Goal: Task Accomplishment & Management: Use online tool/utility

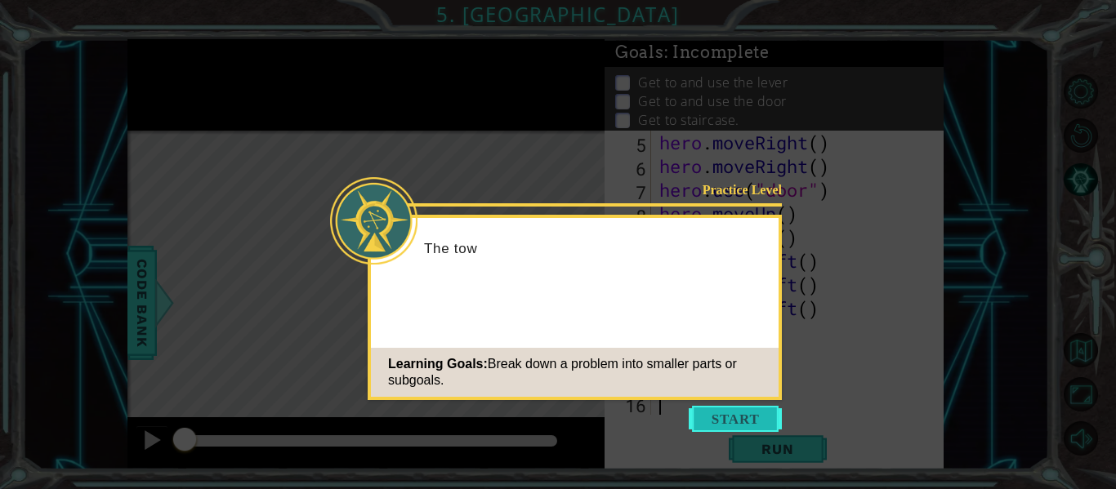
click at [729, 419] on button "Start" at bounding box center [735, 419] width 93 height 26
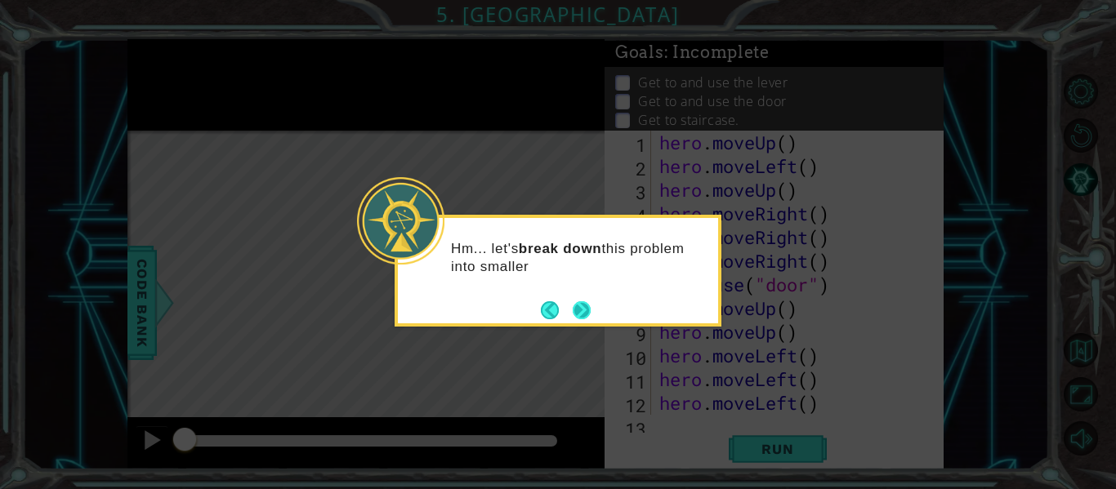
click at [587, 314] on button "Next" at bounding box center [582, 310] width 18 height 18
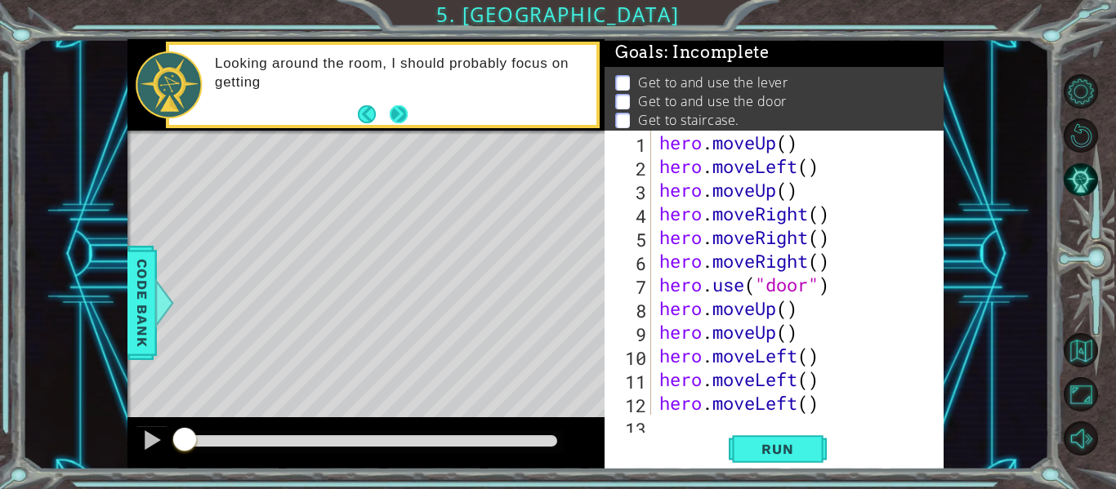
click at [402, 118] on button "Next" at bounding box center [399, 114] width 18 height 18
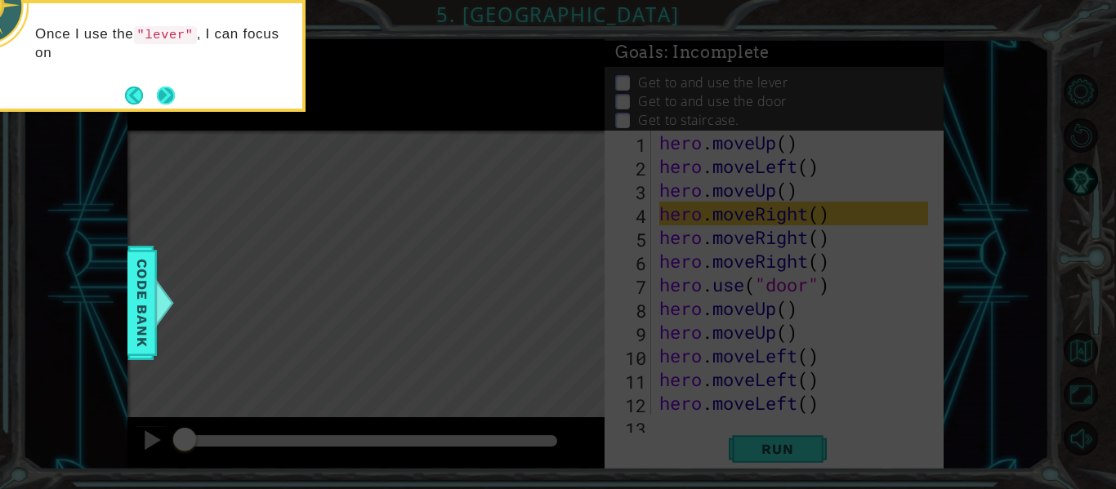
click at [162, 87] on button "Next" at bounding box center [166, 96] width 18 height 18
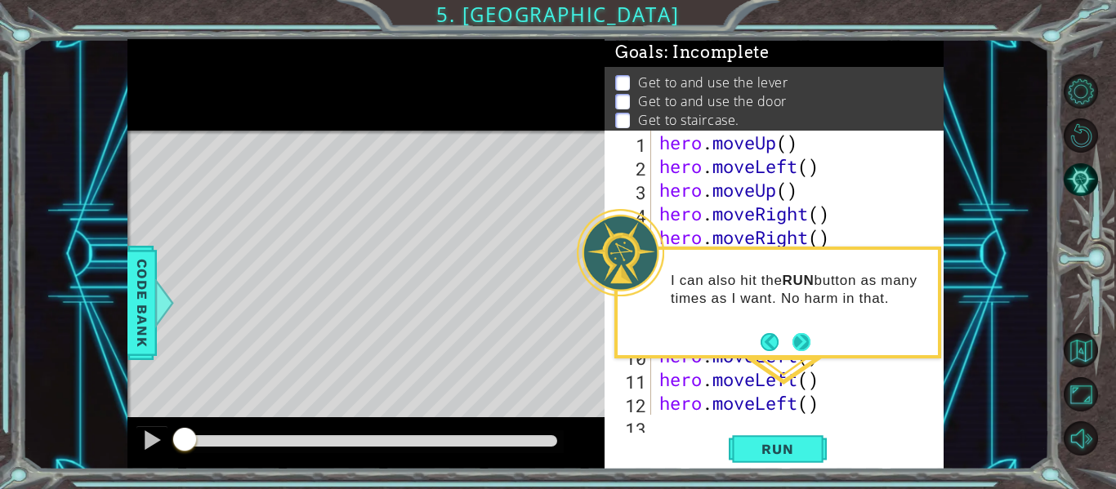
click at [798, 339] on button "Next" at bounding box center [801, 342] width 18 height 18
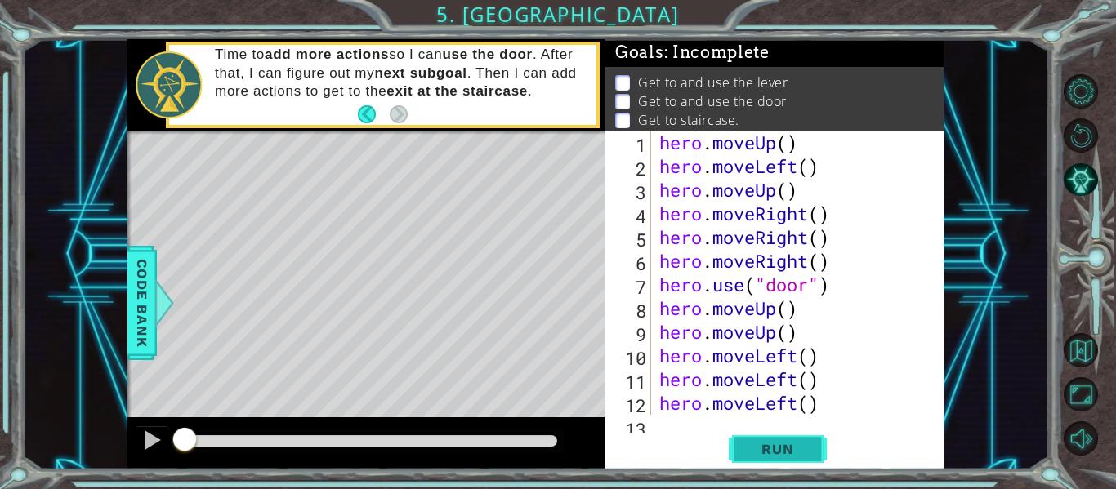
click at [765, 451] on span "Run" at bounding box center [777, 449] width 65 height 16
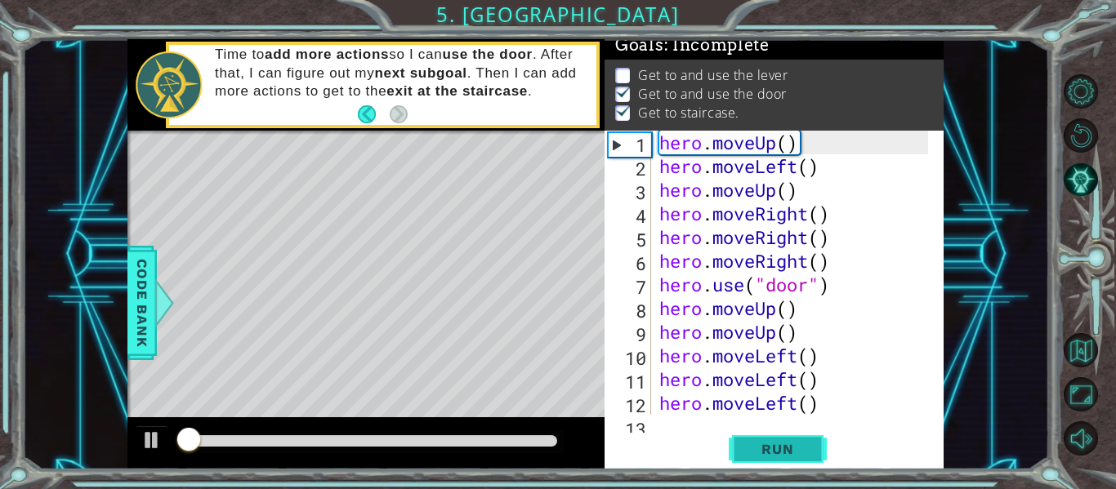
scroll to position [14, 0]
click at [763, 444] on span "Run" at bounding box center [777, 449] width 65 height 16
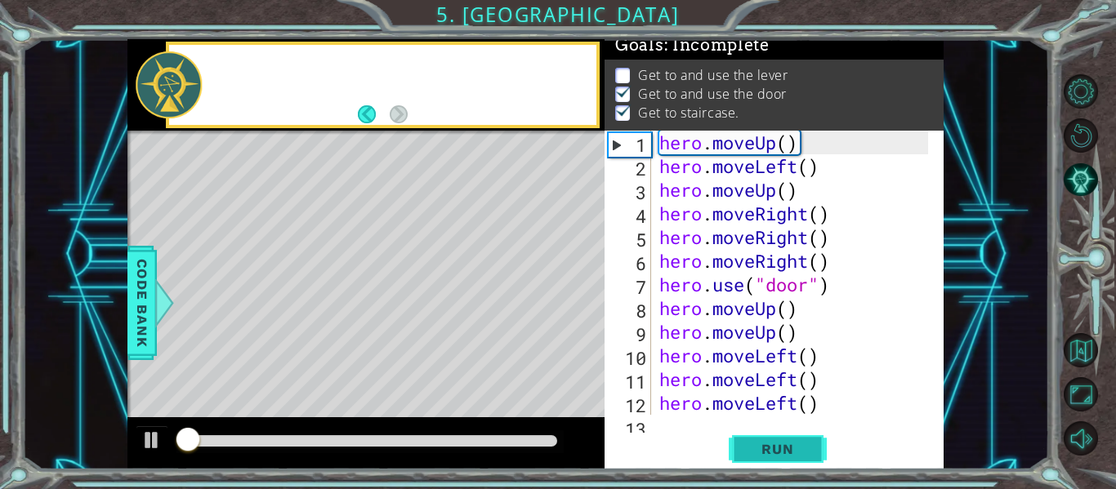
click at [763, 444] on span "Run" at bounding box center [777, 449] width 65 height 16
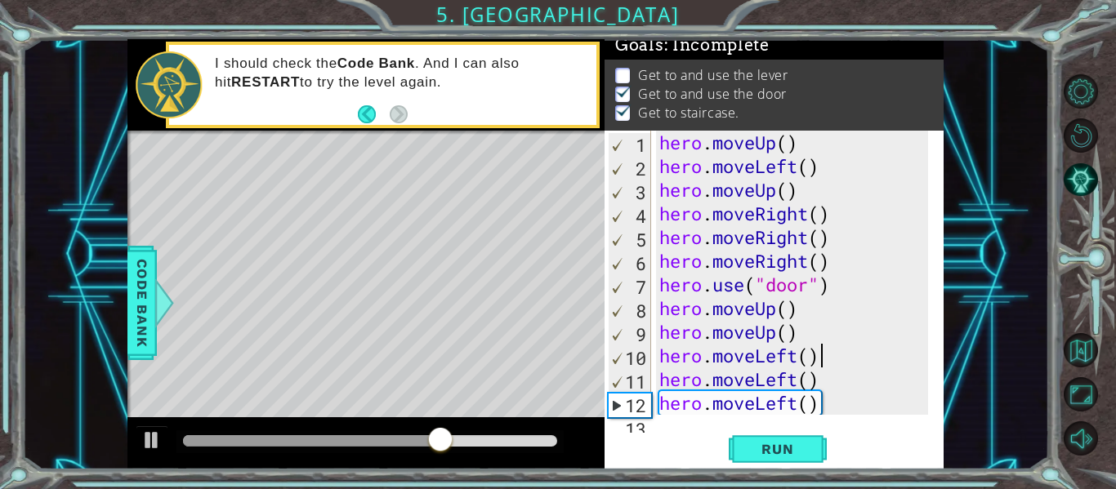
click at [860, 363] on div "hero . moveUp ( ) hero . moveLeft ( ) hero . moveUp ( ) hero . moveRight ( ) he…" at bounding box center [796, 297] width 280 height 332
click at [829, 395] on div "hero . moveUp ( ) hero . moveLeft ( ) hero . moveUp ( ) hero . moveRight ( ) he…" at bounding box center [796, 297] width 280 height 332
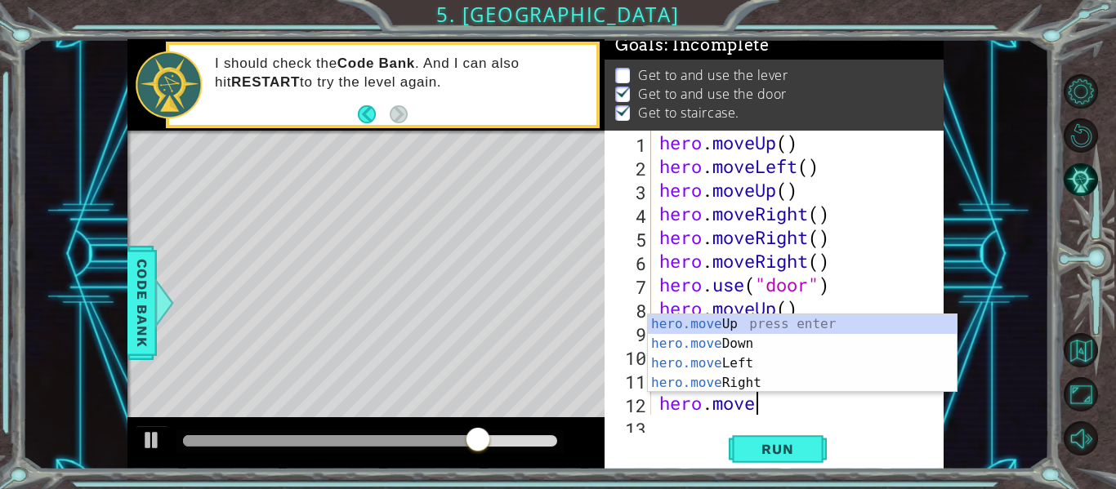
type textarea "h"
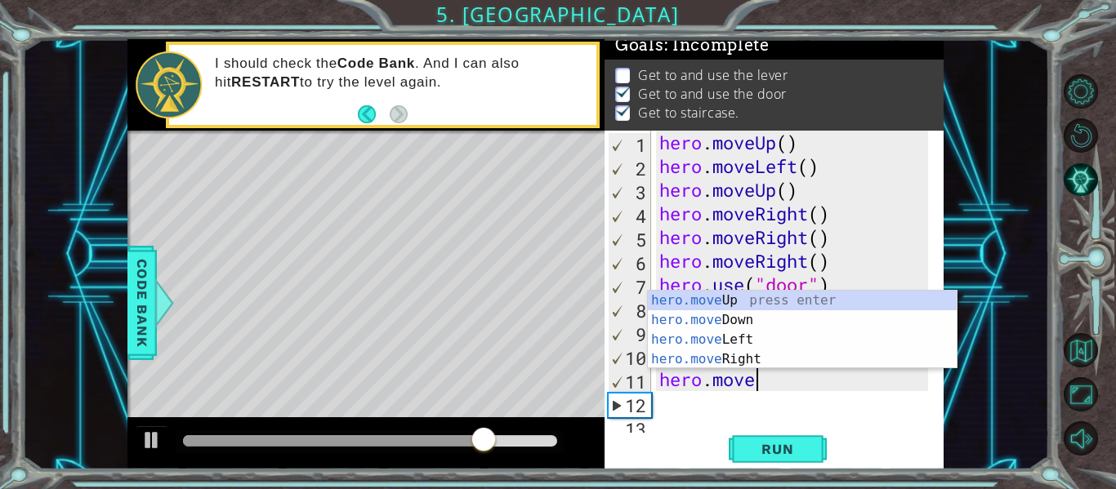
type textarea "h"
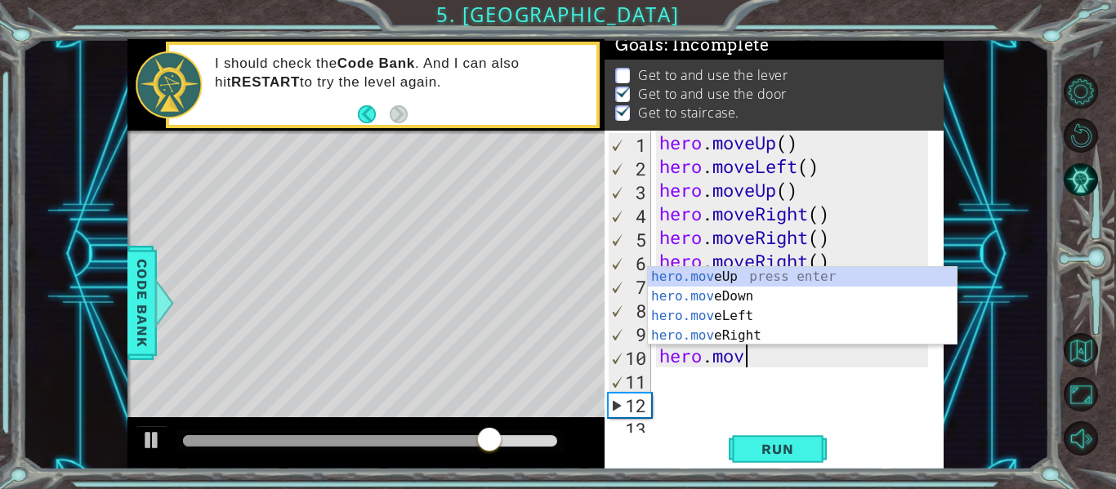
type textarea "h"
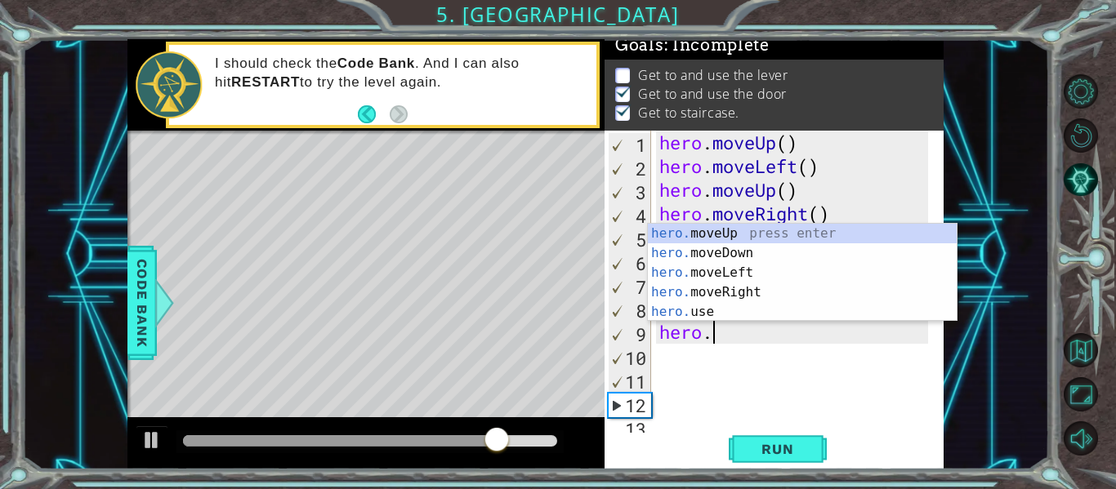
type textarea "h"
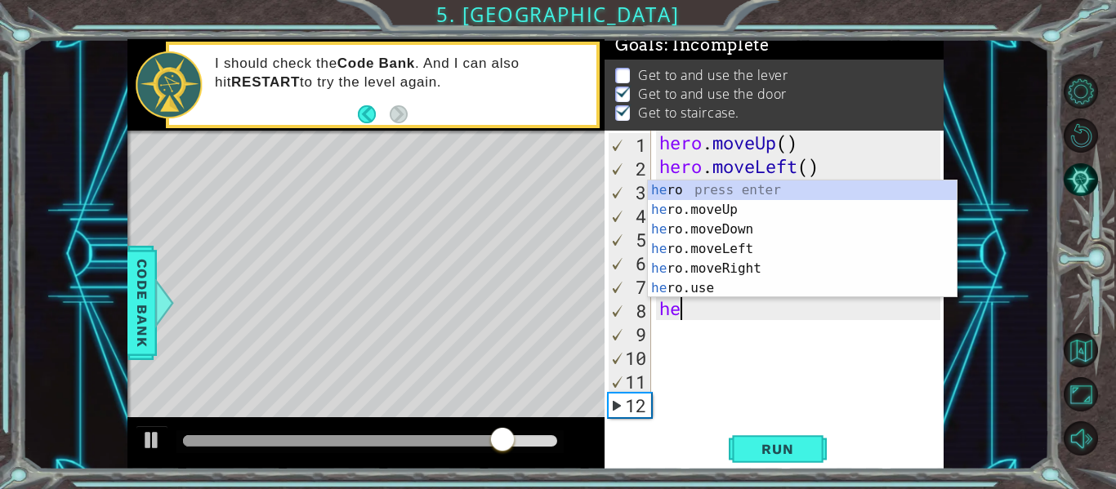
type textarea "h"
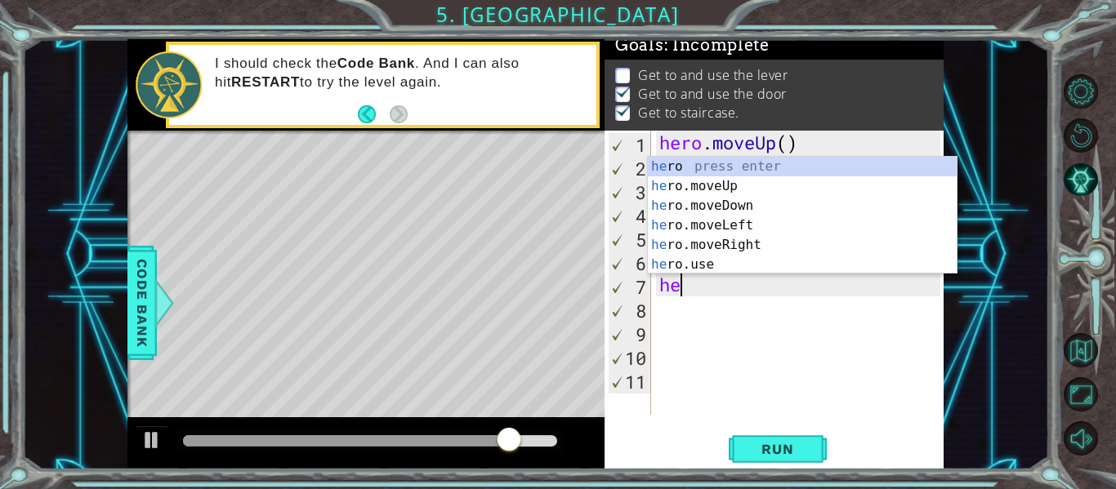
type textarea "h"
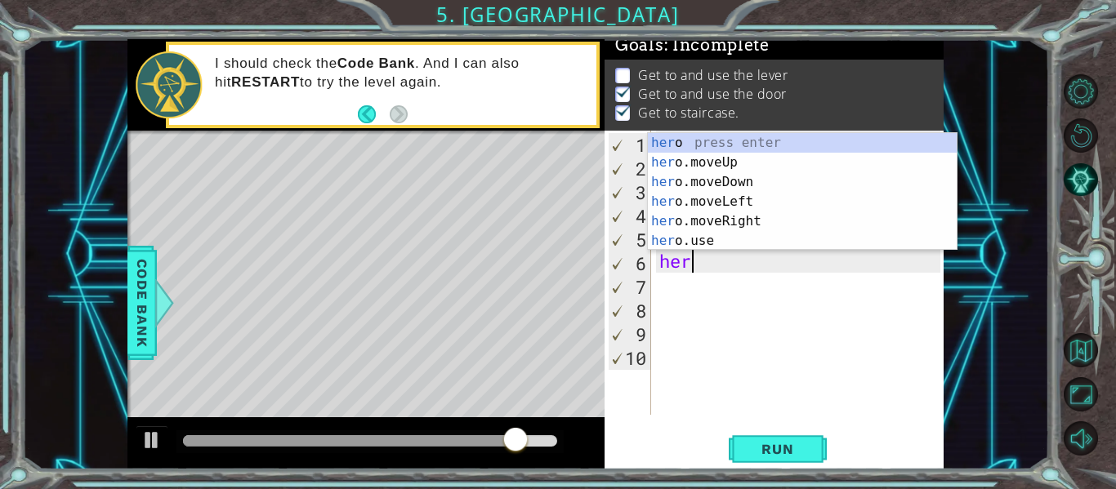
type textarea "h"
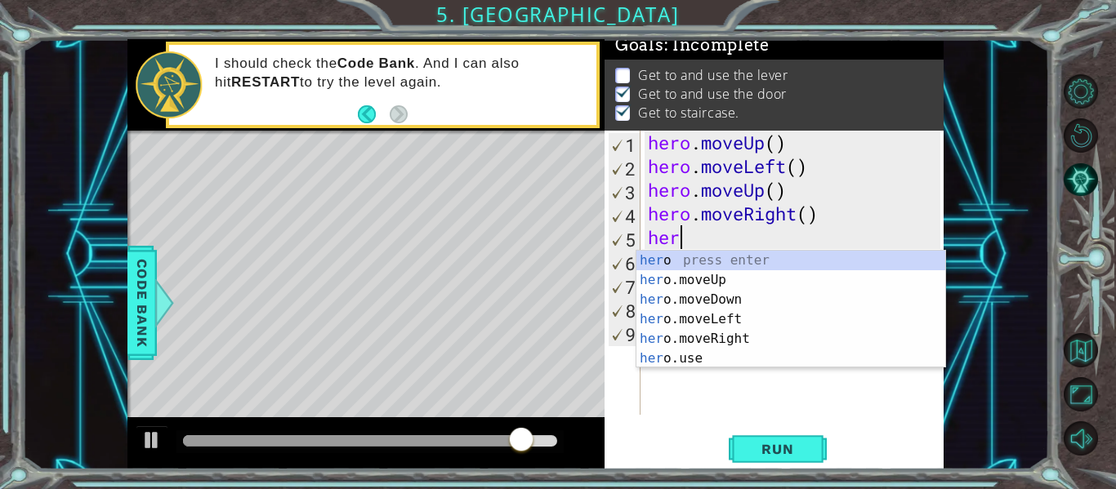
type textarea "h"
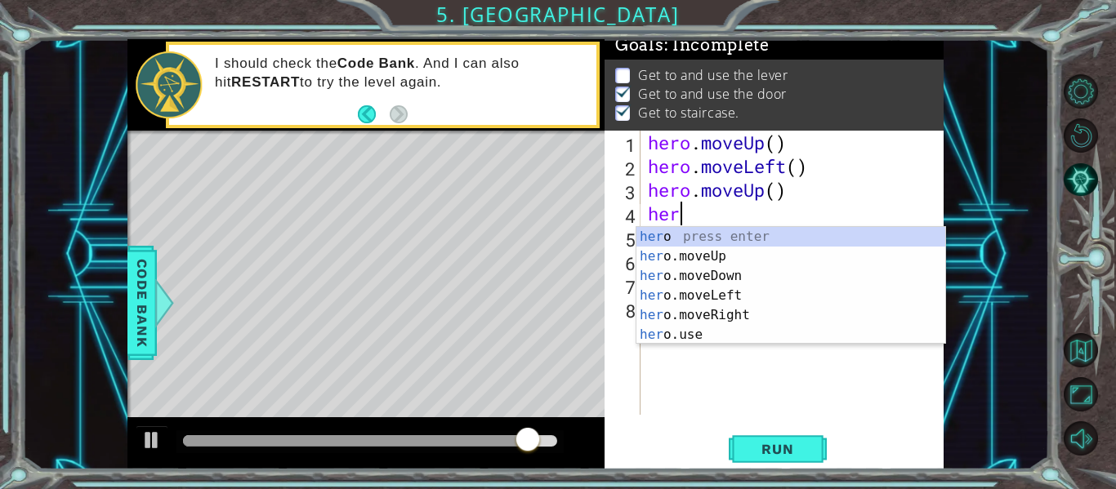
type textarea "h"
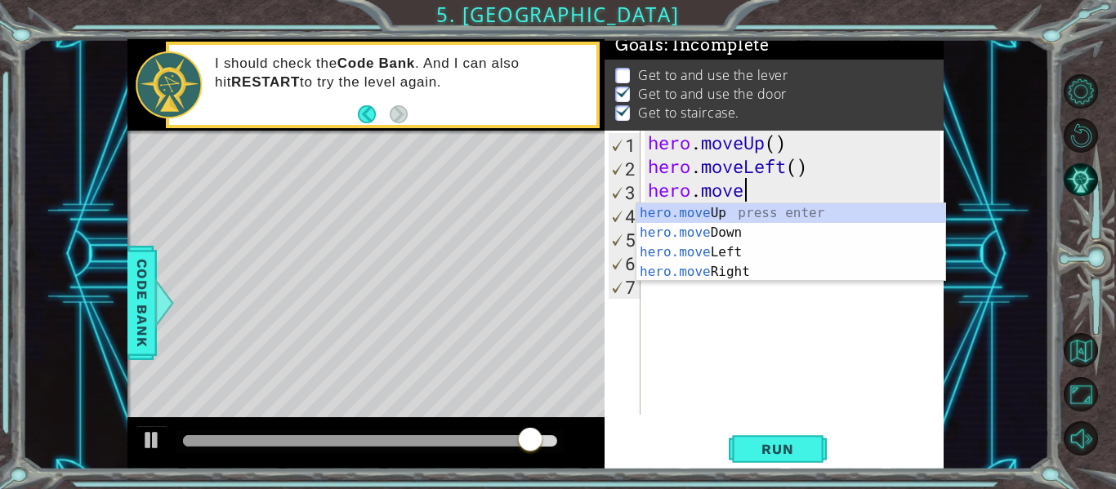
type textarea "h"
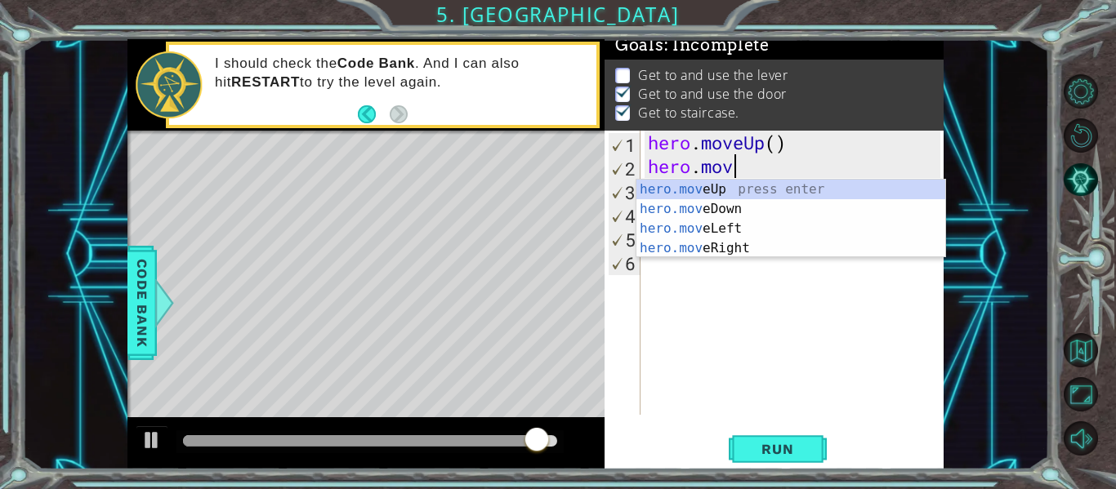
type textarea "h"
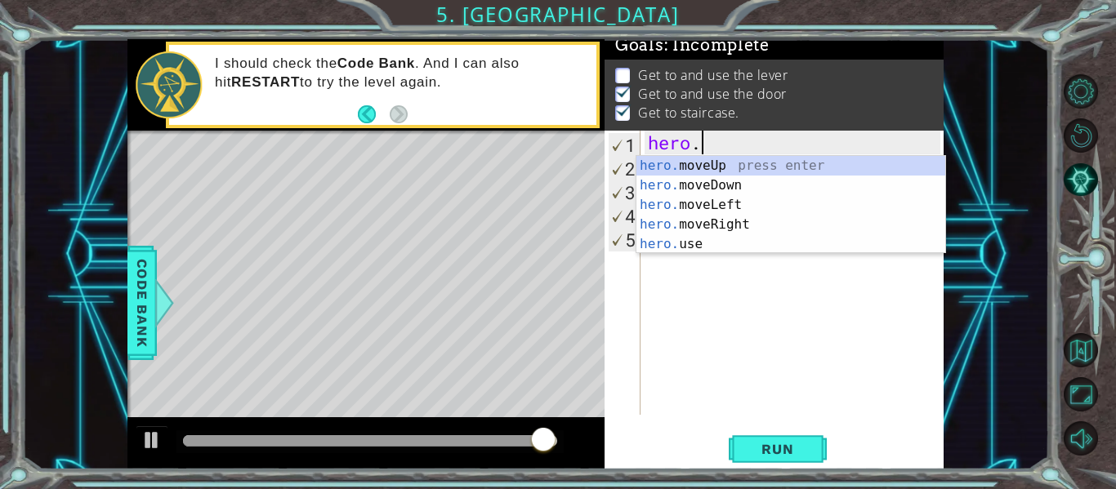
type textarea "h"
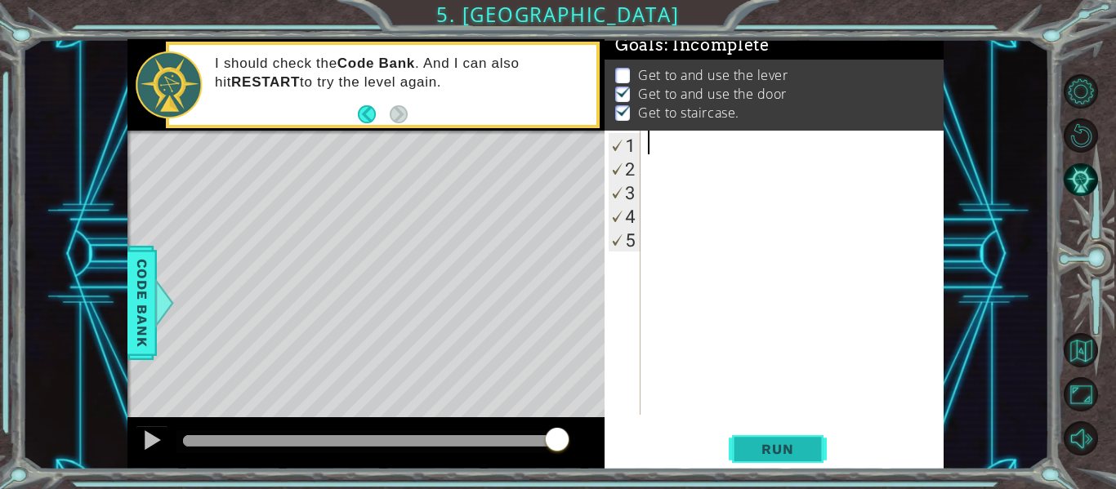
click at [789, 439] on button "Run" at bounding box center [778, 449] width 98 height 33
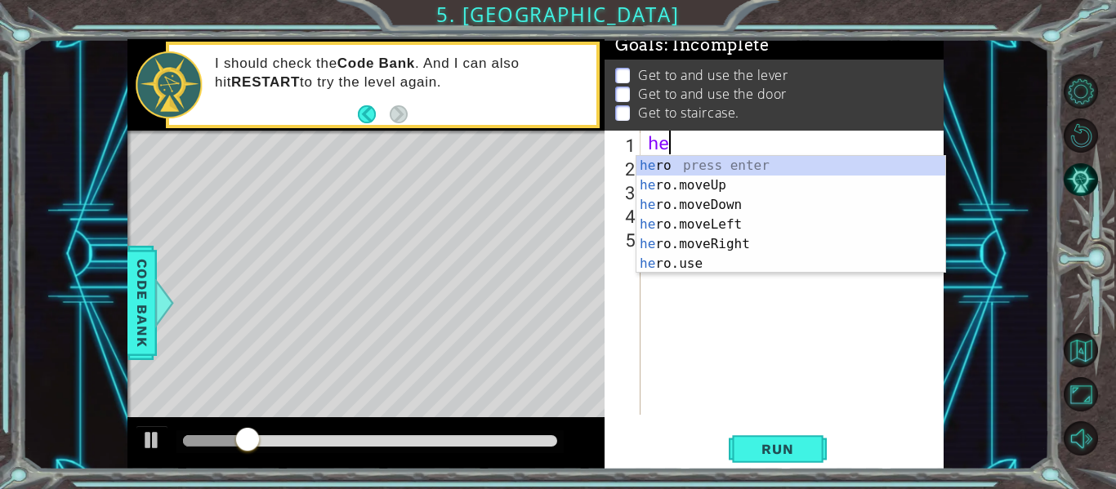
type textarea "her"
click at [693, 182] on div "her o press enter her o.moveUp press enter her o.moveDown press enter her o.mov…" at bounding box center [790, 234] width 309 height 157
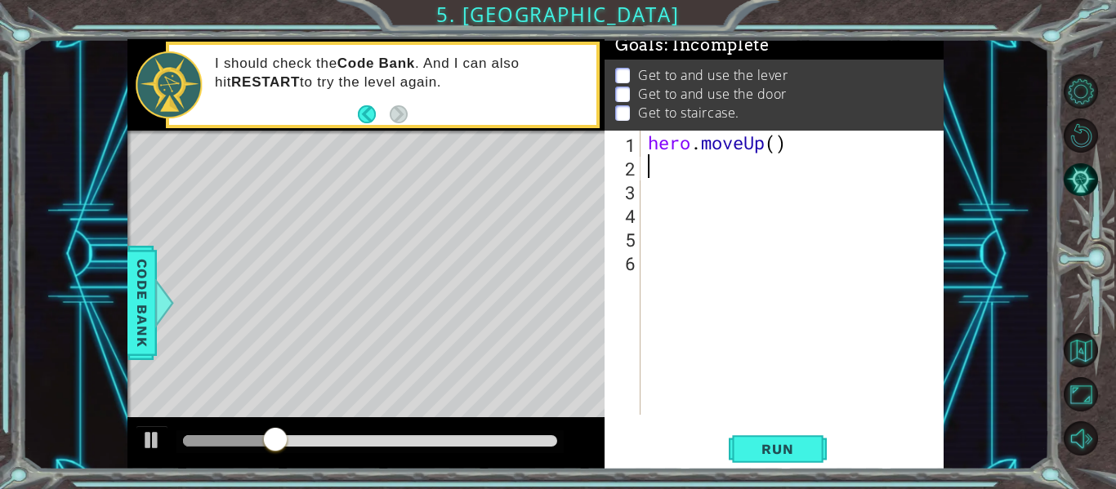
scroll to position [0, 0]
type textarea "h"
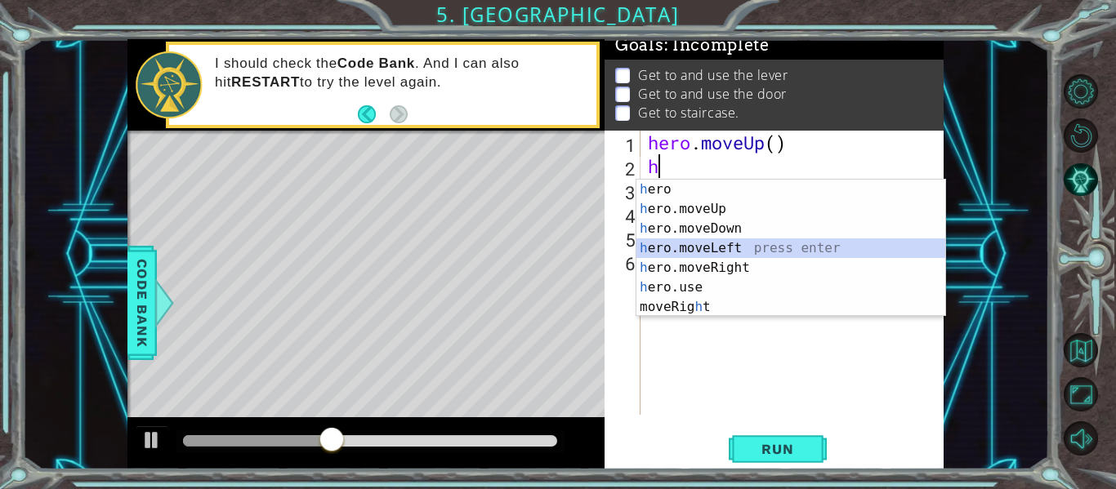
click at [692, 244] on div "h ero press enter h ero.moveUp press enter h ero.moveDown press enter h ero.mov…" at bounding box center [790, 268] width 309 height 176
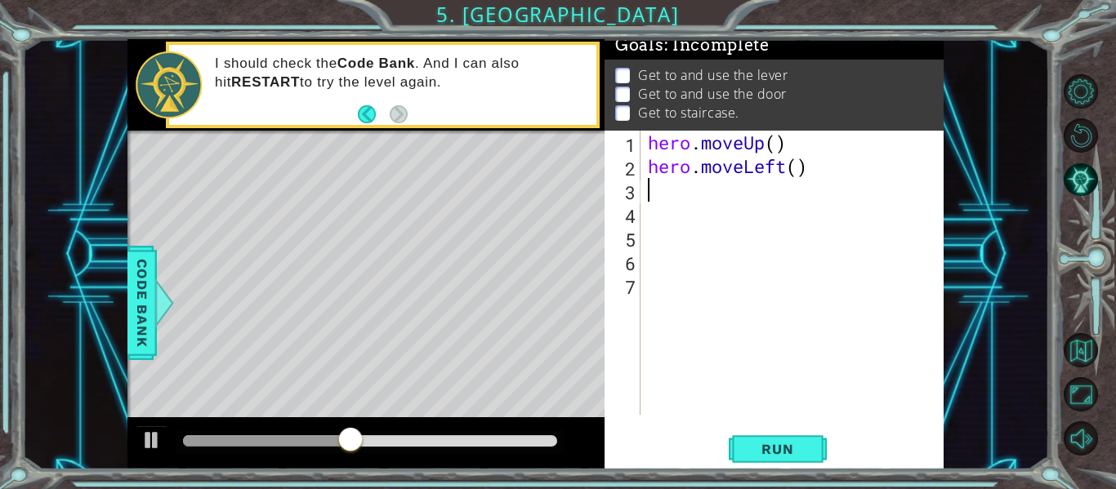
type textarea "h"
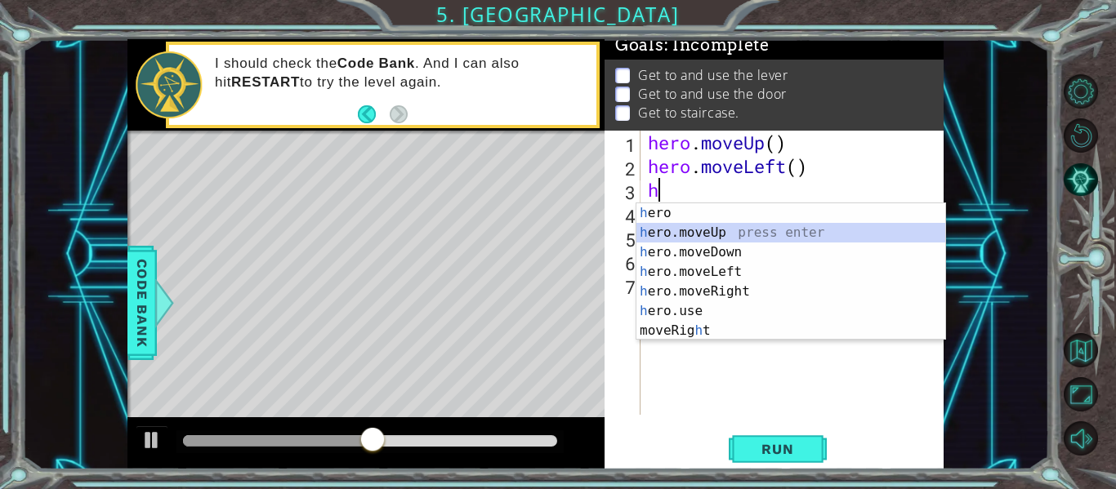
click at [723, 232] on div "h ero press enter h ero.moveUp press enter h ero.moveDown press enter h ero.mov…" at bounding box center [790, 291] width 309 height 176
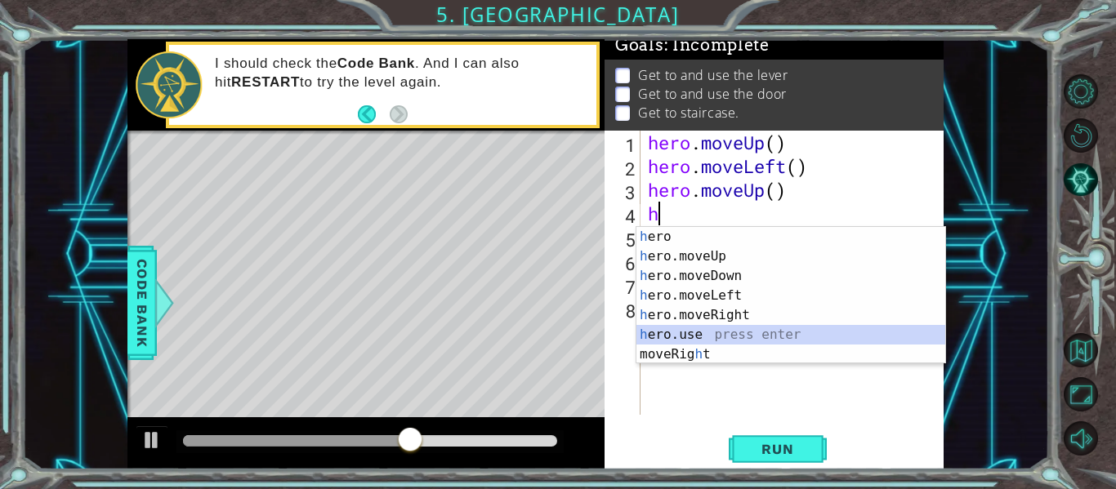
click at [743, 331] on div "h ero press enter h ero.moveUp press enter h ero.moveDown press enter h ero.mov…" at bounding box center [790, 315] width 309 height 176
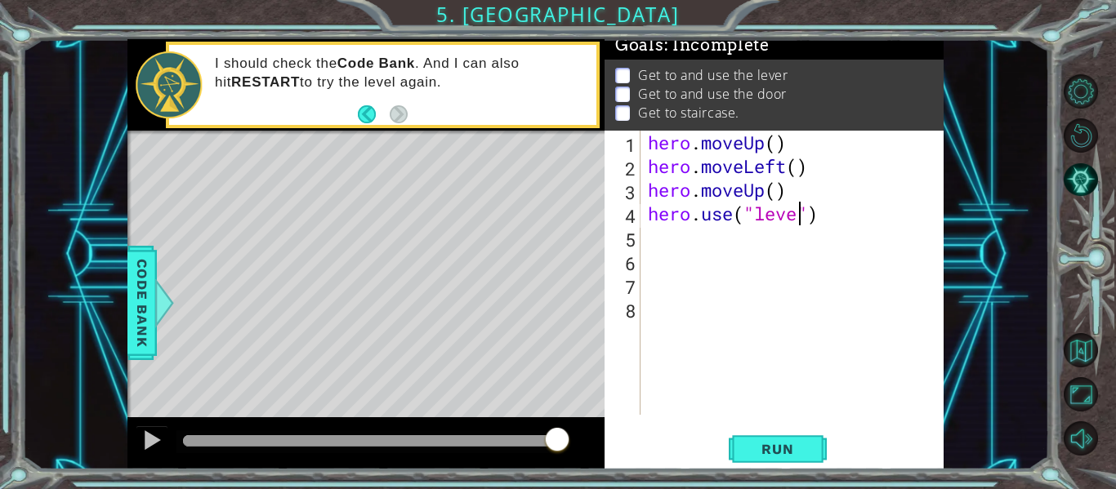
scroll to position [0, 7]
type textarea "hero.use("lever")"
click at [780, 458] on button "Run" at bounding box center [778, 449] width 98 height 33
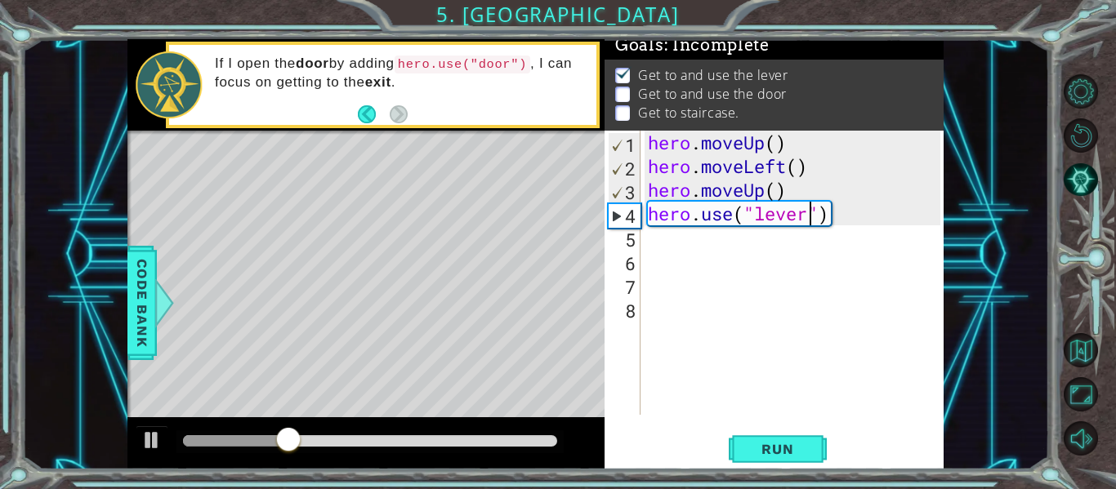
scroll to position [0, 0]
click at [641, 261] on div "1 2 3 4 5 6 7 8 9 hero . moveUp ( ) hero . moveLeft ( ) hero . moveUp ( ) hero …" at bounding box center [772, 273] width 336 height 284
type textarea "h"
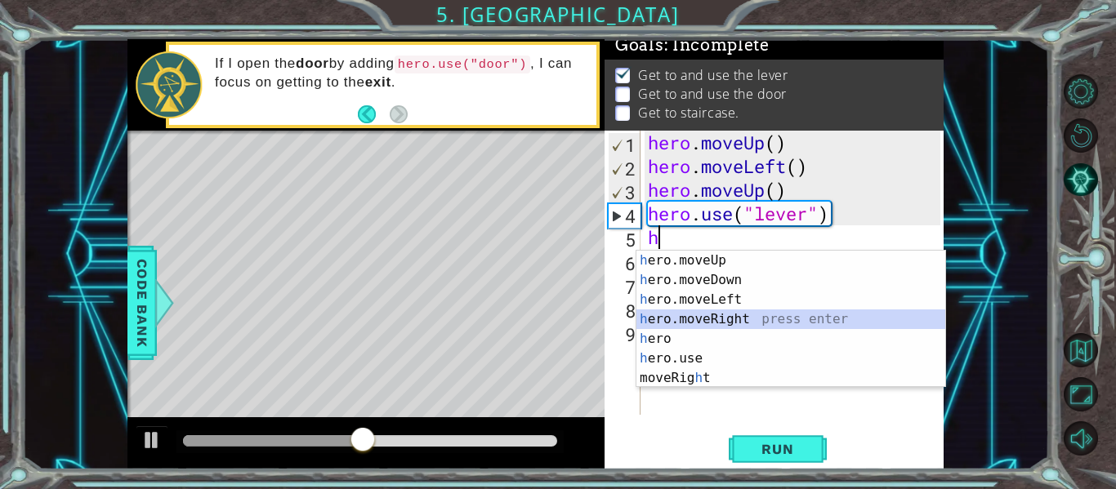
click at [680, 310] on div "h ero.moveUp press enter h ero.moveDown press enter h ero.moveLeft press enter …" at bounding box center [790, 339] width 309 height 176
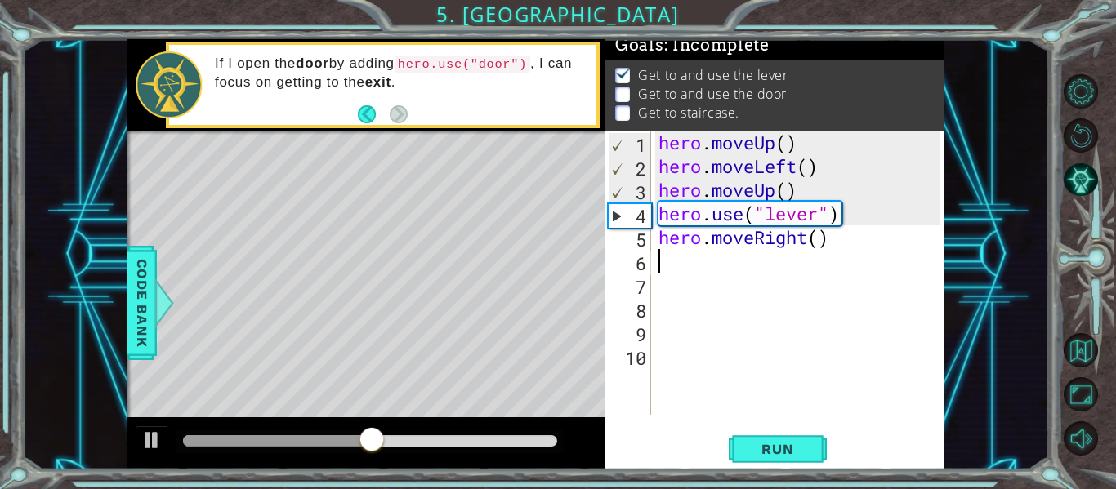
type textarea "h"
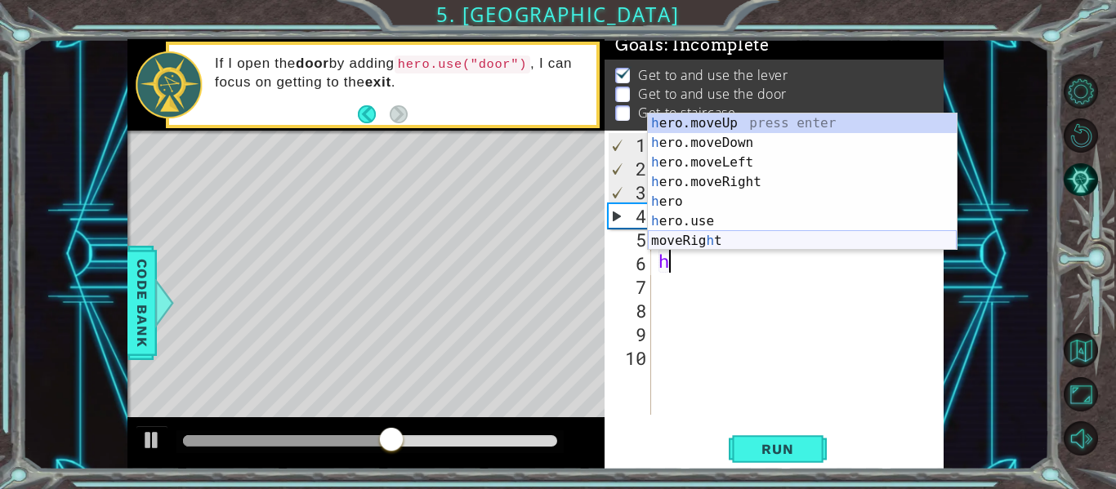
click at [708, 238] on div "h ero.moveUp press enter h ero.moveDown press enter h ero.moveLeft press enter …" at bounding box center [802, 202] width 309 height 176
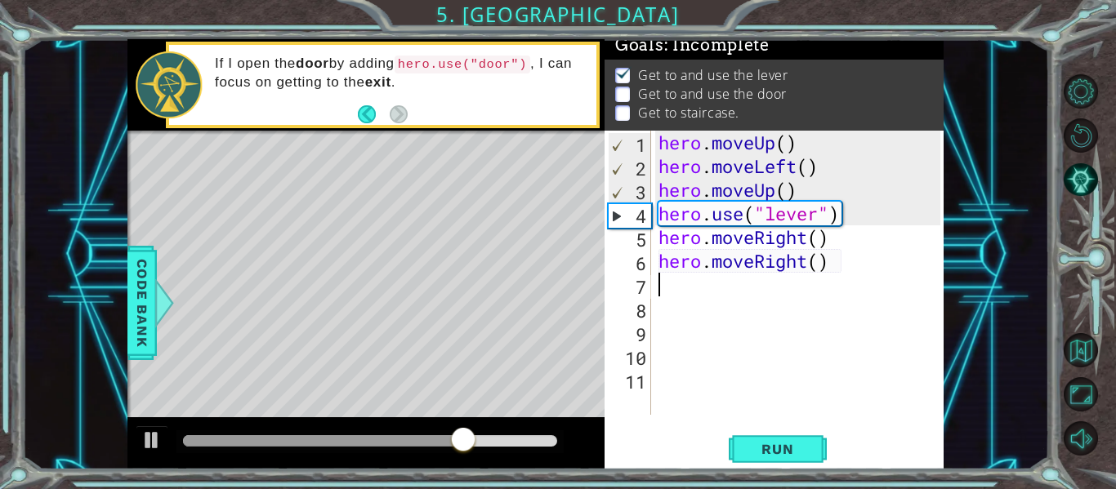
type textarea "h"
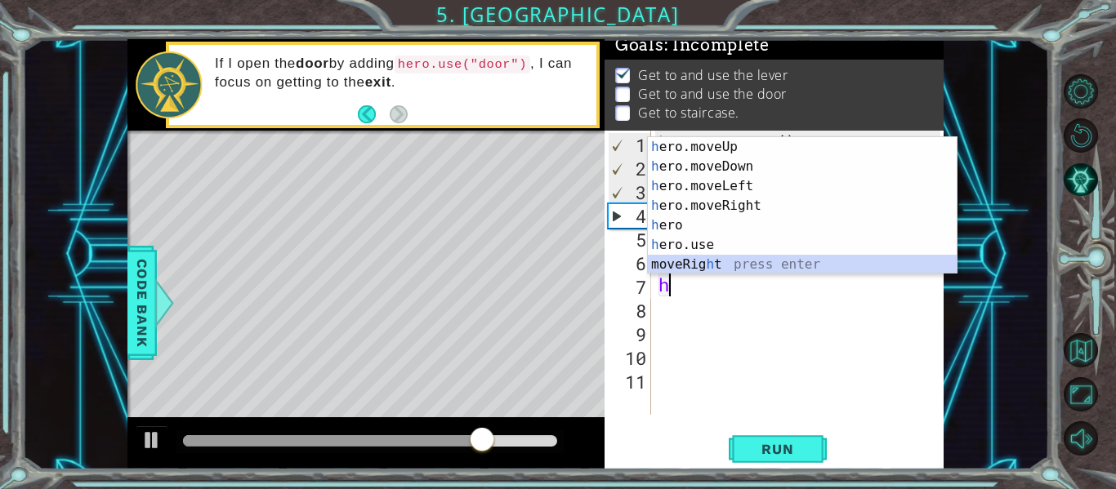
click at [693, 263] on div "h ero.moveUp press enter h ero.moveDown press enter h ero.moveLeft press enter …" at bounding box center [802, 225] width 309 height 176
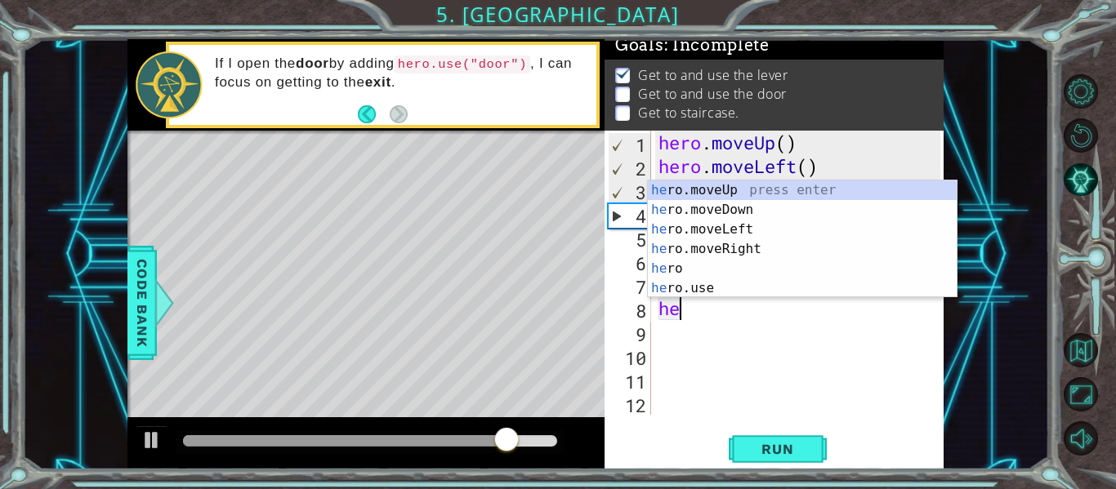
scroll to position [0, 1]
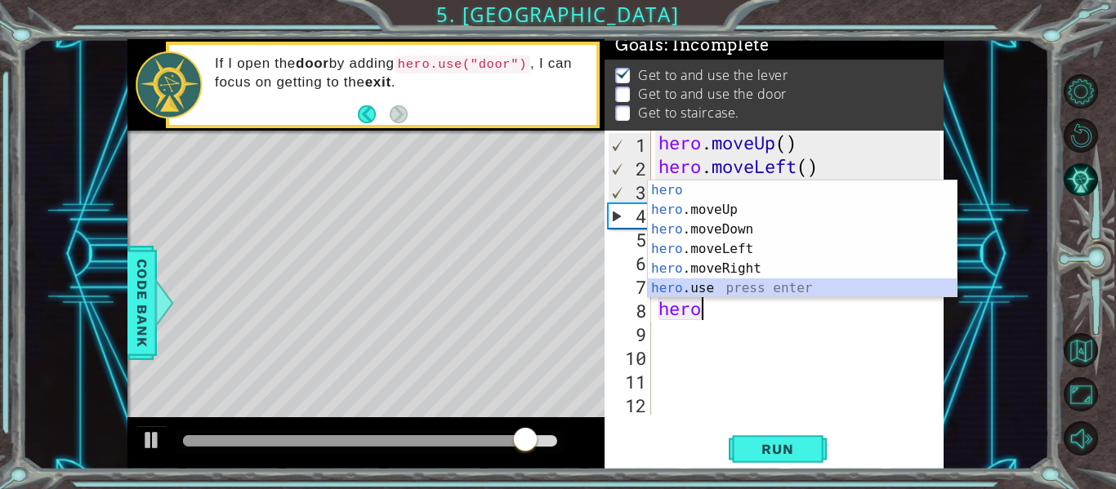
click at [708, 280] on div "hero press enter hero .moveUp press enter hero .moveDown press enter hero .move…" at bounding box center [802, 259] width 309 height 157
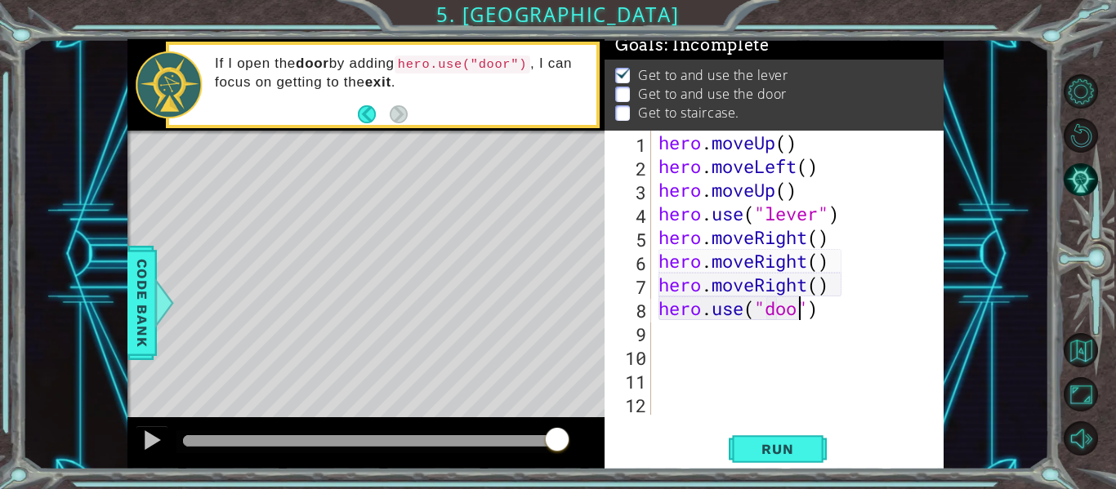
type textarea "hero.use("door")"
type textarea "h"
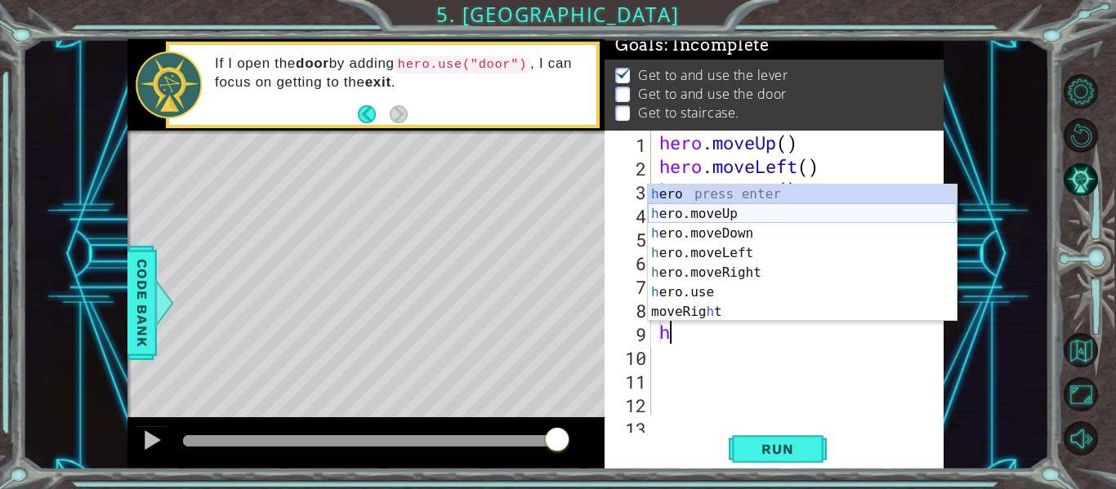
click at [755, 208] on div "h ero press enter h ero.moveUp press enter h ero.moveDown press enter h ero.mov…" at bounding box center [802, 273] width 309 height 176
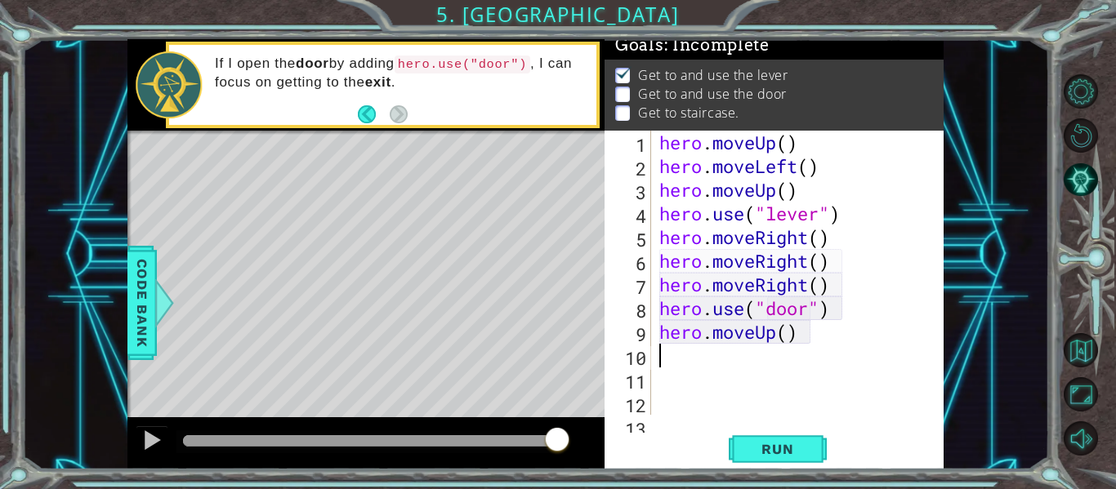
type textarea "h"
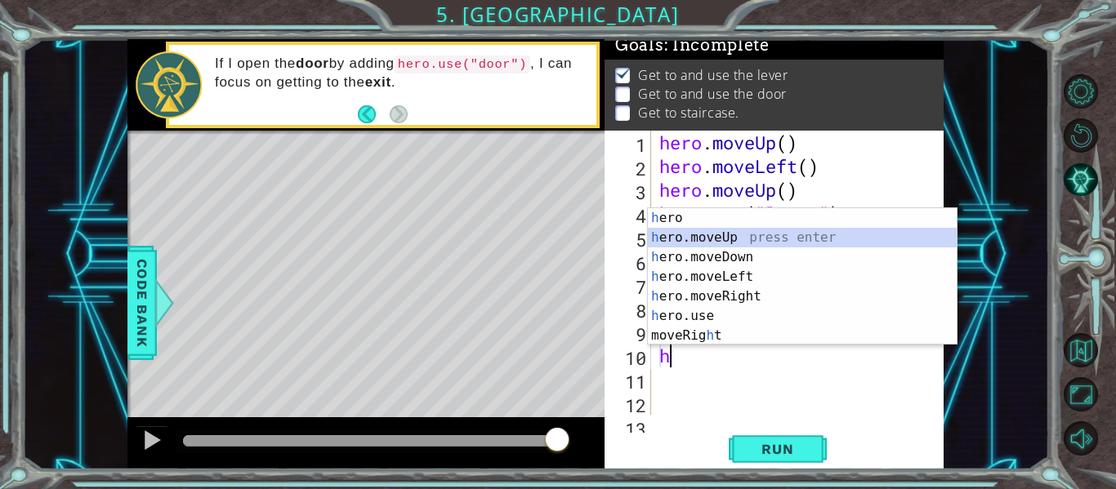
click at [737, 240] on div "h ero press enter h ero.moveUp press enter h ero.moveDown press enter h ero.mov…" at bounding box center [802, 296] width 309 height 176
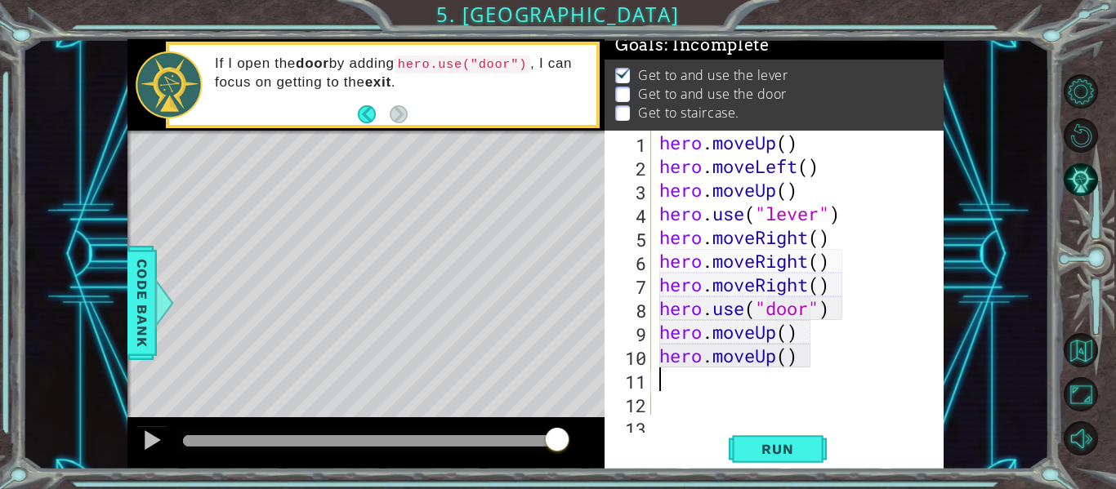
type textarea "h"
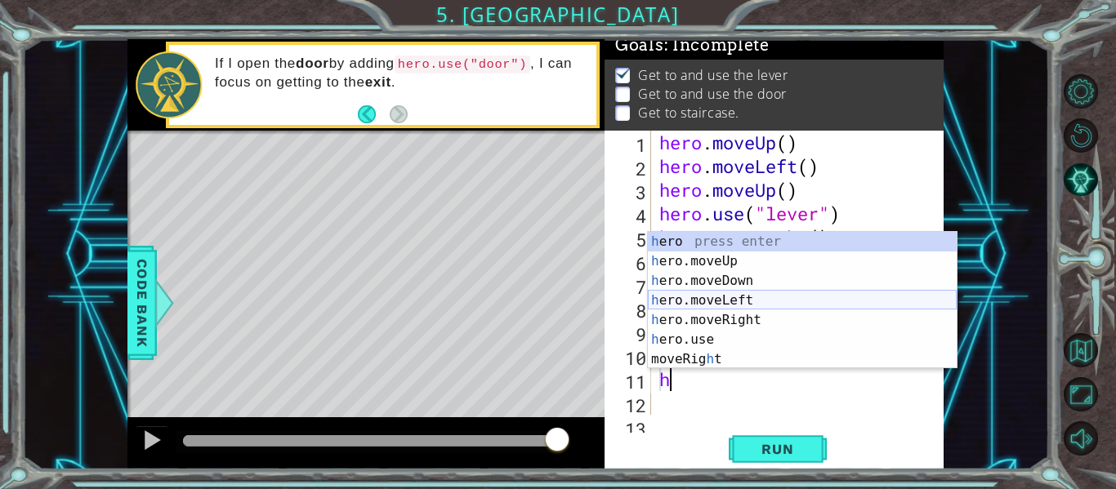
click at [711, 295] on div "h ero press enter h ero.moveUp press enter h ero.moveDown press enter h ero.mov…" at bounding box center [802, 320] width 309 height 176
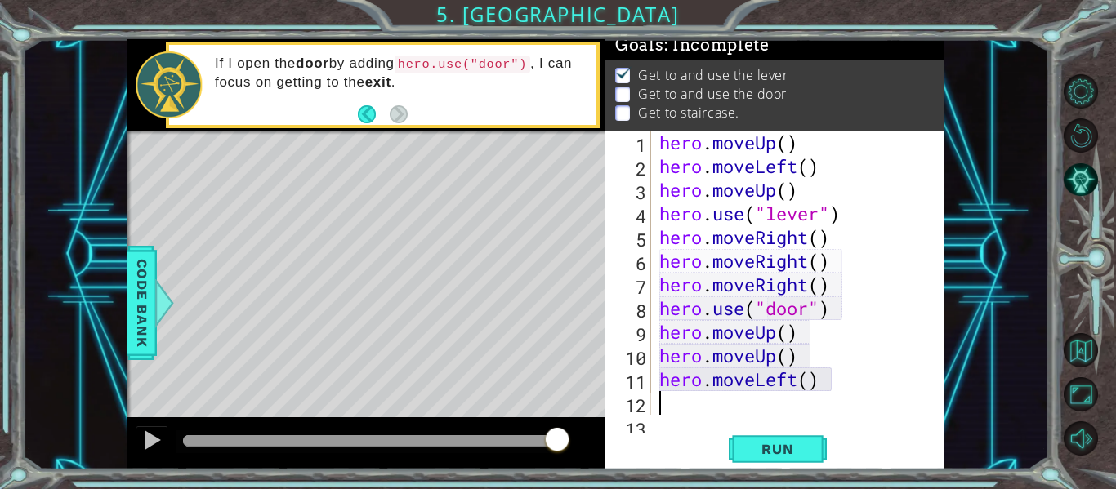
type textarea "h"
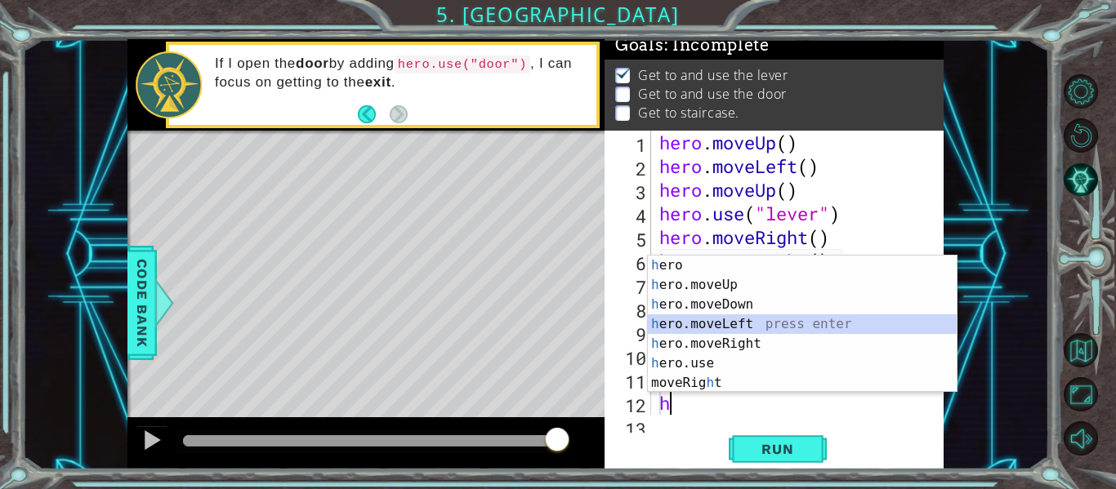
click at [749, 317] on div "h ero press enter h ero.moveUp press enter h ero.moveDown press enter h ero.mov…" at bounding box center [802, 344] width 309 height 176
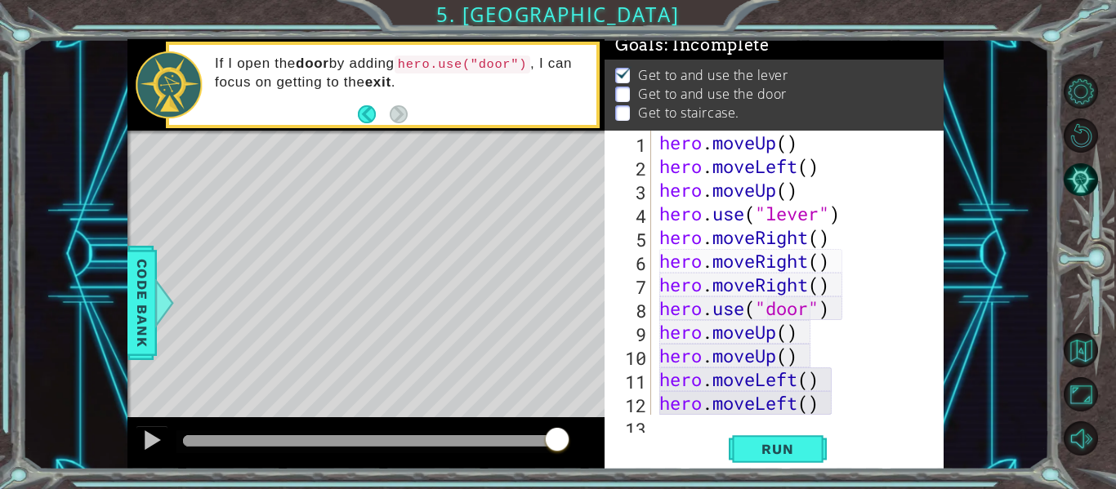
type textarea "h"
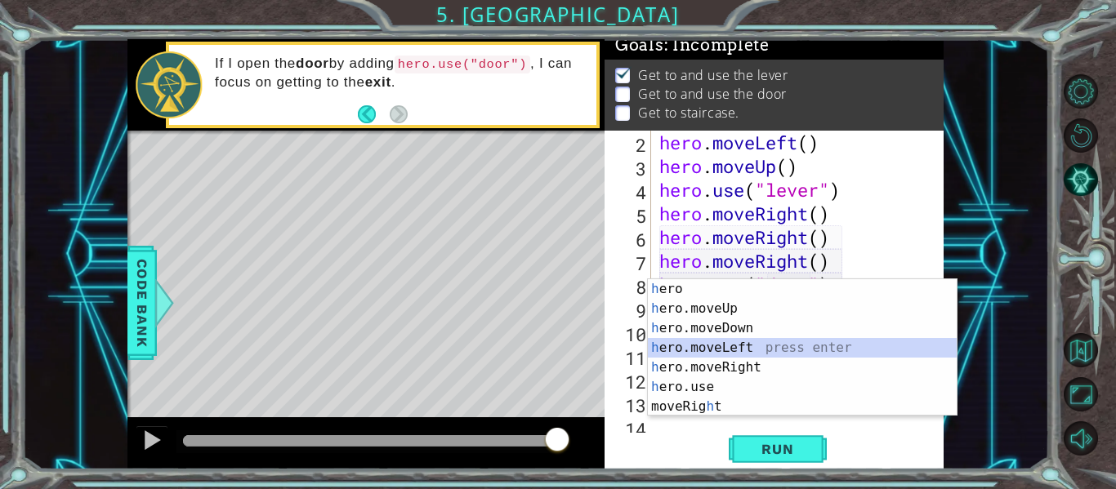
click at [760, 343] on div "h ero press enter h ero.moveUp press enter h ero.moveDown press enter h ero.mov…" at bounding box center [802, 367] width 309 height 176
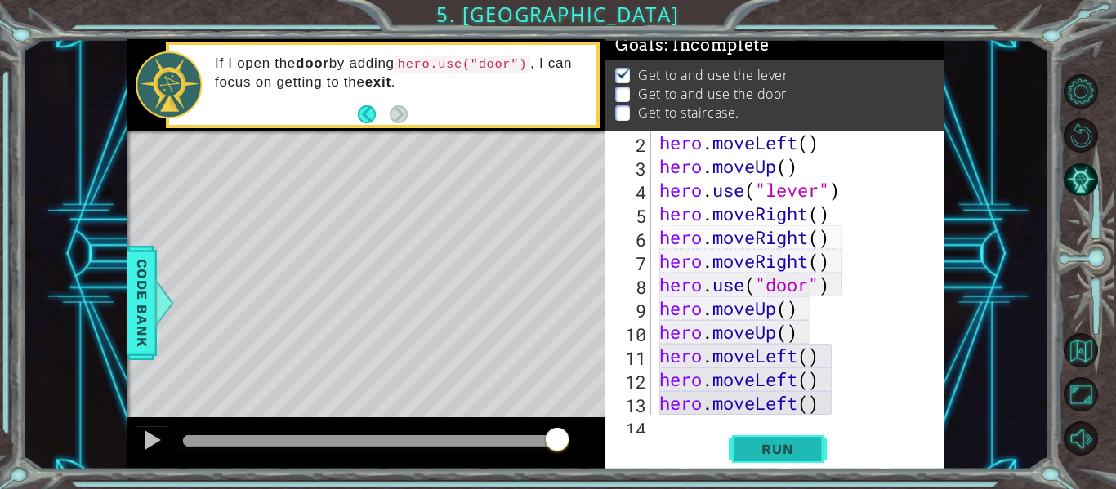
click at [775, 450] on span "Run" at bounding box center [777, 449] width 65 height 16
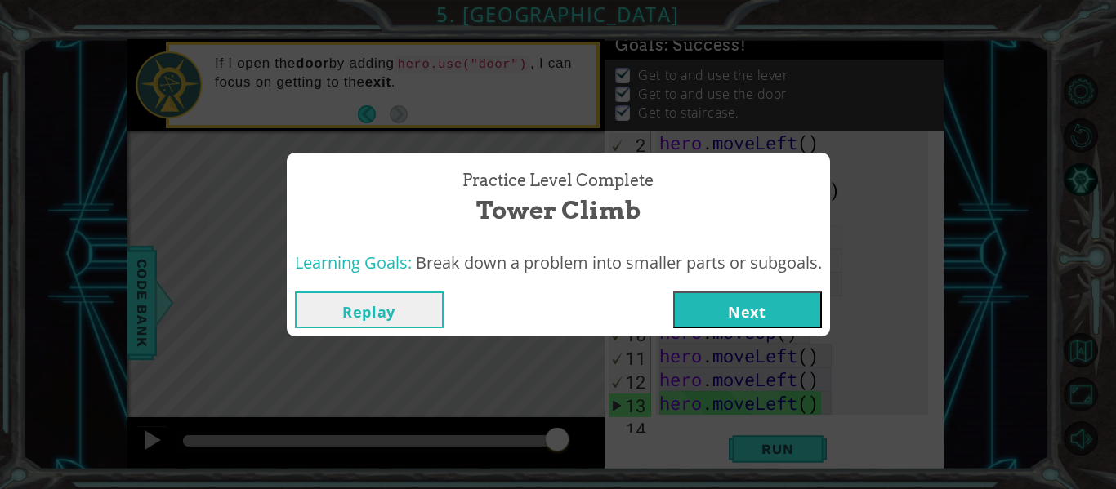
click at [774, 315] on button "Next" at bounding box center [747, 310] width 149 height 37
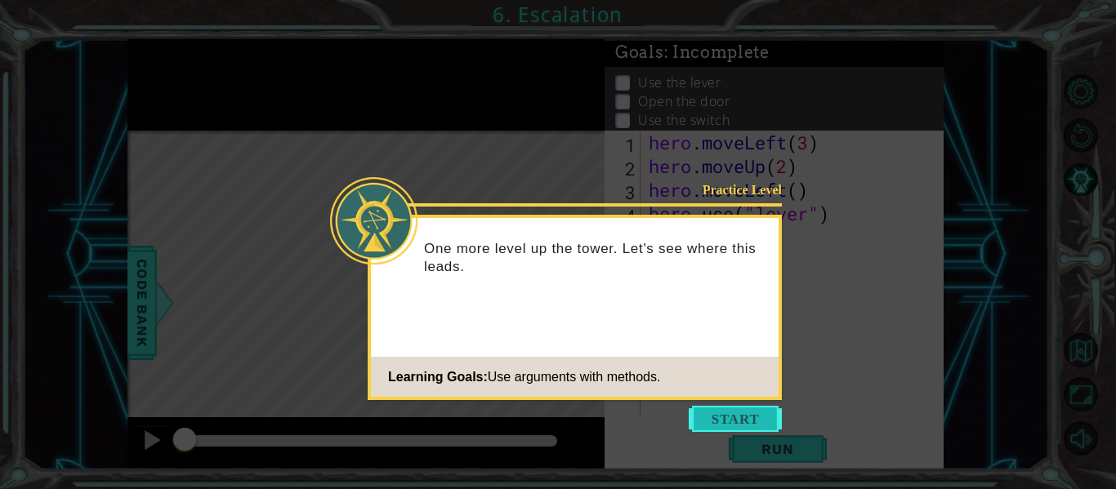
click at [738, 419] on button "Start" at bounding box center [735, 419] width 93 height 26
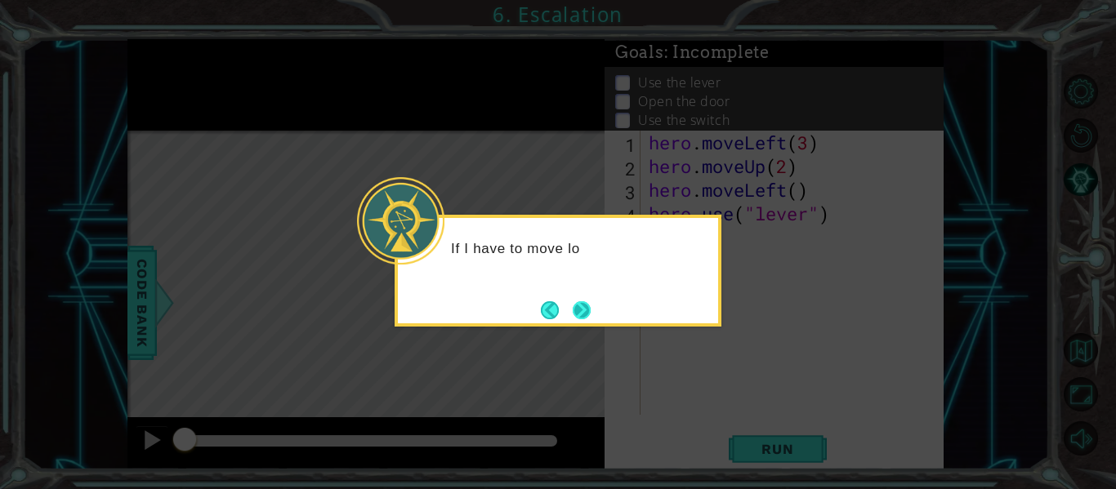
click at [573, 305] on button "Next" at bounding box center [582, 310] width 18 height 18
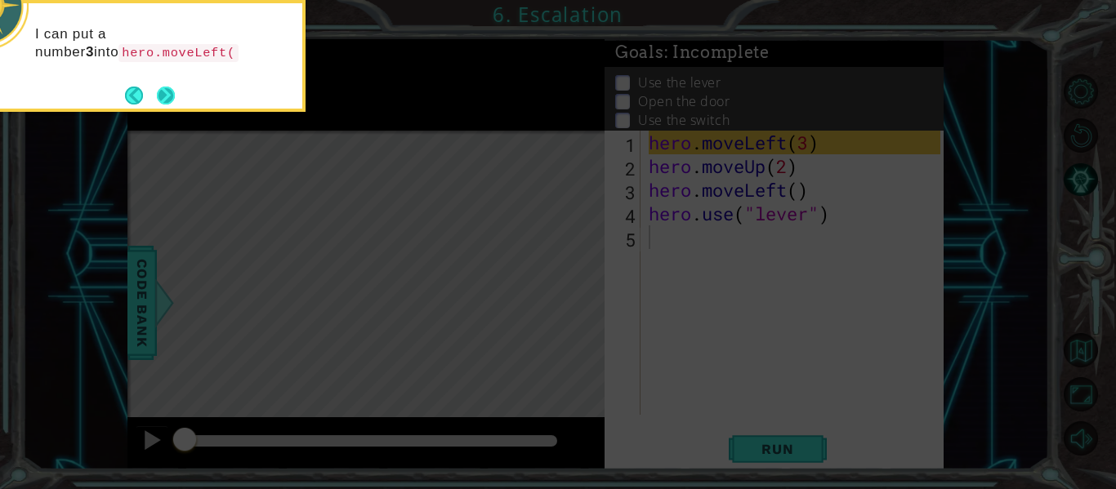
click at [168, 82] on div "I can put a number 3 into hero.moveLeft(" at bounding box center [142, 48] width 320 height 90
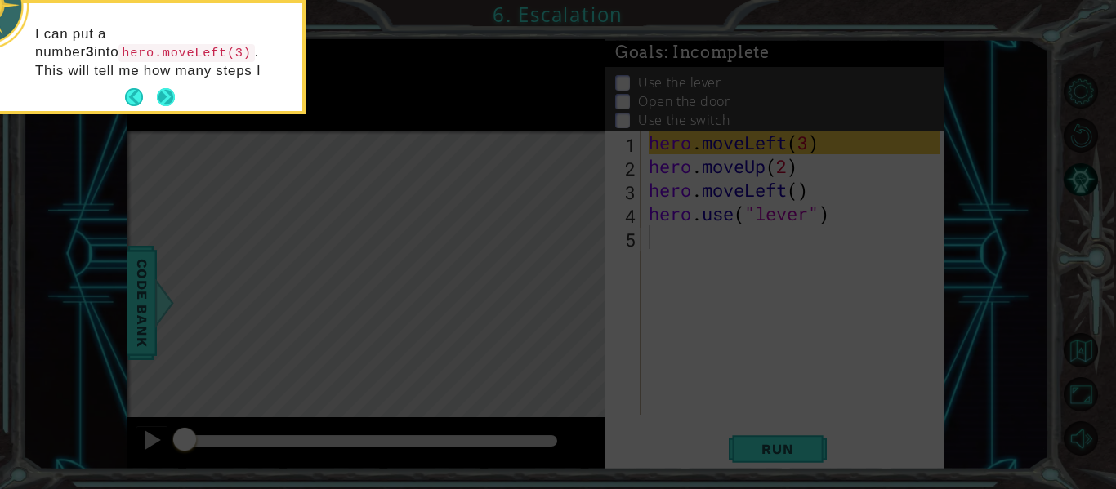
click at [160, 95] on button "Next" at bounding box center [166, 97] width 18 height 18
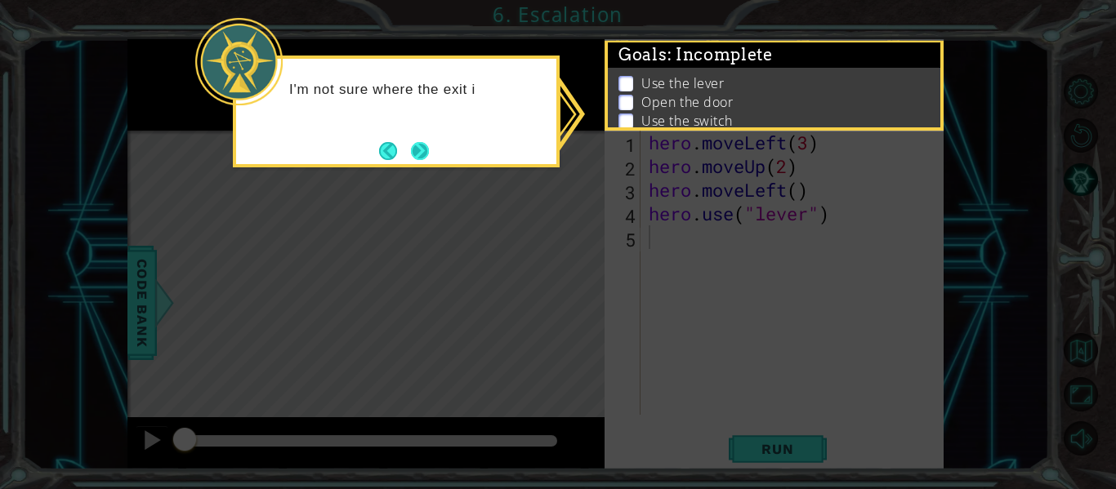
click at [424, 142] on button "Next" at bounding box center [420, 151] width 18 height 18
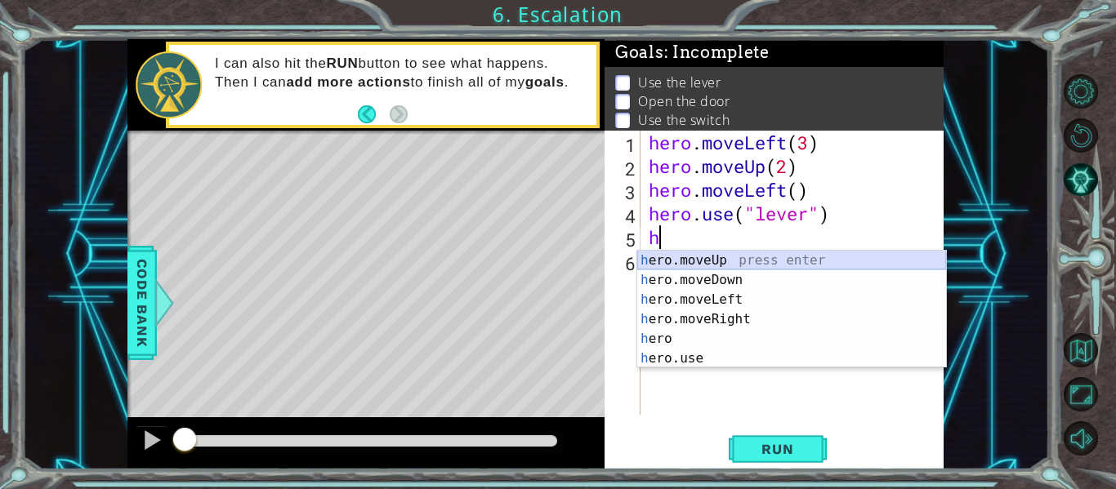
click at [711, 260] on div "h ero.moveUp press enter h ero.moveDown press enter h ero.moveLeft press enter …" at bounding box center [791, 329] width 309 height 157
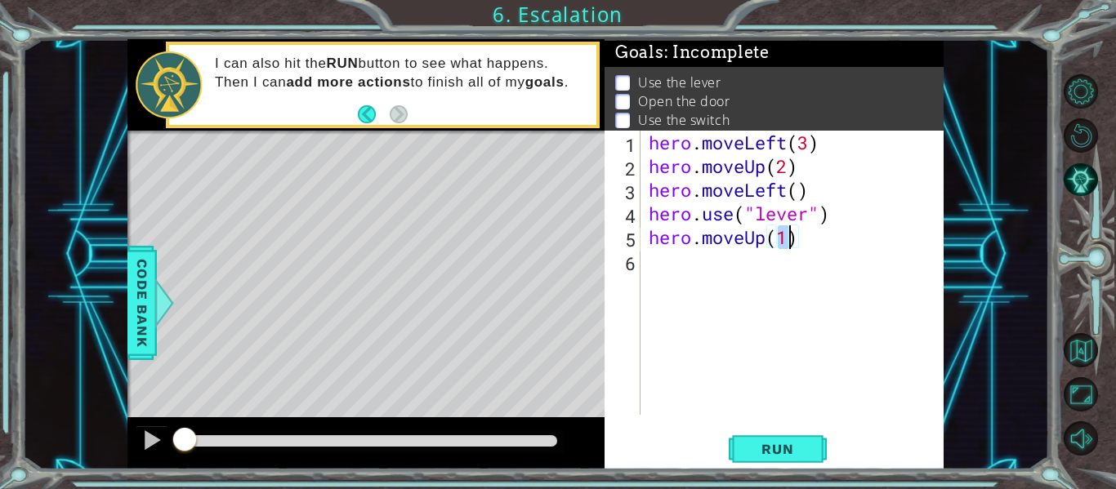
type textarea "hero.moveUp(h)"
click at [648, 270] on div "hero . moveLeft ( 3 ) hero . moveUp ( 2 ) hero . moveLeft ( ) hero . use ( "lev…" at bounding box center [796, 297] width 303 height 332
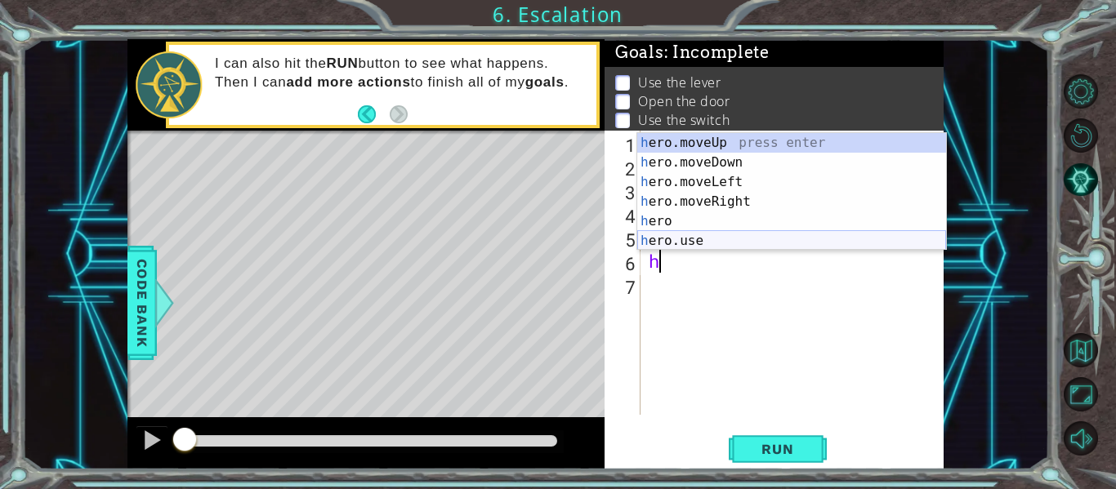
click at [702, 243] on div "h ero.moveUp press enter h ero.moveDown press enter h ero.moveLeft press enter …" at bounding box center [791, 211] width 309 height 157
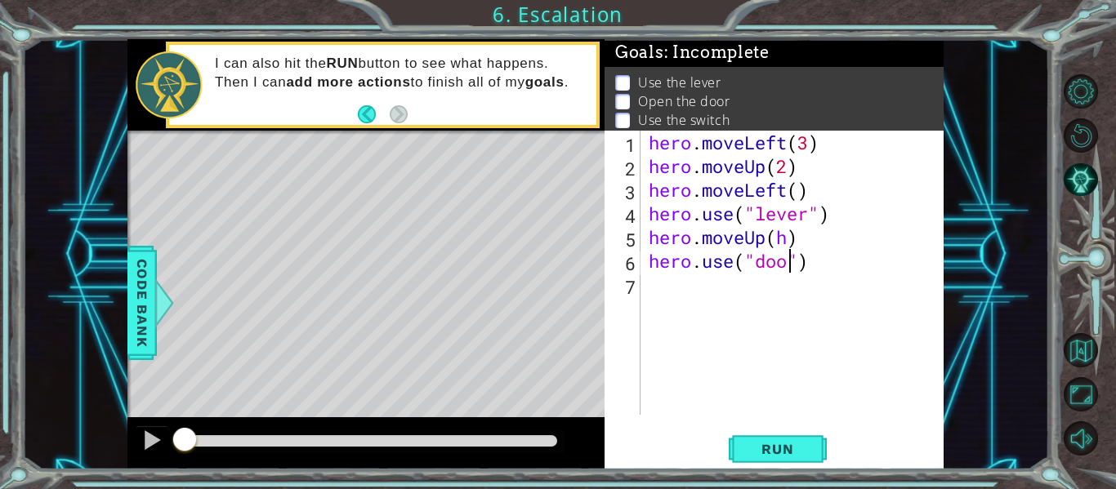
type textarea "hero.use("door")"
click at [665, 286] on div "hero . moveLeft ( 3 ) hero . moveUp ( 2 ) hero . moveLeft ( ) hero . use ( "lev…" at bounding box center [796, 297] width 303 height 332
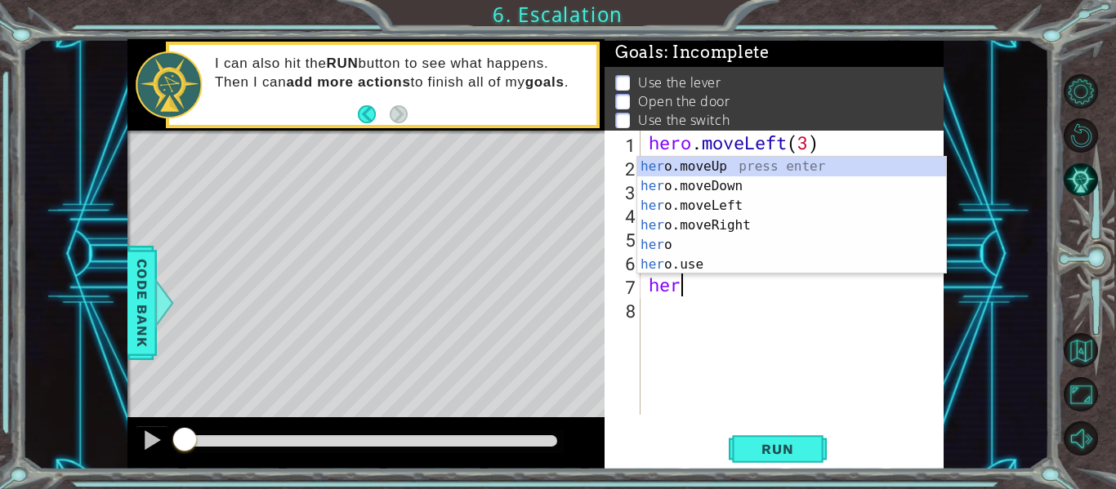
scroll to position [0, 1]
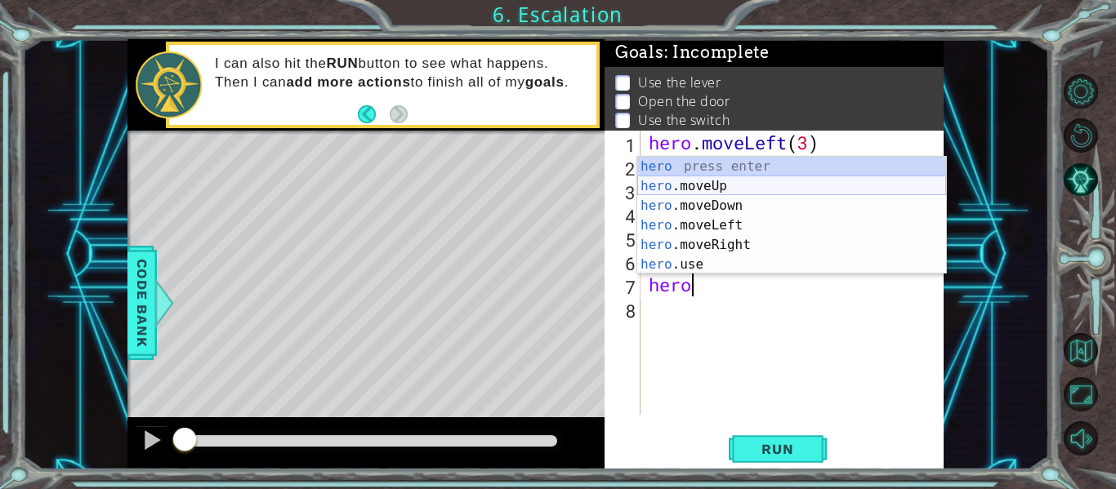
click at [703, 189] on div "hero press enter hero .moveUp press enter hero .moveDown press enter hero .move…" at bounding box center [791, 235] width 309 height 157
type textarea "hero.moveUp(1)"
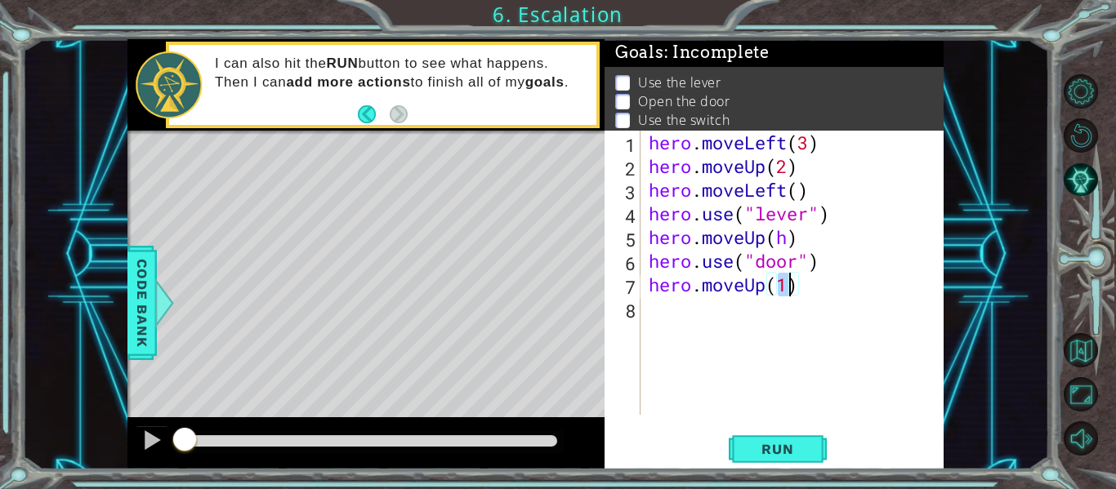
click at [652, 307] on div "hero . moveLeft ( 3 ) hero . moveUp ( 2 ) hero . moveLeft ( ) hero . use ( "lev…" at bounding box center [796, 297] width 303 height 332
click at [786, 284] on div "hero . moveLeft ( 3 ) hero . moveUp ( 2 ) hero . moveLeft ( ) hero . use ( "lev…" at bounding box center [796, 297] width 303 height 332
click at [769, 442] on span "Run" at bounding box center [777, 449] width 65 height 16
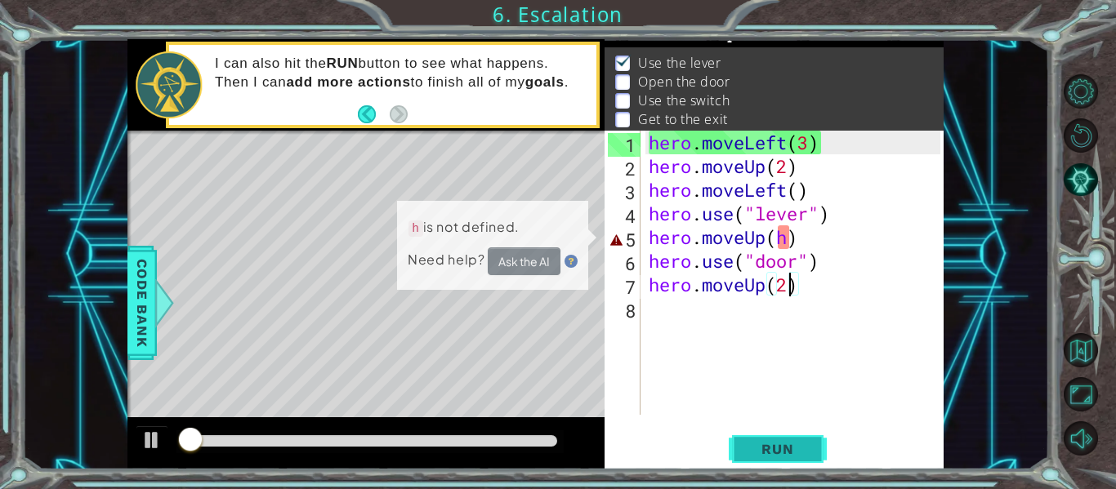
scroll to position [24, 0]
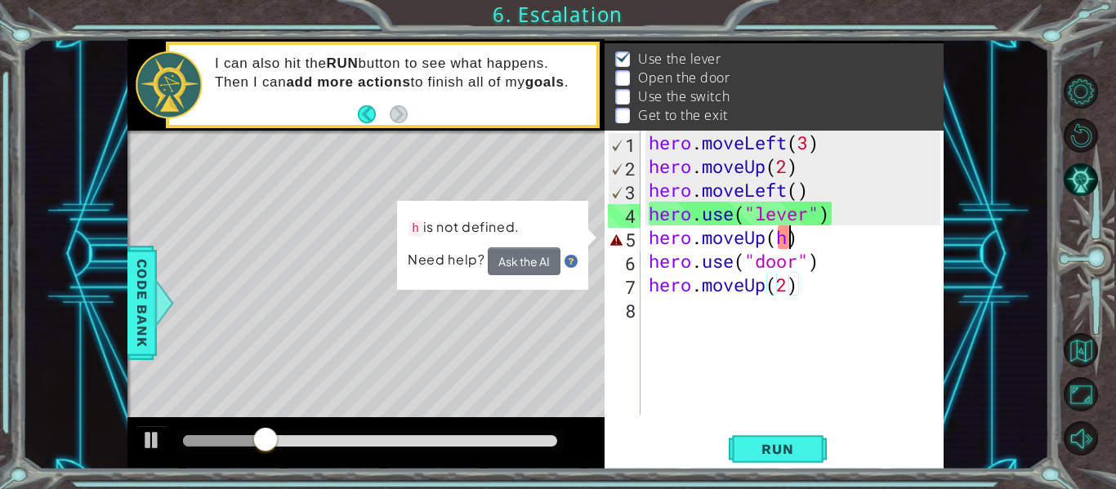
click at [787, 240] on div "hero . moveLeft ( 3 ) hero . moveUp ( 2 ) hero . moveLeft ( ) hero . use ( "lev…" at bounding box center [796, 297] width 303 height 332
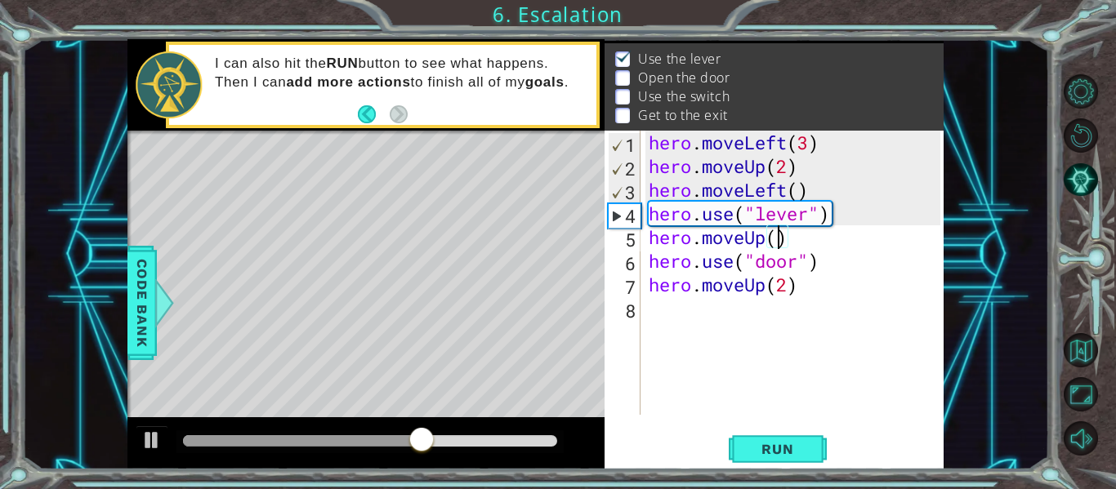
click at [787, 237] on div "hero . moveLeft ( 3 ) hero . moveUp ( 2 ) hero . moveLeft ( ) hero . use ( "lev…" at bounding box center [796, 297] width 303 height 332
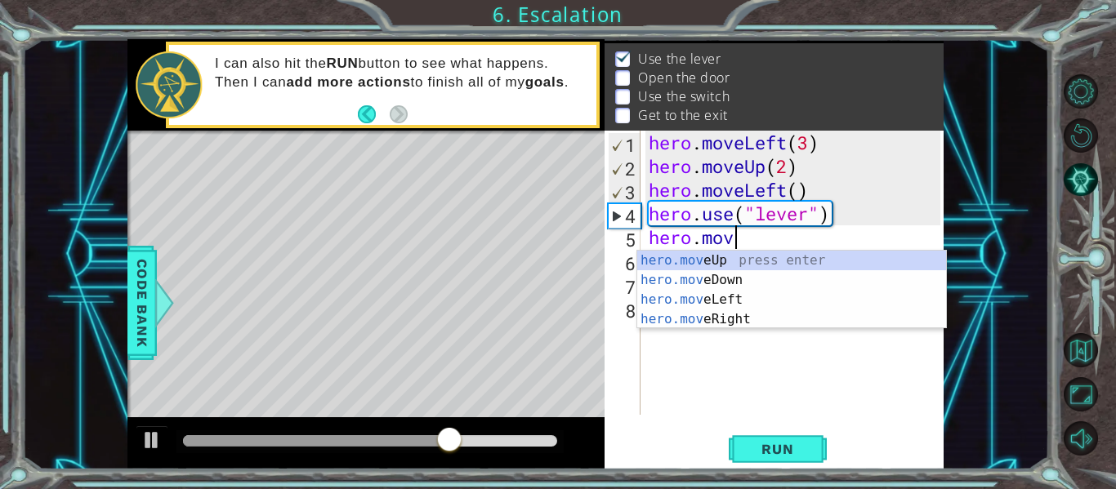
scroll to position [0, 2]
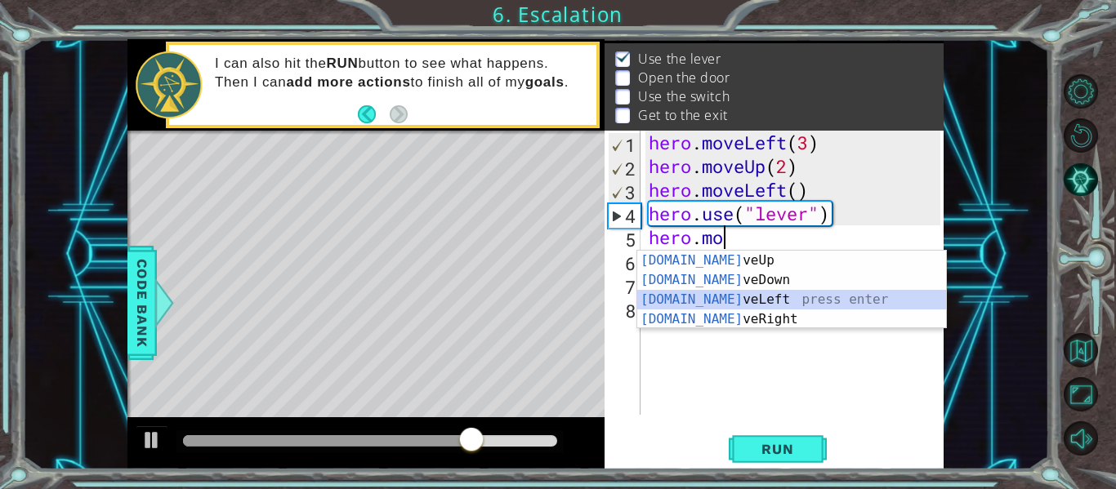
click at [786, 299] on div "[DOMAIN_NAME] veUp press enter [DOMAIN_NAME] veDown press enter [DOMAIN_NAME] v…" at bounding box center [791, 310] width 309 height 118
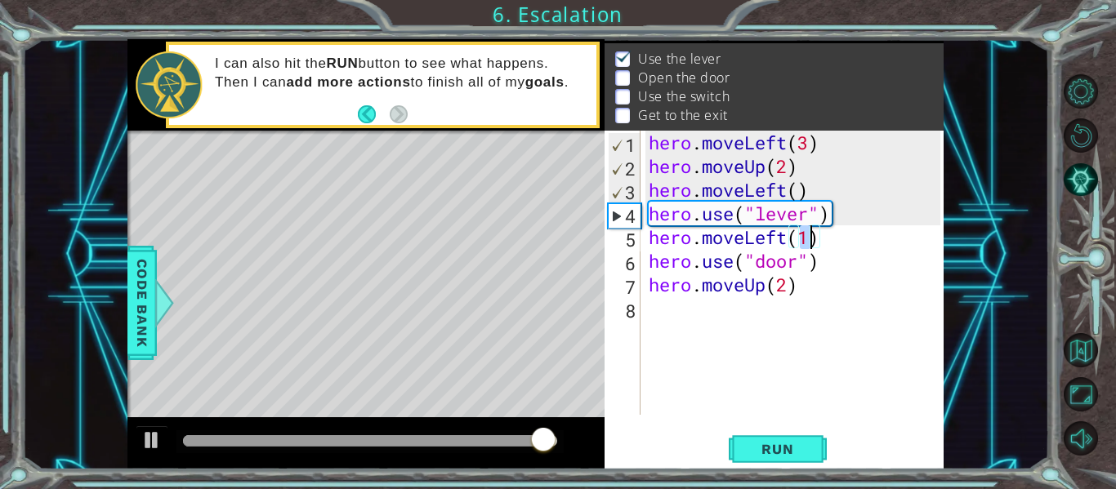
click at [647, 262] on div "hero . moveLeft ( 3 ) hero . moveUp ( 2 ) hero . moveLeft ( ) hero . use ( "lev…" at bounding box center [796, 297] width 303 height 332
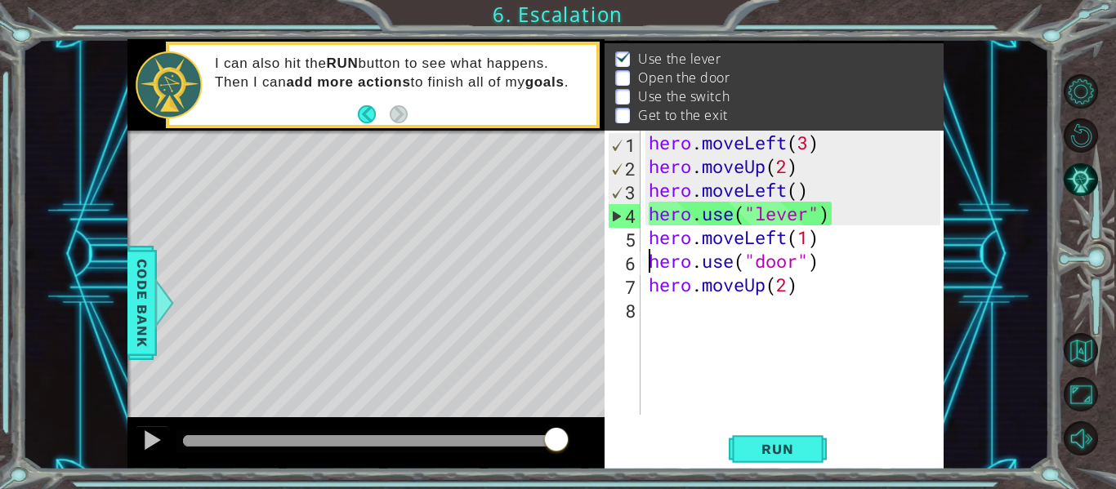
scroll to position [0, 1]
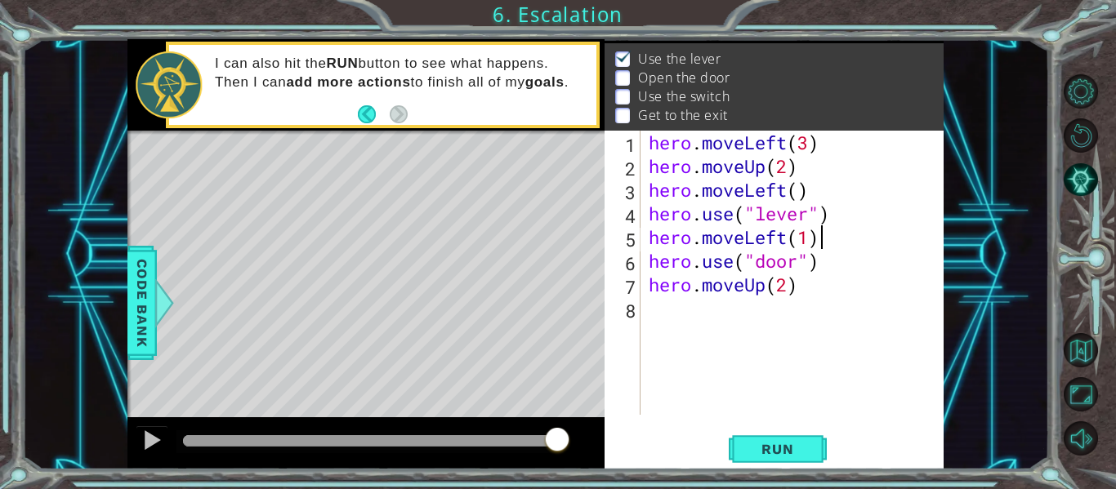
click at [821, 239] on div "hero . moveLeft ( 3 ) hero . moveUp ( 2 ) hero . moveLeft ( ) hero . use ( "lev…" at bounding box center [796, 297] width 303 height 332
click at [777, 452] on span "Run" at bounding box center [777, 449] width 65 height 16
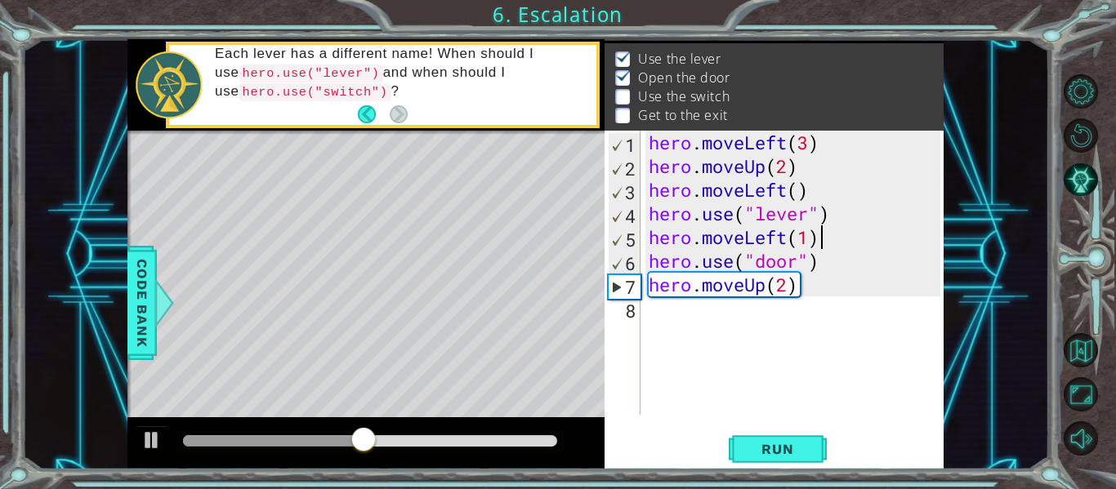
click at [809, 285] on div "hero . moveLeft ( 3 ) hero . moveUp ( 2 ) hero . moveLeft ( ) hero . use ( "lev…" at bounding box center [796, 297] width 303 height 332
type textarea "hero.moveUp(2)"
click at [656, 315] on div "hero . moveLeft ( 3 ) hero . moveUp ( 2 ) hero . moveLeft ( ) hero . use ( "lev…" at bounding box center [796, 297] width 303 height 332
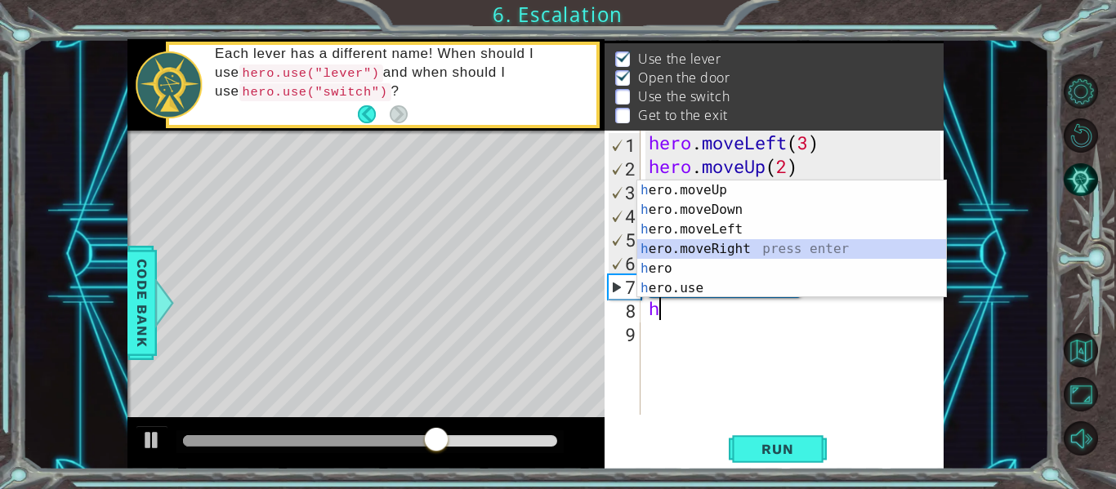
click at [695, 247] on div "h ero.moveUp press enter h ero.moveDown press enter h ero.moveLeft press enter …" at bounding box center [791, 259] width 309 height 157
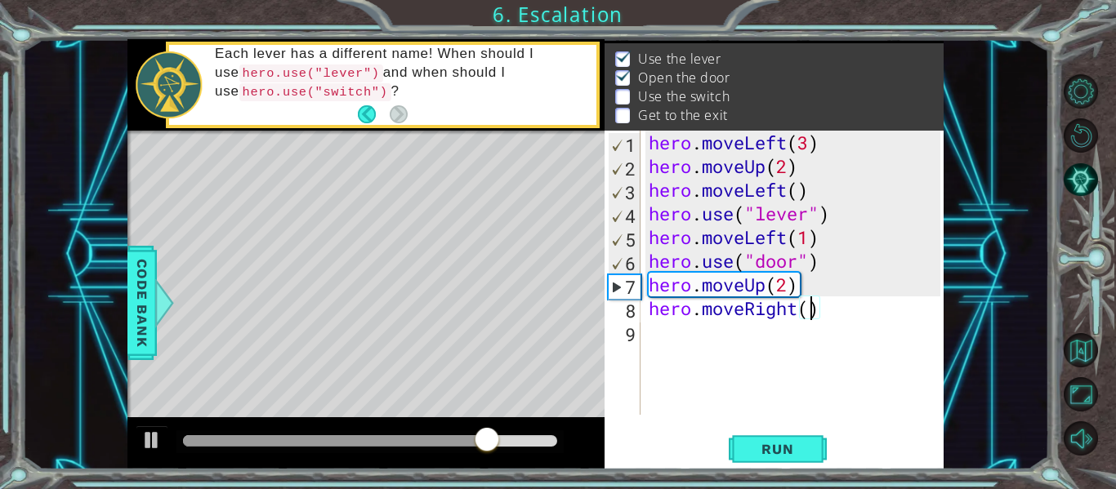
type textarea "hero.moveRight(2)"
click at [664, 337] on div "hero . moveLeft ( 3 ) hero . moveUp ( 2 ) hero . moveLeft ( ) hero . use ( "lev…" at bounding box center [796, 297] width 303 height 332
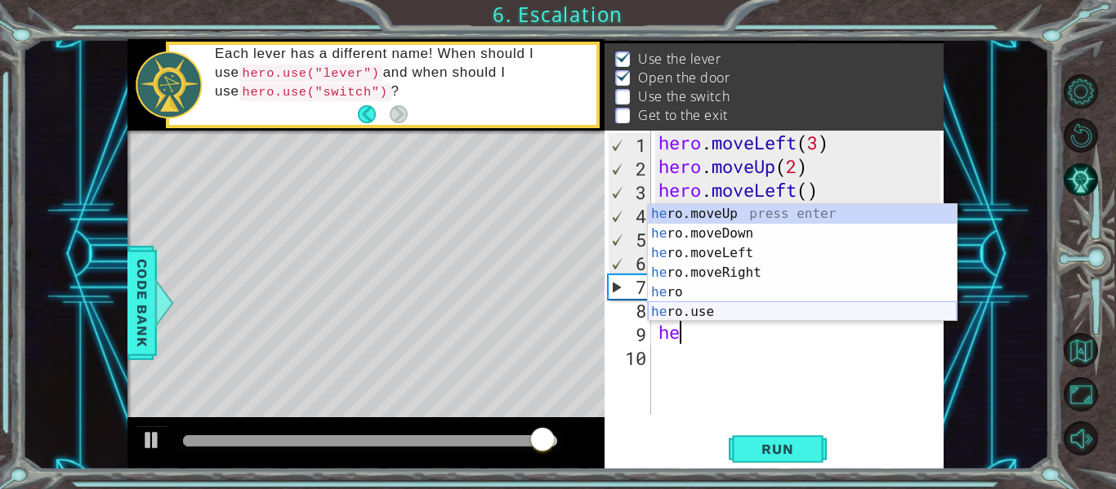
click at [710, 306] on div "he ro.moveUp press enter he ro.moveDown press enter he ro.moveLeft press enter …" at bounding box center [802, 282] width 309 height 157
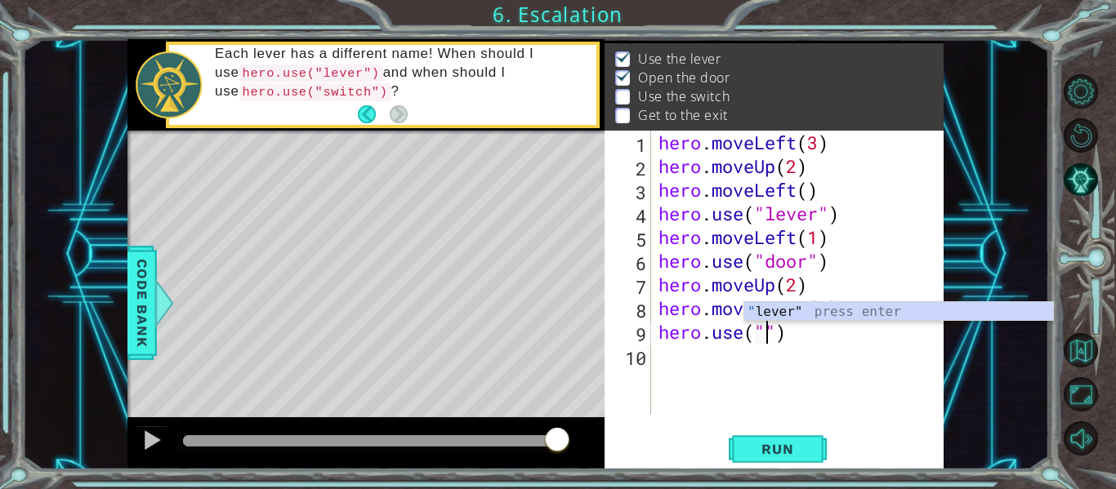
scroll to position [0, 5]
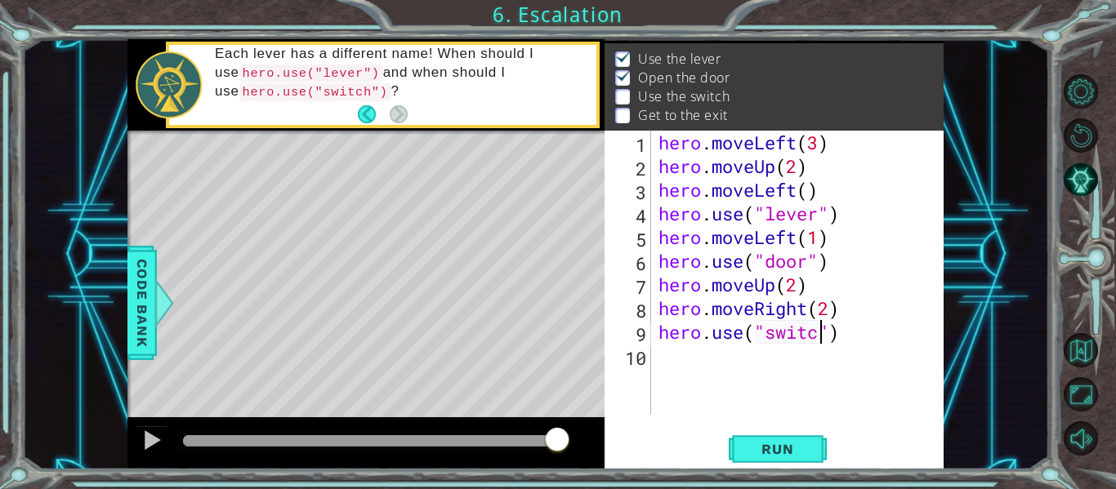
type textarea "hero.use("switch")"
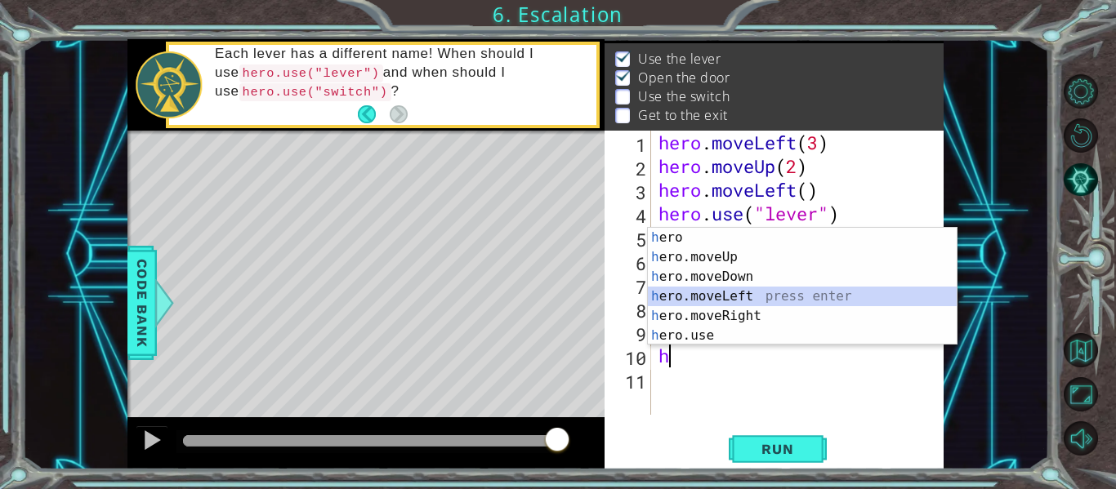
click at [738, 292] on div "h ero press enter h ero.moveUp press enter h ero.moveDown press enter h ero.mov…" at bounding box center [802, 306] width 309 height 157
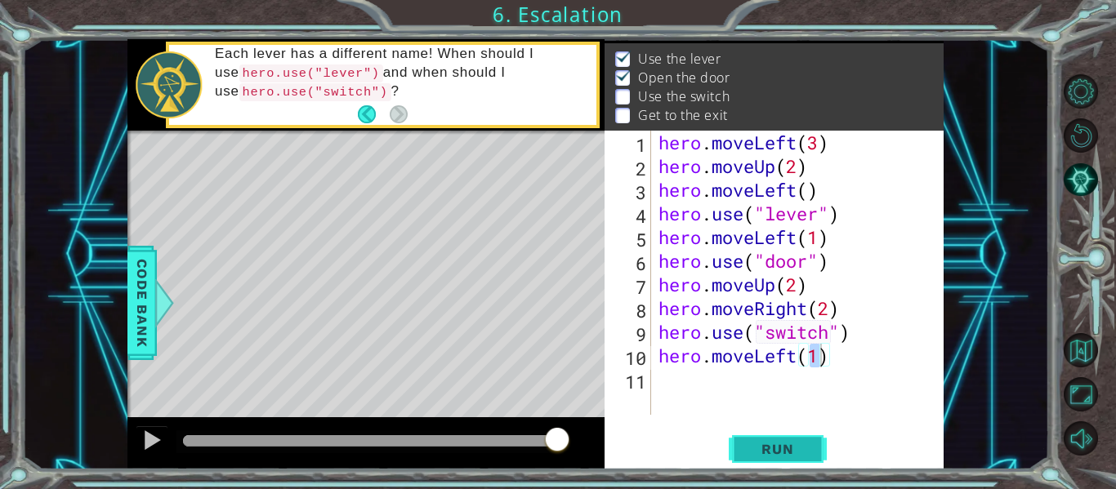
click at [783, 449] on span "Run" at bounding box center [777, 449] width 65 height 16
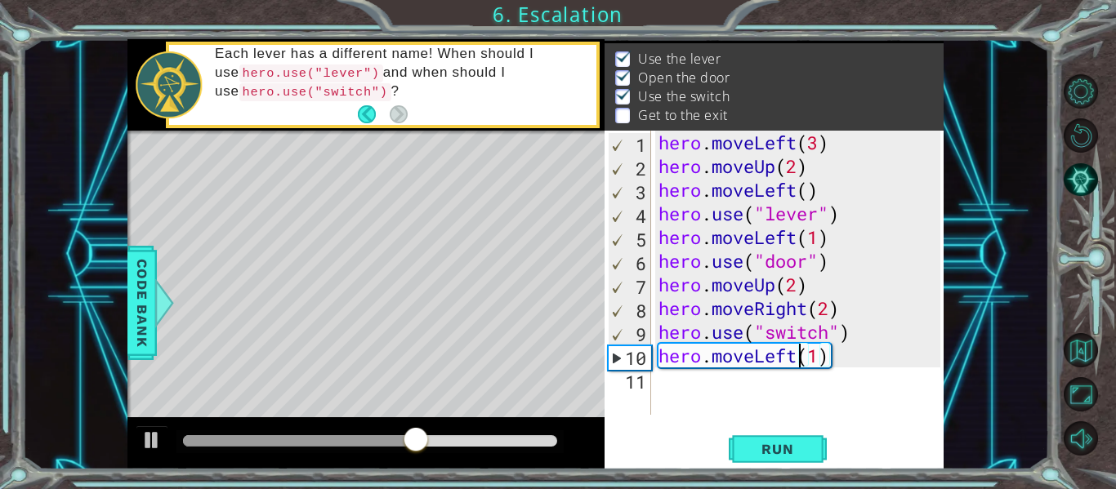
click at [796, 357] on div "hero . moveLeft ( 3 ) hero . moveUp ( 2 ) hero . moveLeft ( ) hero . use ( "lev…" at bounding box center [801, 297] width 293 height 332
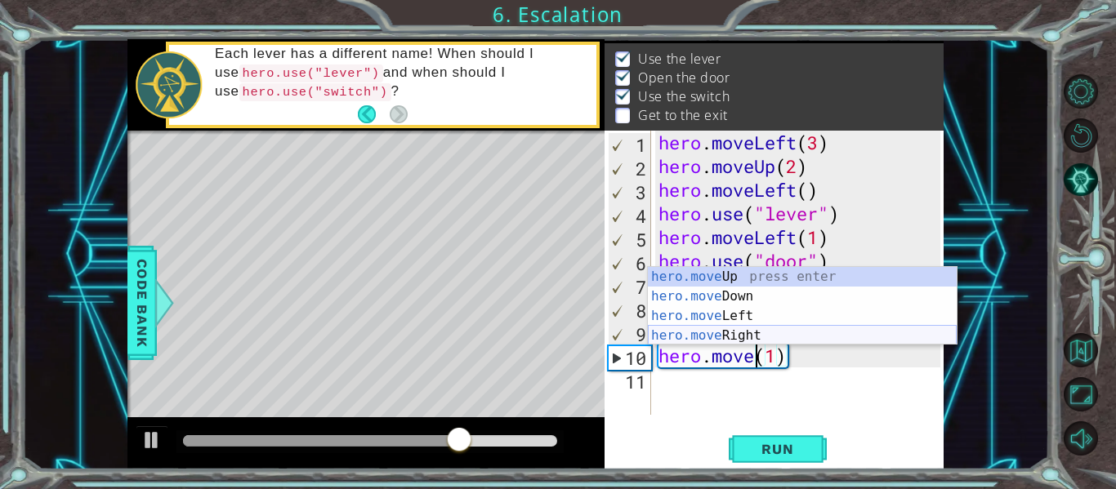
click at [785, 337] on div "hero.move Up press enter hero.move Down press enter hero.move Left press enter …" at bounding box center [802, 326] width 309 height 118
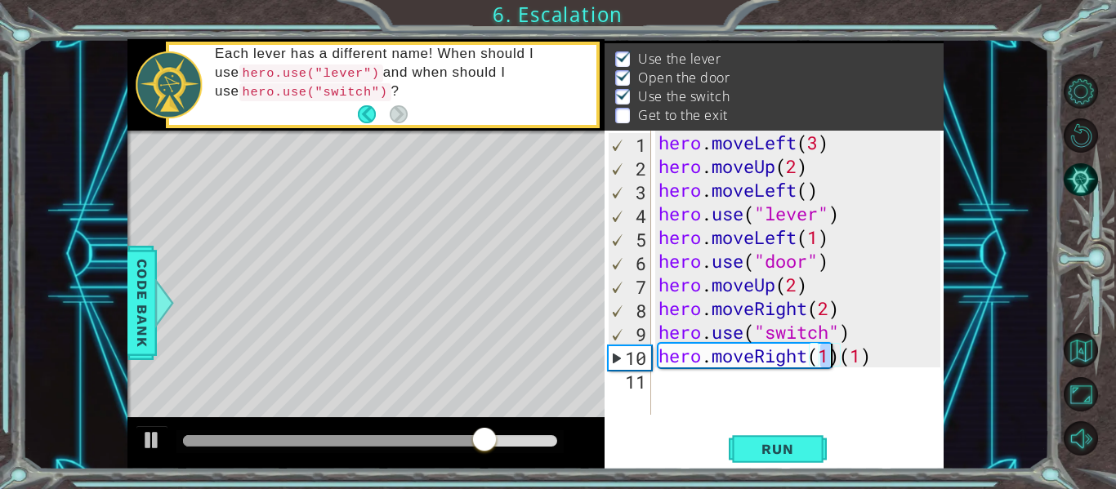
click at [876, 354] on div "hero . moveLeft ( 3 ) hero . moveUp ( 2 ) hero . moveLeft ( ) hero . use ( "lev…" at bounding box center [801, 297] width 293 height 332
type textarea "hero.moveRight(1)"
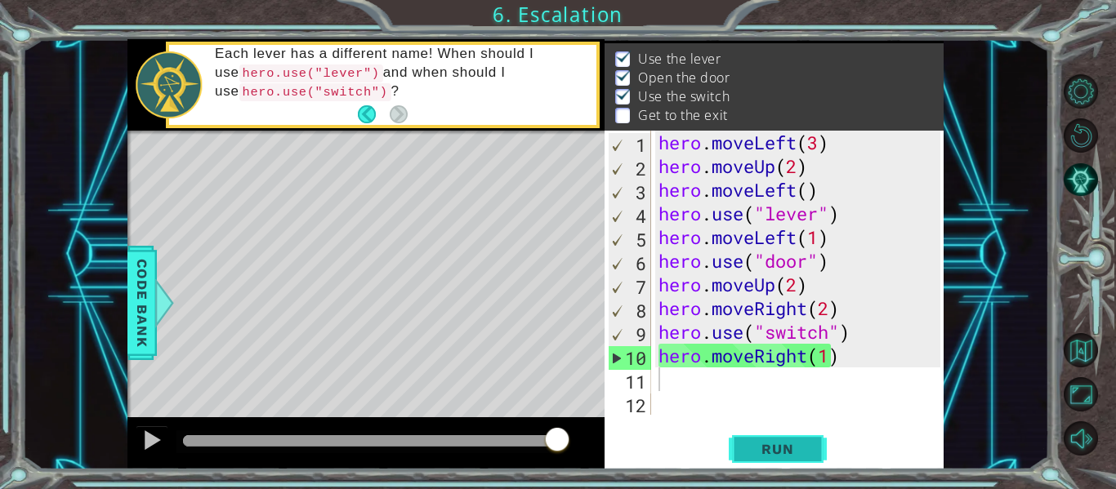
drag, startPoint x: 776, startPoint y: 434, endPoint x: 756, endPoint y: 461, distance: 34.0
click at [756, 461] on button "Run" at bounding box center [778, 449] width 98 height 33
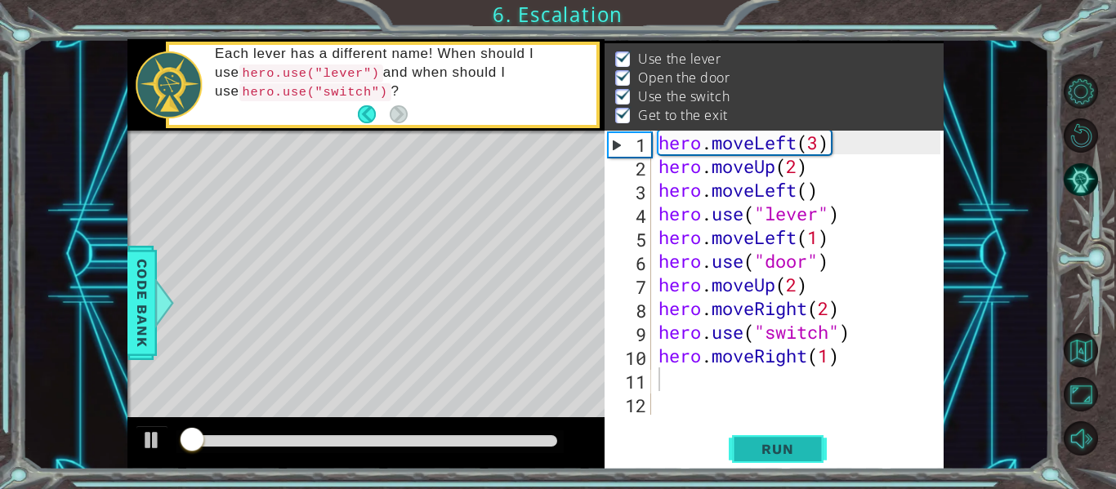
click at [762, 447] on span "Run" at bounding box center [777, 449] width 65 height 16
drag, startPoint x: 762, startPoint y: 447, endPoint x: 983, endPoint y: 456, distance: 220.7
click at [983, 456] on div "1 ההההההההההההההההההההההההההההההההההההההההההההההההההההההההההההההההההההההההההההה…" at bounding box center [535, 254] width 1027 height 430
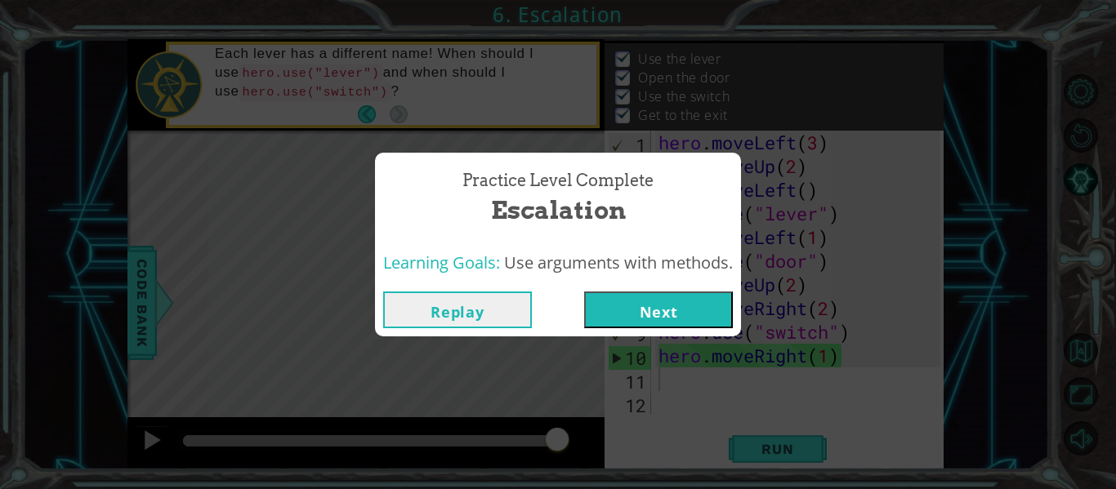
click at [694, 305] on button "Next" at bounding box center [658, 310] width 149 height 37
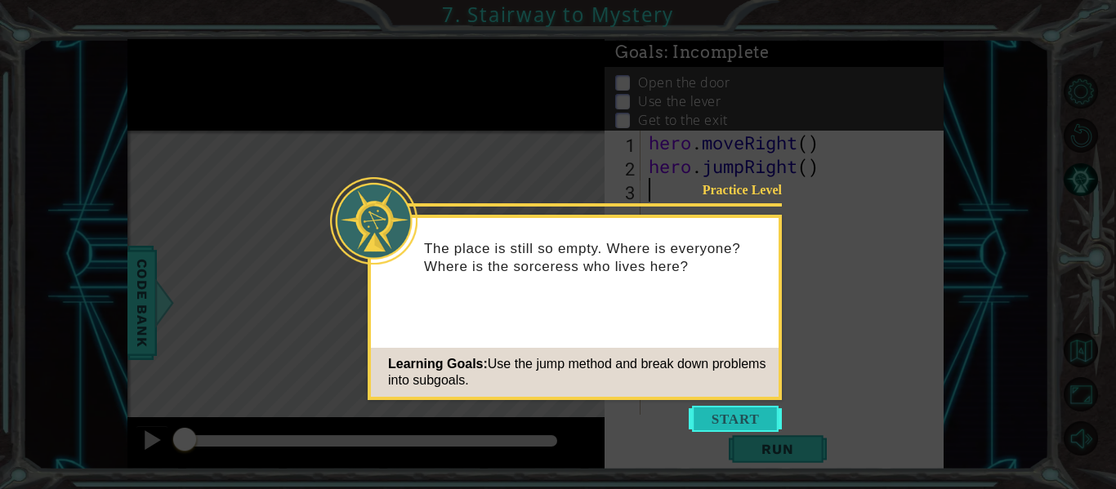
click at [735, 417] on button "Start" at bounding box center [735, 419] width 93 height 26
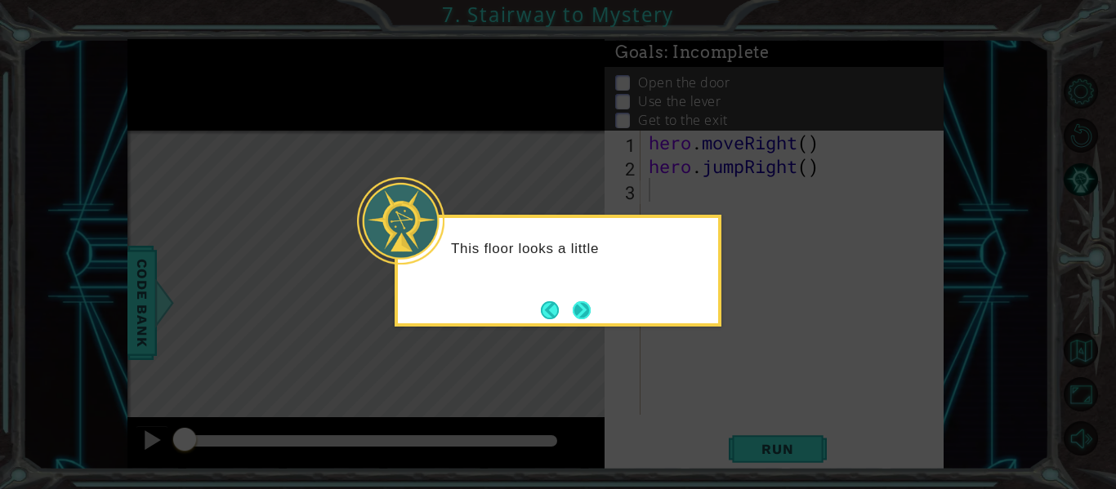
click at [574, 301] on button "Next" at bounding box center [582, 310] width 18 height 18
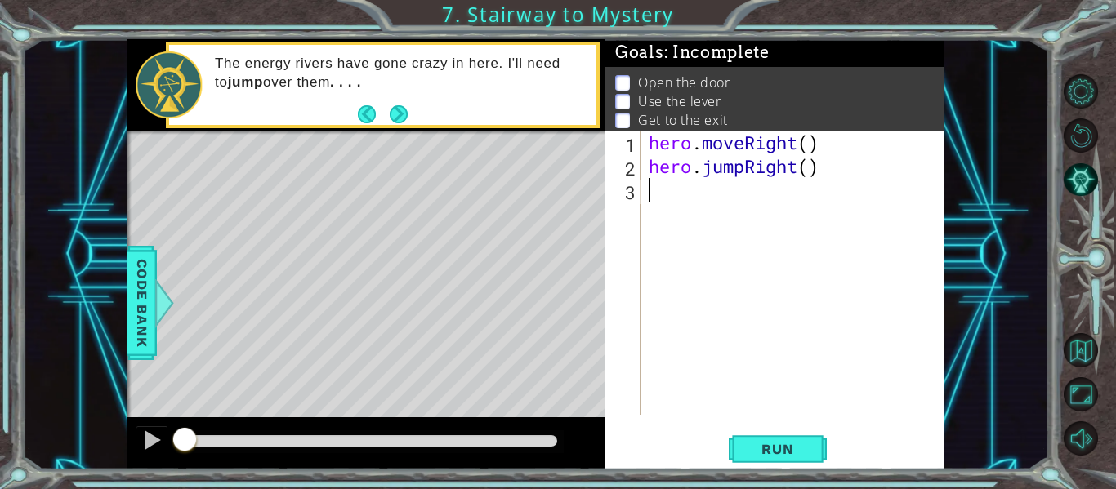
type textarea "h"
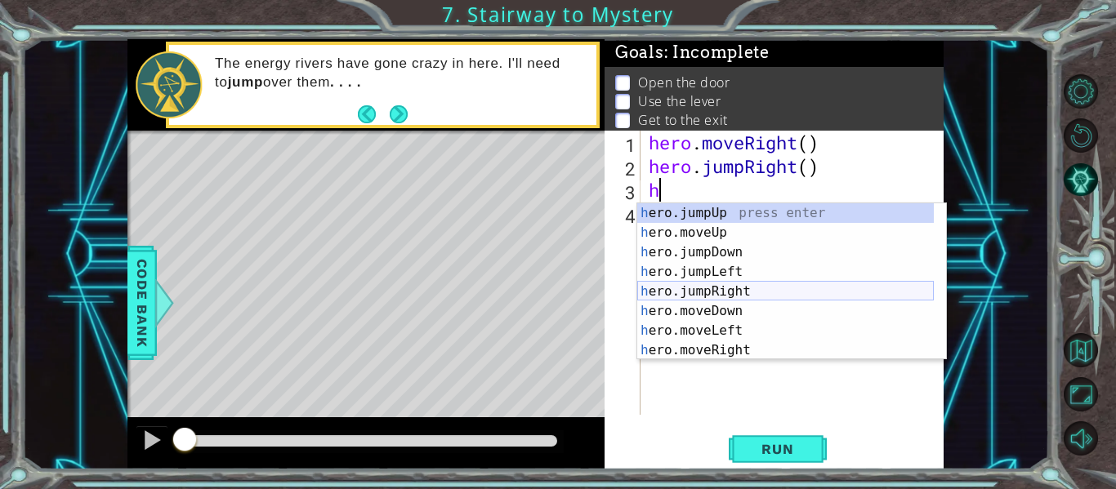
click at [711, 286] on div "h ero.jumpUp press enter h ero.moveUp press enter h ero.jumpDown press enter h …" at bounding box center [785, 301] width 297 height 196
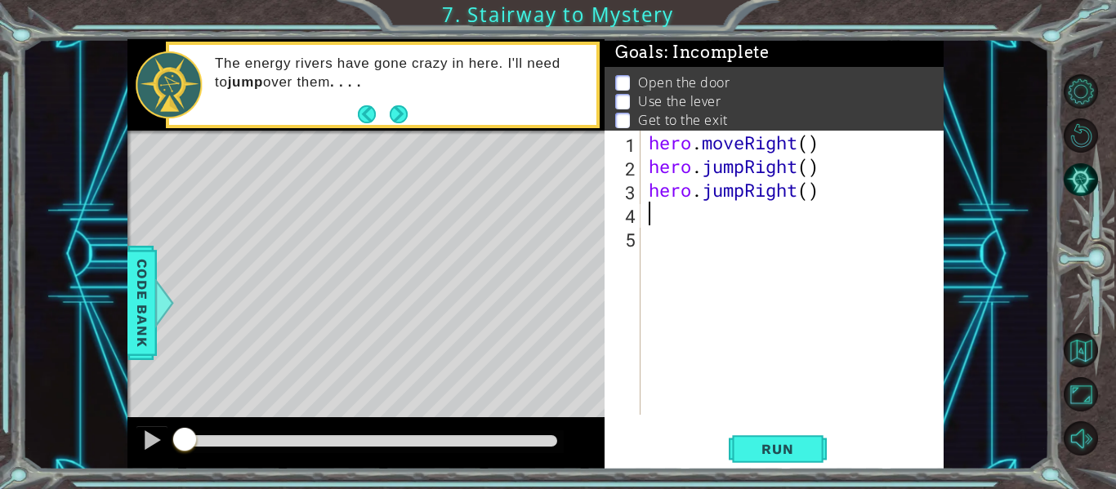
click at [809, 189] on div "hero . moveRight ( ) hero . jumpRight ( ) hero . jumpRight ( )" at bounding box center [796, 297] width 303 height 332
type textarea "hero.jumpRight(2)"
click at [654, 216] on div "hero . moveRight ( ) hero . jumpRight ( ) hero . jumpRight ( 2 )" at bounding box center [796, 297] width 303 height 332
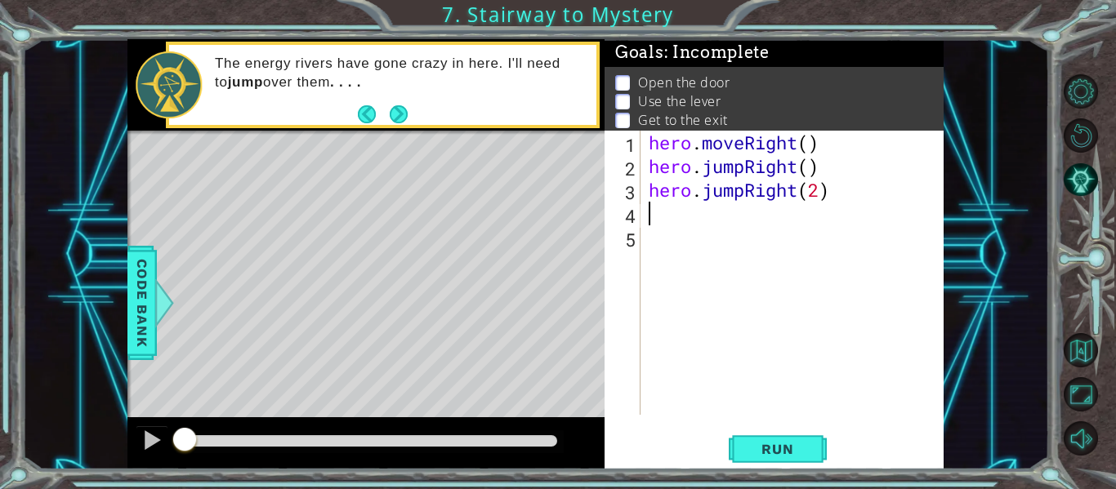
scroll to position [0, 0]
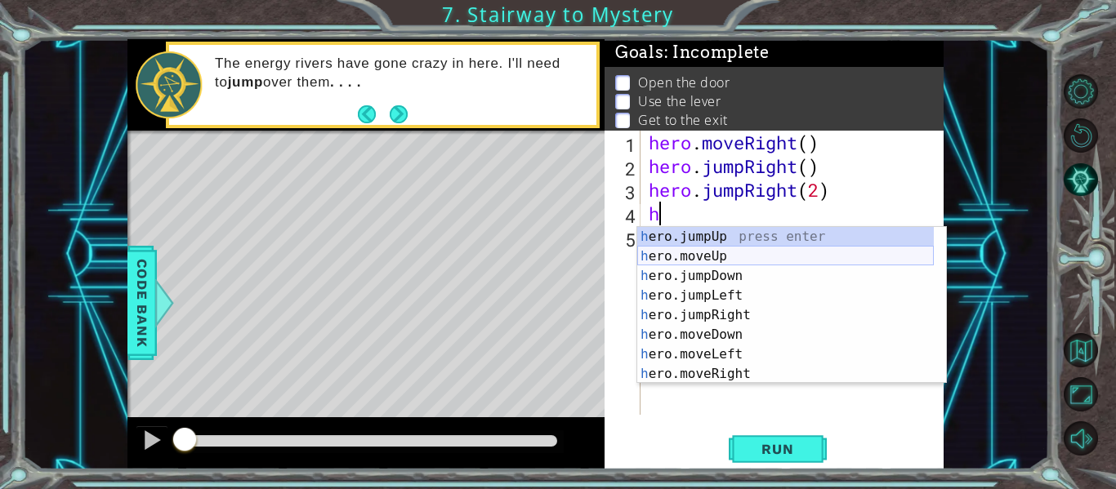
click at [702, 256] on div "h ero.jumpUp press enter h ero.moveUp press enter h ero.jumpDown press enter h …" at bounding box center [785, 325] width 297 height 196
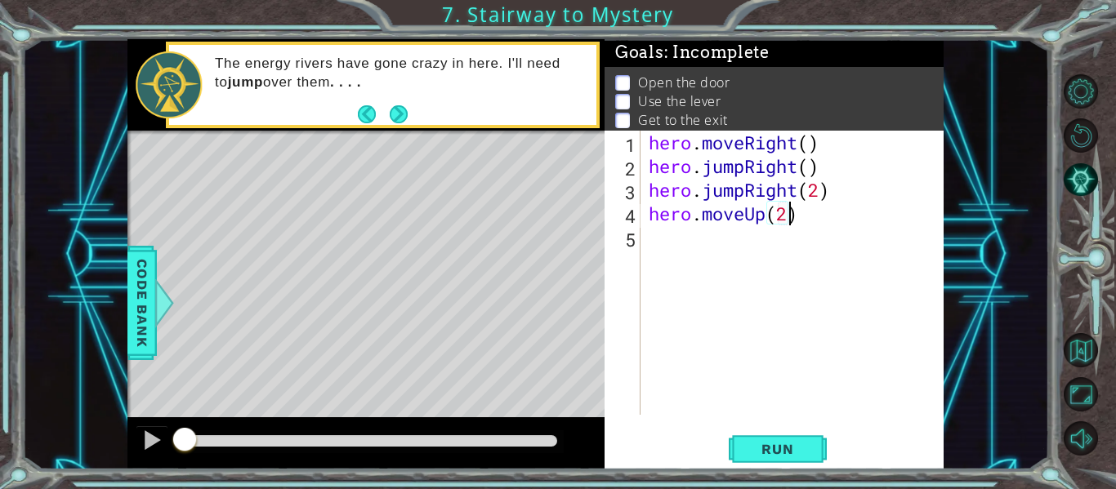
scroll to position [0, 6]
type textarea "hero.moveUp(2)"
click at [765, 449] on span "Run" at bounding box center [777, 449] width 65 height 16
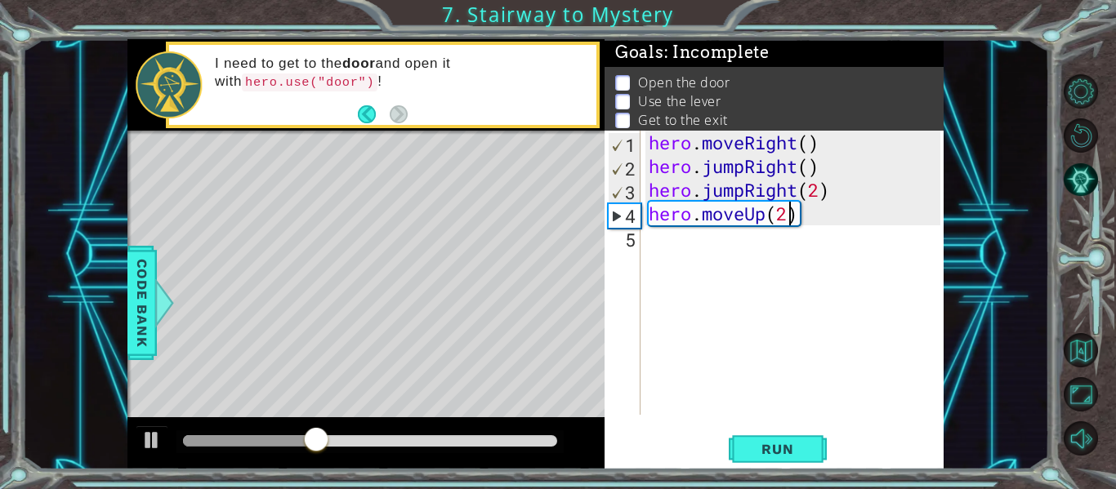
click at [653, 244] on div "hero . moveRight ( ) hero . jumpRight ( ) hero . jumpRight ( 2 ) hero . moveUp …" at bounding box center [796, 297] width 303 height 332
type textarea "h"
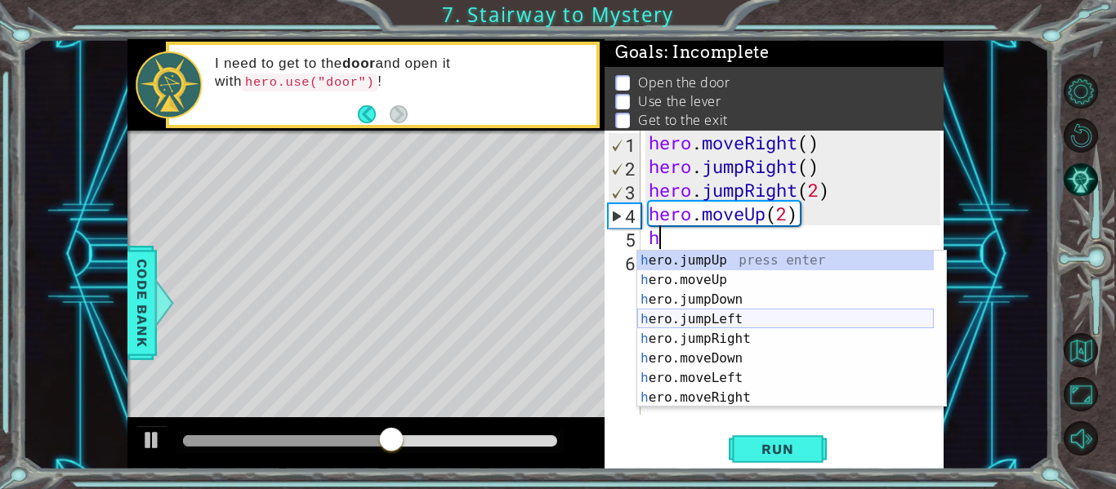
click at [697, 314] on div "h ero.jumpUp press enter h ero.moveUp press enter h ero.jumpDown press enter h …" at bounding box center [785, 349] width 297 height 196
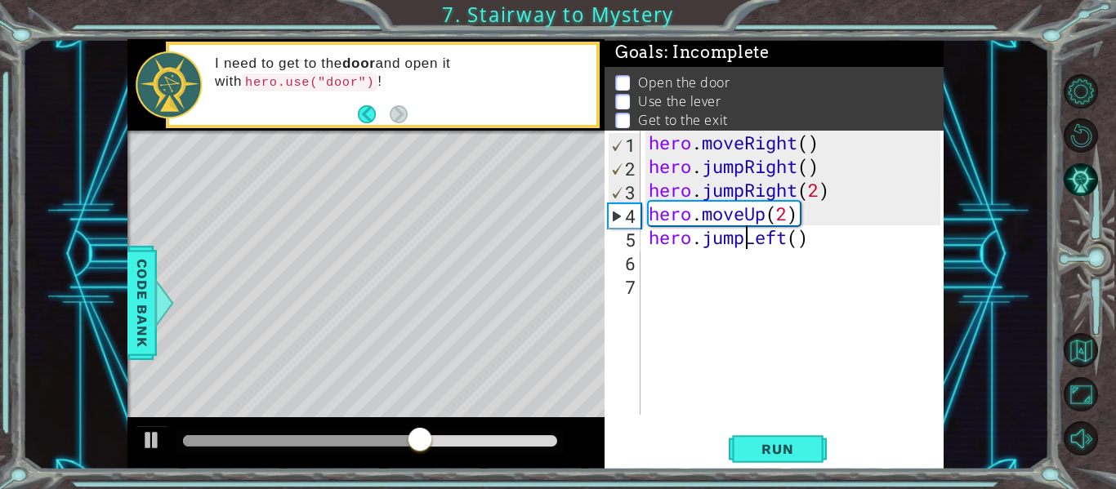
click at [745, 239] on div "hero . moveRight ( ) hero . jumpRight ( ) hero . jumpRight ( 2 ) hero . moveUp …" at bounding box center [796, 297] width 303 height 332
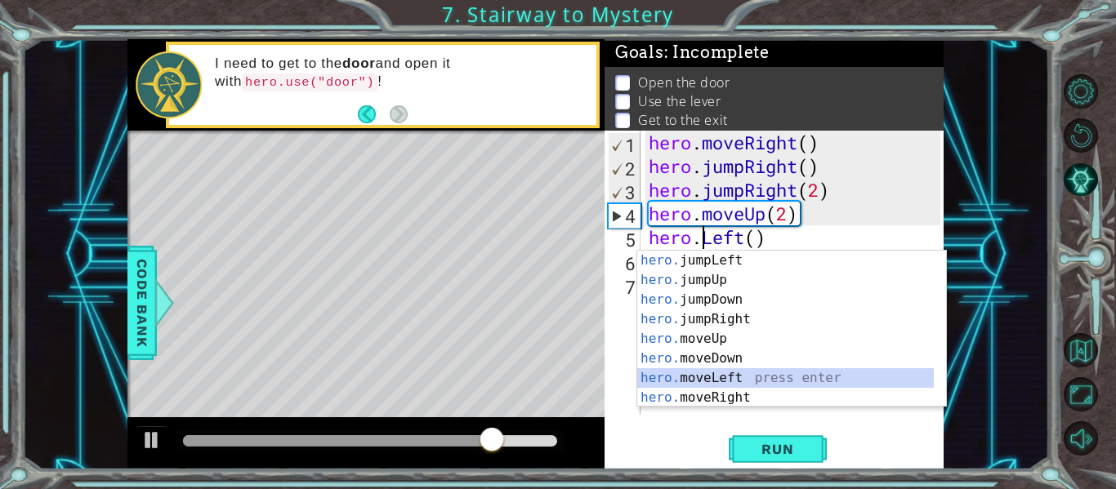
click at [763, 379] on div "hero. jumpLeft press enter hero. jumpUp press enter hero. jumpDown press enter …" at bounding box center [785, 349] width 297 height 196
type textarea "hero.moveLeft(1)"
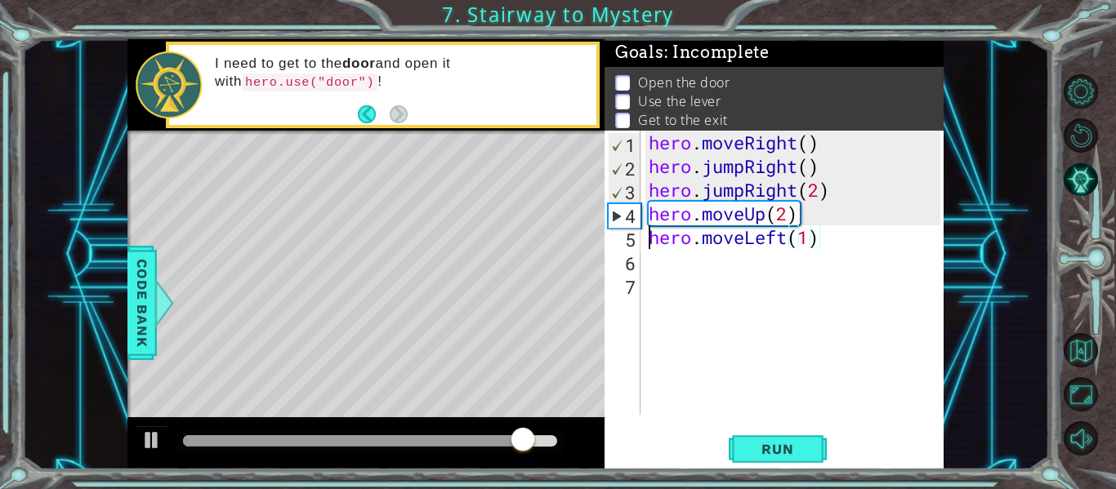
click at [650, 248] on div "hero . moveRight ( ) hero . jumpRight ( ) hero . jumpRight ( 2 ) hero . moveUp …" at bounding box center [796, 297] width 303 height 332
click at [649, 267] on div "hero . moveRight ( ) hero . jumpRight ( ) hero . jumpRight ( 2 ) hero . moveUp …" at bounding box center [796, 297] width 303 height 332
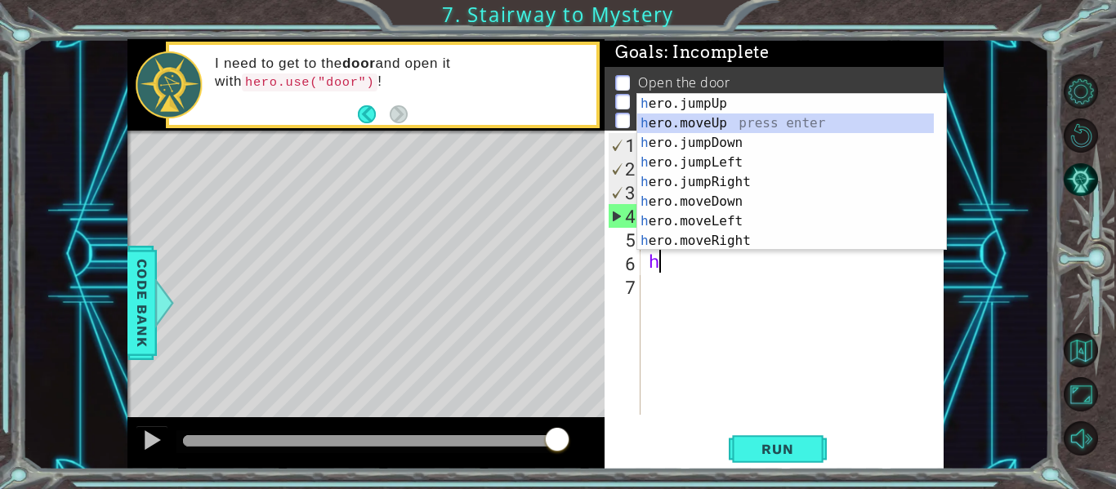
click at [748, 120] on div "h ero.jumpUp press enter h ero.moveUp press enter h ero.jumpDown press enter h …" at bounding box center [785, 192] width 297 height 196
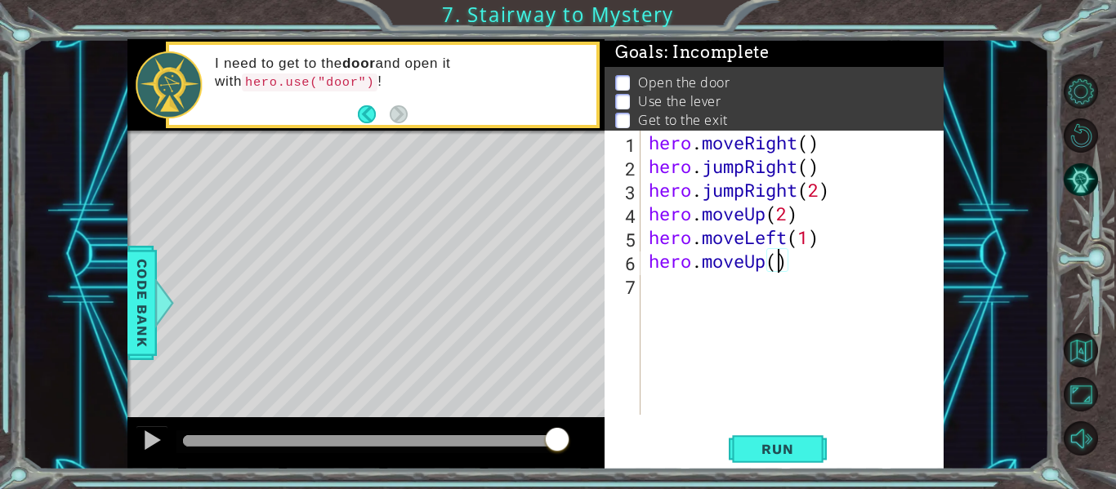
type textarea "hero.moveUp(2)"
click at [645, 288] on div "hero . moveRight ( ) hero . jumpRight ( ) hero . jumpRight ( 2 ) hero . moveUp …" at bounding box center [796, 297] width 303 height 332
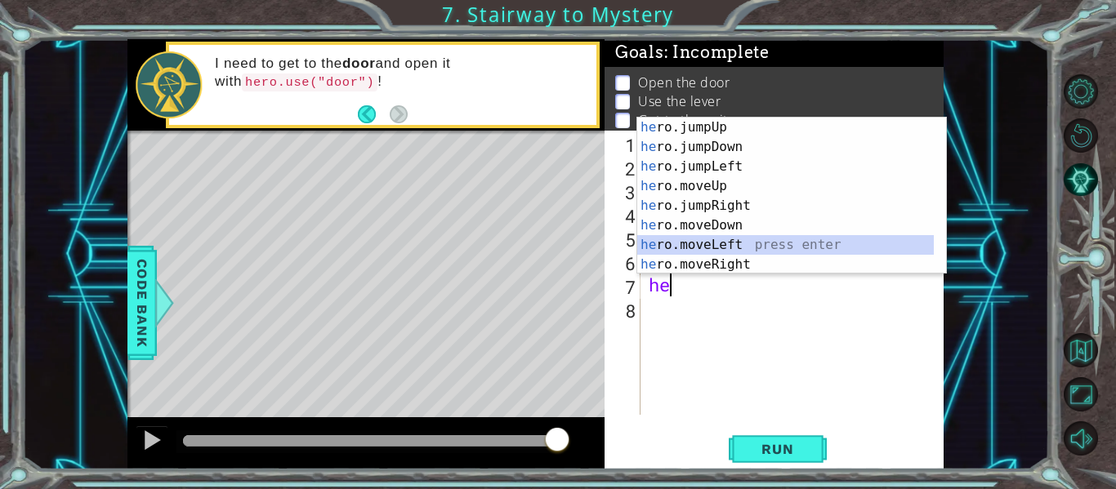
click at [728, 244] on div "he ro.jumpUp press enter he ro.jumpDown press enter he ro.jumpLeft press enter …" at bounding box center [785, 216] width 297 height 196
type textarea "hero.moveLeft(1)"
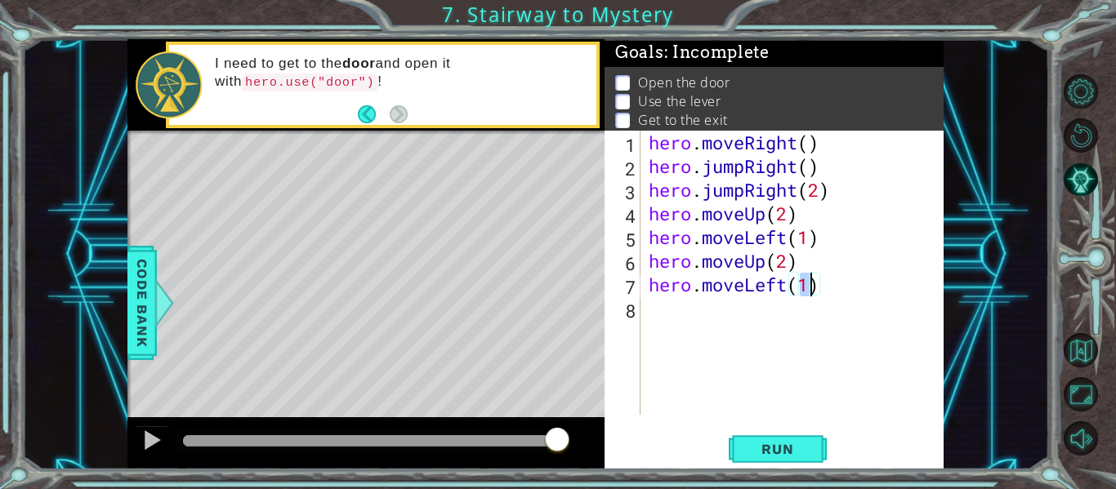
click at [640, 305] on div "8" at bounding box center [624, 311] width 33 height 24
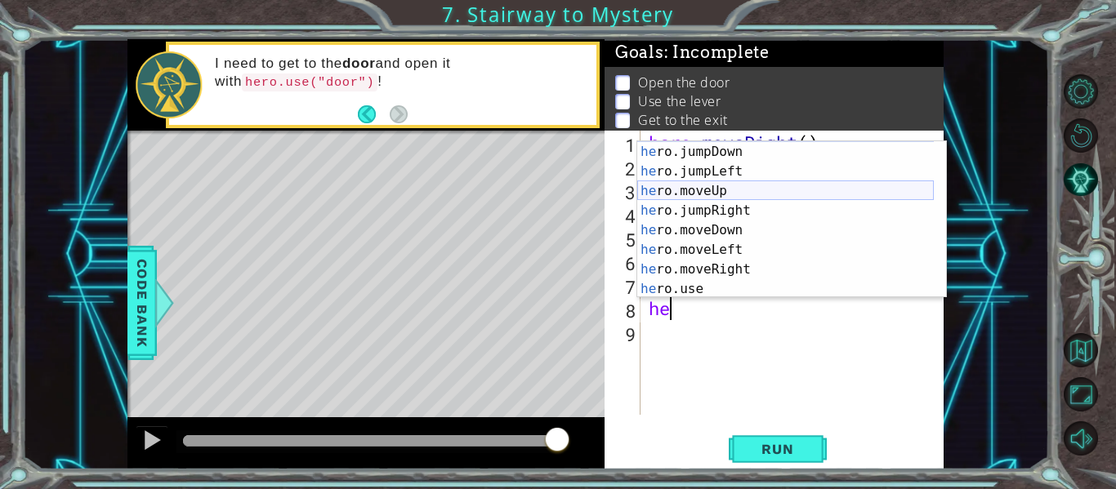
scroll to position [20, 0]
click at [691, 283] on div "he ro.jumpDown press enter he ro.jumpLeft press enter he ro.moveUp press enter …" at bounding box center [785, 239] width 297 height 196
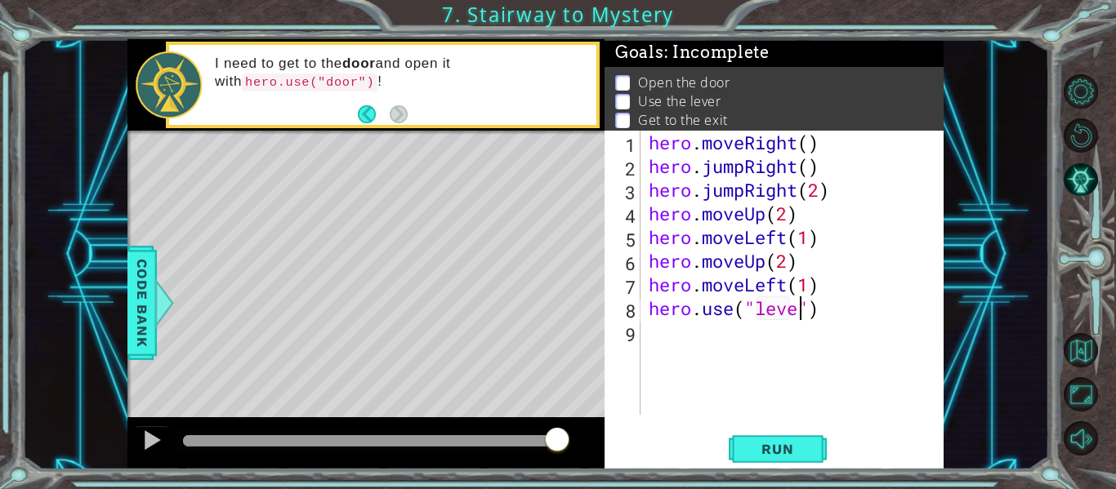
scroll to position [0, 7]
click at [799, 442] on span "Run" at bounding box center [777, 449] width 65 height 16
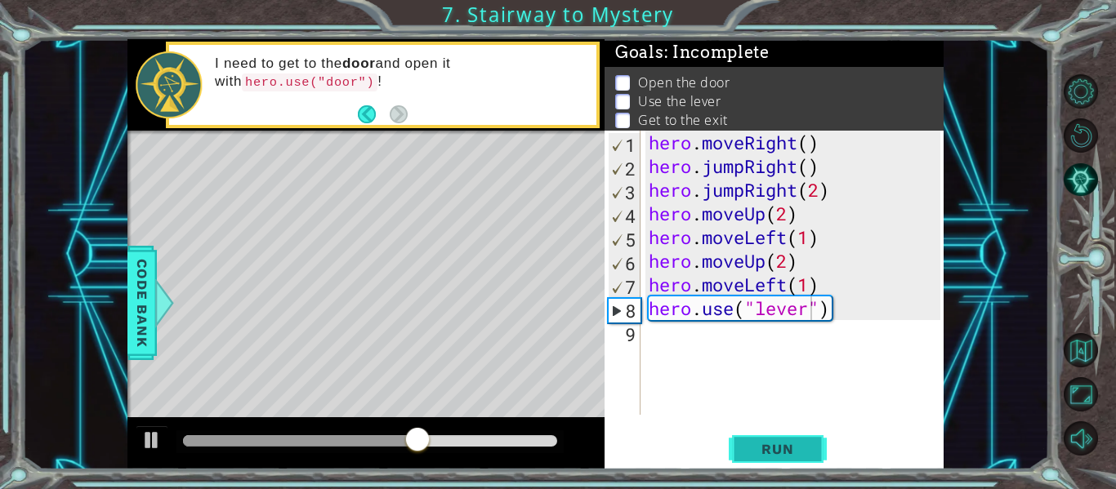
click at [795, 444] on span "Run" at bounding box center [777, 449] width 65 height 16
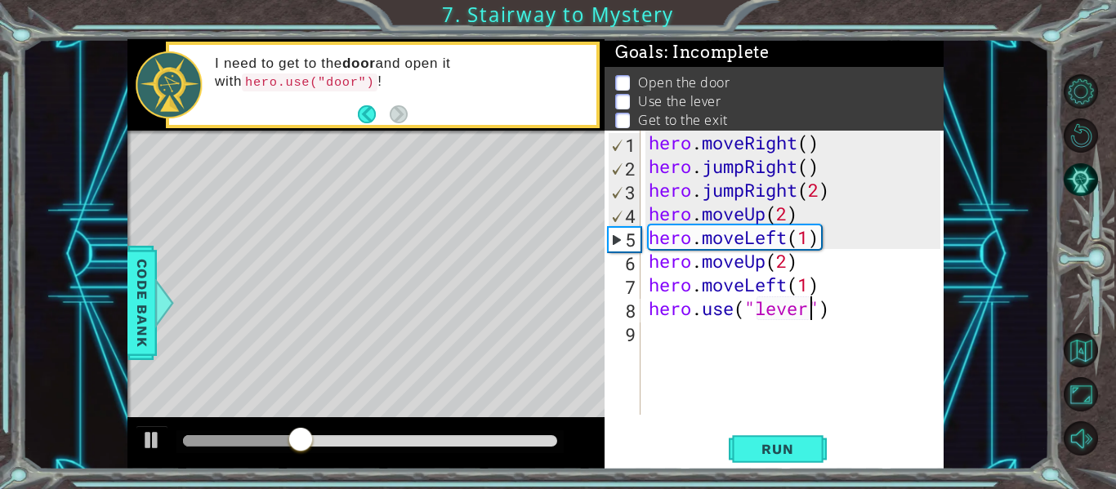
click at [820, 191] on div "hero . moveRight ( ) hero . jumpRight ( ) hero . jumpRight ( 2 ) hero . moveUp …" at bounding box center [796, 297] width 303 height 332
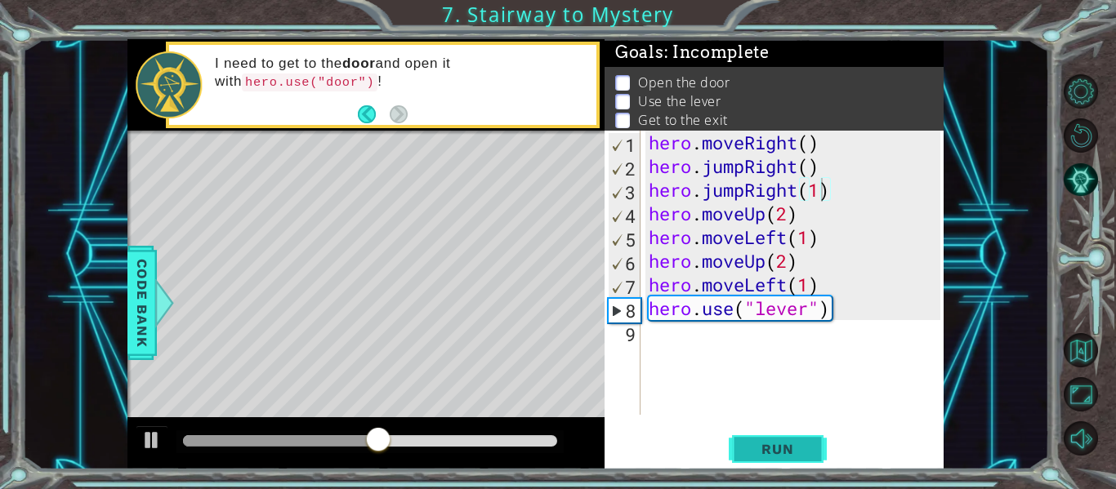
click at [784, 443] on span "Run" at bounding box center [777, 449] width 65 height 16
click at [803, 218] on div "hero . moveRight ( ) hero . jumpRight ( ) hero . jumpRight ( 1 ) hero . moveUp …" at bounding box center [796, 297] width 303 height 332
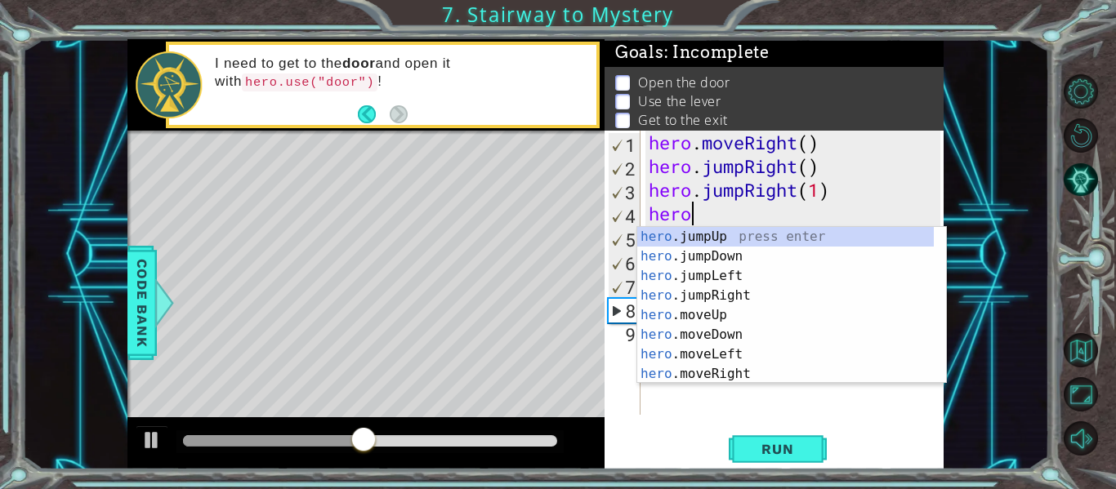
scroll to position [0, 0]
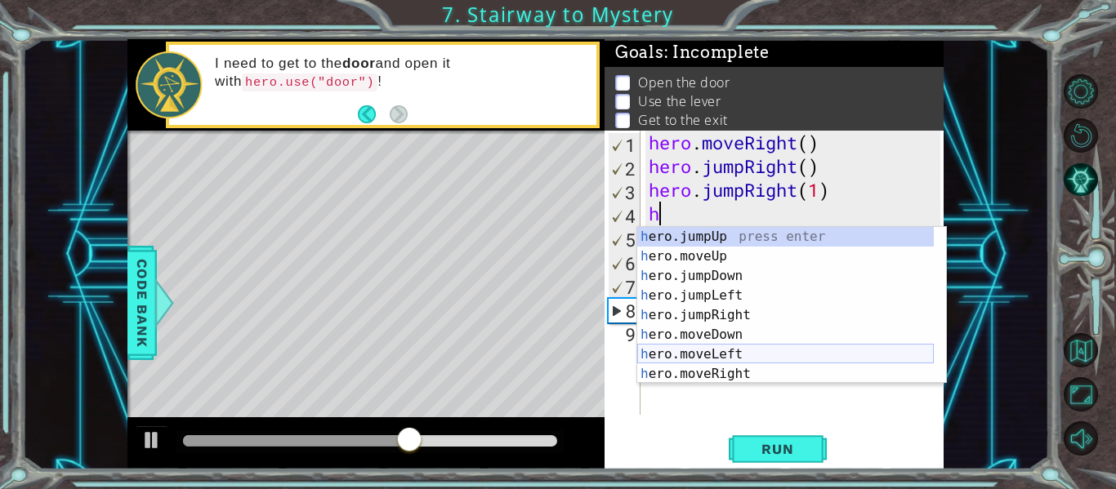
click at [747, 355] on div "h ero.jumpUp press enter h ero.moveUp press enter h ero.jumpDown press enter h …" at bounding box center [785, 325] width 297 height 196
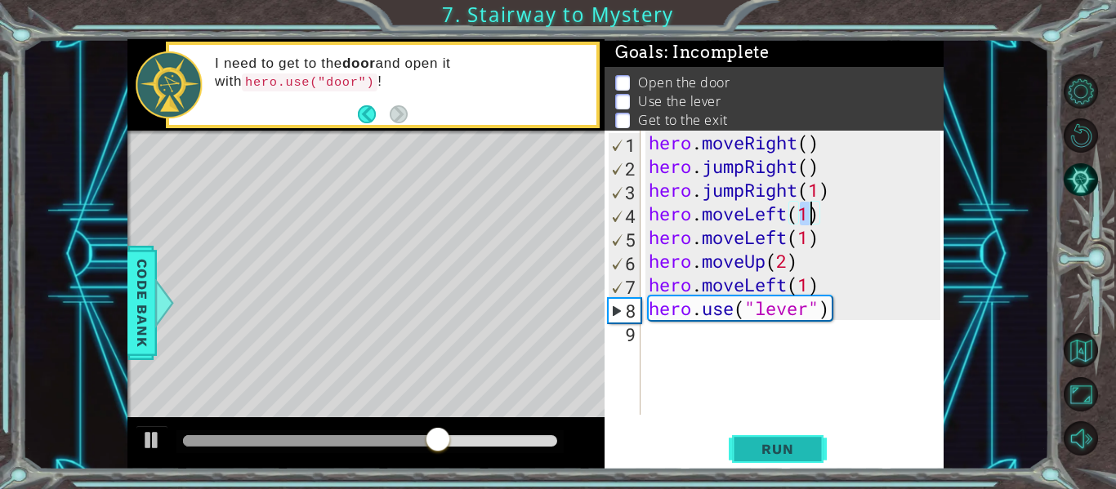
click at [790, 443] on span "Run" at bounding box center [777, 449] width 65 height 16
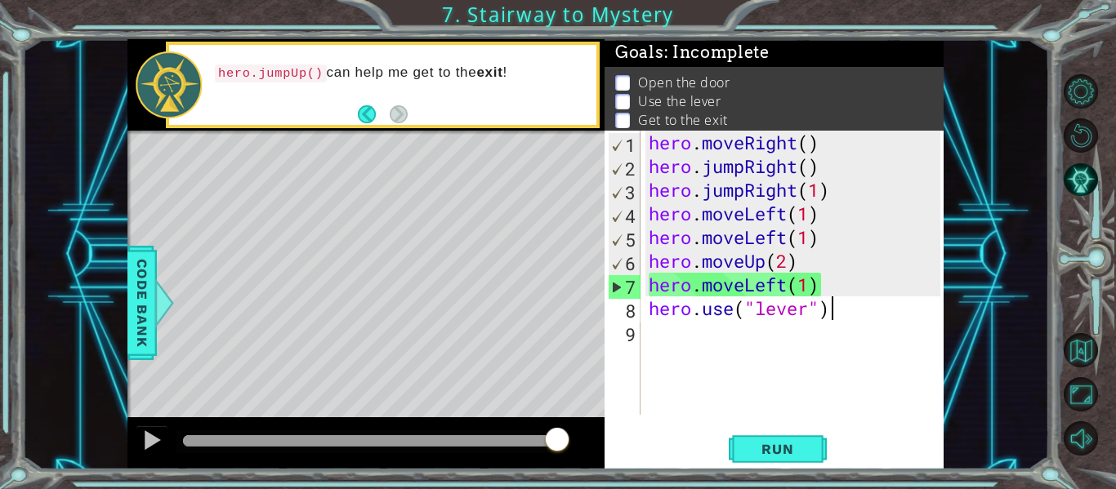
click at [832, 315] on div "hero . moveRight ( ) hero . jumpRight ( ) hero . jumpRight ( 1 ) hero . moveLef…" at bounding box center [796, 297] width 303 height 332
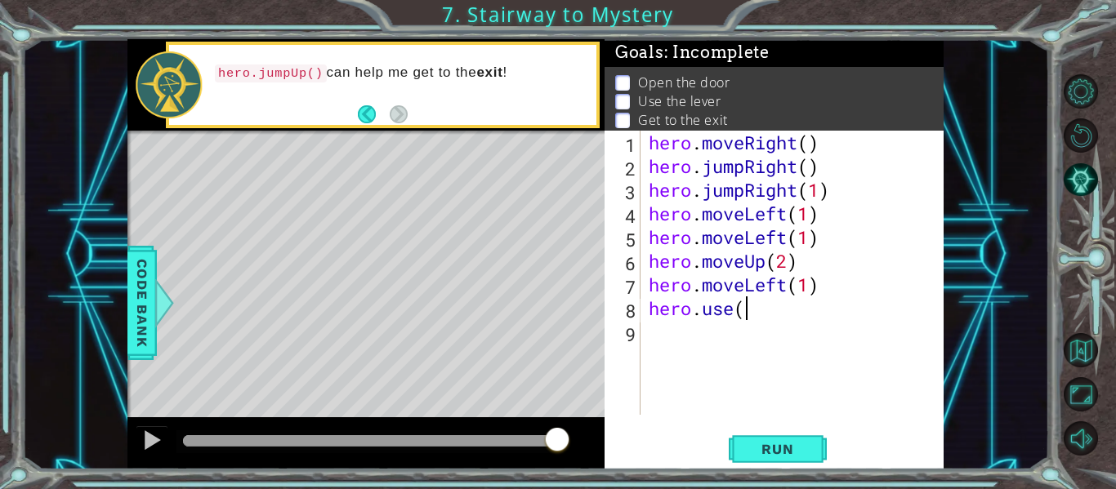
type textarea "h"
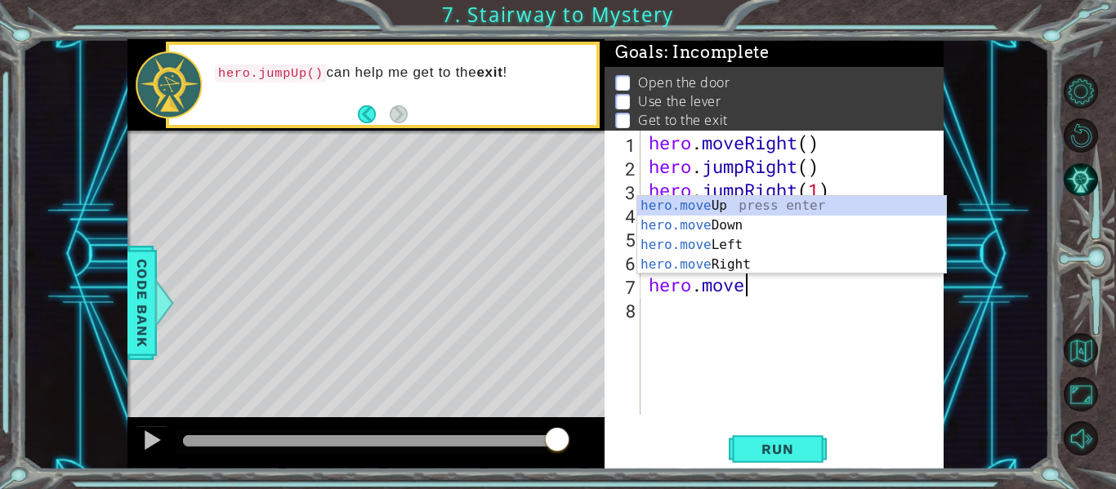
type textarea "h"
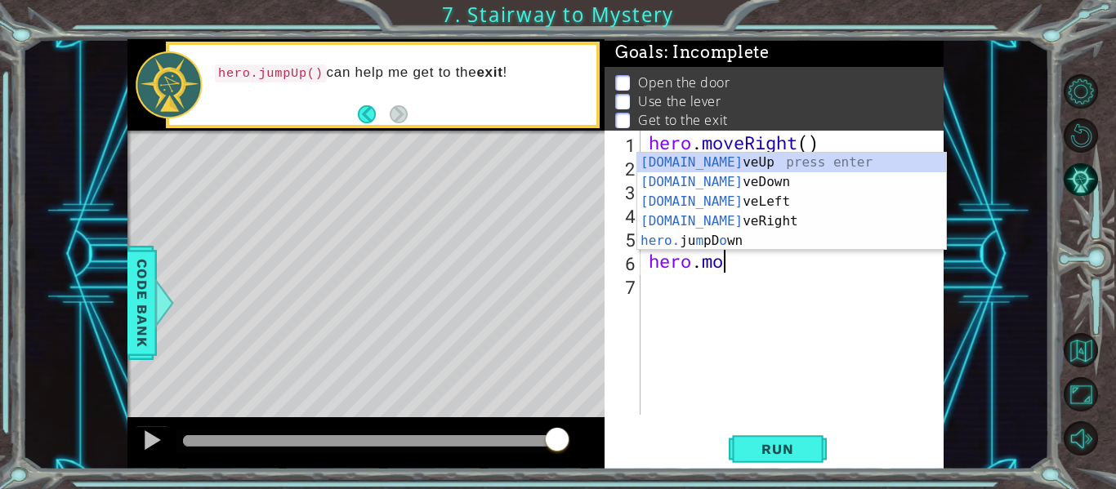
type textarea "h"
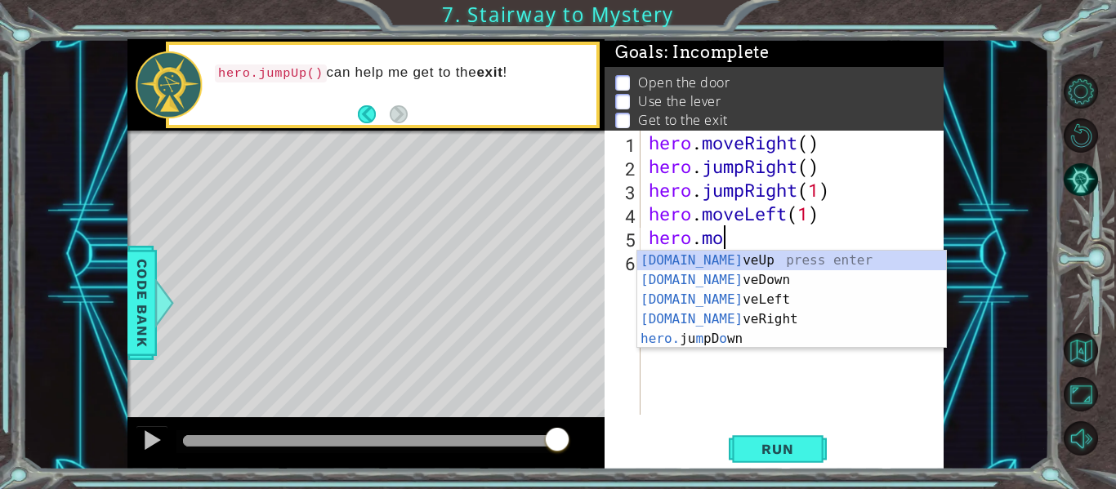
type textarea "h"
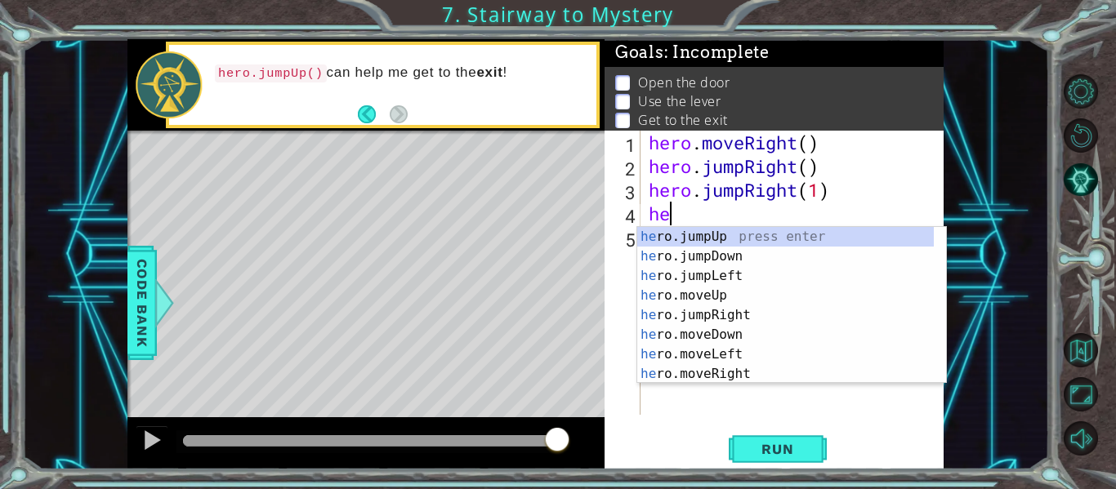
type textarea "h"
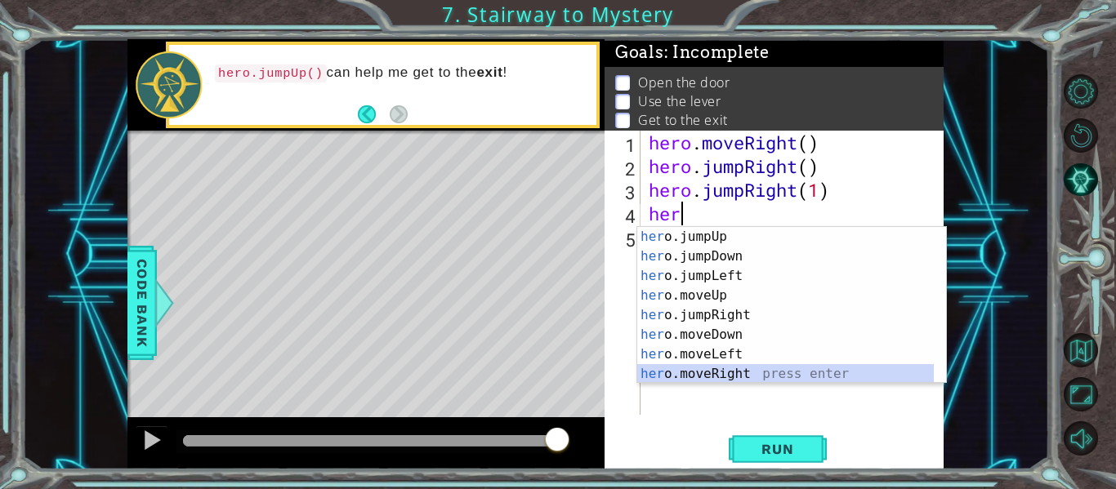
click at [724, 369] on div "her o.jumpUp press enter her o.jumpDown press enter her o.jumpLeft press enter …" at bounding box center [785, 325] width 297 height 196
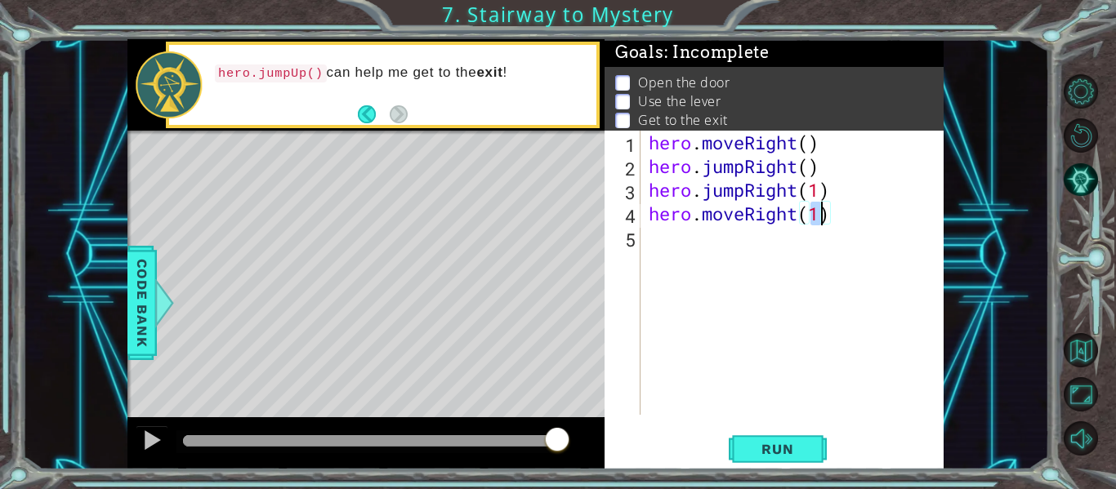
click at [820, 211] on div "hero . moveRight ( ) hero . jumpRight ( ) hero . jumpRight ( 1 ) hero . moveRig…" at bounding box center [792, 273] width 295 height 284
type textarea "hero.moveRight(3)"
click at [653, 240] on div "hero . moveRight ( ) hero . jumpRight ( ) hero . jumpRight ( 1 ) hero . moveRig…" at bounding box center [796, 297] width 303 height 332
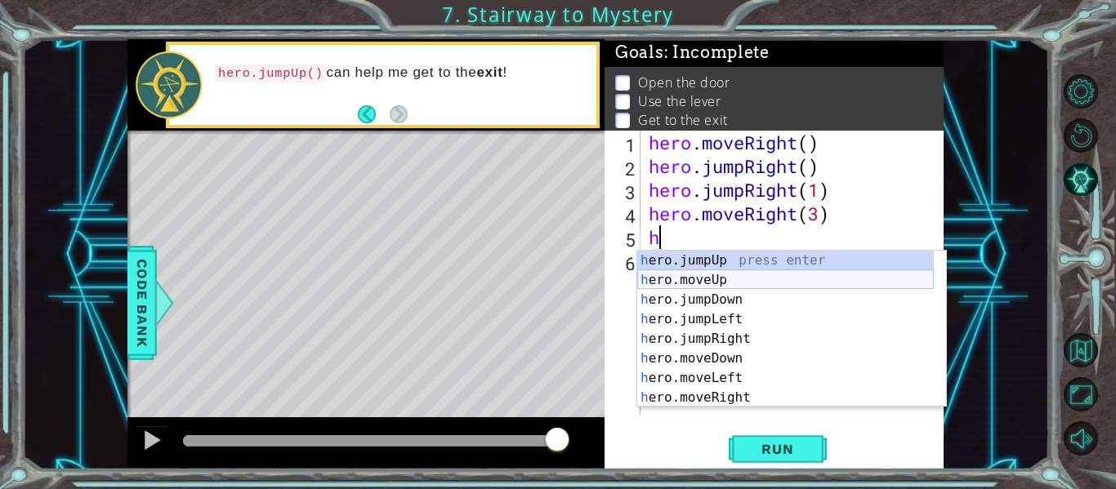
click at [721, 282] on div "h ero.jumpUp press enter h ero.moveUp press enter h ero.jumpDown press enter h …" at bounding box center [785, 349] width 297 height 196
type textarea "hero.moveUp(1)"
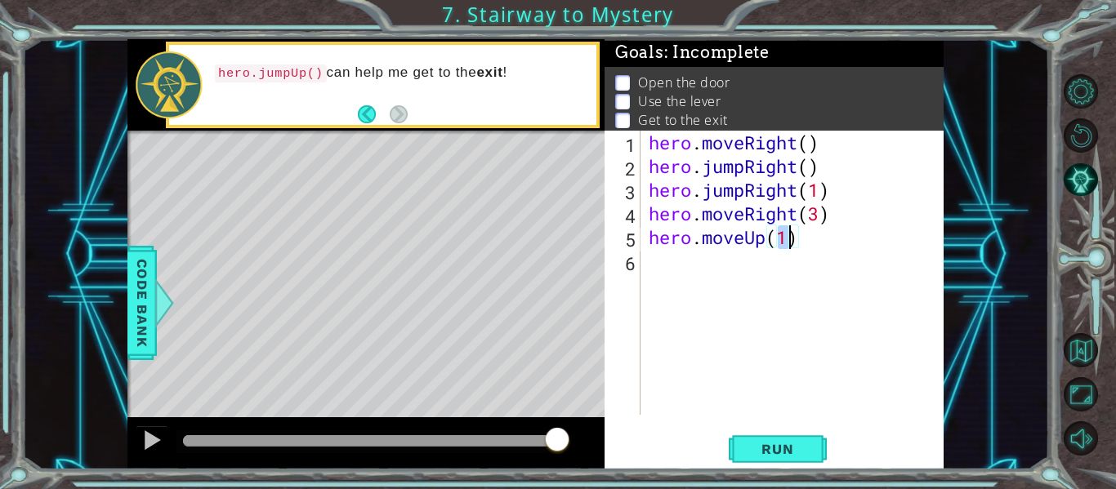
click at [649, 265] on div "hero . moveRight ( ) hero . jumpRight ( ) hero . jumpRight ( 1 ) hero . moveRig…" at bounding box center [796, 297] width 303 height 332
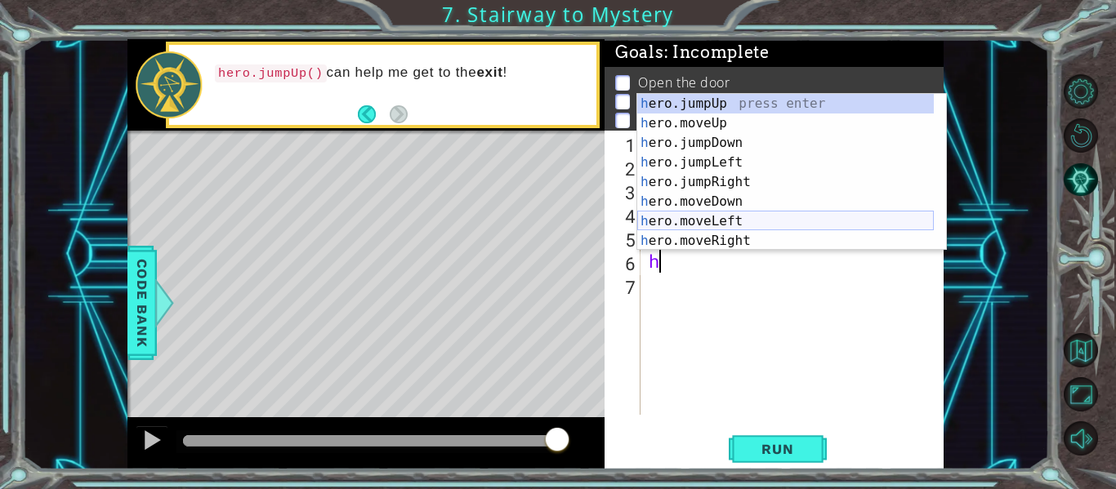
click at [737, 223] on div "h ero.jumpUp press enter h ero.moveUp press enter h ero.jumpDown press enter h …" at bounding box center [785, 192] width 297 height 196
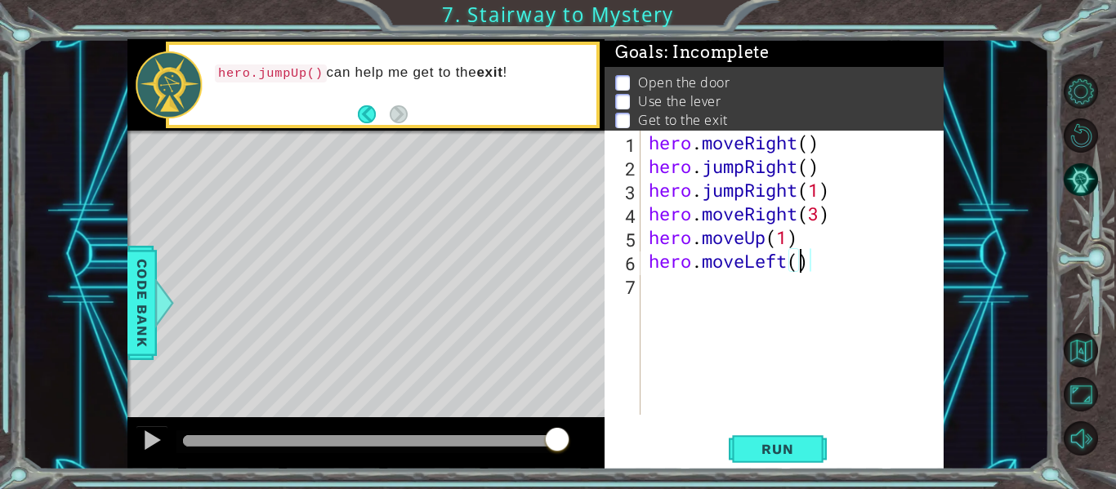
scroll to position [0, 7]
type textarea "hero.moveLeft(1)"
click at [664, 287] on div "hero . moveRight ( ) hero . jumpRight ( ) hero . jumpRight ( 1 ) hero . moveRig…" at bounding box center [796, 297] width 303 height 332
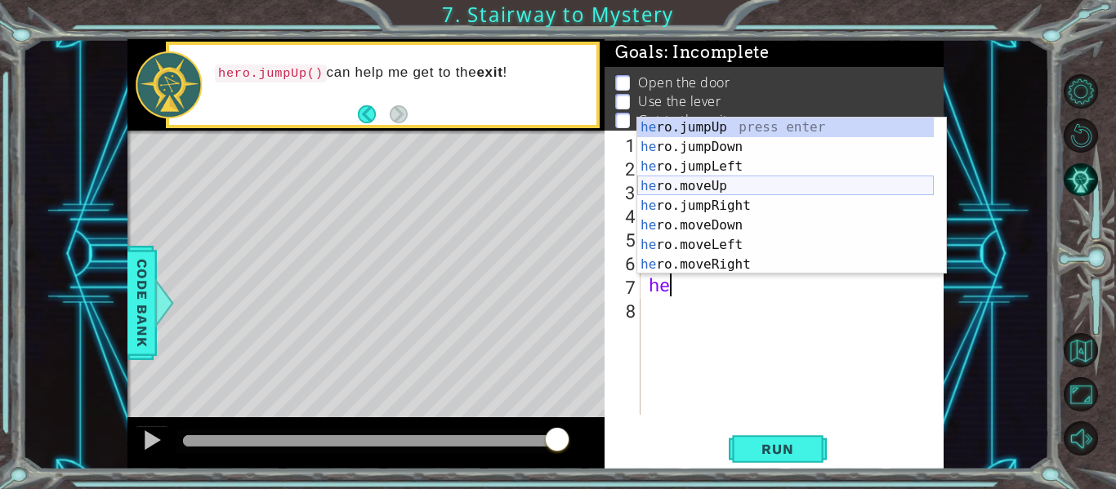
click at [716, 185] on div "he ro.jumpUp press enter he ro.jumpDown press enter he ro.jumpLeft press enter …" at bounding box center [785, 216] width 297 height 196
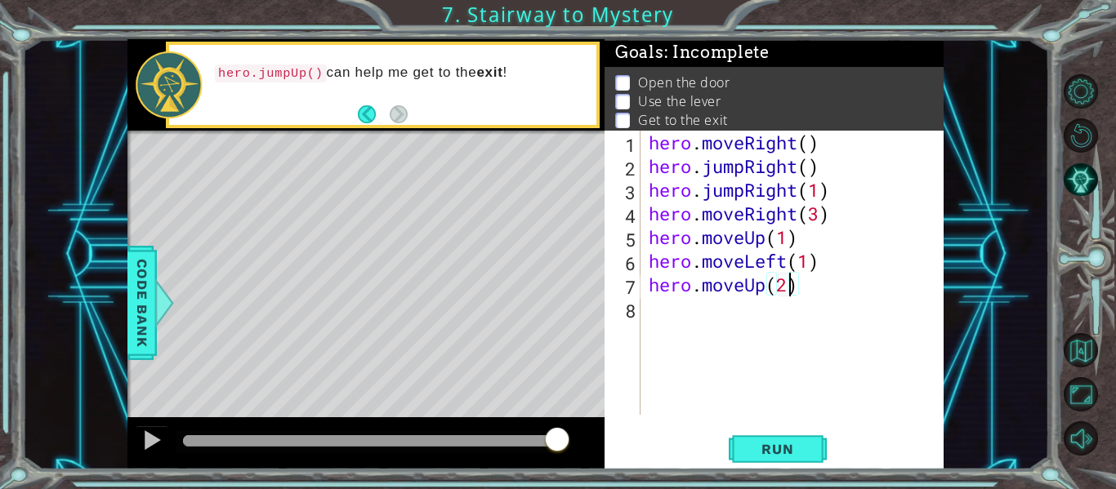
scroll to position [0, 6]
click at [785, 440] on button "Run" at bounding box center [778, 449] width 98 height 33
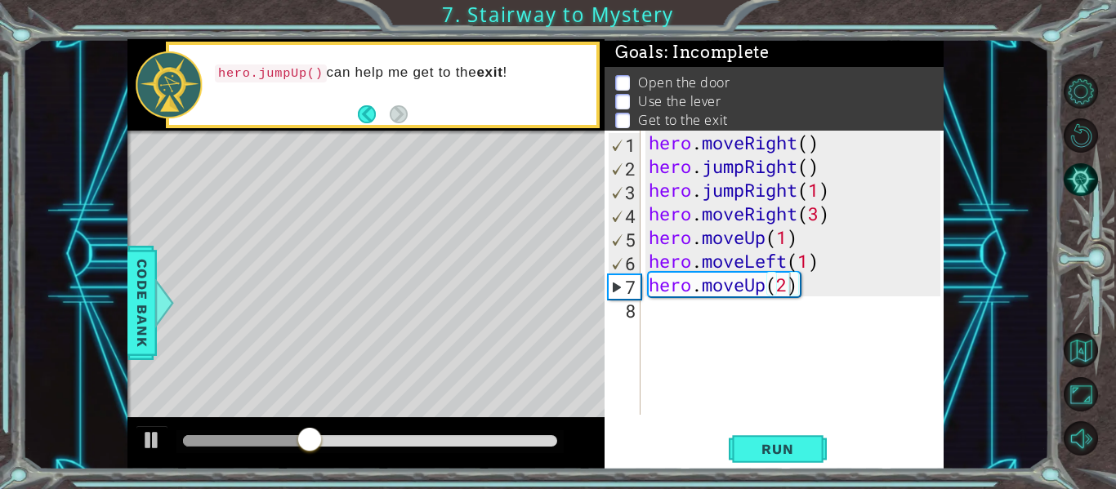
drag, startPoint x: 785, startPoint y: 440, endPoint x: 775, endPoint y: 234, distance: 206.9
click at [775, 234] on div "hero.moveUp(2) 1 2 3 4 5 6 7 8 hero . moveRight ( ) hero . jumpRight ( ) hero .…" at bounding box center [773, 300] width 339 height 339
click at [822, 213] on div "hero . moveRight ( ) hero . jumpRight ( ) hero . jumpRight ( 1 ) hero . moveRig…" at bounding box center [796, 297] width 303 height 332
click at [757, 448] on span "Run" at bounding box center [777, 449] width 65 height 16
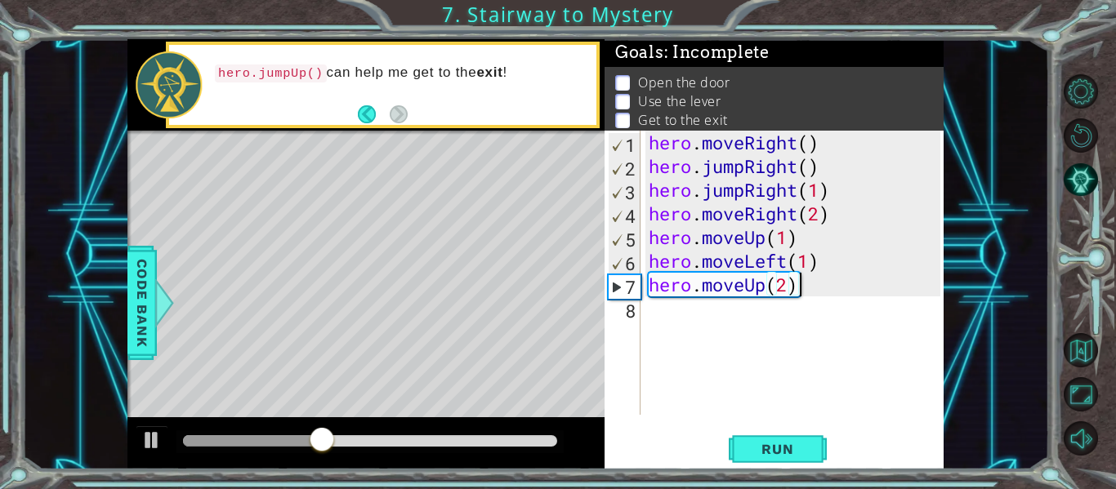
click at [830, 292] on div "hero . moveRight ( ) hero . jumpRight ( ) hero . jumpRight ( 1 ) hero . moveRig…" at bounding box center [796, 297] width 303 height 332
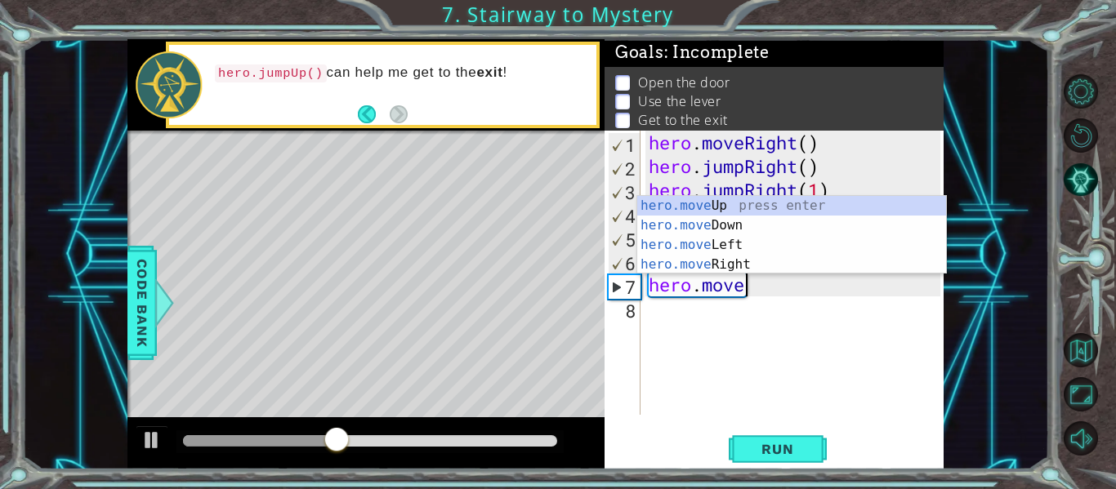
scroll to position [0, 2]
type textarea "h"
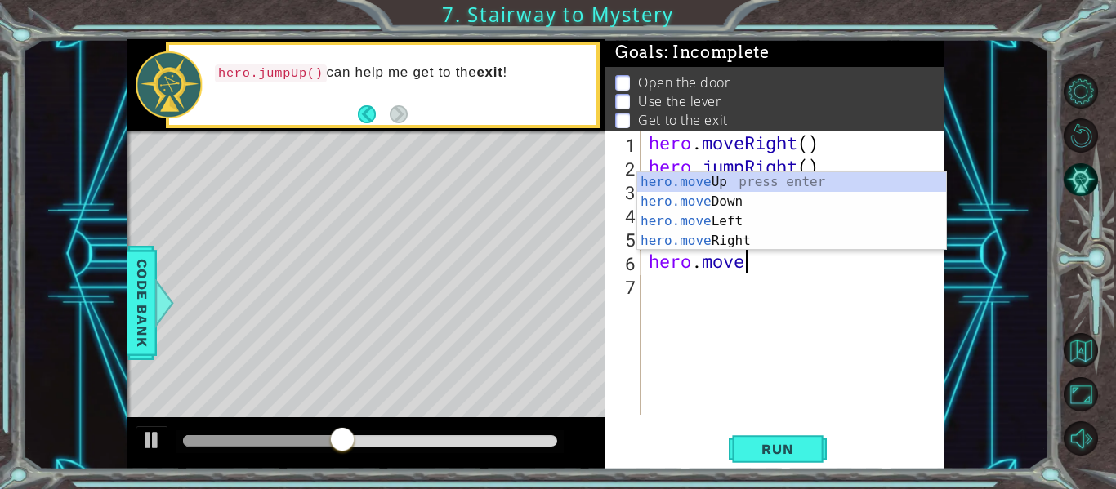
type textarea "h"
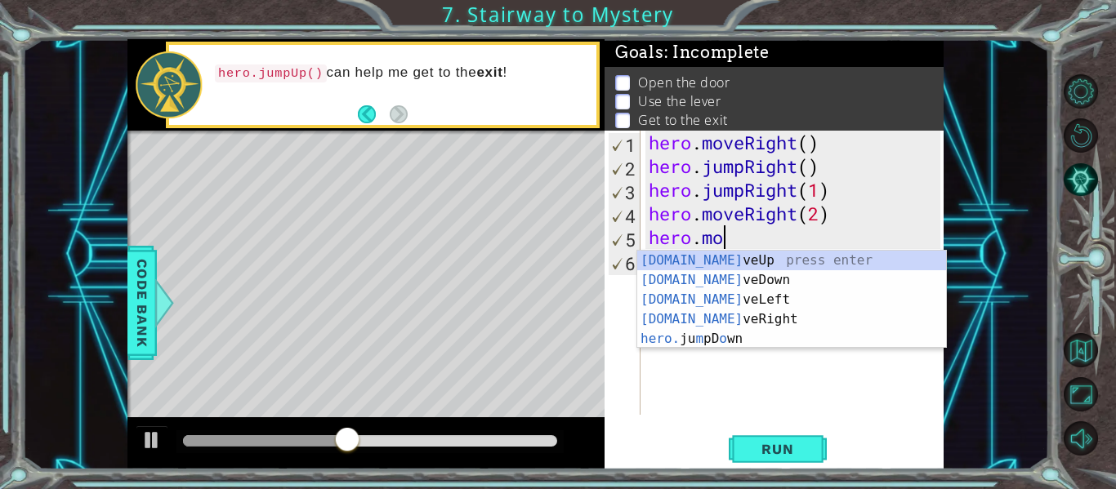
type textarea "h"
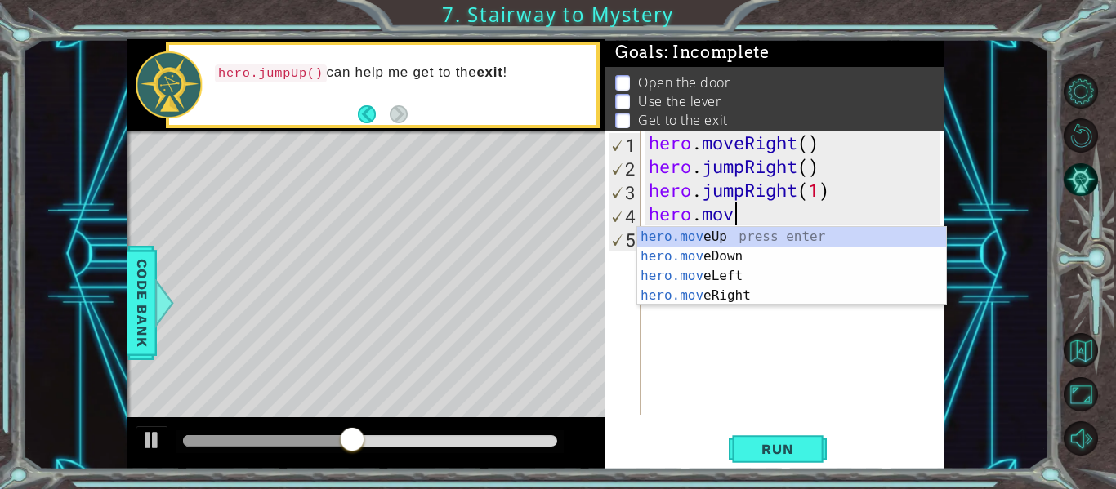
type textarea "h"
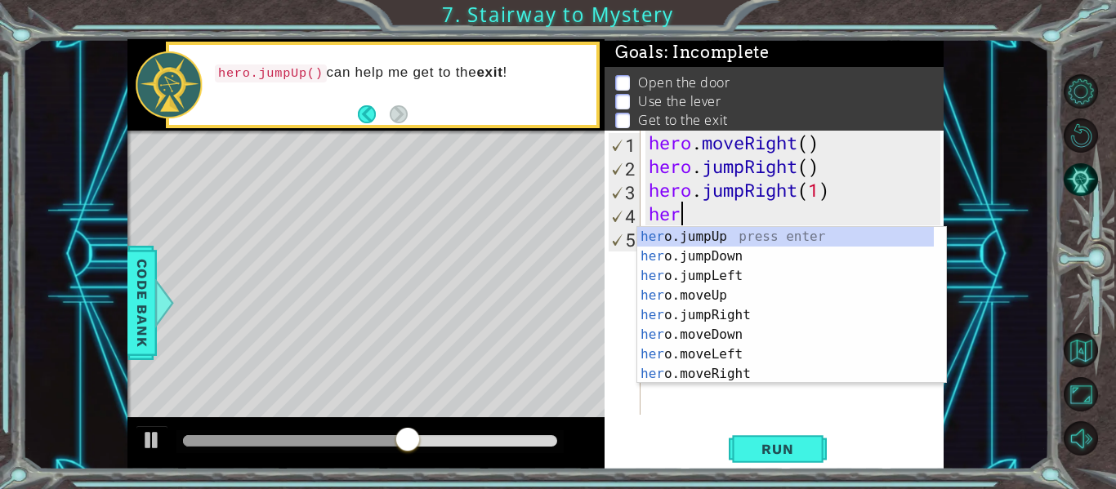
scroll to position [0, 1]
type textarea "hero."
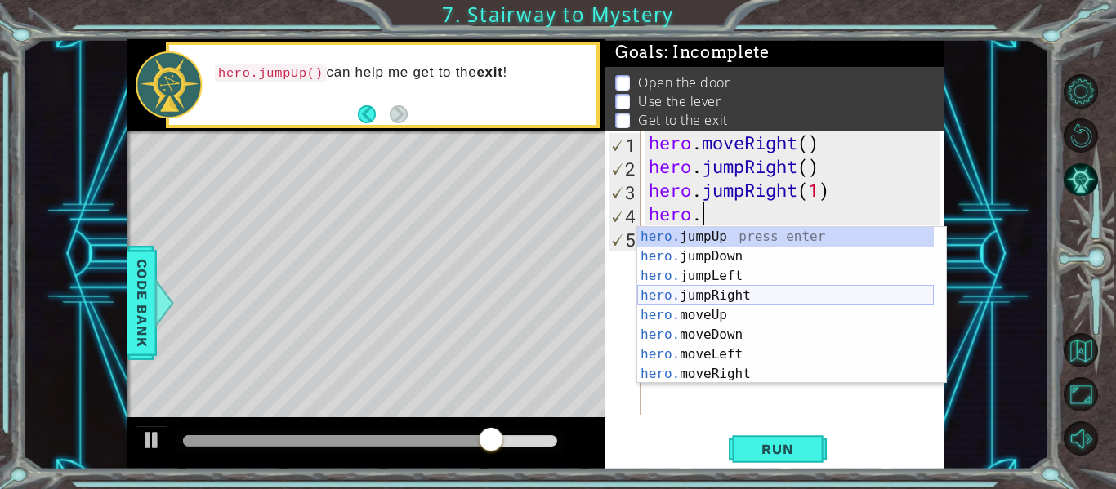
click at [742, 297] on div "hero. jumpUp press enter hero. jumpDown press enter hero. jumpLeft press enter …" at bounding box center [785, 325] width 297 height 196
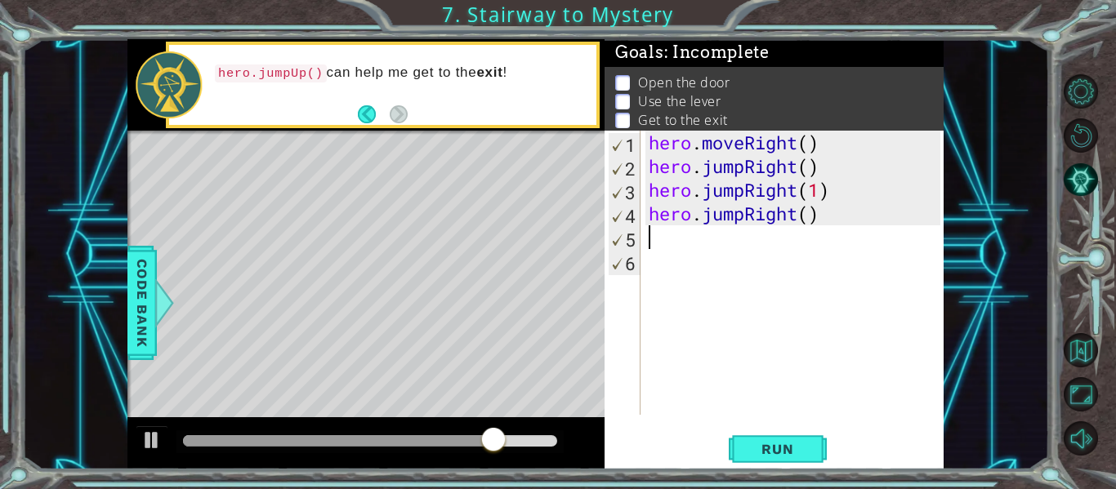
scroll to position [0, 0]
click at [741, 216] on div "hero . moveRight ( ) hero . jumpRight ( ) hero . jumpRight ( 1 ) hero . jumpRig…" at bounding box center [796, 297] width 303 height 332
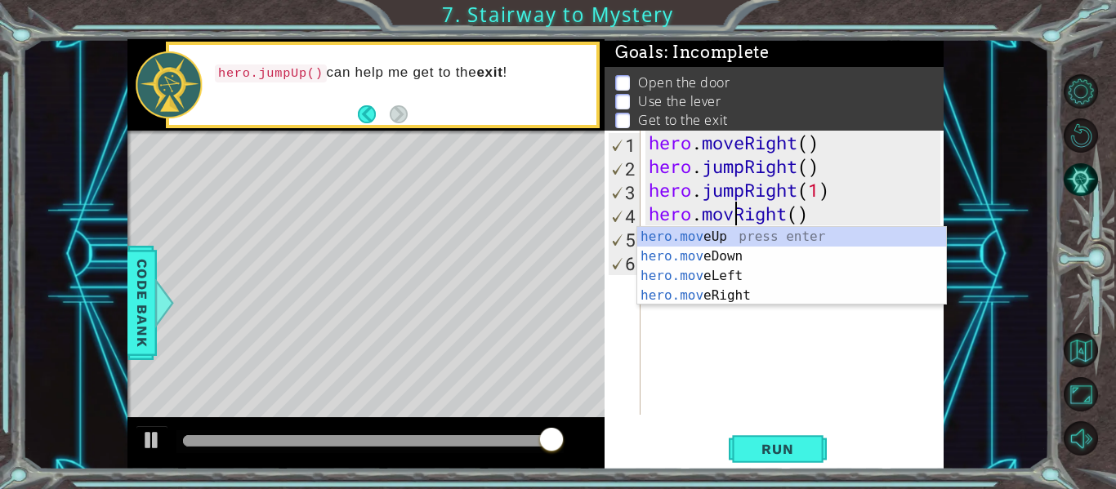
type textarea "hero.moveRight()"
click at [823, 357] on div "hero . moveRight ( ) hero . jumpRight ( ) hero . jumpRight ( 1 ) hero . moveRig…" at bounding box center [796, 297] width 303 height 332
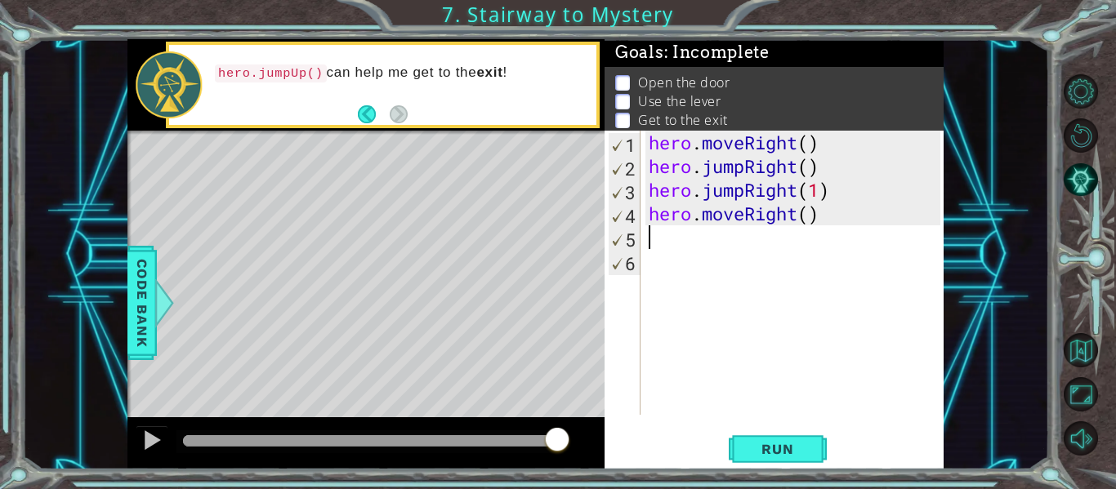
click at [649, 230] on div "hero . moveRight ( ) hero . jumpRight ( ) hero . jumpRight ( 1 ) hero . moveRig…" at bounding box center [796, 297] width 303 height 332
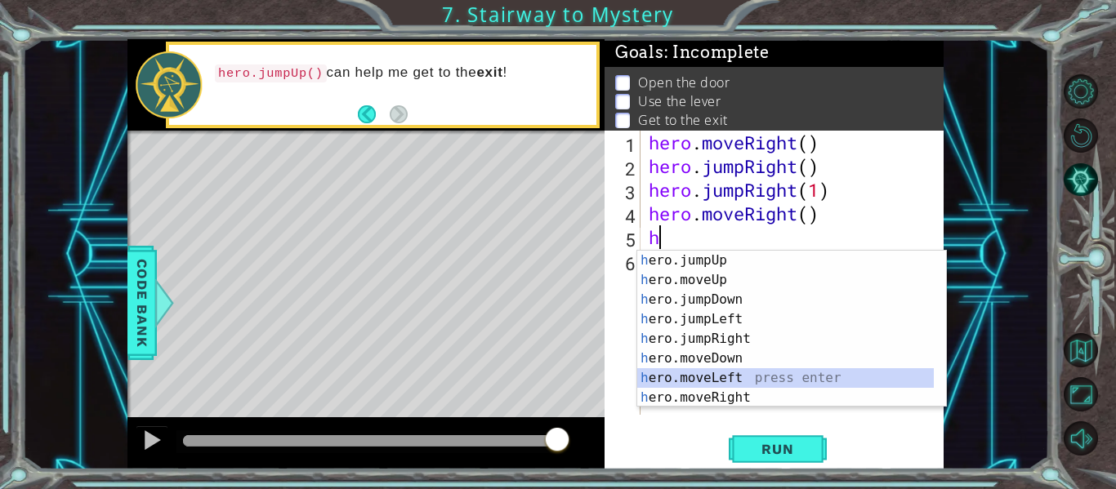
click at [733, 377] on div "h ero.jumpUp press enter h ero.moveUp press enter h ero.jumpDown press enter h …" at bounding box center [785, 349] width 297 height 196
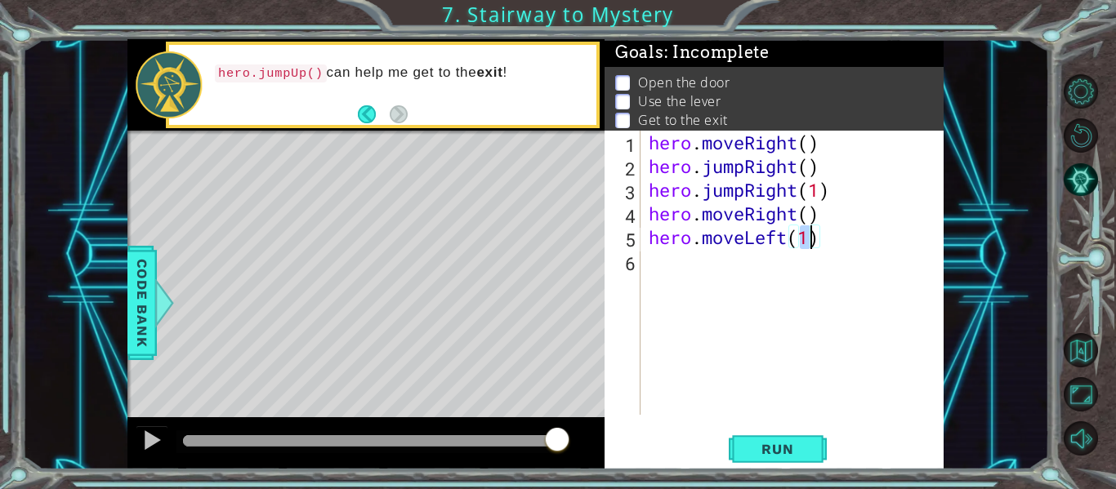
type textarea "hero.moveLeft(1)"
click at [643, 269] on div "hero.moveLeft(1) 1 2 3 4 5 6 hero . moveRight ( ) hero . jumpRight ( ) hero . j…" at bounding box center [772, 273] width 336 height 284
click at [649, 261] on div "hero . moveRight ( ) hero . jumpRight ( ) hero . jumpRight ( 1 ) hero . moveRig…" at bounding box center [796, 297] width 303 height 332
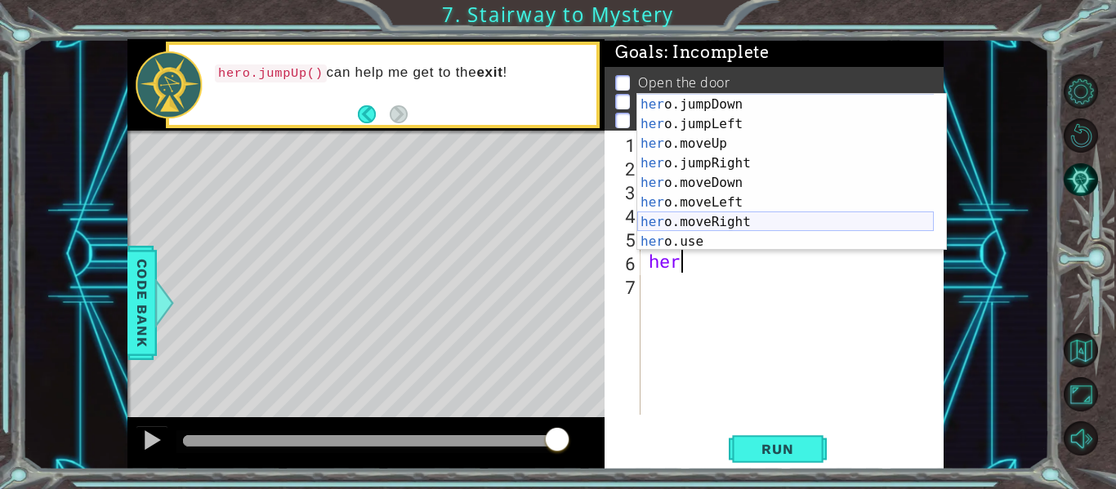
scroll to position [20, 0]
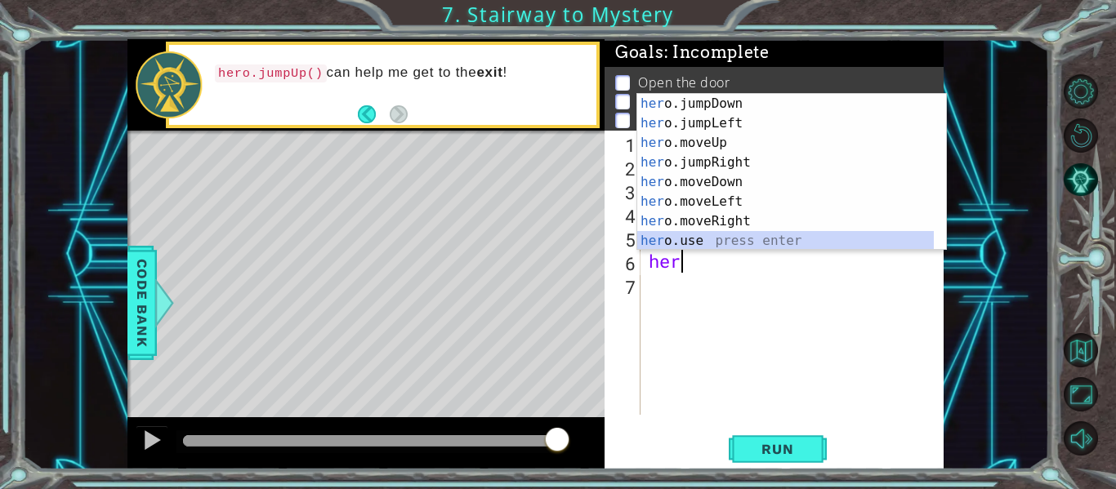
click at [726, 235] on div "her o.jumpDown press enter her o.jumpLeft press enter her o.moveUp press enter …" at bounding box center [785, 192] width 297 height 196
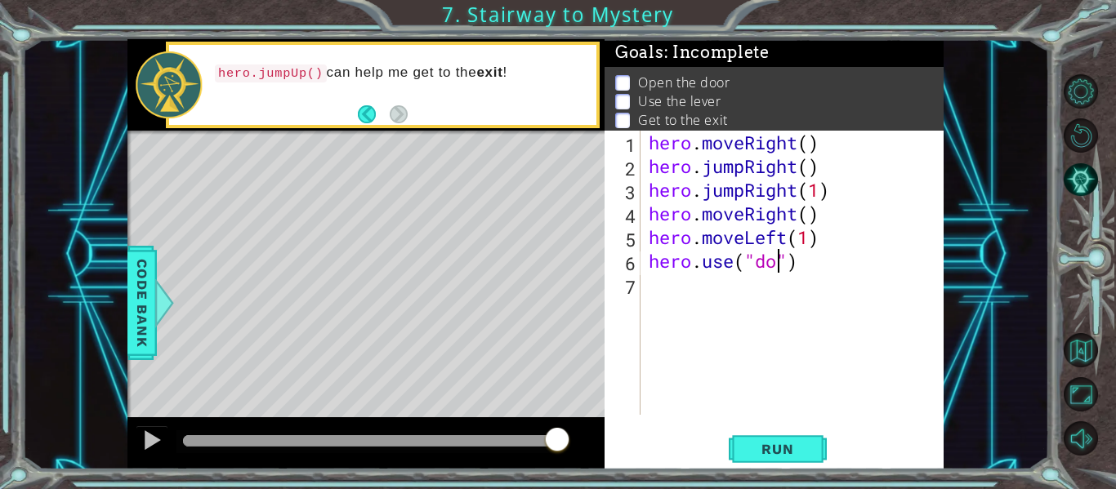
scroll to position [0, 7]
type textarea "hero.use("door")"
click at [651, 285] on div "hero . moveRight ( ) hero . jumpRight ( ) hero . jumpRight ( 1 ) hero . moveRig…" at bounding box center [796, 297] width 303 height 332
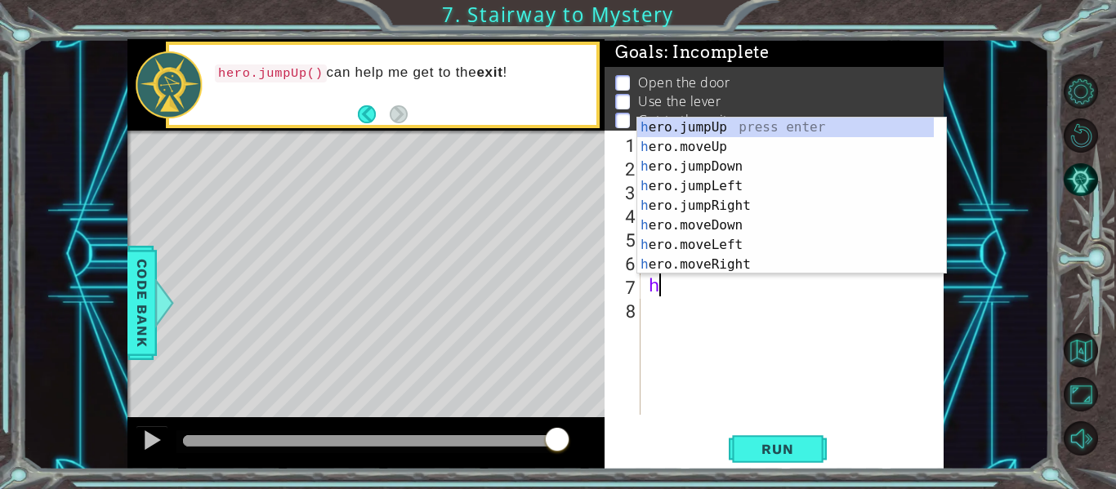
scroll to position [0, 0]
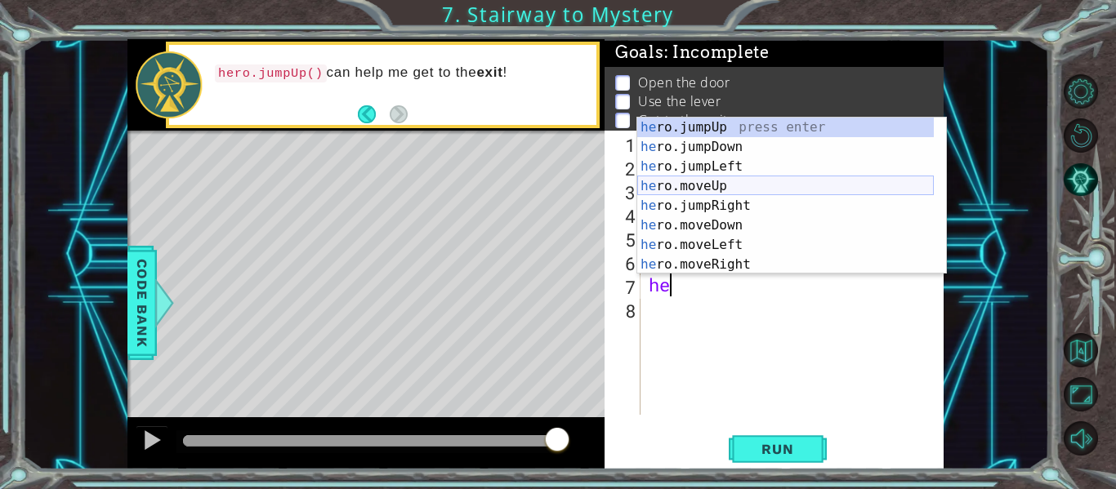
click at [742, 179] on div "he ro.jumpUp press enter he ro.jumpDown press enter he ro.jumpLeft press enter …" at bounding box center [785, 216] width 297 height 196
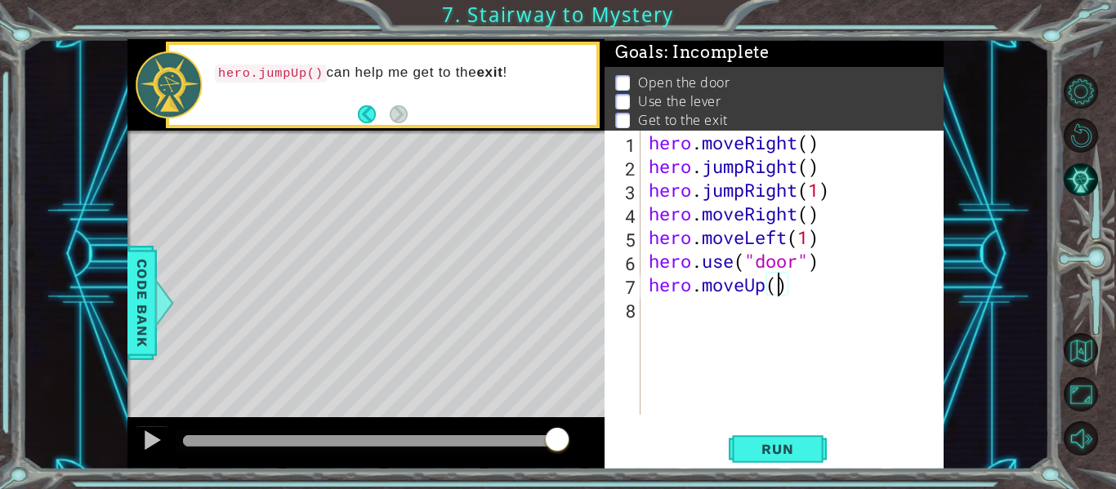
type textarea "hero.moveUp(2)"
click at [652, 313] on div "hero . moveRight ( ) hero . jumpRight ( ) hero . jumpRight ( 1 ) hero . moveRig…" at bounding box center [796, 297] width 303 height 332
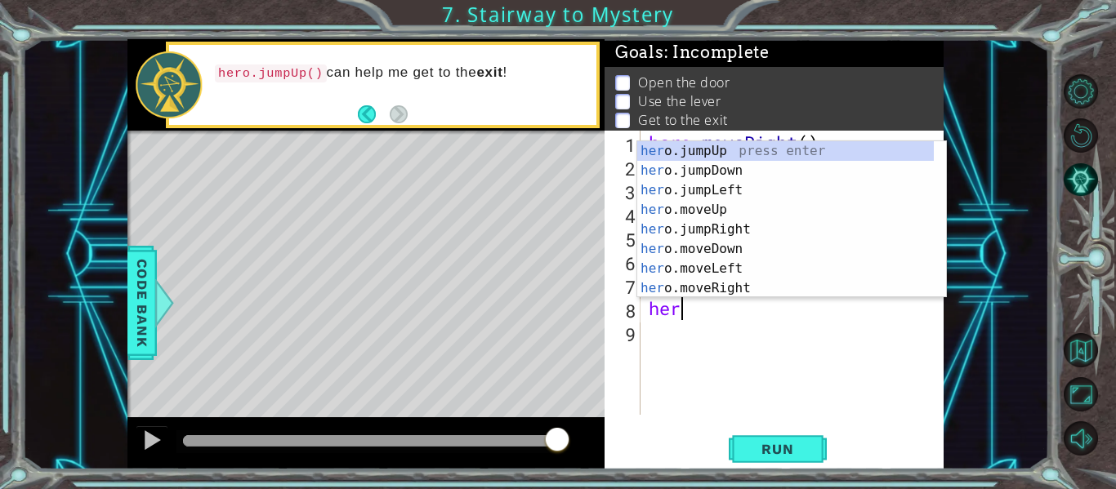
scroll to position [0, 1]
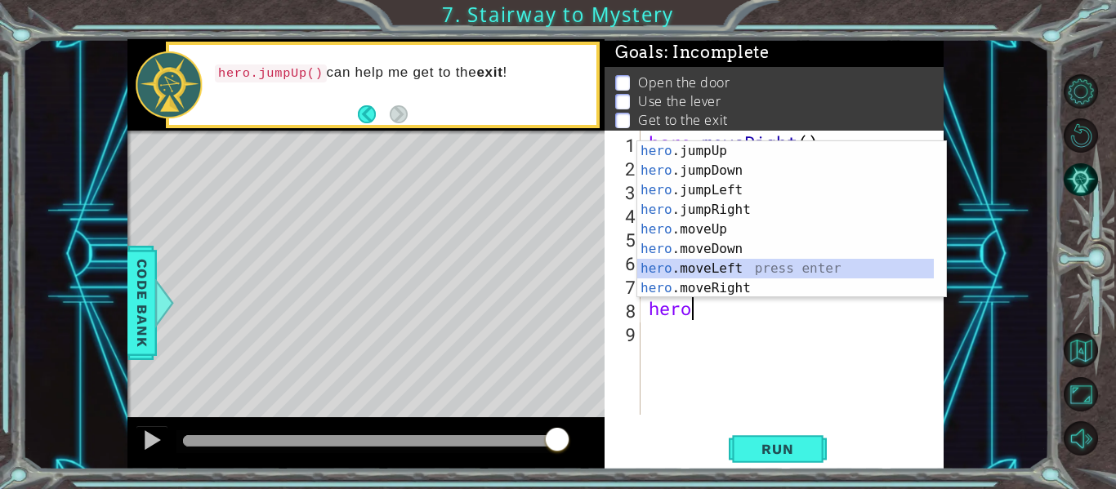
click at [729, 262] on div "hero .jumpUp press enter hero .jumpDown press enter hero .jumpLeft press enter …" at bounding box center [785, 239] width 297 height 196
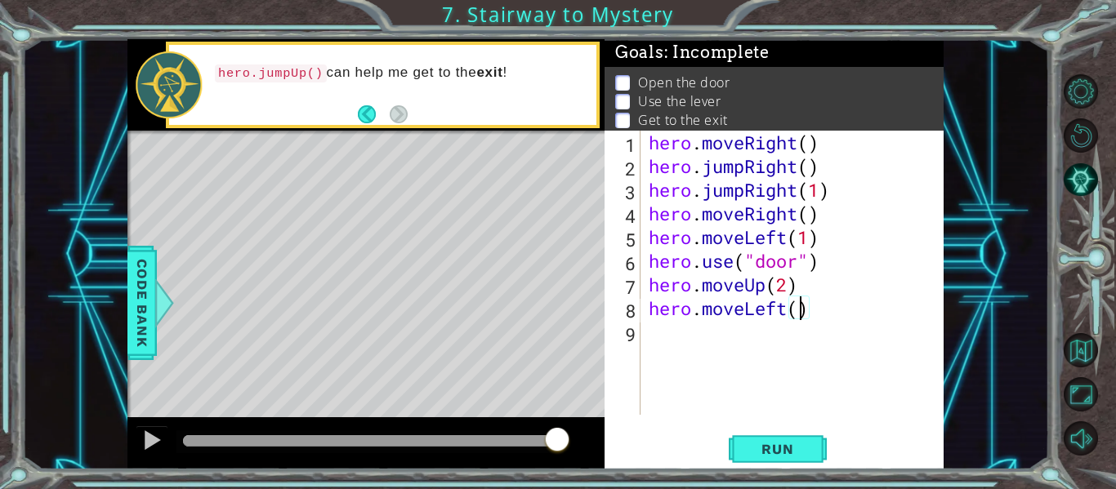
type textarea "hero.moveLeft(2)"
click at [655, 332] on div "hero . moveRight ( ) hero . jumpRight ( ) hero . jumpRight ( 1 ) hero . moveRig…" at bounding box center [796, 297] width 303 height 332
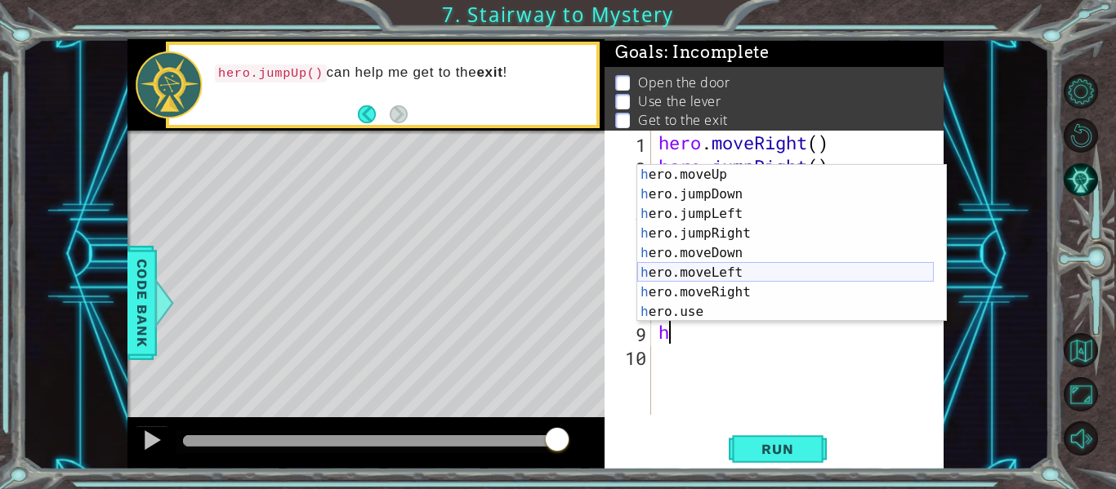
scroll to position [20, 0]
click at [686, 308] on div "h ero.moveUp press enter h ero.jumpDown press enter h ero.jumpLeft press enter …" at bounding box center [785, 263] width 297 height 196
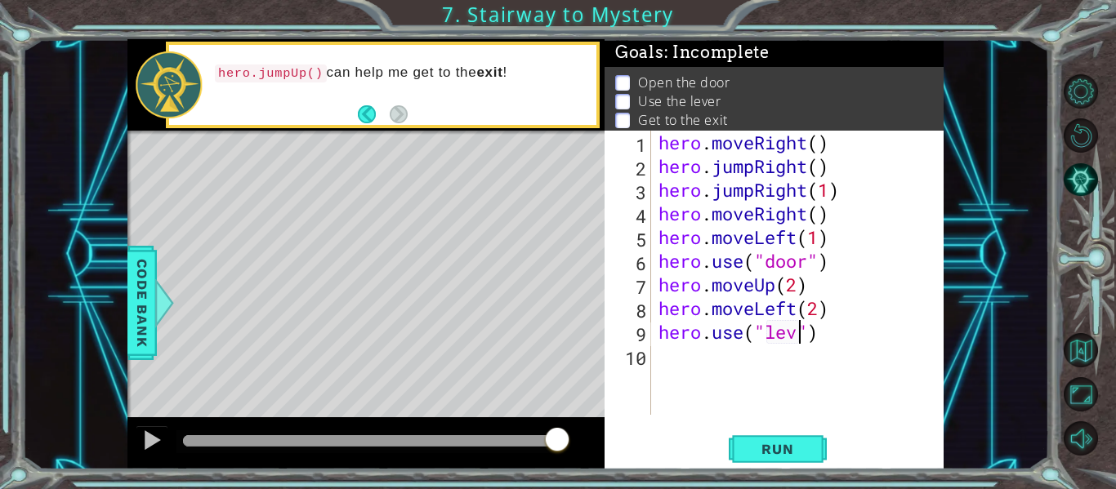
scroll to position [0, 7]
click at [786, 448] on span "Run" at bounding box center [777, 449] width 65 height 16
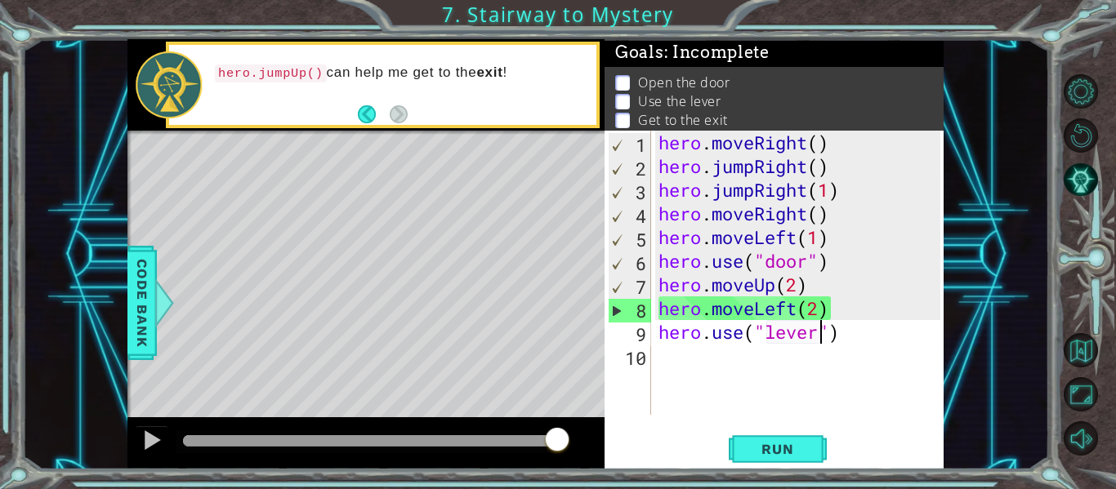
click at [847, 338] on div "hero . moveRight ( ) hero . jumpRight ( ) hero . jumpRight ( 1 ) hero . moveRig…" at bounding box center [801, 297] width 293 height 332
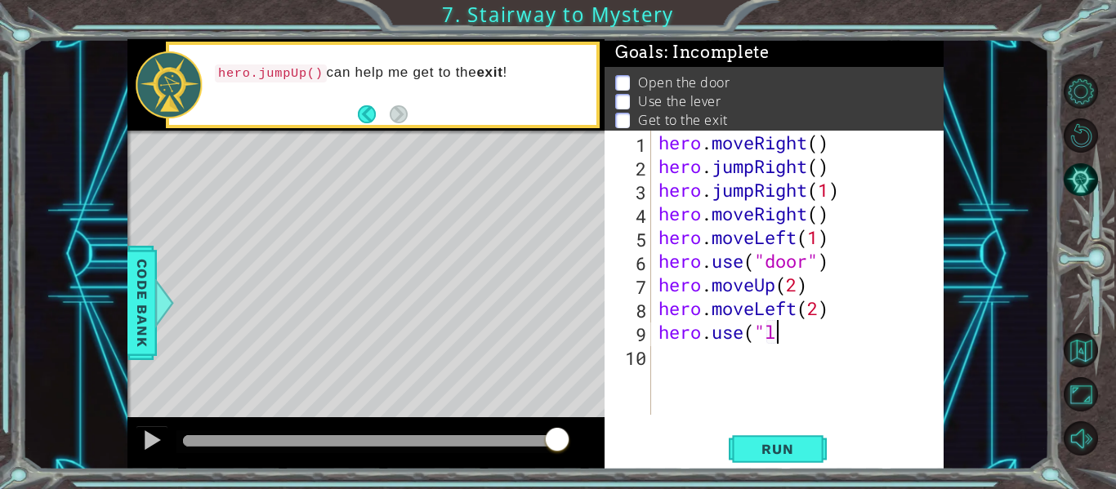
scroll to position [0, 2]
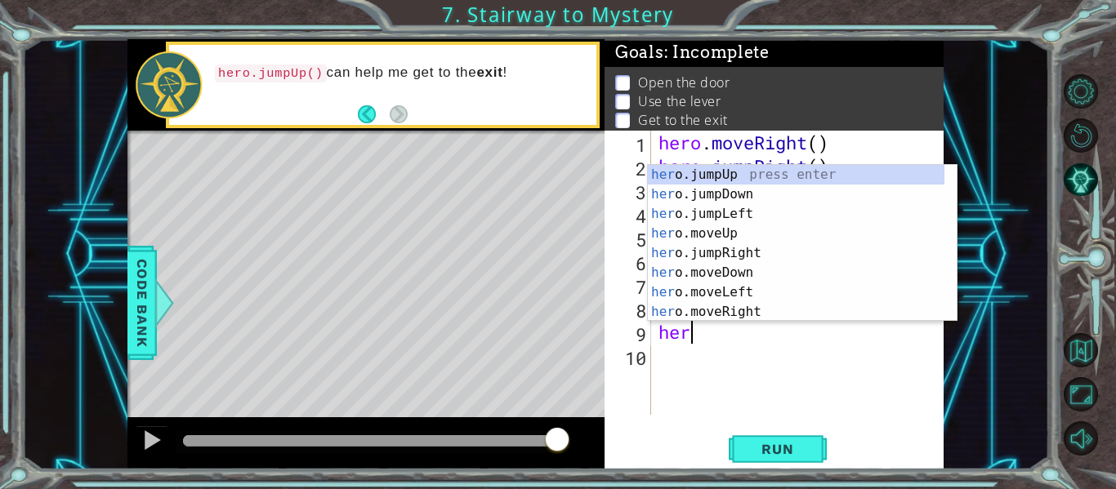
type textarea "h"
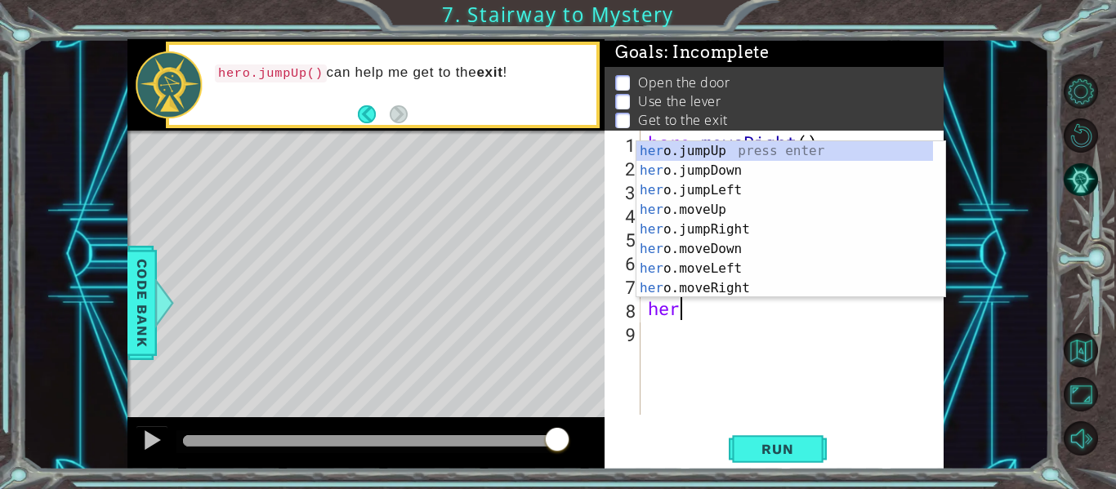
type textarea "h"
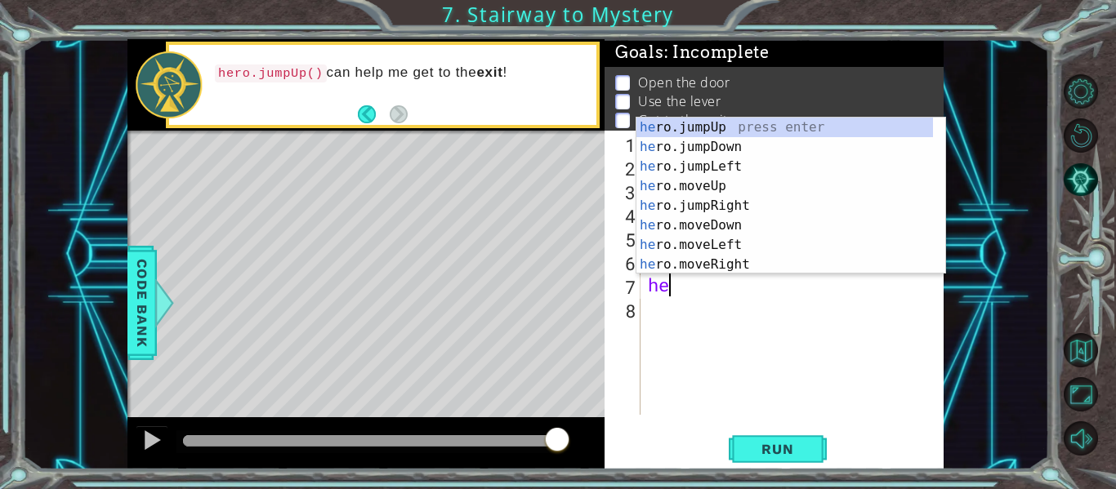
type textarea "h"
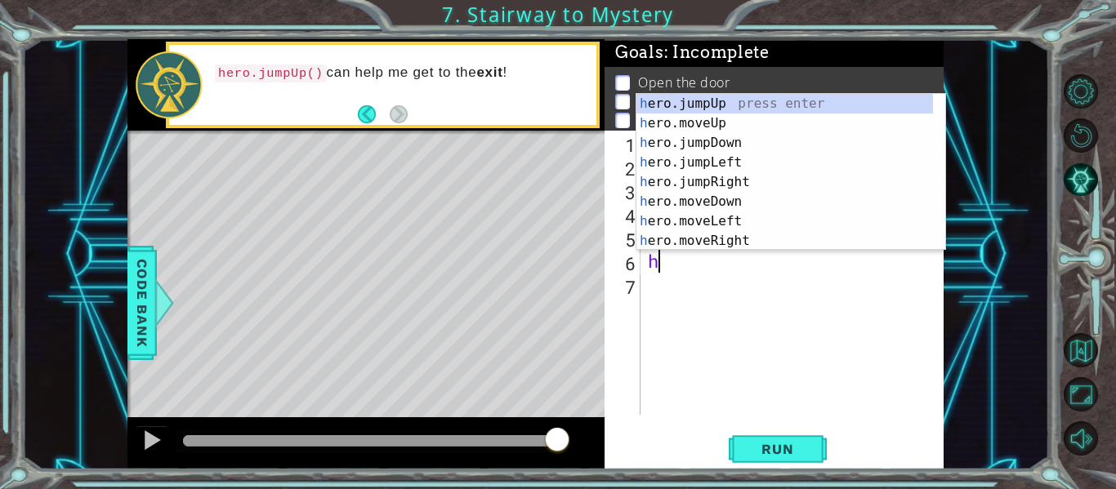
type textarea "h"
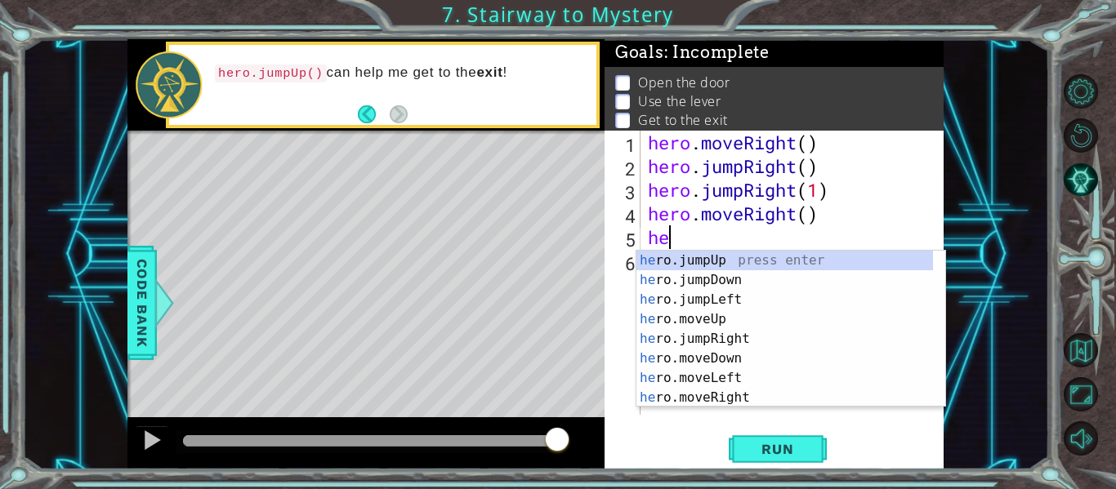
type textarea "h"
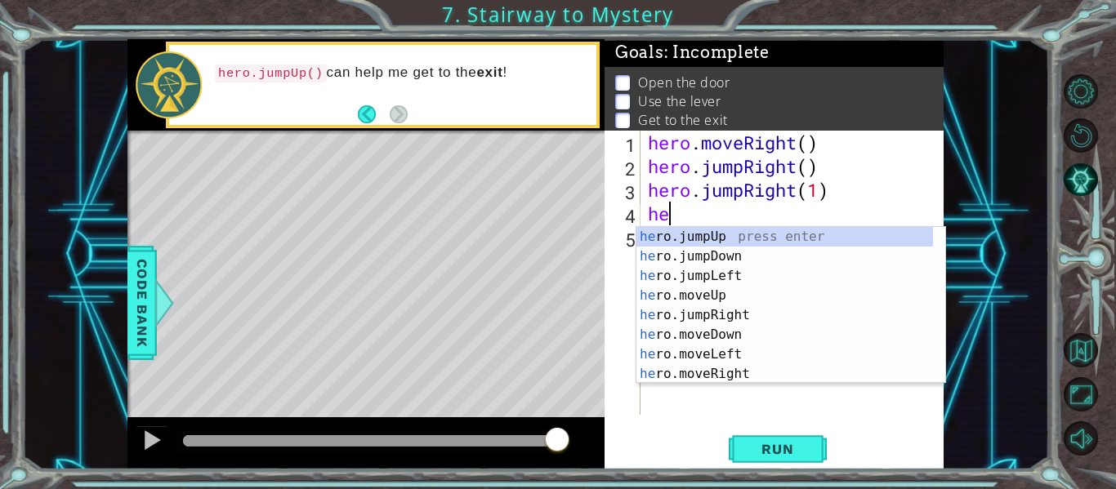
type textarea "h"
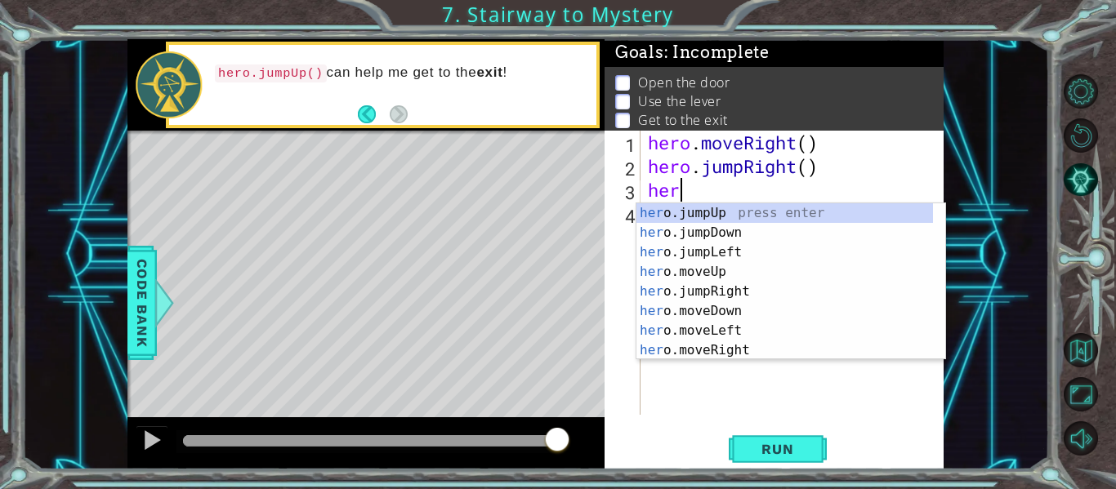
type textarea "h"
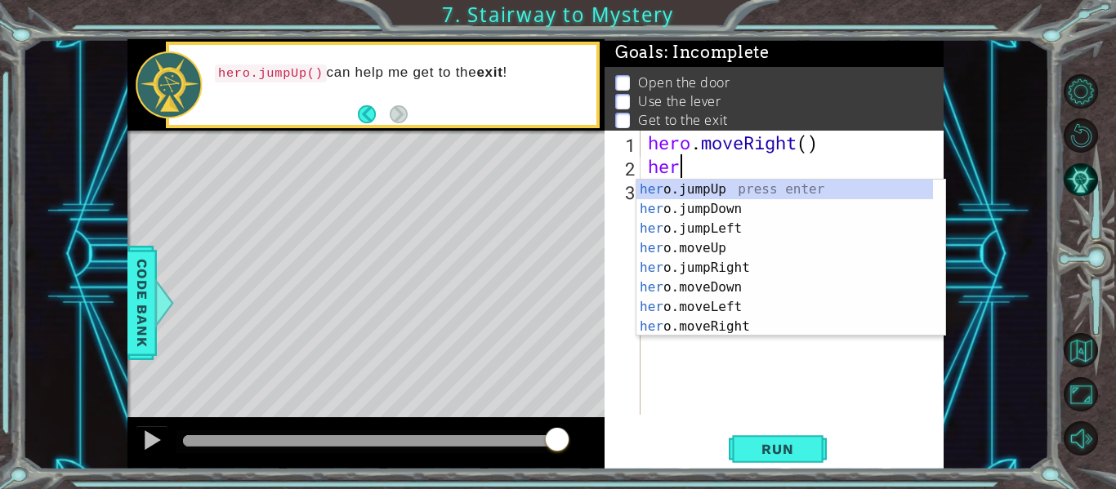
type textarea "h"
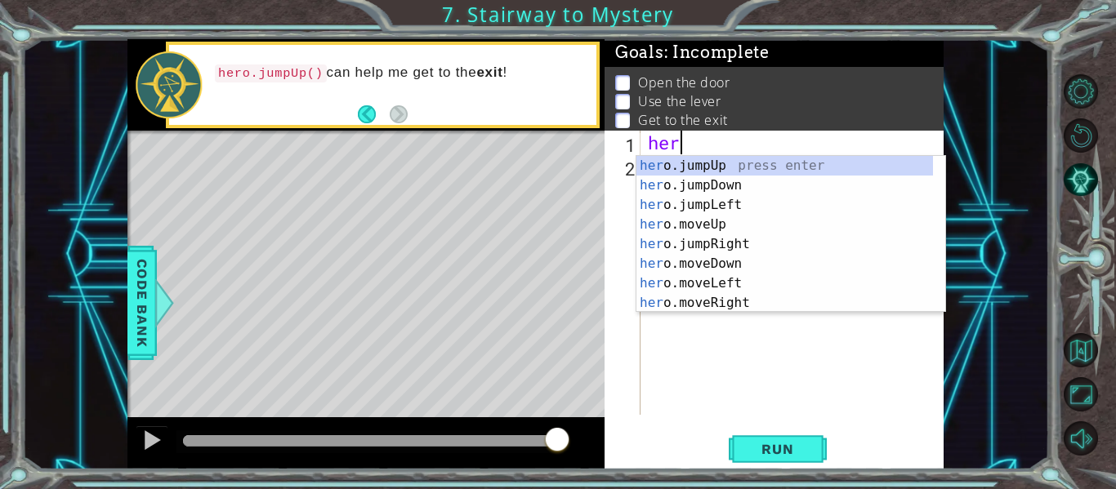
type textarea "h"
click at [718, 301] on div "hero .jumpUp press enter hero .jumpDown press enter hero .jumpLeft press enter …" at bounding box center [784, 254] width 297 height 196
type textarea "hero.moveRight(1)"
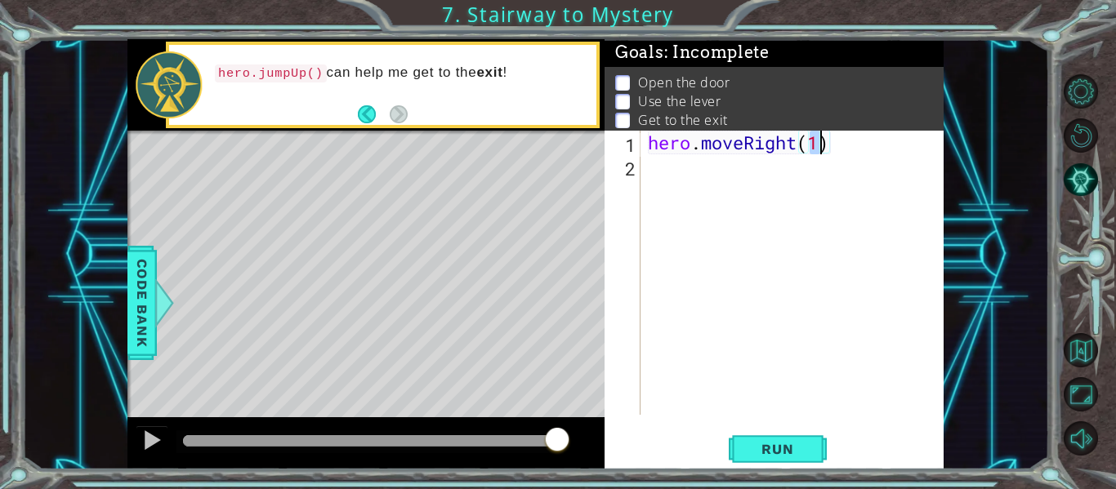
click at [657, 173] on div "hero . moveRight ( 1 )" at bounding box center [796, 297] width 304 height 332
type textarea "h"
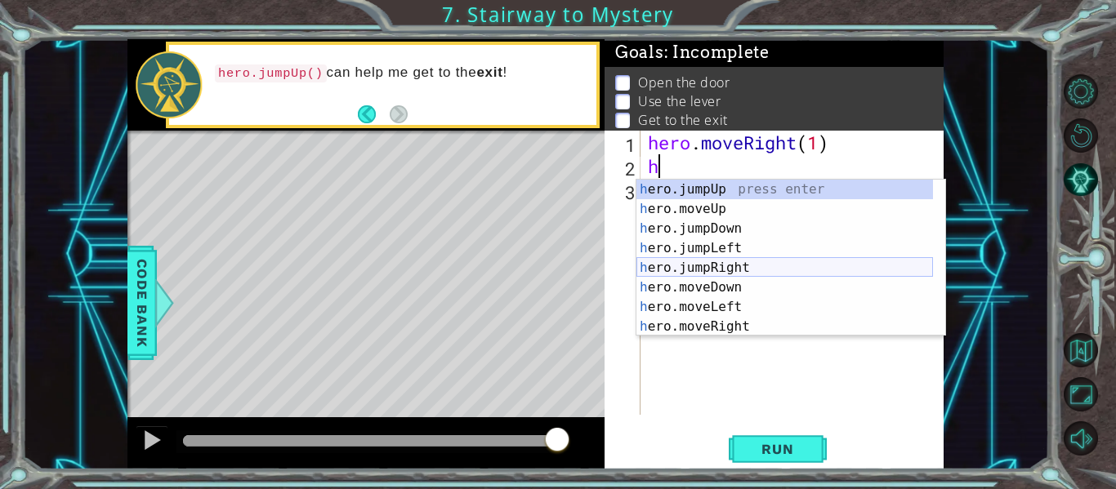
click at [726, 263] on div "h ero.jumpUp press enter h ero.moveUp press enter h ero.jumpDown press enter h …" at bounding box center [784, 278] width 297 height 196
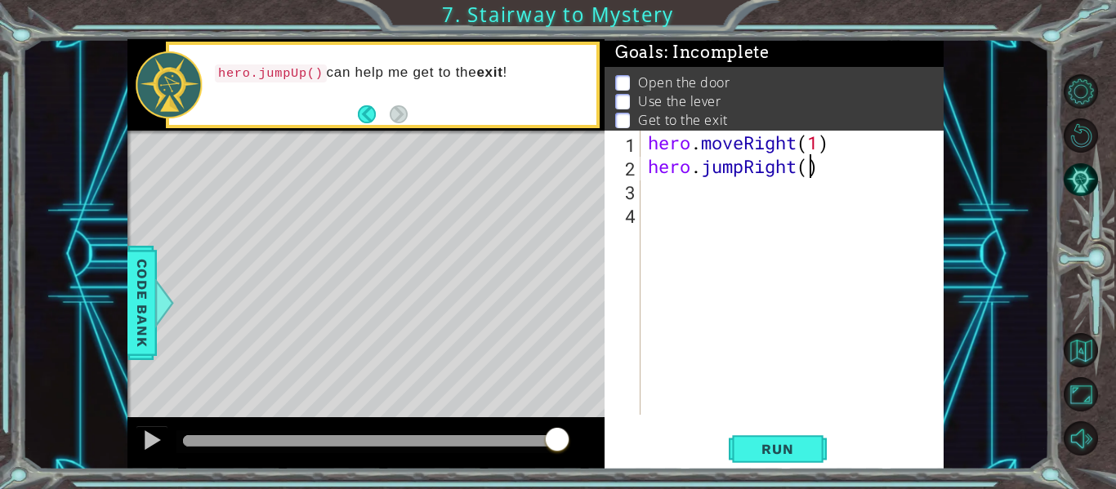
click at [809, 169] on div "hero . moveRight ( 1 ) hero . jumpRight ( )" at bounding box center [796, 297] width 304 height 332
type textarea "hero.jumpRight(1)"
click at [645, 190] on div "hero . moveRight ( 1 ) hero . jumpRight ( 1 )" at bounding box center [796, 297] width 304 height 332
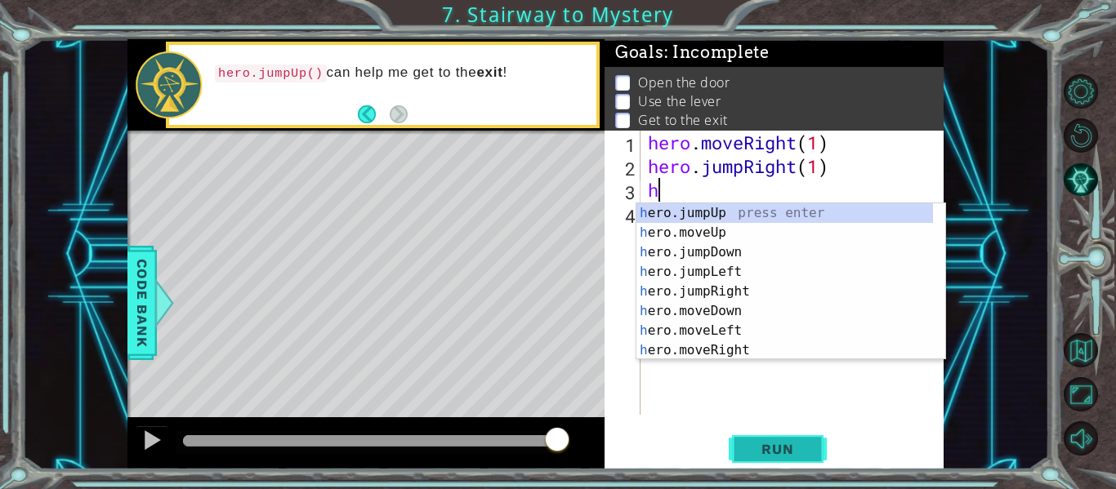
type textarea "h"
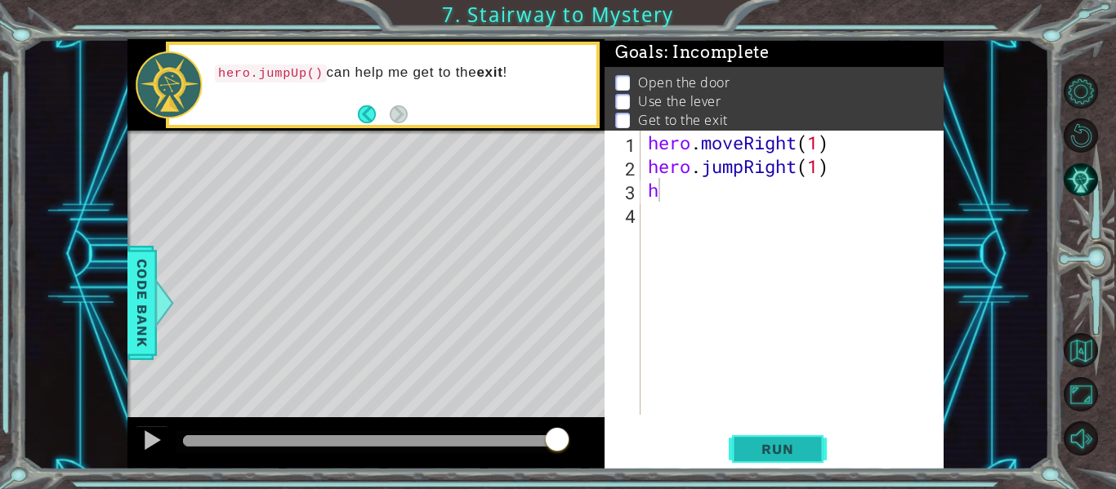
click at [752, 448] on span "Run" at bounding box center [777, 449] width 65 height 16
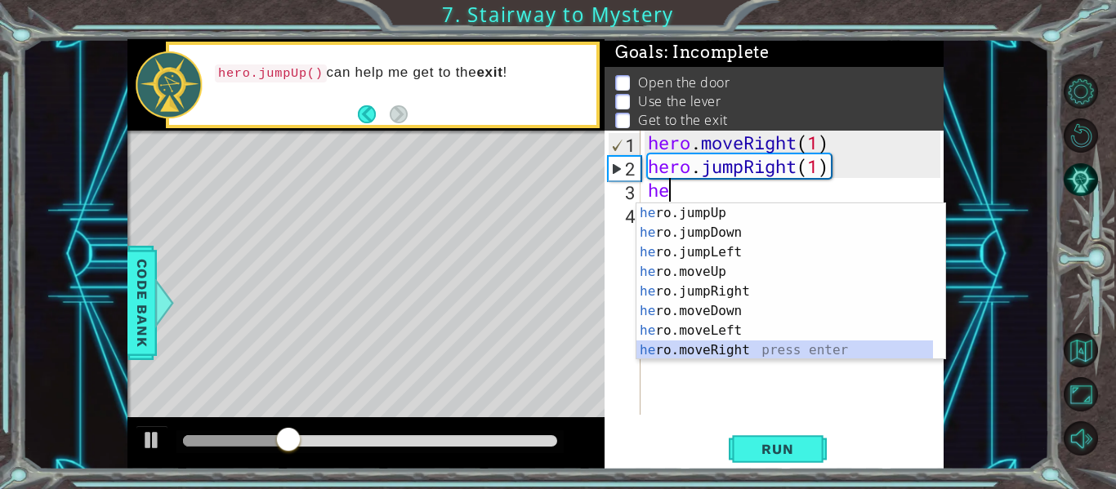
click at [755, 346] on div "he ro.jumpUp press enter he ro.jumpDown press enter he ro.jumpLeft press enter …" at bounding box center [784, 301] width 297 height 196
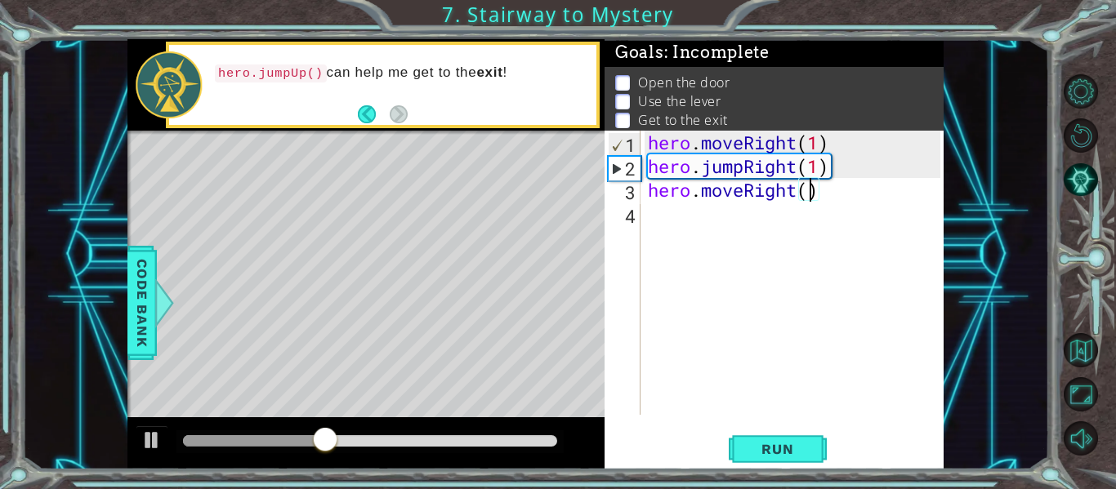
type textarea "hero.moveRight(2)"
click at [659, 219] on div "hero . moveRight ( 1 ) hero . jumpRight ( 1 ) hero . moveRight ( 2 )" at bounding box center [796, 297] width 304 height 332
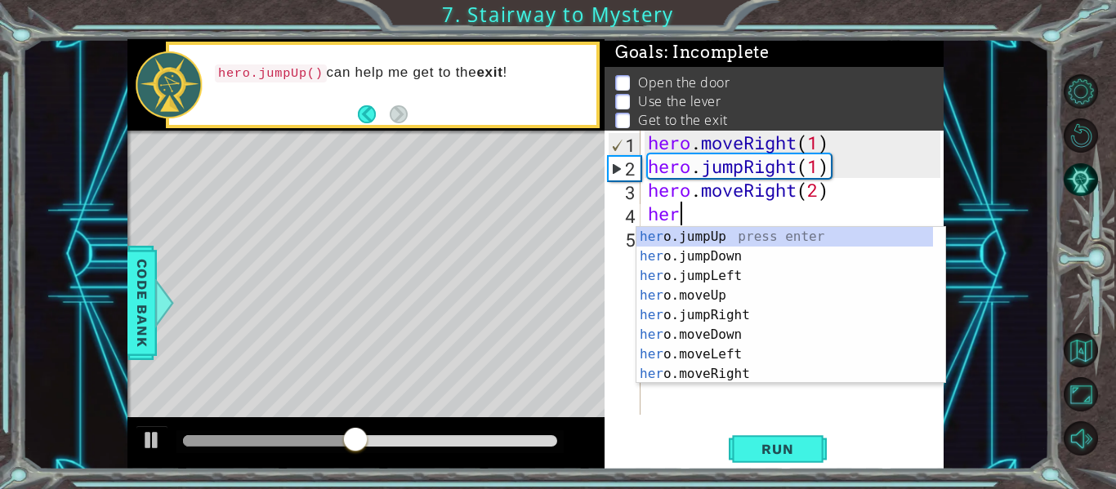
scroll to position [0, 1]
type textarea "hero"
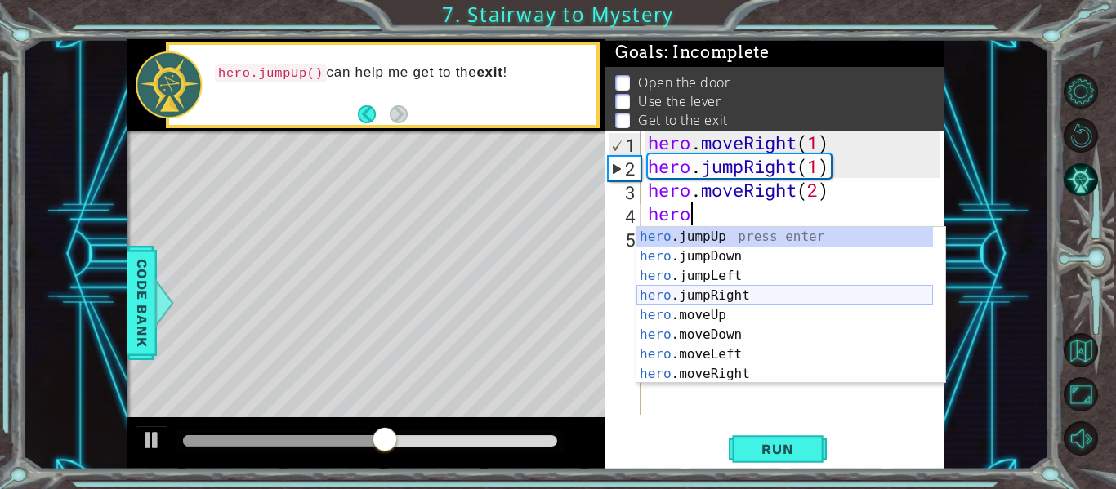
click at [760, 303] on div "hero .jumpUp press enter hero .jumpDown press enter hero .jumpLeft press enter …" at bounding box center [784, 325] width 297 height 196
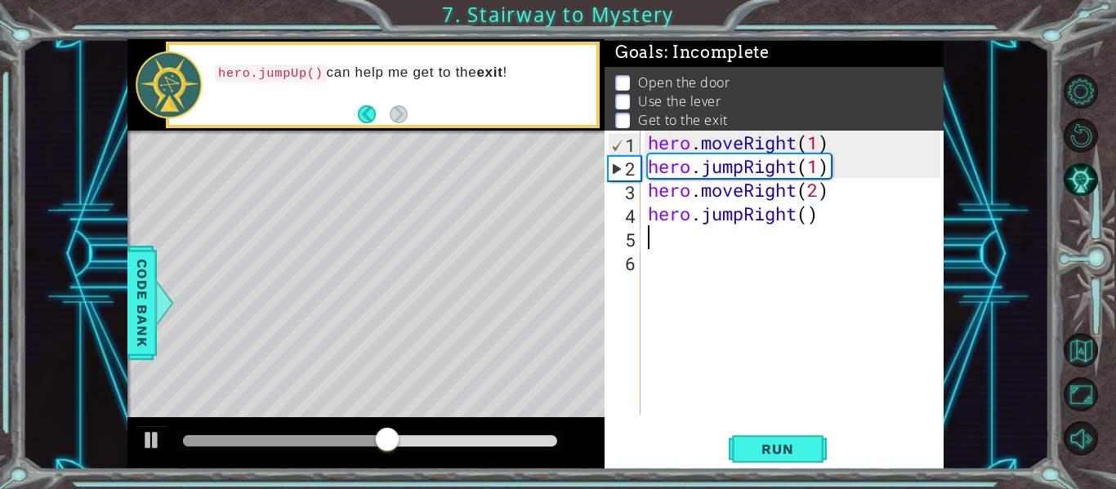
scroll to position [0, 0]
click at [797, 216] on div "hero . moveRight ( 1 ) hero . jumpRight ( 1 ) hero . moveRight ( 2 ) hero . jum…" at bounding box center [796, 297] width 304 height 332
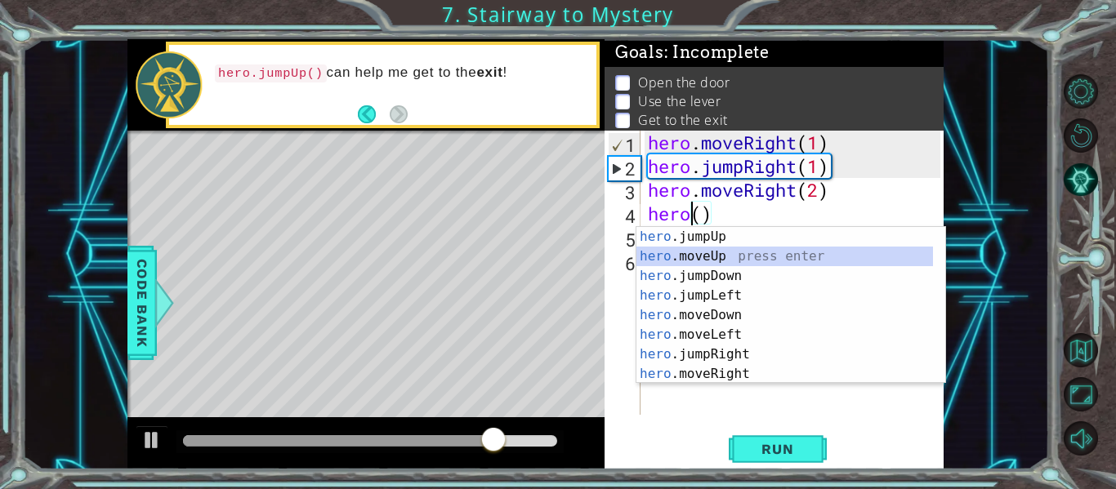
click at [748, 254] on div "hero .jumpUp press enter hero .moveUp press enter hero .jumpDown press enter he…" at bounding box center [784, 325] width 297 height 196
type textarea "hero.moveUp(1)"
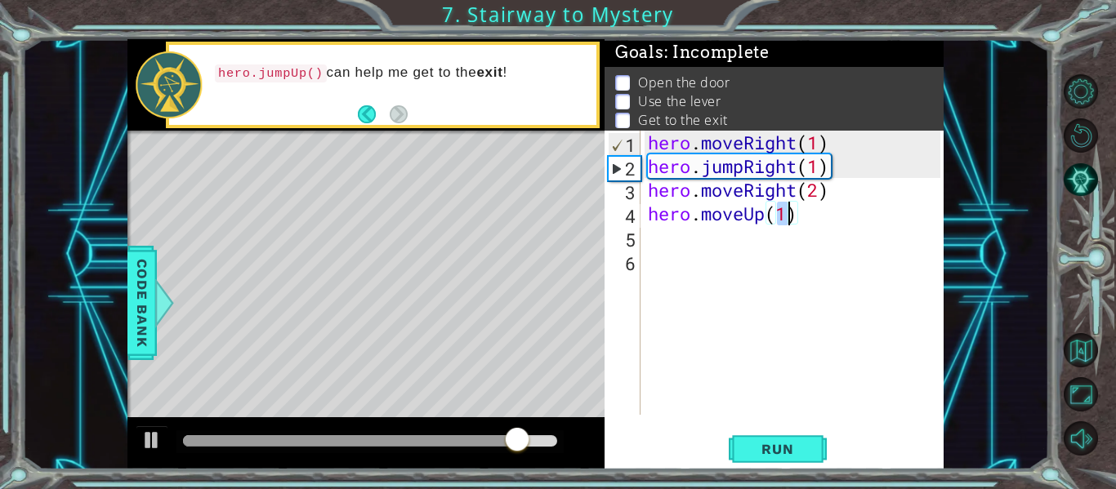
click at [644, 243] on div "hero . moveRight ( 1 ) hero . jumpRight ( 1 ) hero . moveRight ( 2 ) hero . mov…" at bounding box center [796, 297] width 304 height 332
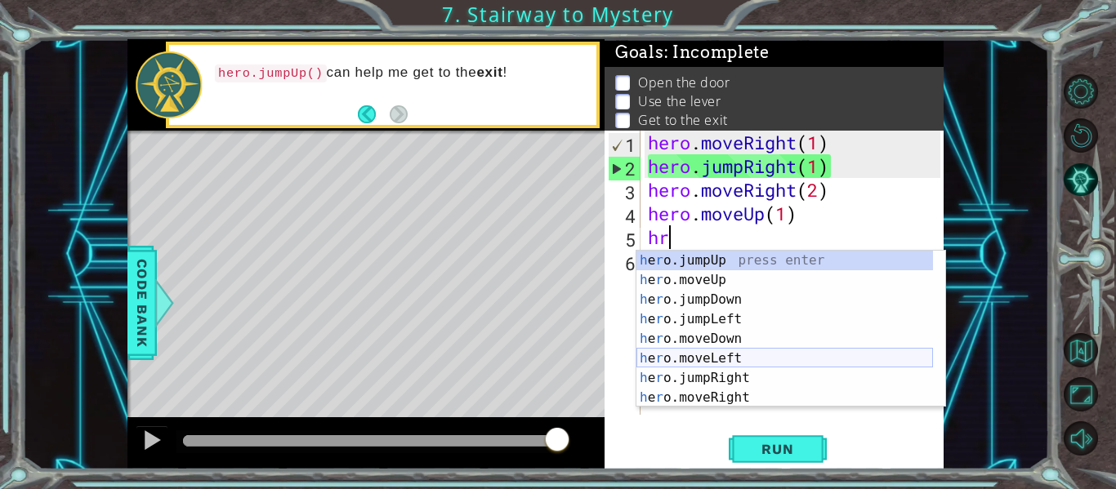
click at [773, 352] on div "h e r o.jumpUp press enter h e r o.moveUp press enter h e r o.jumpDown press en…" at bounding box center [784, 349] width 297 height 196
type textarea "hero.moveLeft(1)"
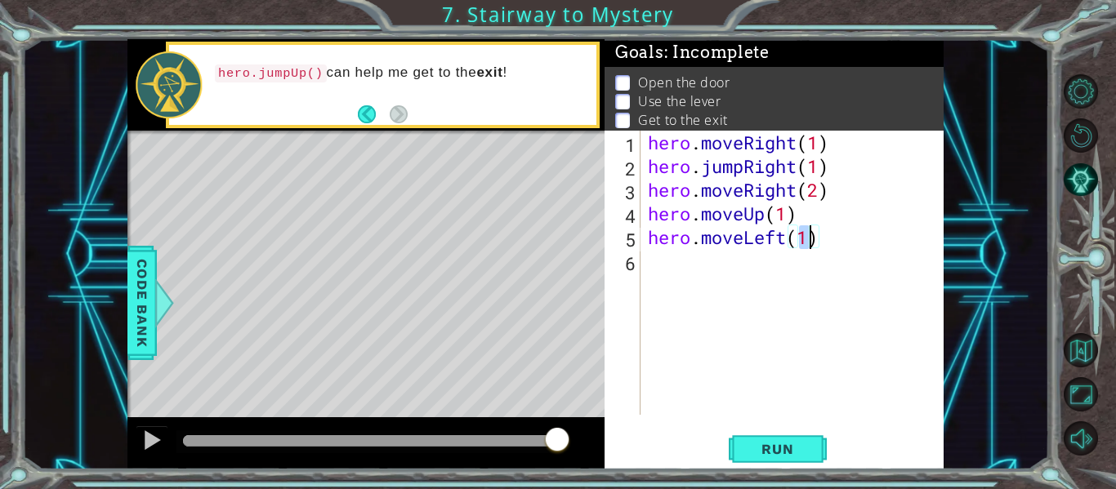
click at [648, 265] on div "hero . moveRight ( 1 ) hero . jumpRight ( 1 ) hero . moveRight ( 2 ) hero . mov…" at bounding box center [796, 297] width 304 height 332
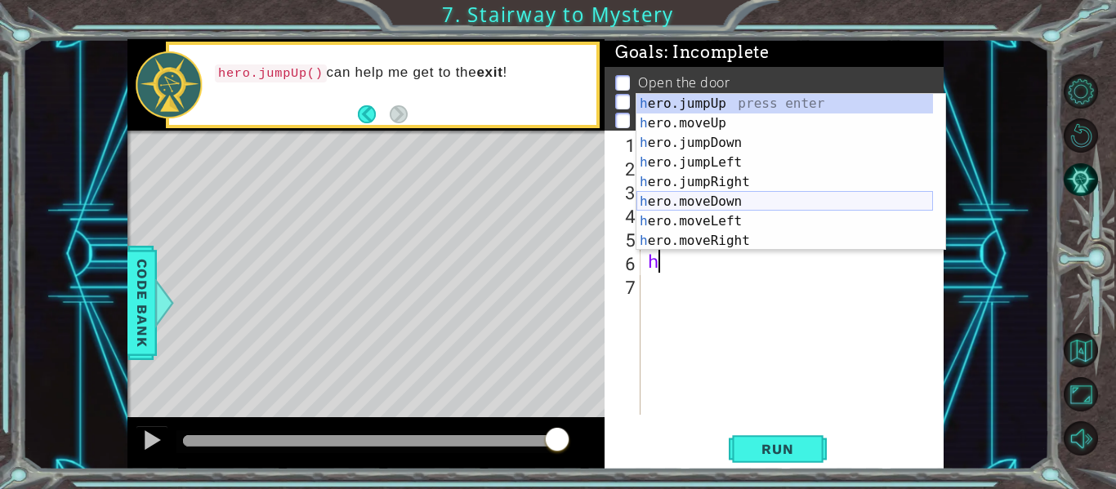
scroll to position [20, 0]
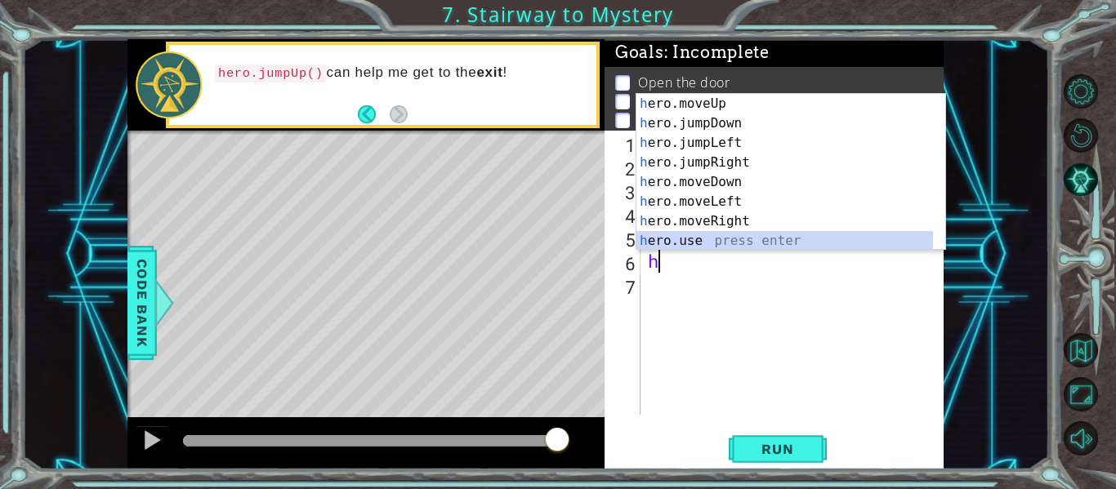
click at [680, 233] on div "h ero.moveUp press enter h ero.jumpDown press enter h ero.jumpLeft press enter …" at bounding box center [784, 192] width 297 height 196
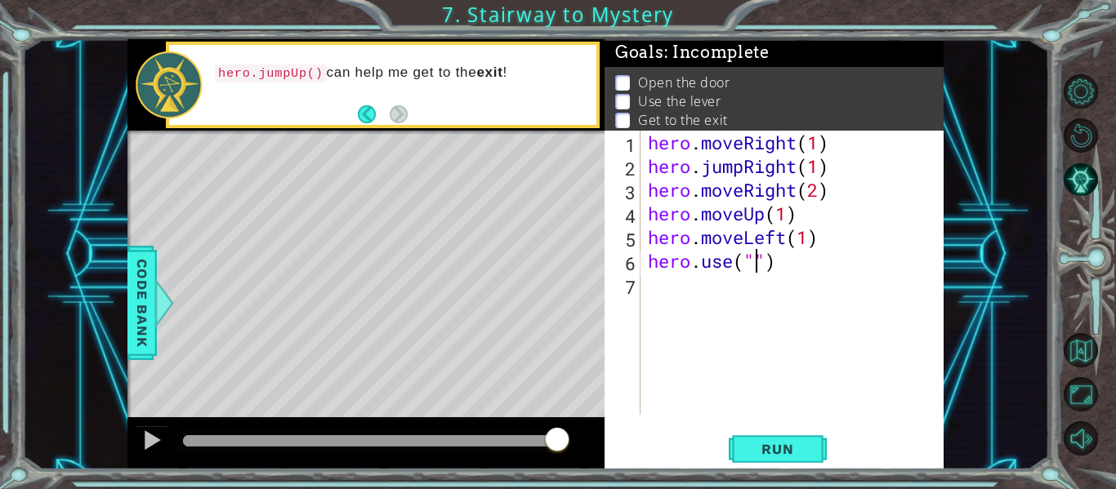
scroll to position [0, 6]
type textarea "hero.use("door")"
click at [655, 286] on div "hero . moveRight ( 1 ) hero . jumpRight ( 1 ) hero . moveRight ( 2 ) hero . mov…" at bounding box center [796, 297] width 304 height 332
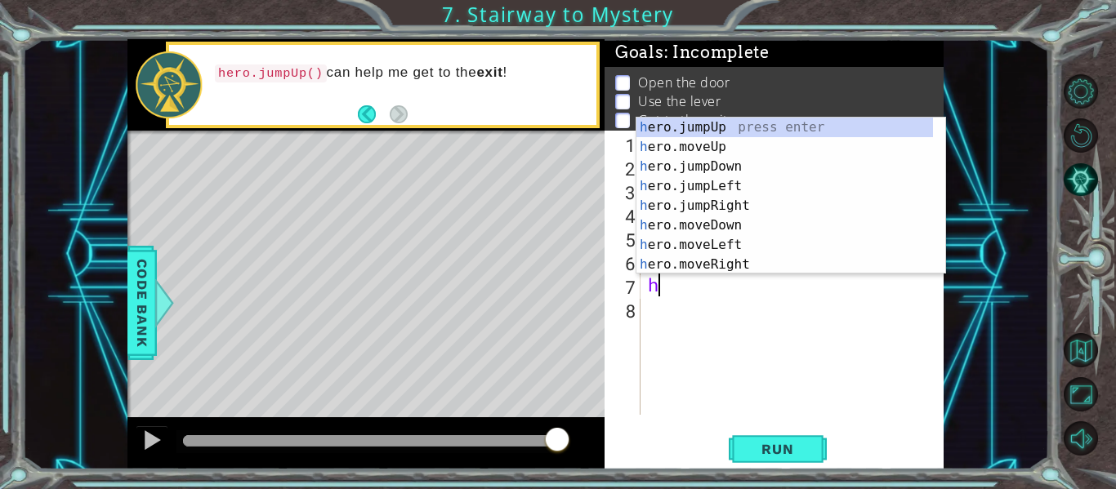
scroll to position [0, 0]
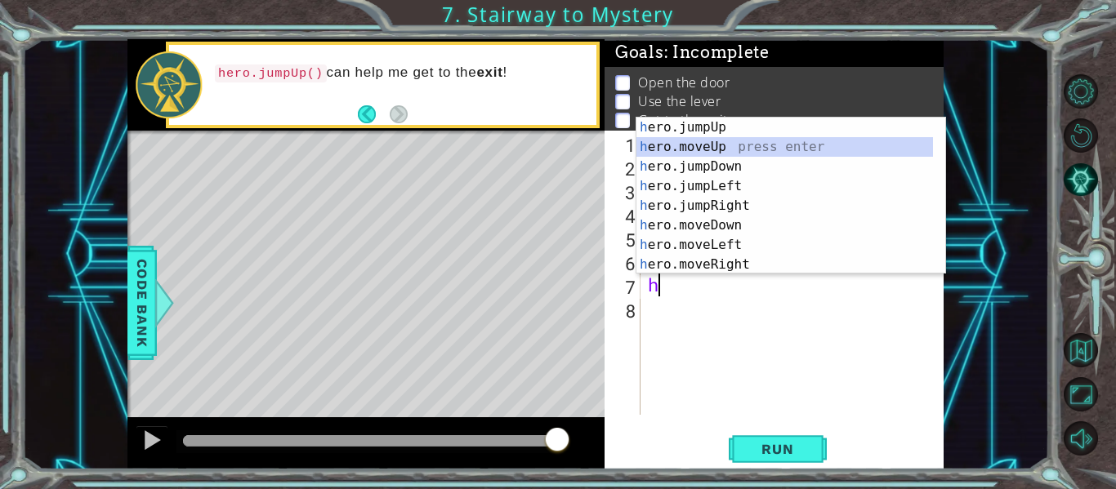
click at [711, 145] on div "h ero.jumpUp press enter h ero.moveUp press enter h ero.jumpDown press enter h …" at bounding box center [784, 216] width 297 height 196
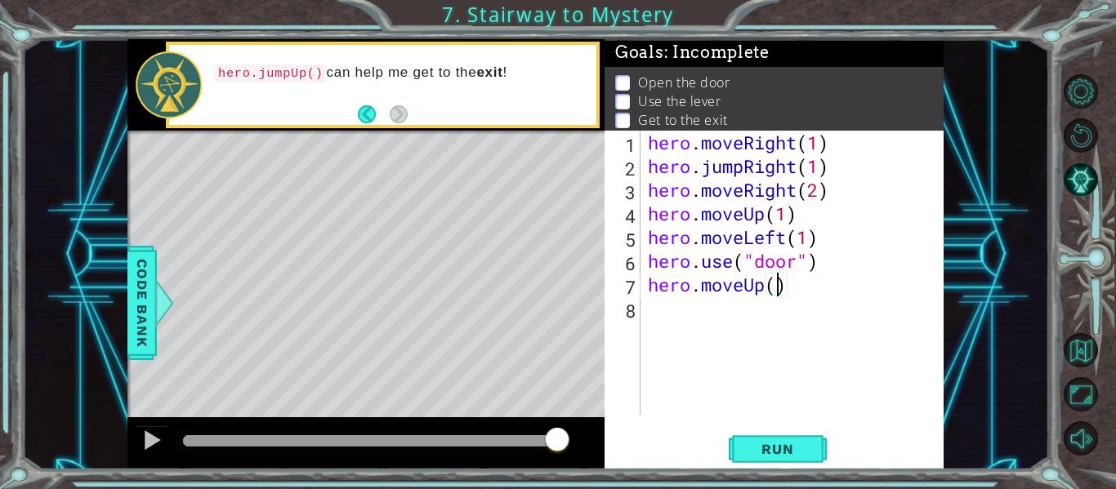
type textarea "hero.moveUp(2)"
click at [649, 309] on div "hero . moveRight ( 1 ) hero . jumpRight ( 1 ) hero . moveRight ( 2 ) hero . mov…" at bounding box center [796, 297] width 304 height 332
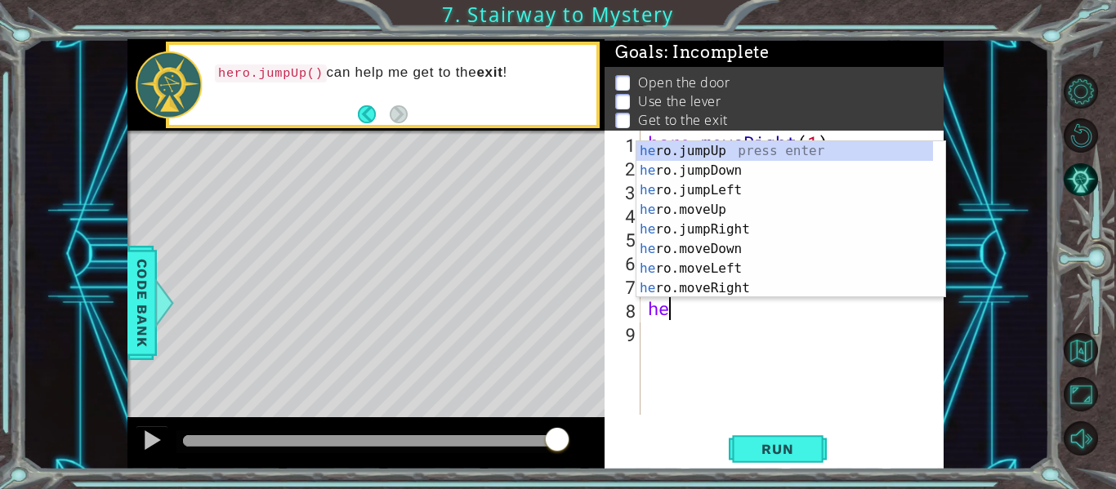
scroll to position [0, 1]
click at [750, 269] on div "her o.jumpUp press enter her o.jumpDown press enter her o.jumpLeft press enter …" at bounding box center [784, 239] width 297 height 196
type textarea "hero.moveLeft(1)"
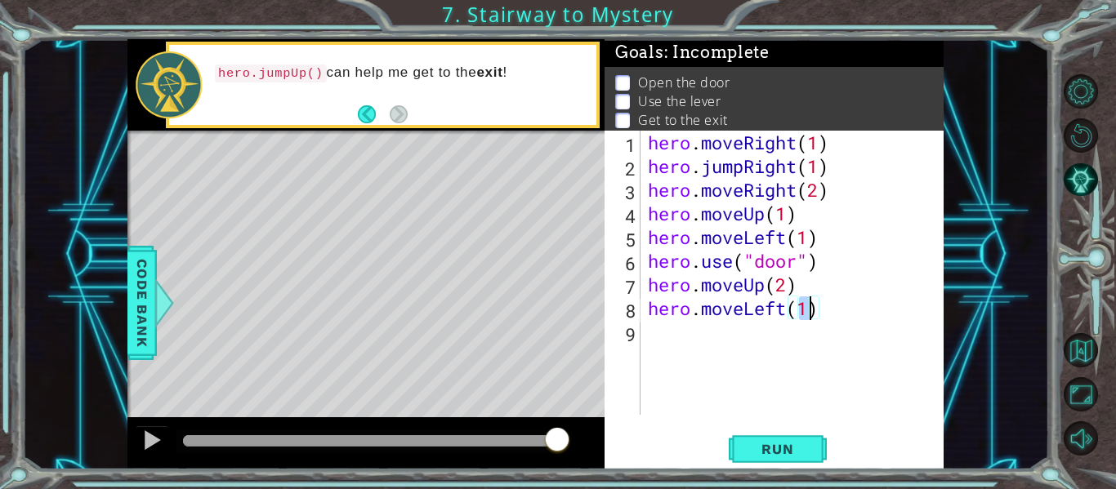
click at [662, 335] on div "hero . moveRight ( 1 ) hero . jumpRight ( 1 ) hero . moveRight ( 2 ) hero . mov…" at bounding box center [796, 297] width 304 height 332
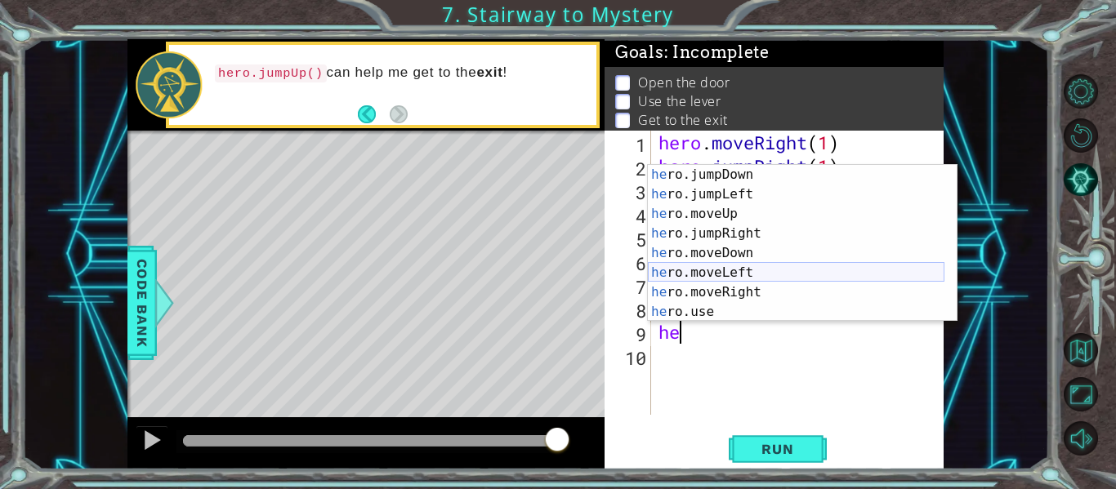
scroll to position [20, 0]
click at [725, 308] on div "he ro.jumpDown press enter he ro.jumpLeft press enter he ro.moveUp press enter …" at bounding box center [796, 263] width 297 height 196
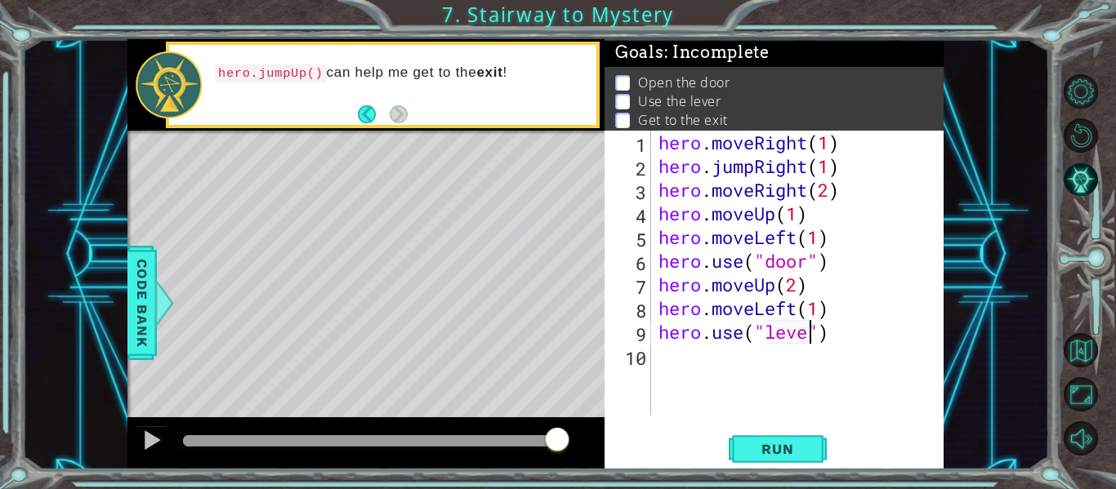
scroll to position [0, 7]
type textarea "hero.use("lever")"
click at [801, 456] on span "Run" at bounding box center [777, 449] width 65 height 16
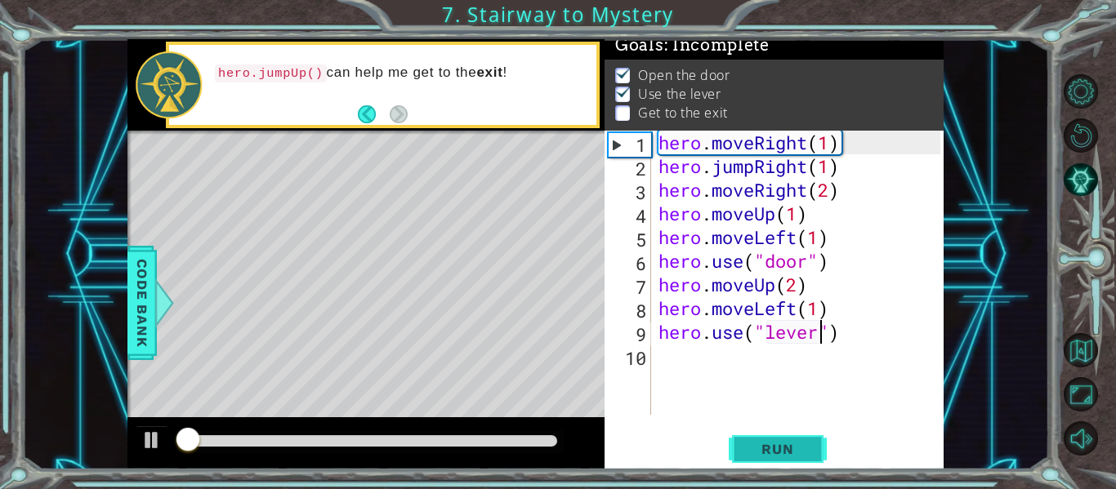
scroll to position [14, 0]
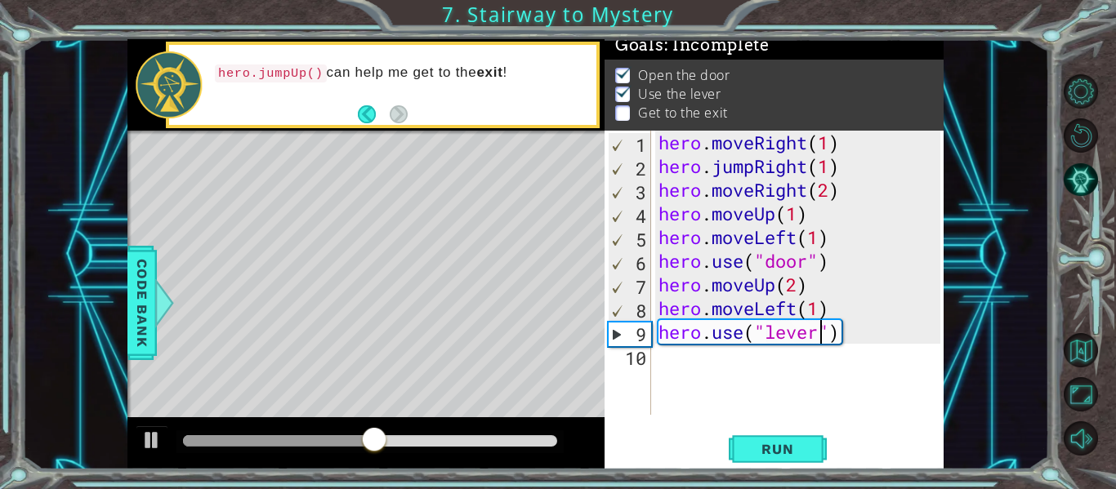
click at [644, 361] on div "10" at bounding box center [629, 358] width 43 height 24
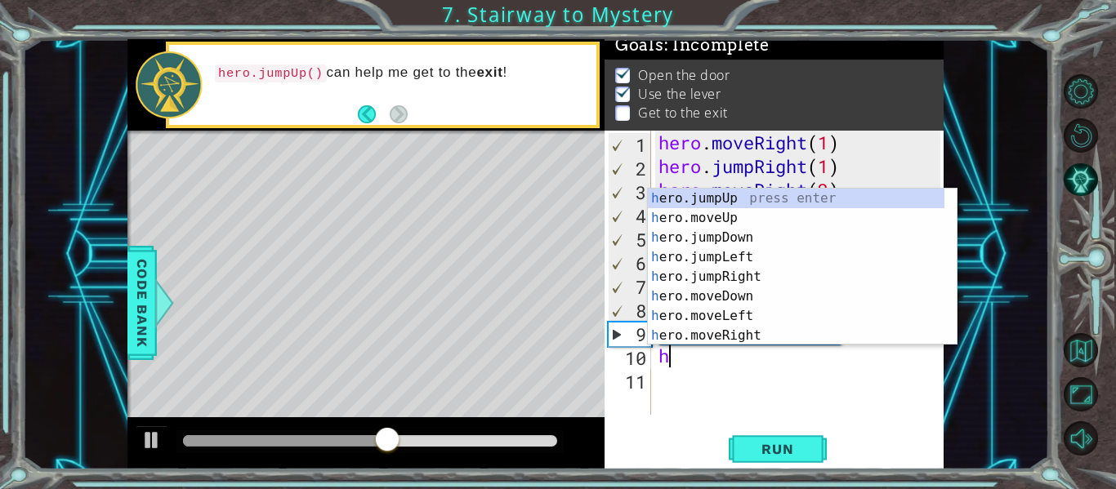
scroll to position [0, 0]
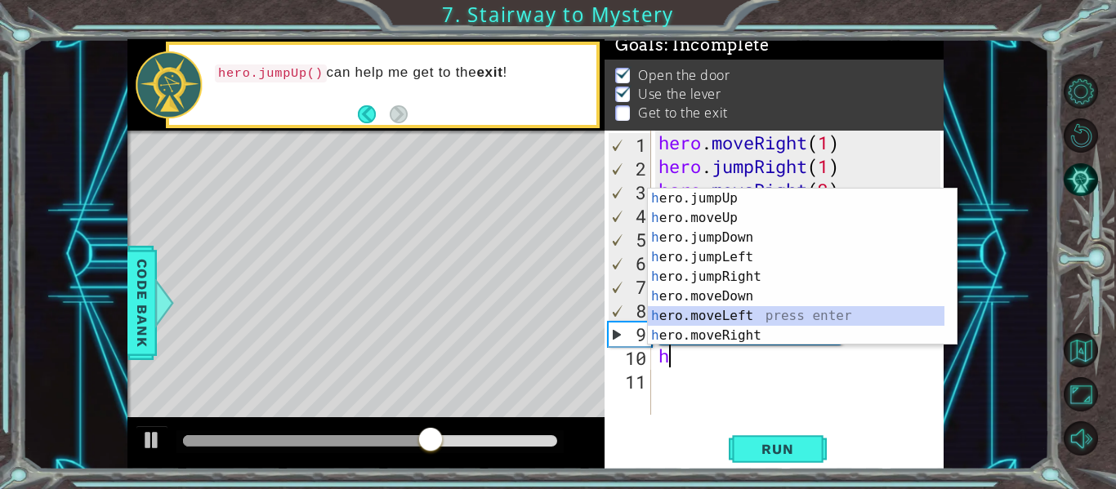
click at [743, 310] on div "h ero.jumpUp press enter h ero.moveUp press enter h ero.jumpDown press enter h …" at bounding box center [796, 287] width 297 height 196
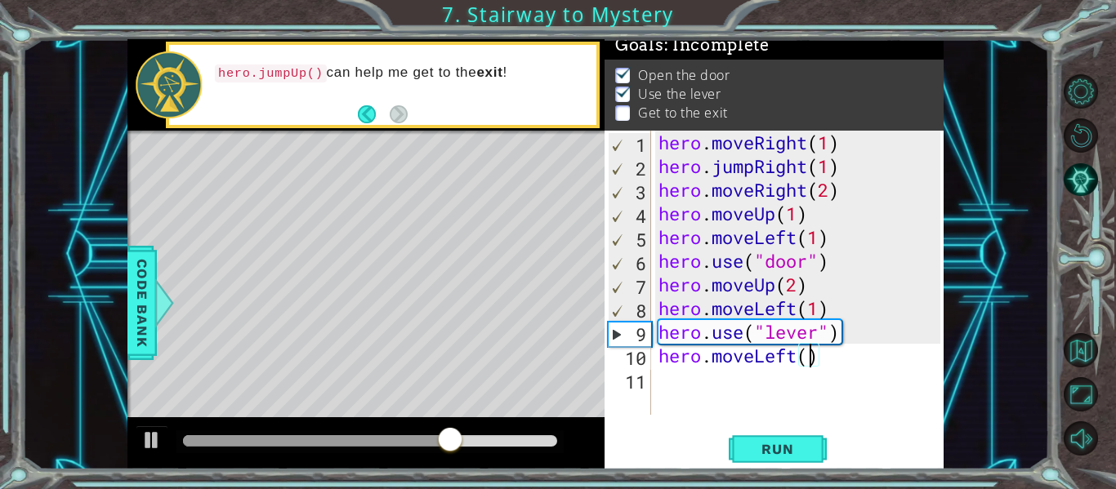
scroll to position [0, 7]
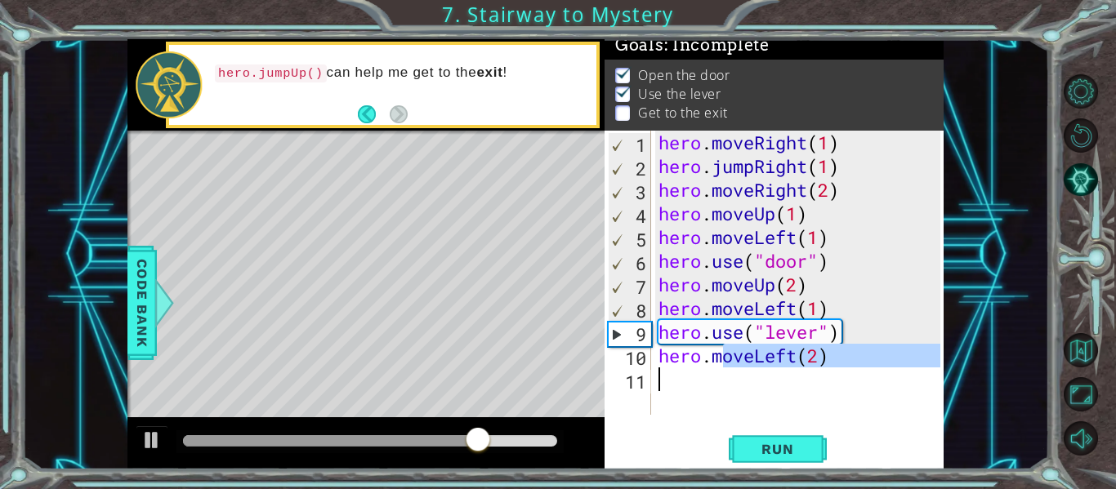
drag, startPoint x: 724, startPoint y: 363, endPoint x: 669, endPoint y: 381, distance: 57.6
click at [669, 381] on div "hero . moveRight ( 1 ) hero . jumpRight ( 1 ) hero . moveRight ( 2 ) hero . mov…" at bounding box center [801, 297] width 293 height 332
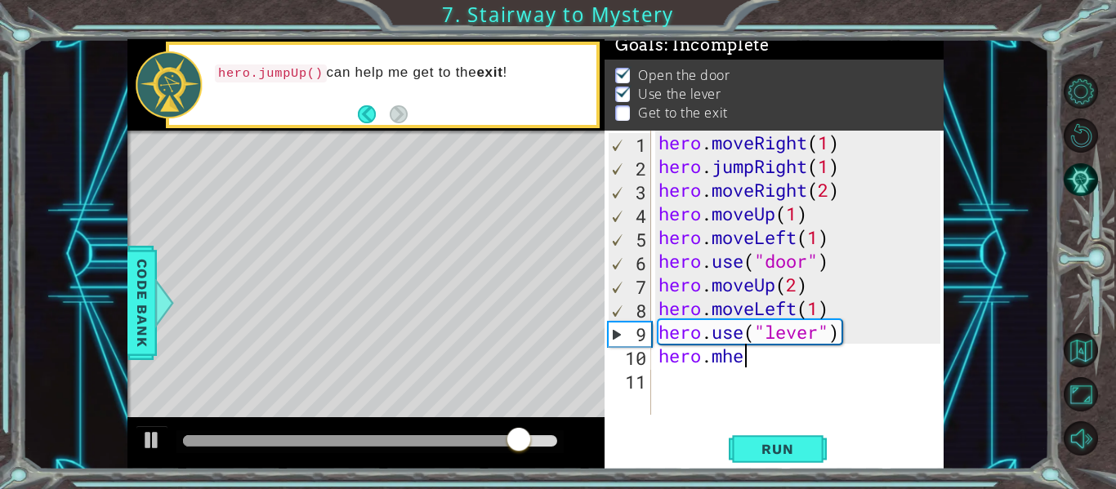
scroll to position [0, 2]
type textarea "hero.m"
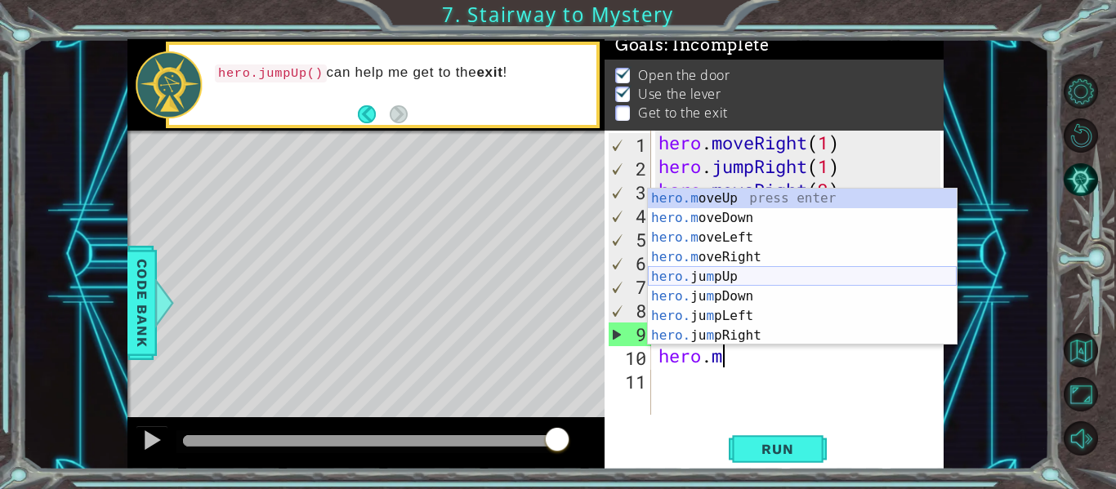
click at [751, 270] on div "hero.m oveUp press enter hero.m oveDown press enter hero.m oveLeft press enter …" at bounding box center [802, 287] width 309 height 196
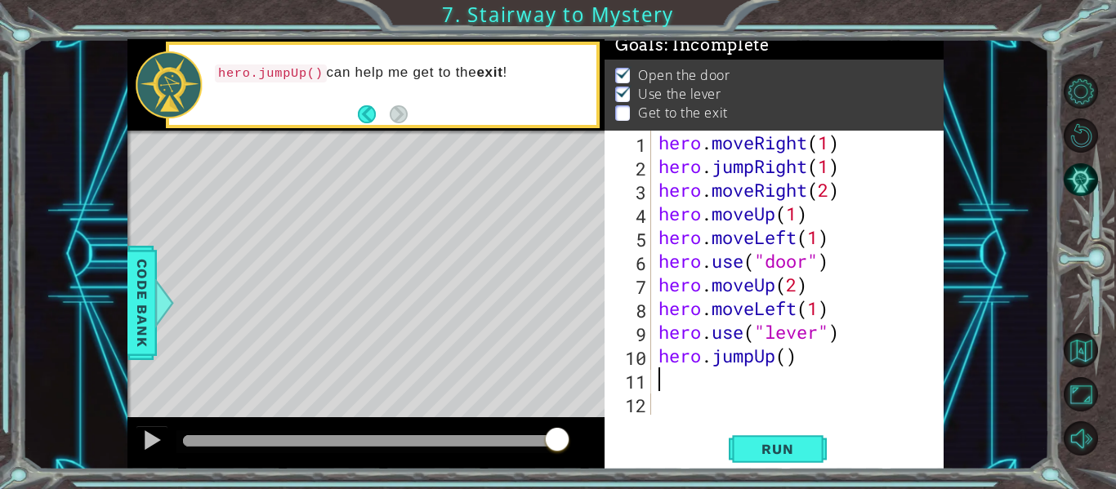
scroll to position [0, 0]
click at [787, 363] on div "hero . moveRight ( 1 ) hero . jumpRight ( 1 ) hero . moveRight ( 2 ) hero . mov…" at bounding box center [801, 297] width 293 height 332
type textarea "hero.jumpUp(1)"
click at [661, 389] on div "hero . moveRight ( 1 ) hero . jumpRight ( 1 ) hero . moveRight ( 2 ) hero . mov…" at bounding box center [801, 297] width 293 height 332
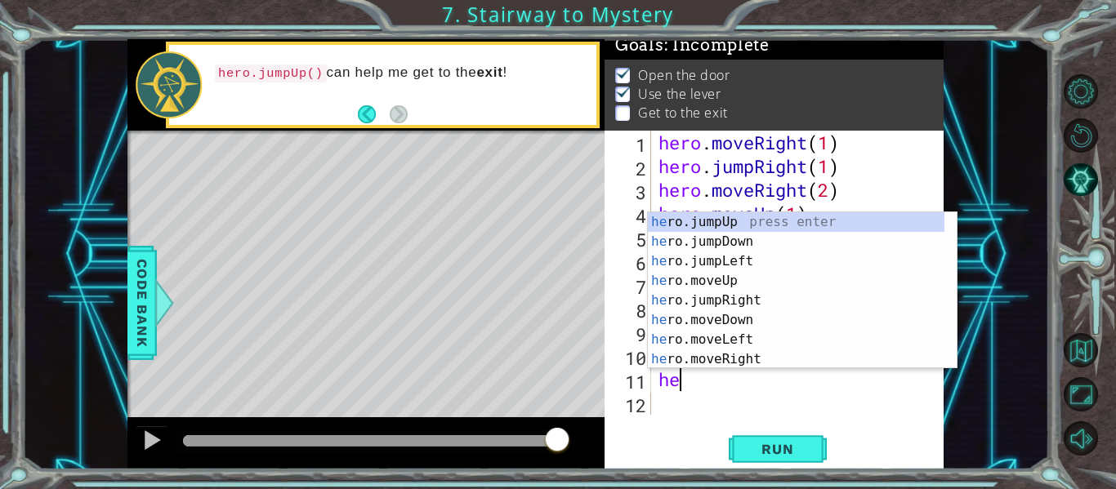
scroll to position [0, 1]
click at [750, 357] on div "her o.jumpUp press enter her o.jumpDown press enter her o.jumpLeft press enter …" at bounding box center [796, 310] width 297 height 196
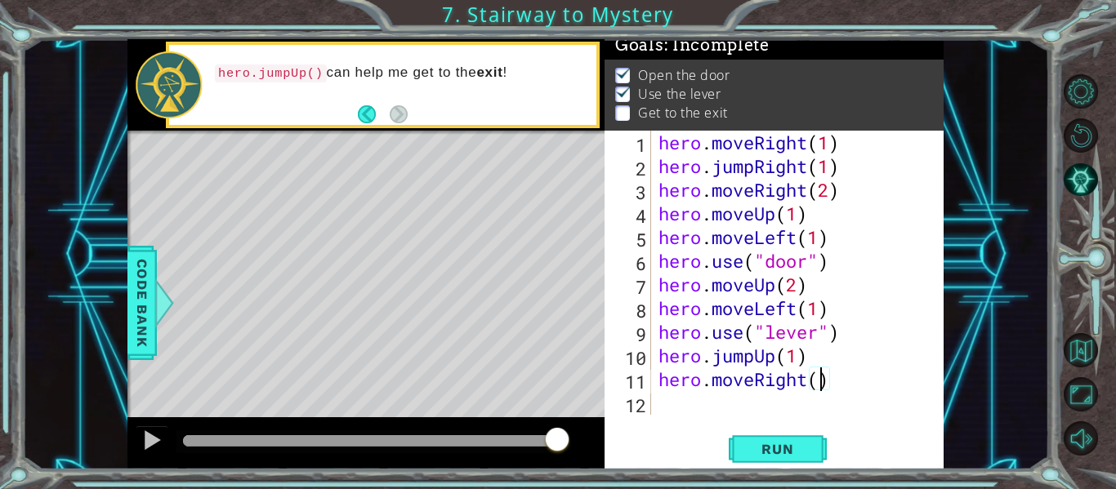
type textarea "hero.moveRight(2)"
click at [661, 402] on div "hero . moveRight ( 1 ) hero . jumpRight ( 1 ) hero . moveRight ( 2 ) hero . mov…" at bounding box center [801, 297] width 293 height 332
click at [797, 444] on span "Run" at bounding box center [777, 449] width 65 height 16
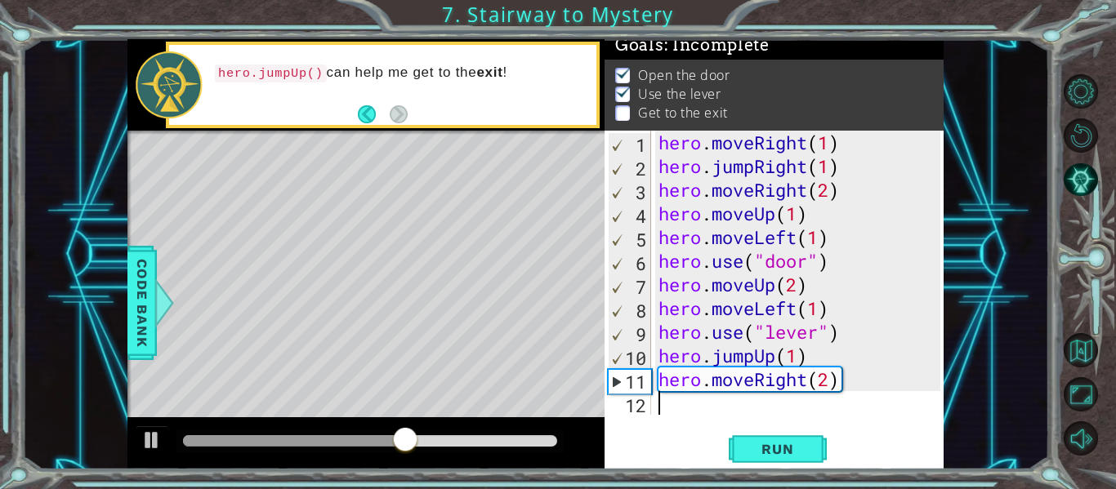
click at [857, 370] on div "hero . moveRight ( 1 ) hero . jumpRight ( 1 ) hero . moveRight ( 2 ) hero . mov…" at bounding box center [801, 297] width 293 height 332
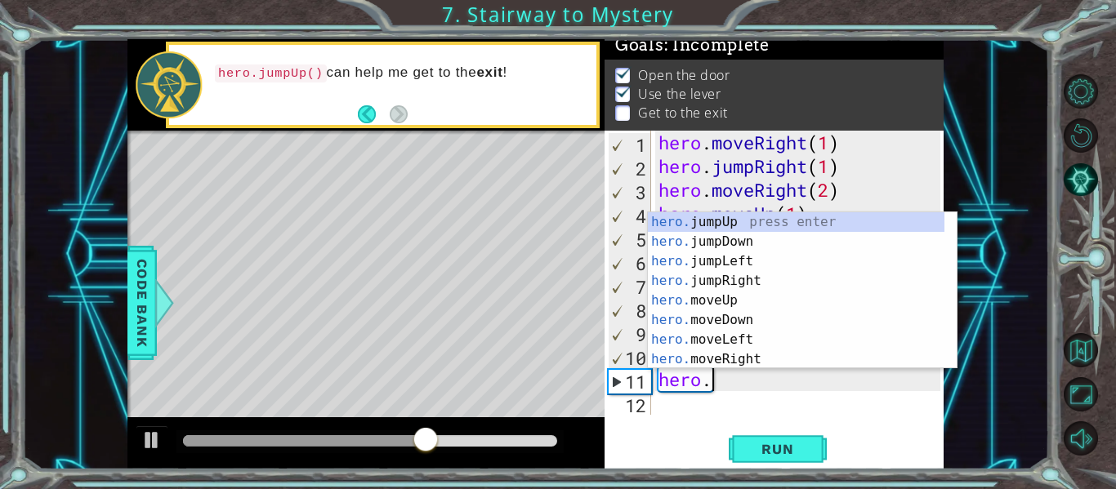
type textarea "h"
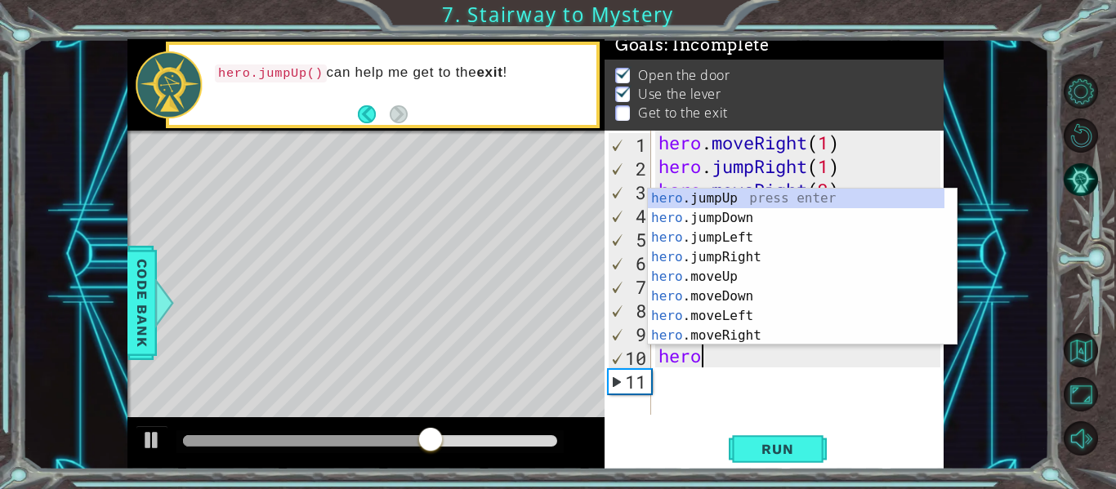
type textarea "h"
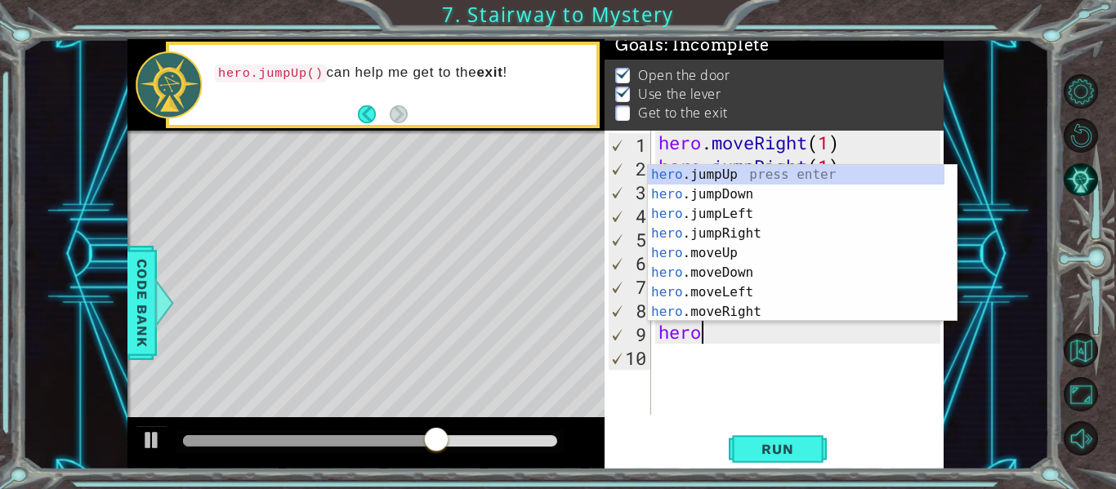
type textarea "h"
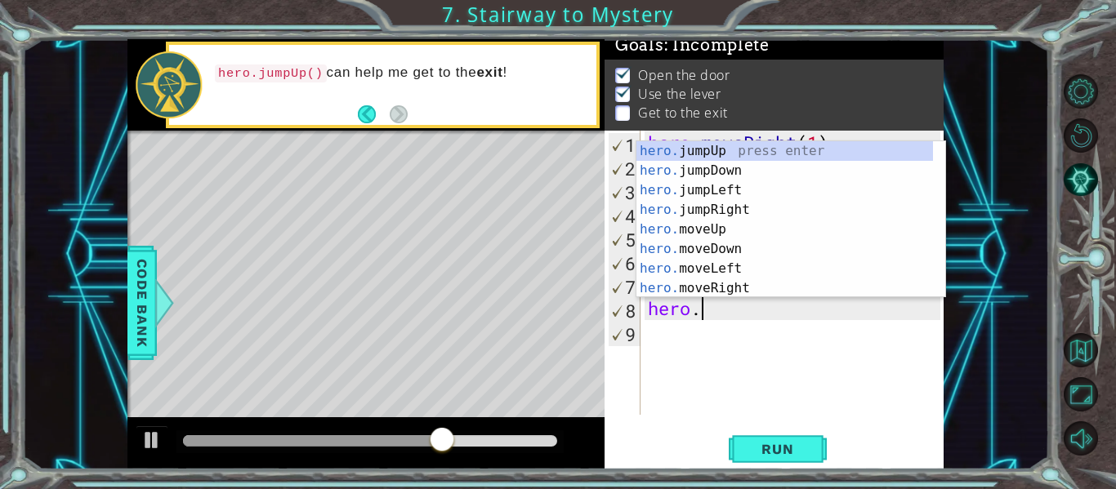
type textarea "h"
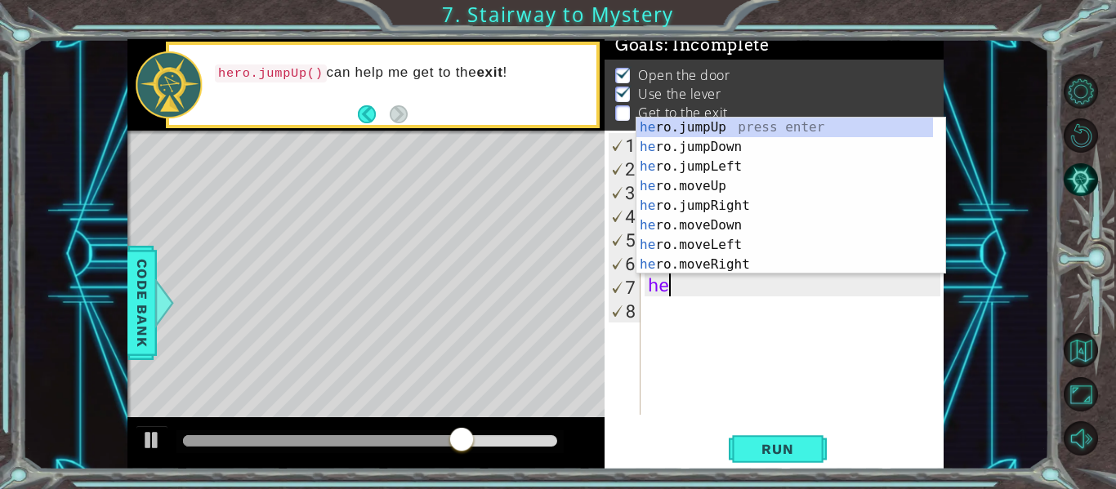
type textarea "h"
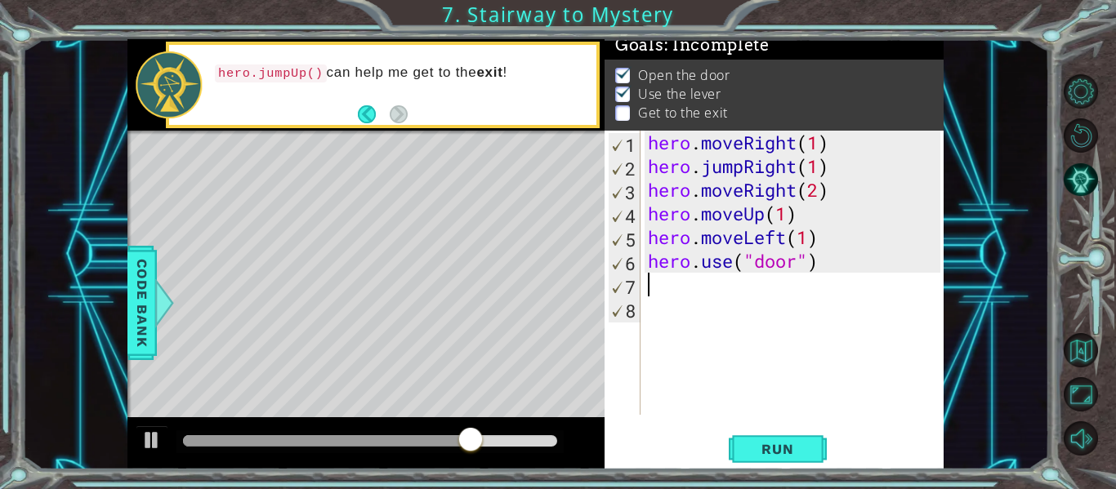
type textarea "hero.use("door")"
click at [666, 284] on div "hero . moveRight ( 1 ) hero . jumpRight ( 1 ) hero . moveRight ( 2 ) hero . mov…" at bounding box center [796, 297] width 304 height 332
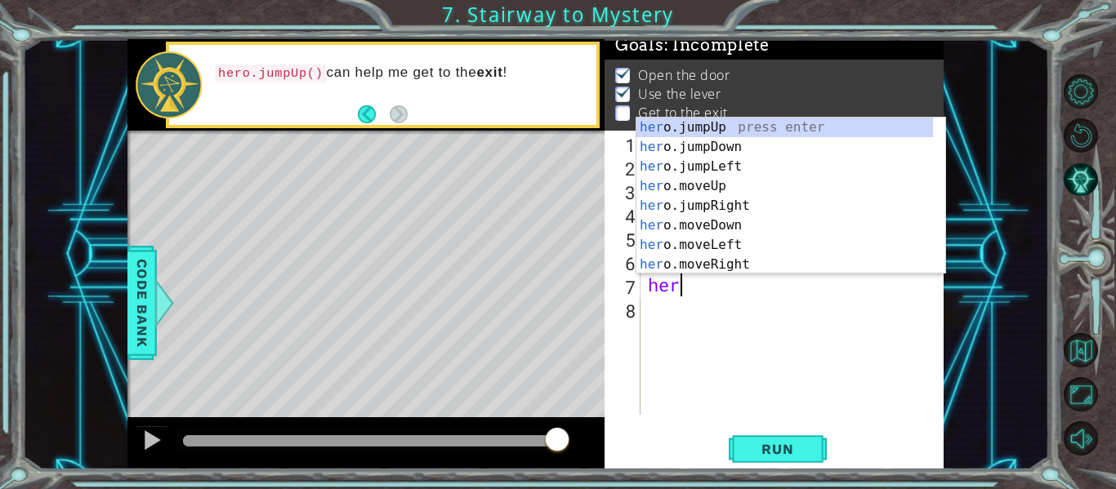
scroll to position [0, 1]
click at [728, 204] on div "hero .jumpUp press enter hero .jumpDown press enter hero .jumpLeft press enter …" at bounding box center [784, 216] width 297 height 196
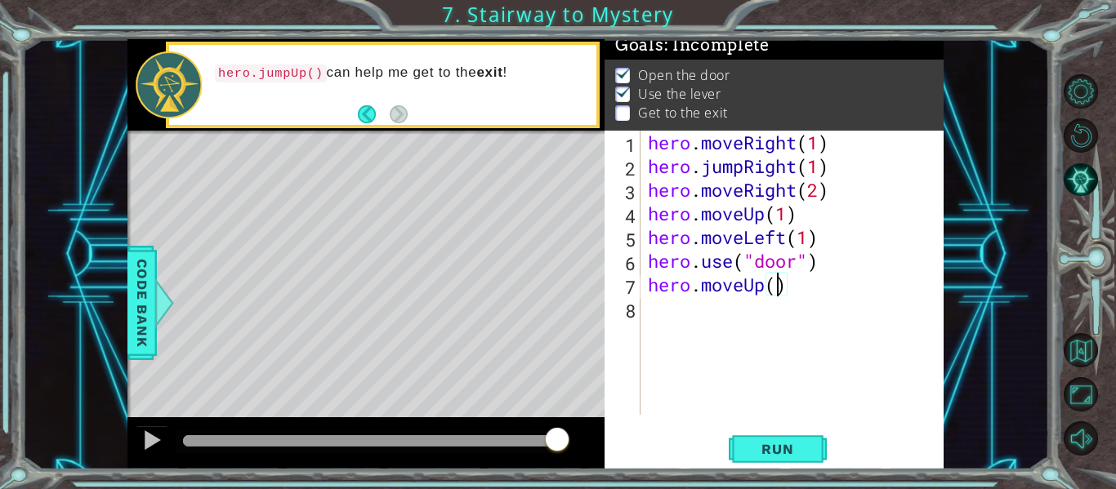
type textarea "hero.moveUp(2)"
click at [692, 300] on div "hero . moveRight ( 1 ) hero . jumpRight ( 1 ) hero . moveRight ( 2 ) hero . mov…" at bounding box center [796, 297] width 304 height 332
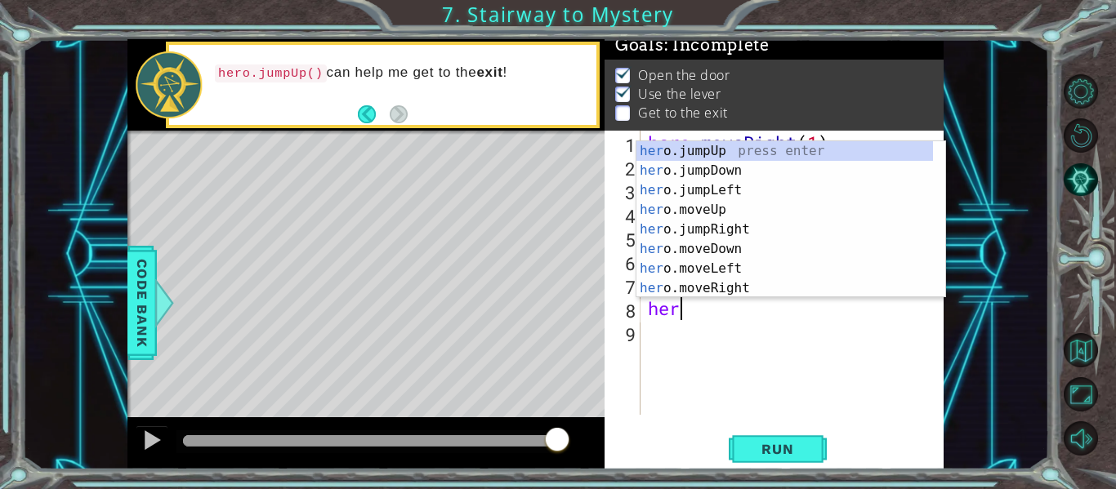
scroll to position [0, 1]
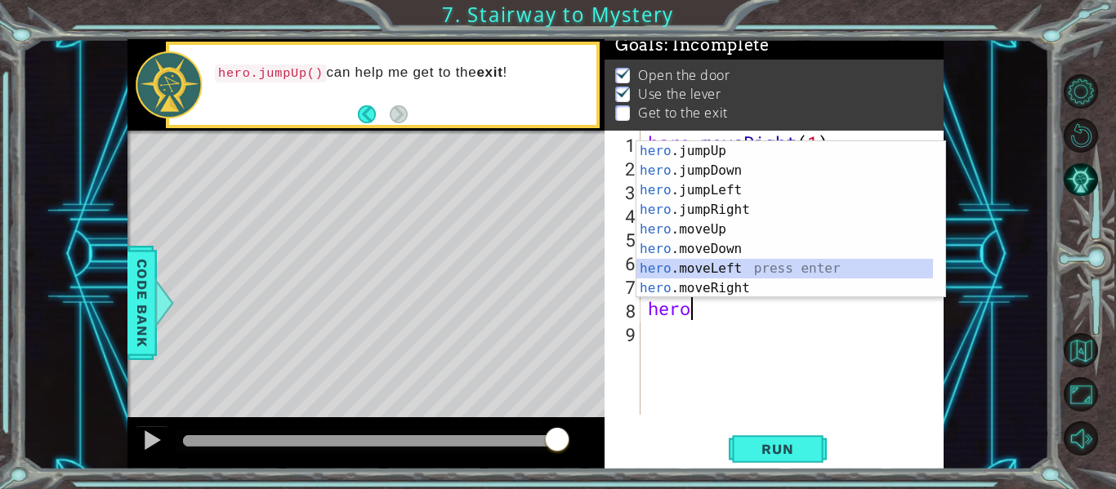
click at [783, 271] on div "hero .jumpUp press enter hero .jumpDown press enter hero .jumpLeft press enter …" at bounding box center [784, 239] width 297 height 196
type textarea "hero.moveLeft(1)"
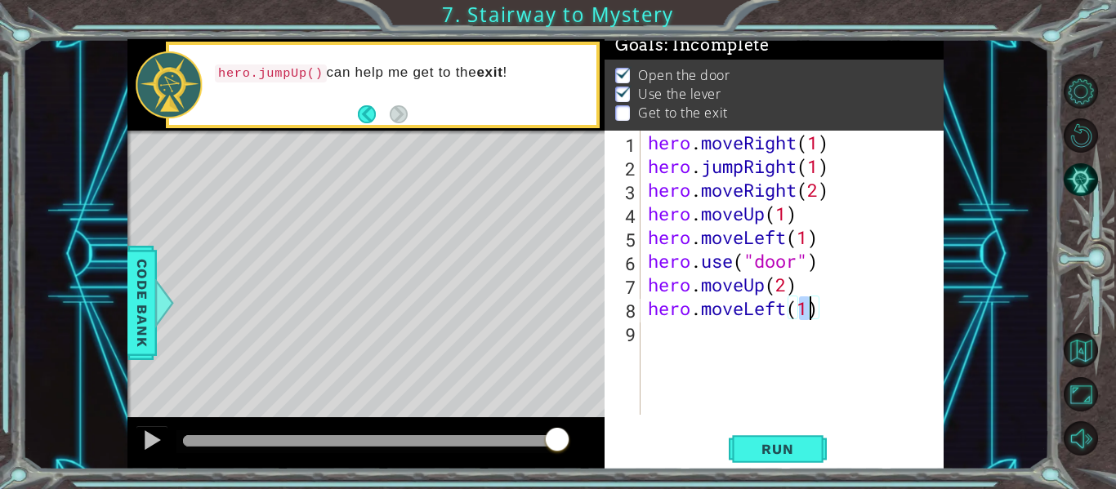
click at [662, 336] on div "hero . moveRight ( 1 ) hero . jumpRight ( 1 ) hero . moveRight ( 2 ) hero . mov…" at bounding box center [796, 297] width 304 height 332
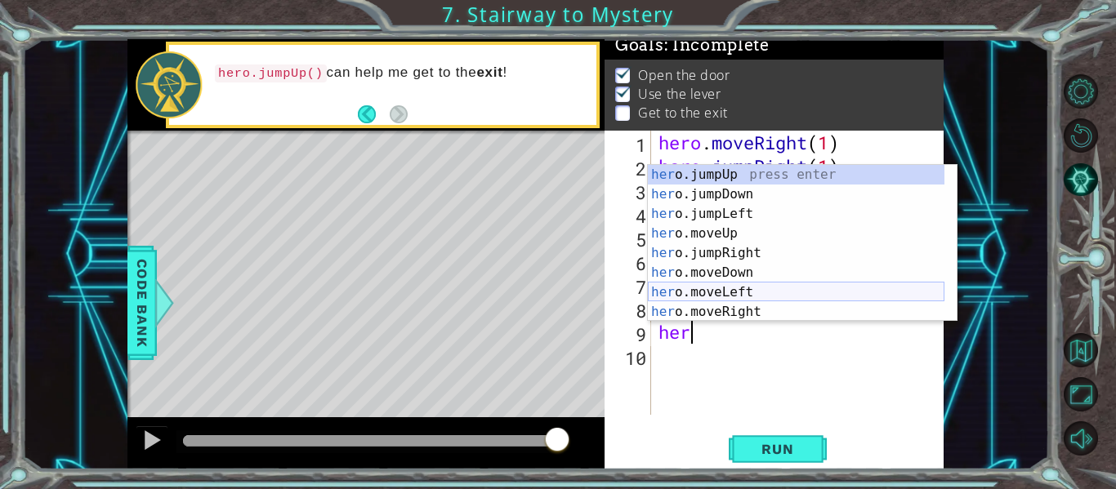
scroll to position [20, 0]
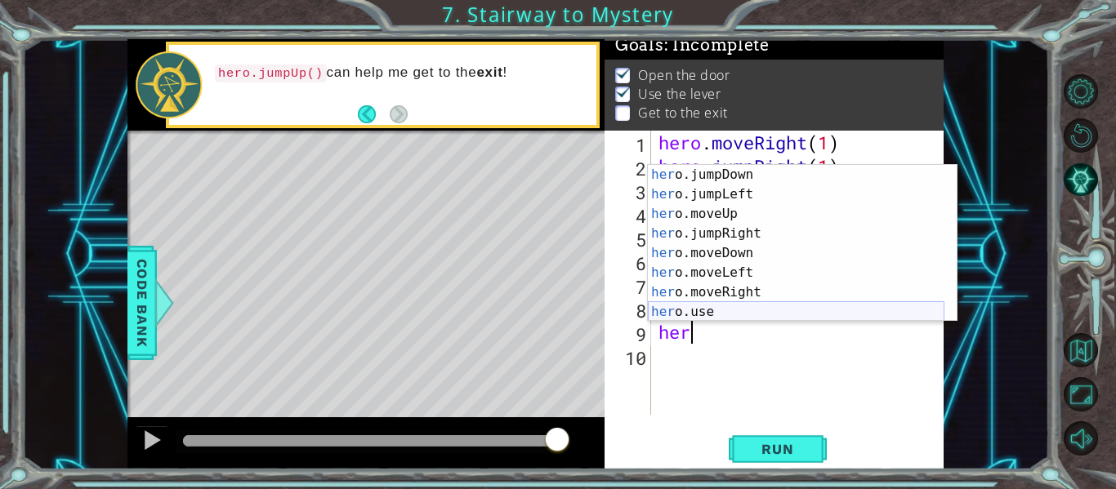
click at [708, 312] on div "her o.jumpDown press enter her o.jumpLeft press enter her o.moveUp press enter …" at bounding box center [796, 263] width 297 height 196
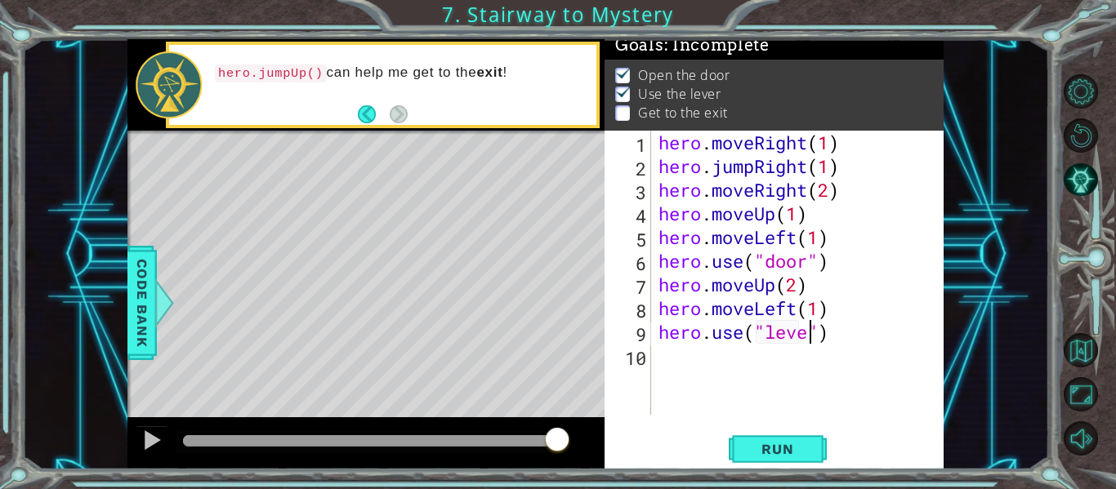
scroll to position [0, 7]
type textarea "hero.use("lever")"
click at [664, 359] on div "hero . moveRight ( 1 ) hero . jumpRight ( 1 ) hero . moveRight ( 2 ) hero . mov…" at bounding box center [801, 297] width 293 height 332
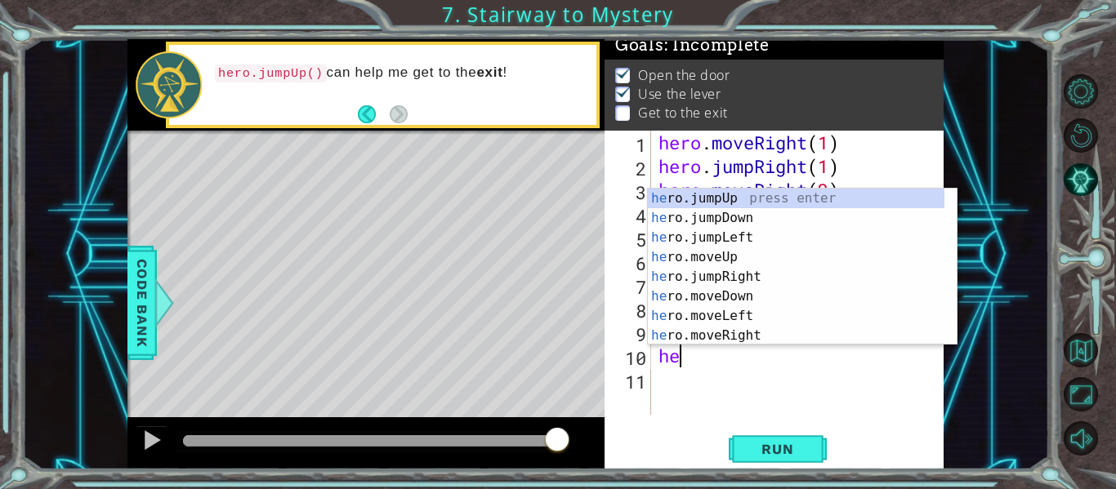
type textarea "her"
click at [742, 195] on div "her o.jumpUp press enter her o.jumpDown press enter her o.jumpLeft press enter …" at bounding box center [796, 287] width 297 height 196
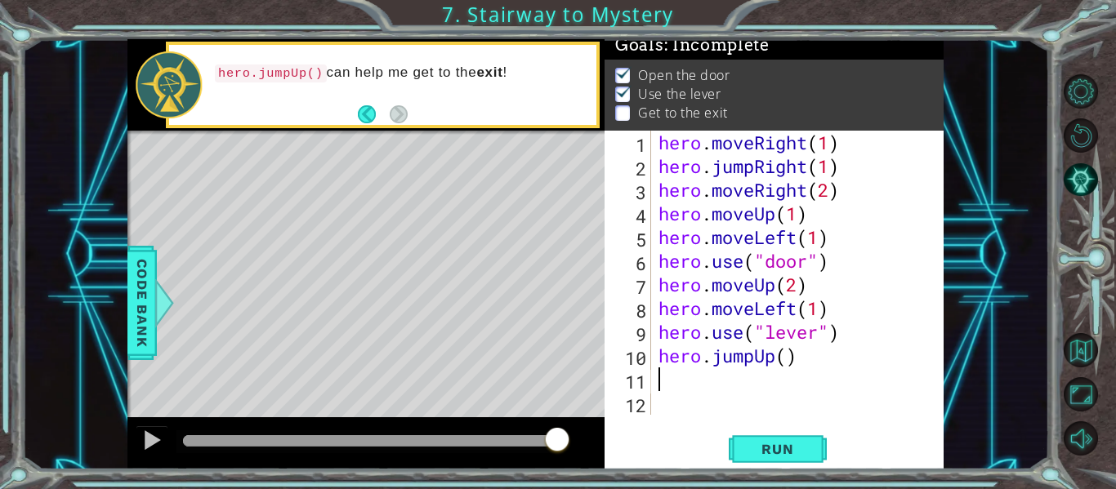
scroll to position [0, 0]
click at [789, 359] on div "hero . moveRight ( 1 ) hero . jumpRight ( 1 ) hero . moveRight ( 2 ) hero . mov…" at bounding box center [801, 297] width 293 height 332
type textarea "hero.jumpUp(1)"
click at [658, 380] on div "hero . moveRight ( 1 ) hero . jumpRight ( 1 ) hero . moveRight ( 2 ) hero . mov…" at bounding box center [801, 297] width 293 height 332
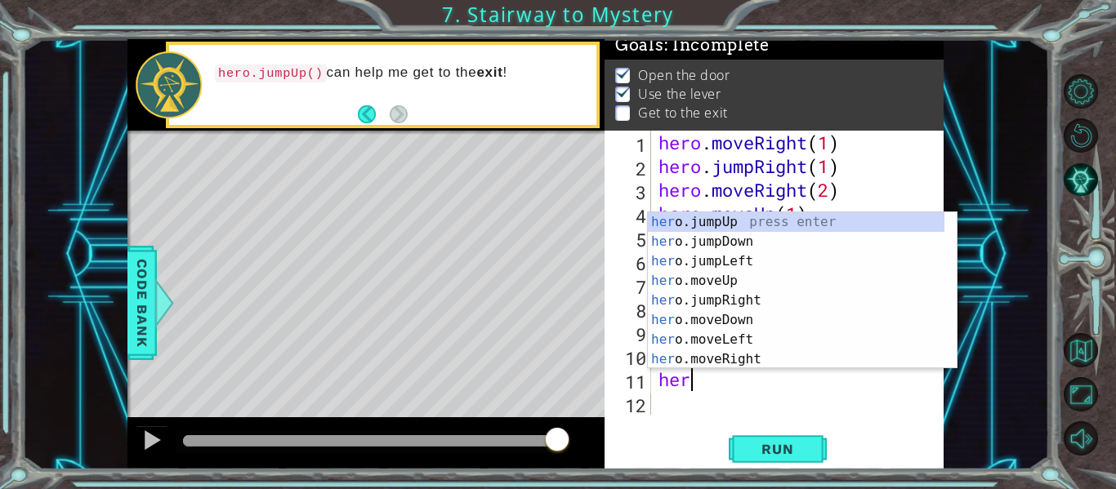
scroll to position [0, 1]
click at [754, 354] on div "hero .jumpUp press enter hero .jumpDown press enter hero .jumpLeft press enter …" at bounding box center [796, 310] width 297 height 196
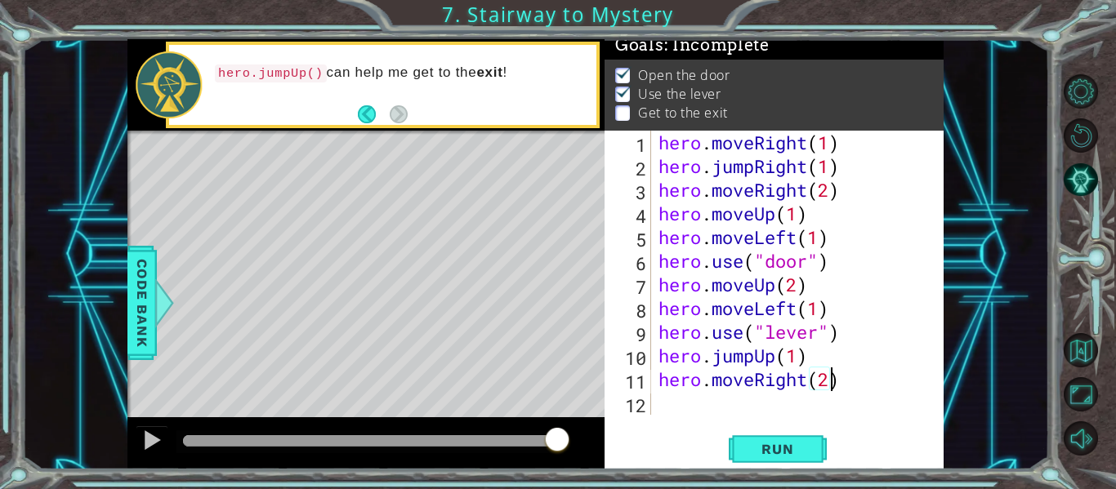
scroll to position [0, 7]
click at [802, 442] on span "Run" at bounding box center [777, 449] width 65 height 16
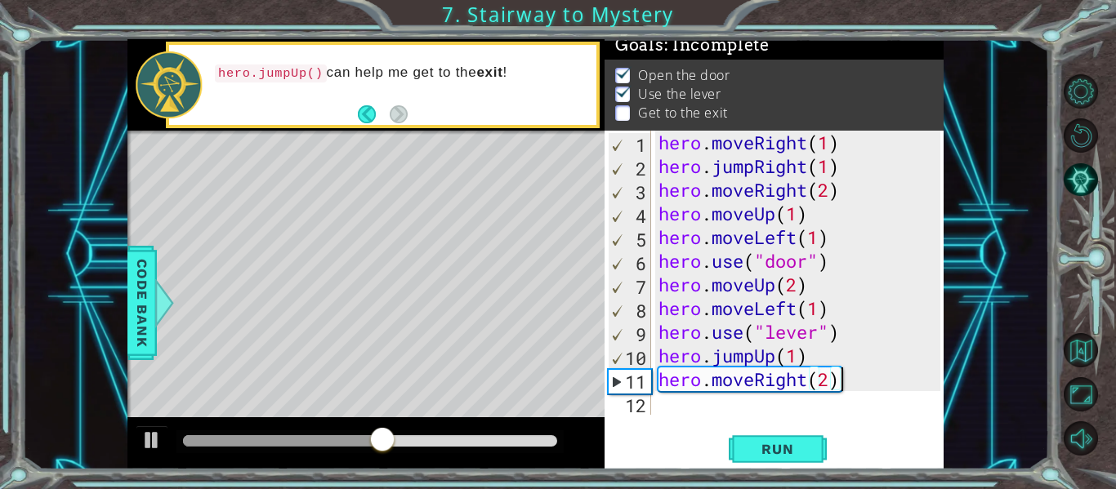
click at [858, 378] on div "hero . moveRight ( 1 ) hero . jumpRight ( 1 ) hero . moveRight ( 2 ) hero . mov…" at bounding box center [801, 297] width 293 height 332
click at [850, 383] on div "hero . moveRight ( 1 ) hero . jumpRight ( 1 ) hero . moveRight ( 2 ) hero . mov…" at bounding box center [801, 297] width 293 height 332
drag, startPoint x: 888, startPoint y: 435, endPoint x: 843, endPoint y: 376, distance: 74.0
click at [843, 376] on div "hero.moveRight(2) 1 2 3 4 5 6 7 8 9 10 11 12 hero . moveRight ( 1 ) hero . jump…" at bounding box center [773, 300] width 339 height 339
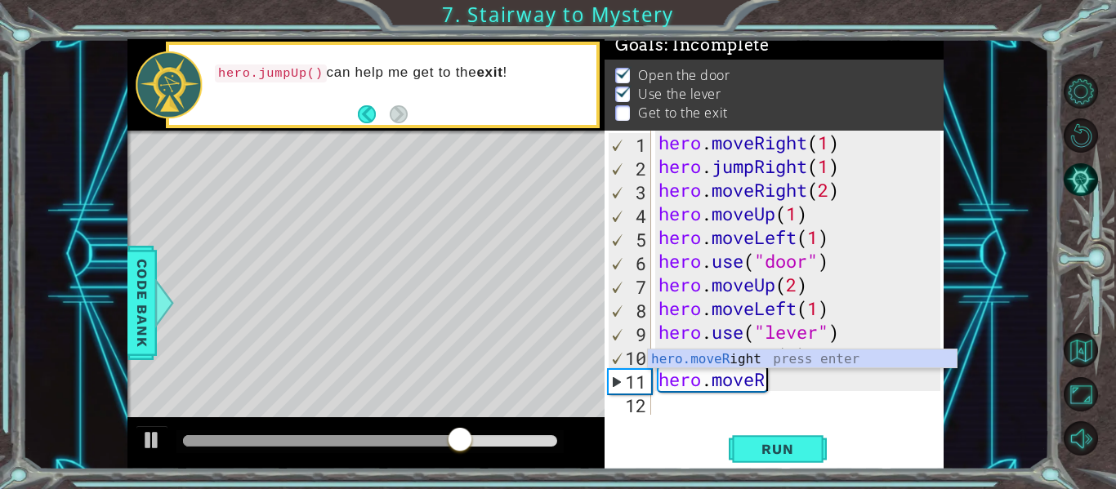
scroll to position [0, 2]
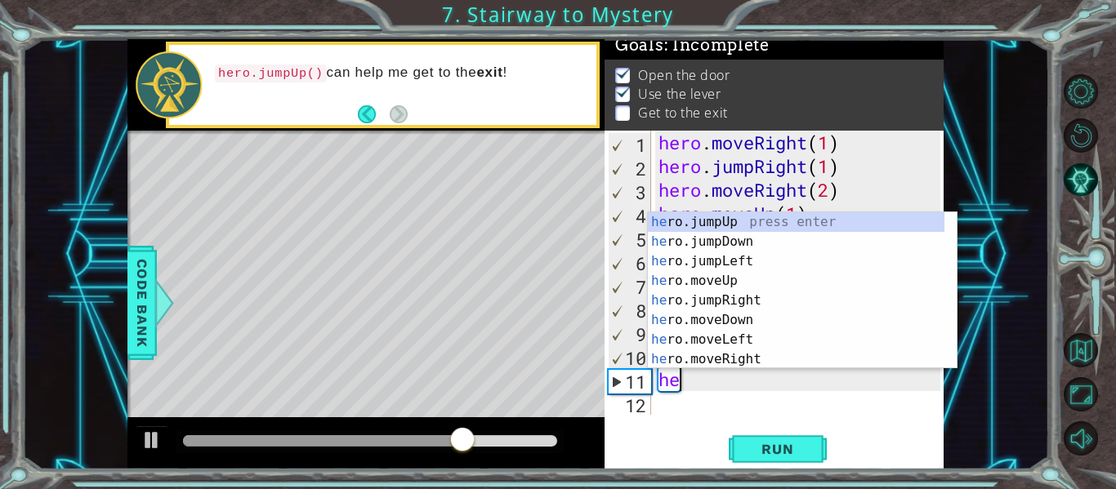
type textarea "h"
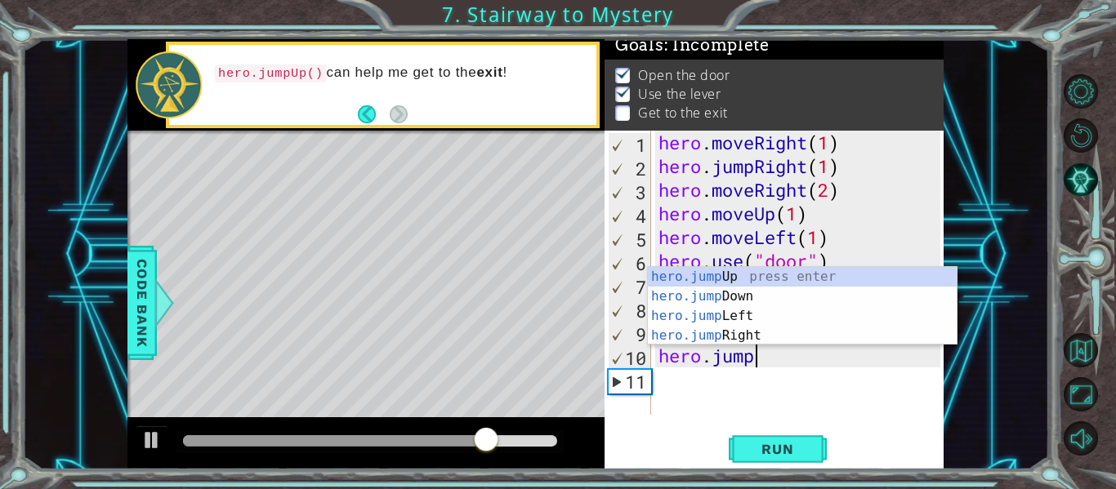
type textarea "h"
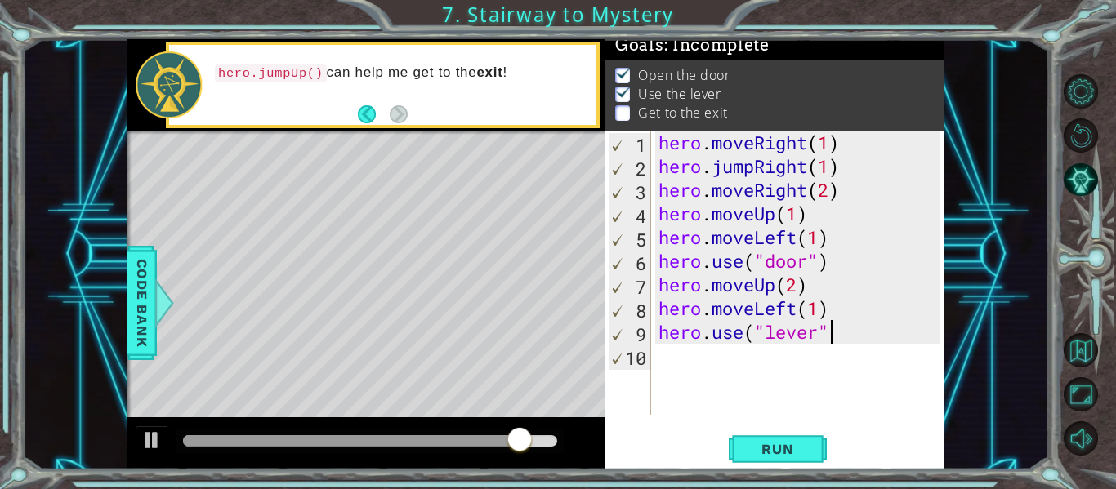
type textarea "hero.use("lever")"
click at [673, 354] on div "hero . moveRight ( 1 ) hero . jumpRight ( 1 ) hero . moveRight ( 2 ) hero . mov…" at bounding box center [801, 297] width 293 height 332
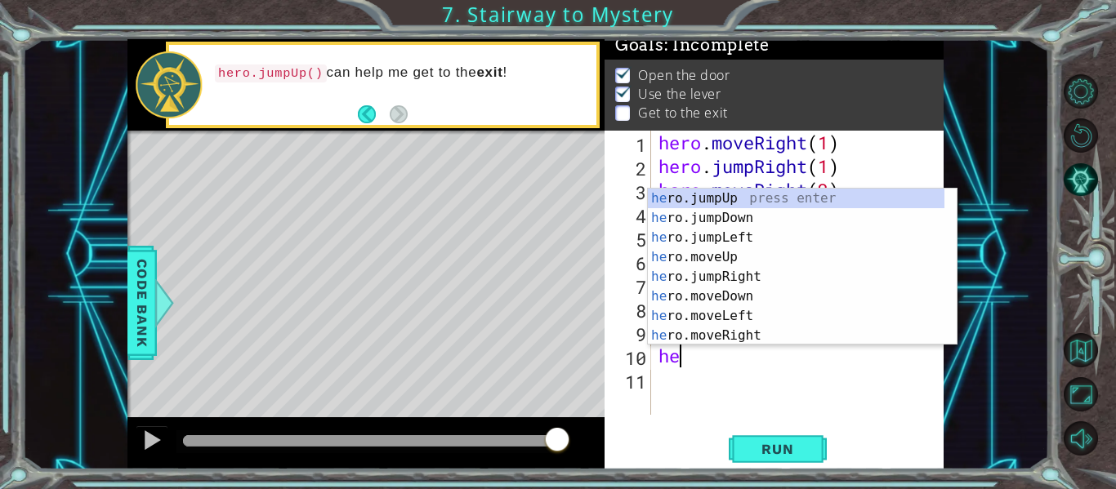
scroll to position [0, 1]
click at [760, 331] on div "her o.jumpUp press enter her o.jumpDown press enter her o.jumpLeft press enter …" at bounding box center [796, 287] width 297 height 196
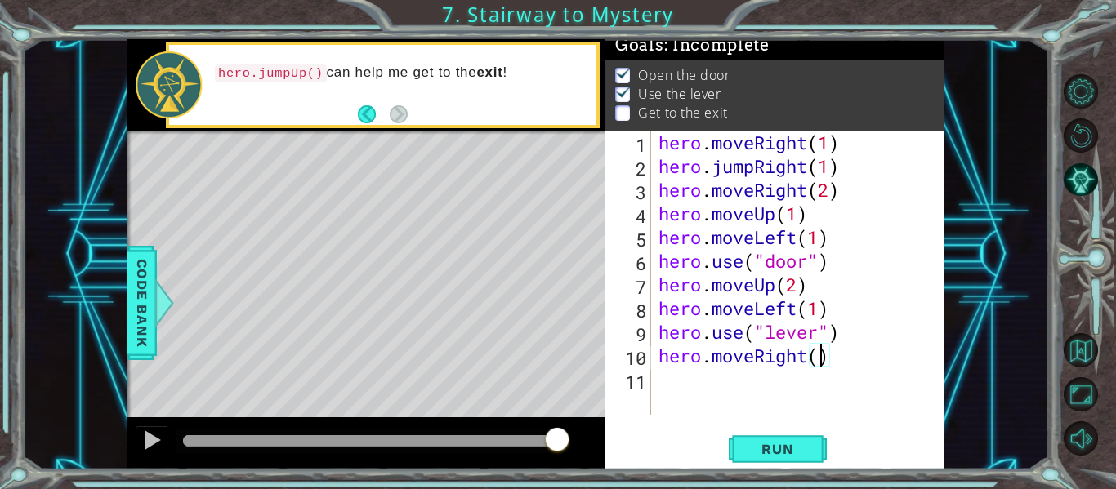
type textarea "hero.moveRight(2)"
click at [671, 387] on div "hero . moveRight ( 1 ) hero . jumpRight ( 1 ) hero . moveRight ( 2 ) hero . mov…" at bounding box center [801, 297] width 293 height 332
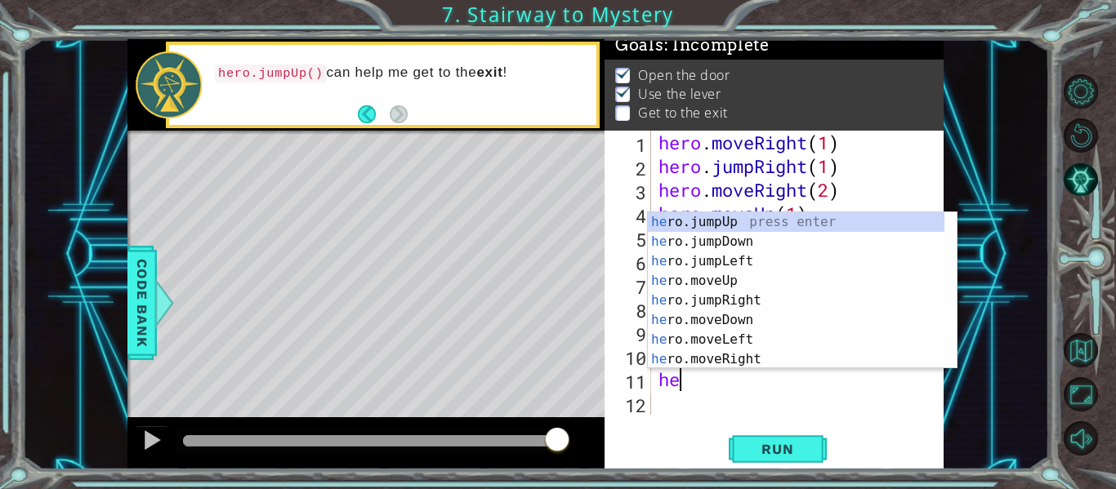
scroll to position [0, 1]
type textarea "hero"
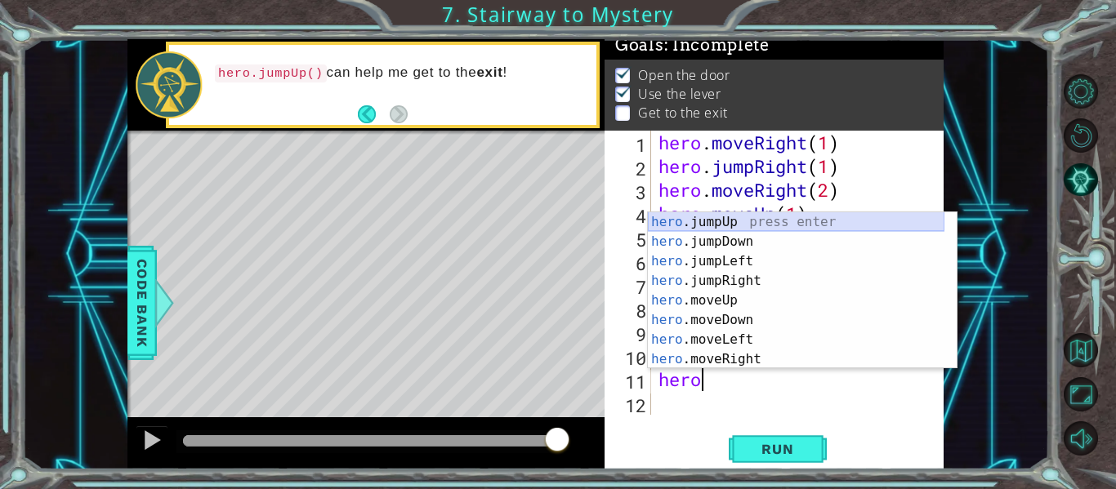
click at [718, 221] on div "hero .jumpUp press enter hero .jumpDown press enter hero .jumpLeft press enter …" at bounding box center [796, 310] width 297 height 196
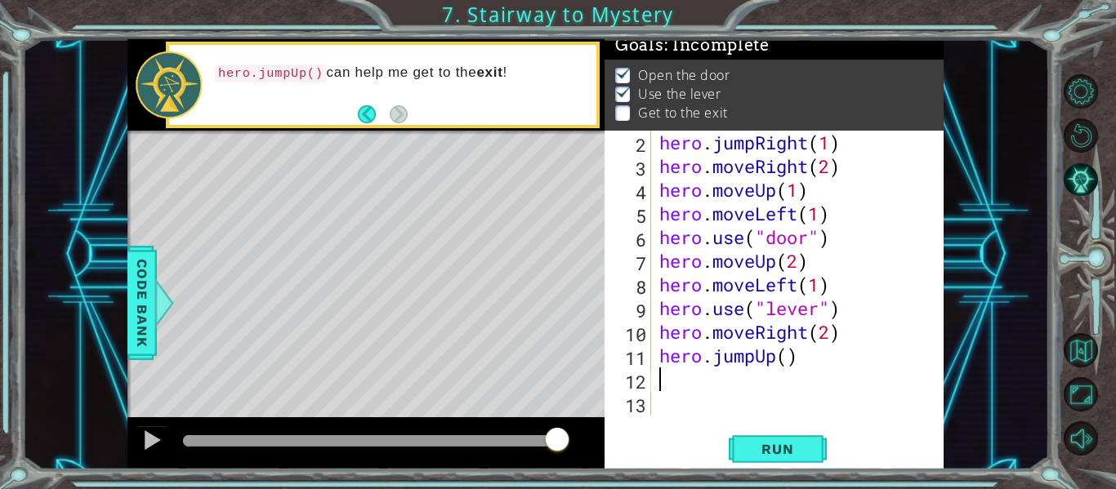
scroll to position [24, 0]
click at [787, 362] on div "hero . jumpRight ( 1 ) hero . moveRight ( 2 ) hero . moveUp ( 1 ) hero . moveLe…" at bounding box center [796, 297] width 280 height 332
type textarea "hero.jumpUp(1)"
click at [784, 448] on span "Run" at bounding box center [777, 449] width 65 height 16
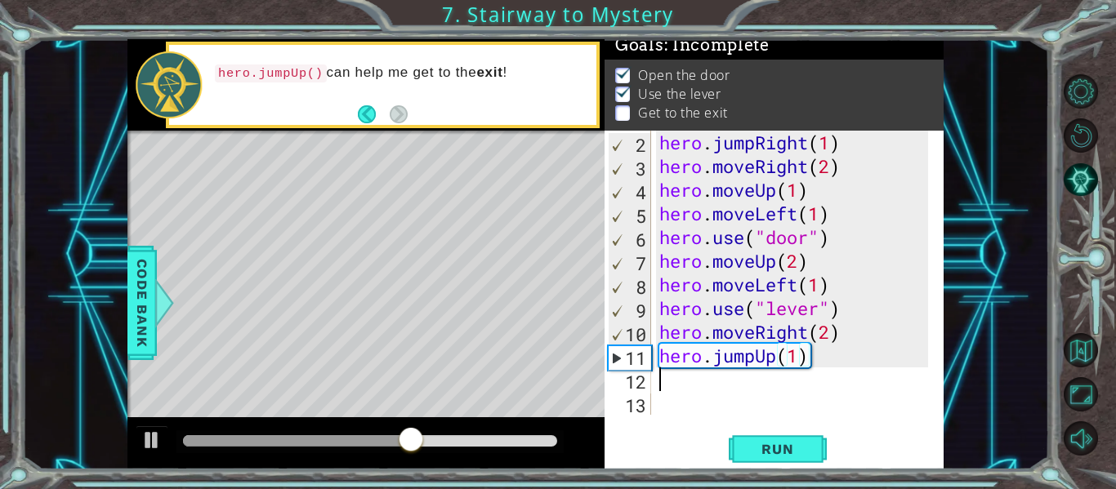
click at [664, 378] on div "hero . jumpRight ( 1 ) hero . moveRight ( 2 ) hero . moveUp ( 1 ) hero . moveLe…" at bounding box center [796, 297] width 280 height 332
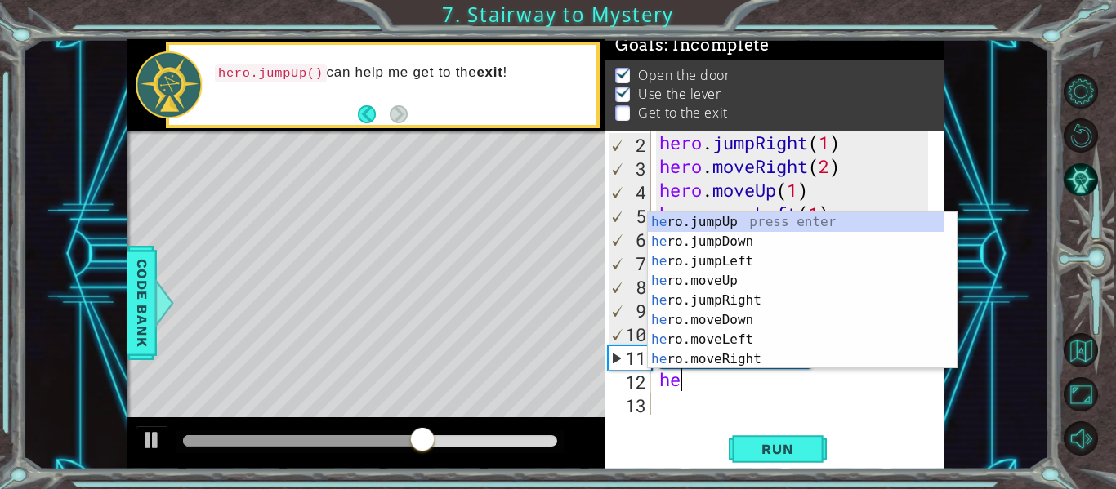
scroll to position [0, 1]
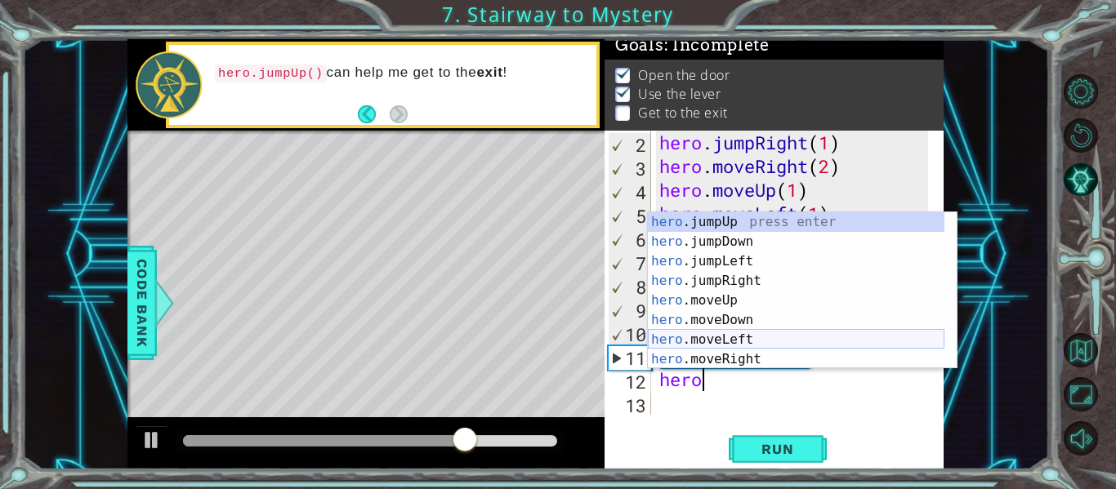
click at [751, 338] on div "hero .jumpUp press enter hero .jumpDown press enter hero .jumpLeft press enter …" at bounding box center [796, 310] width 297 height 196
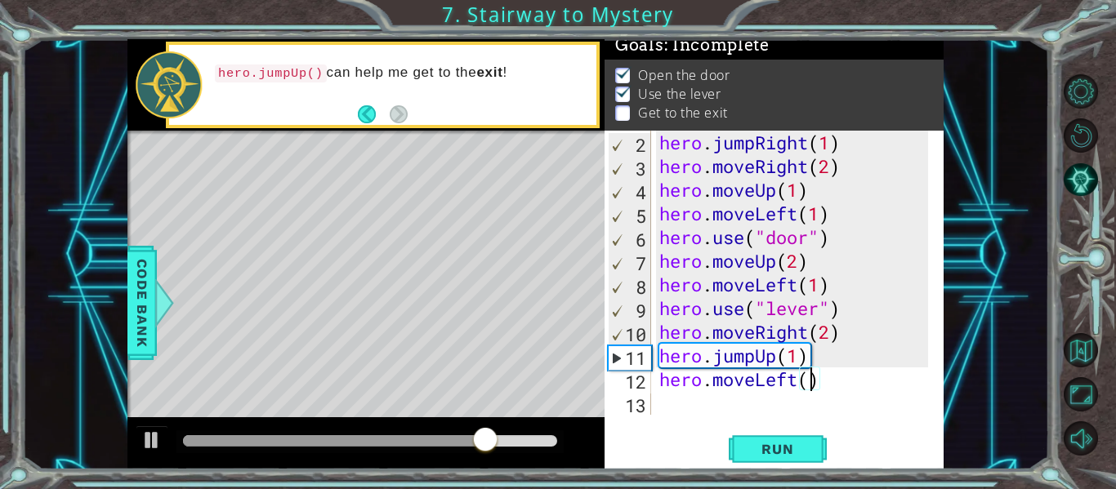
type textarea "hero.moveLeft(2)"
click at [650, 402] on div "13" at bounding box center [629, 406] width 43 height 24
click at [762, 444] on span "Run" at bounding box center [777, 449] width 65 height 16
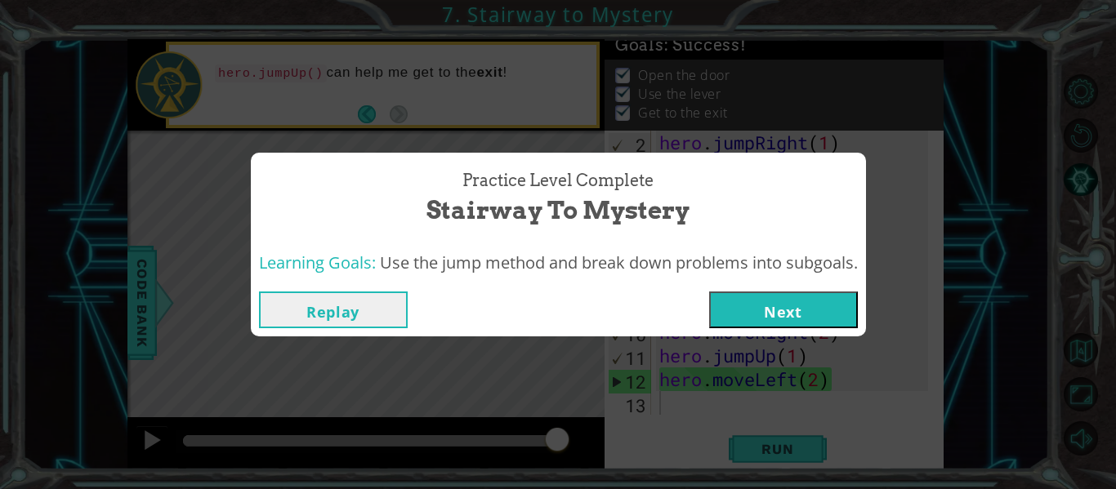
click at [754, 315] on button "Next" at bounding box center [783, 310] width 149 height 37
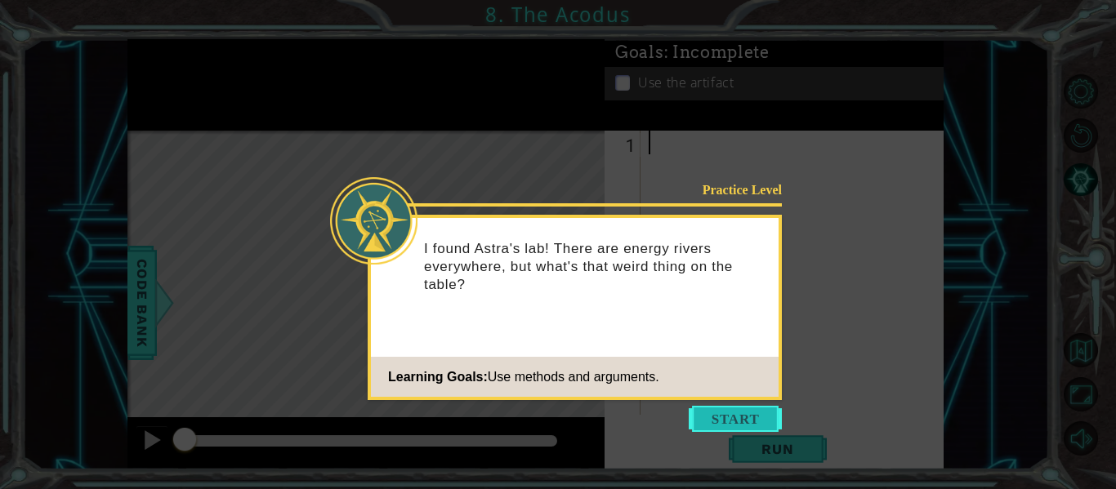
click at [741, 417] on button "Start" at bounding box center [735, 419] width 93 height 26
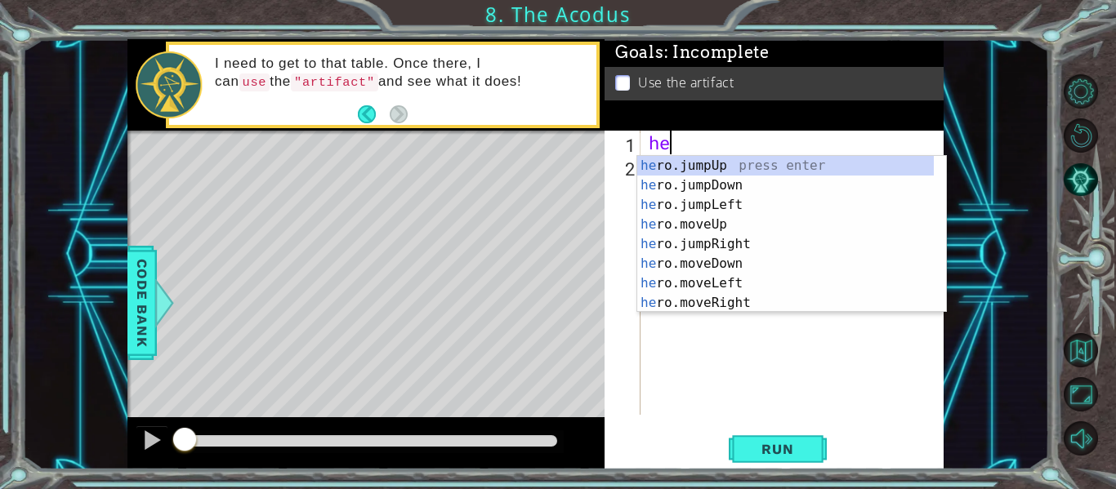
scroll to position [0, 1]
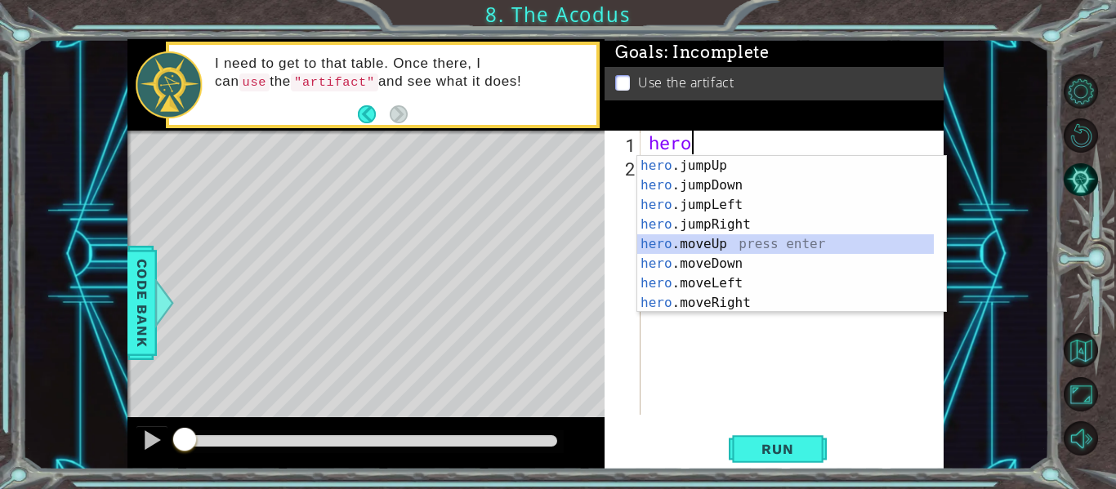
click at [728, 246] on div "hero .jumpUp press enter hero .jumpDown press enter hero .jumpLeft press enter …" at bounding box center [785, 254] width 297 height 196
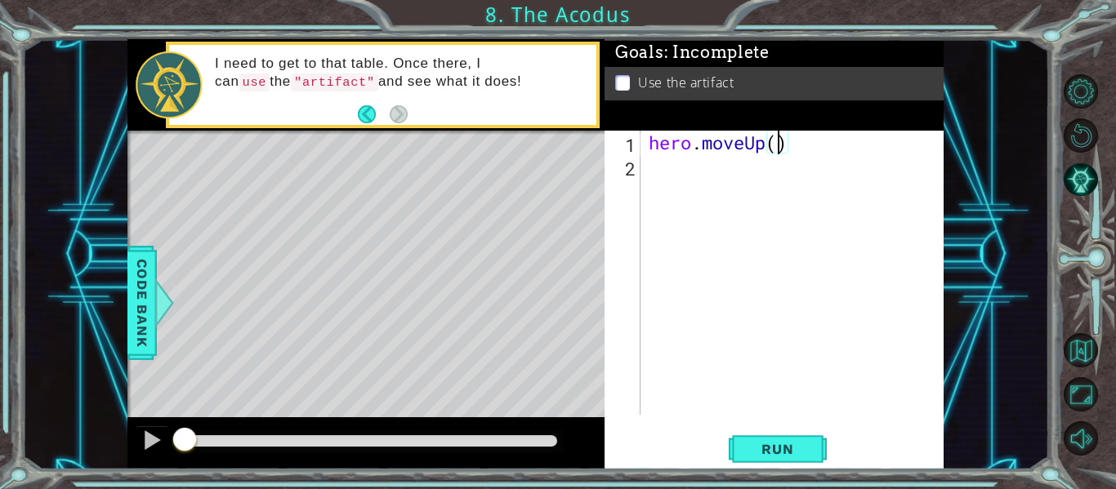
type textarea "hero.moveUp(2)"
click at [648, 169] on div "hero . moveUp ( 2 )" at bounding box center [796, 297] width 303 height 332
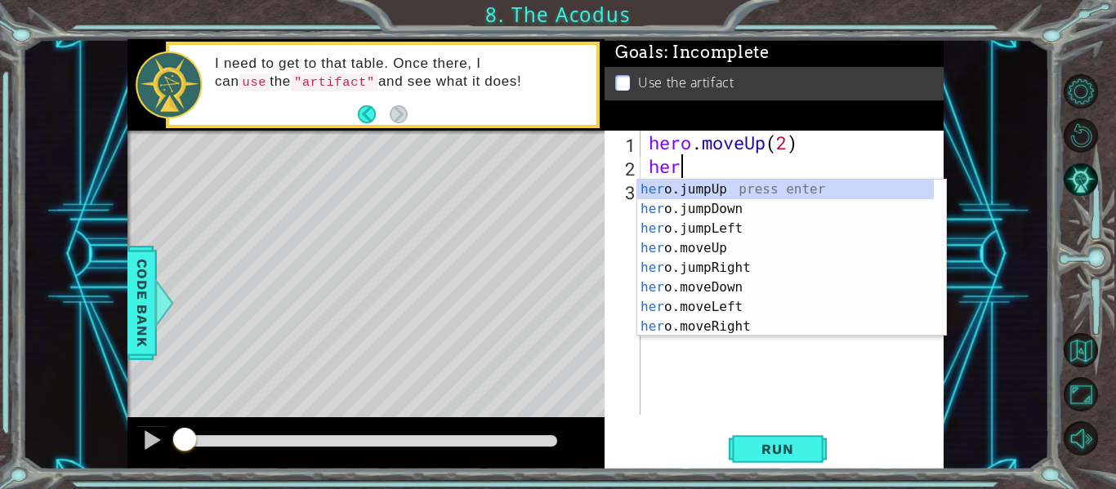
scroll to position [0, 1]
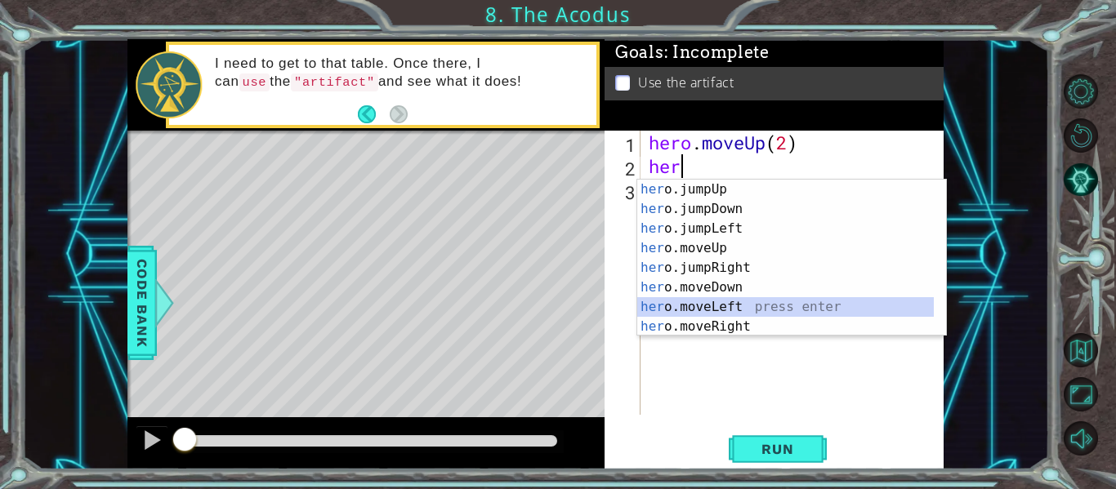
click at [684, 303] on div "her o.jumpUp press enter her o.jumpDown press enter her o.jumpLeft press enter …" at bounding box center [785, 278] width 297 height 196
type textarea "hero.moveLeft(1)"
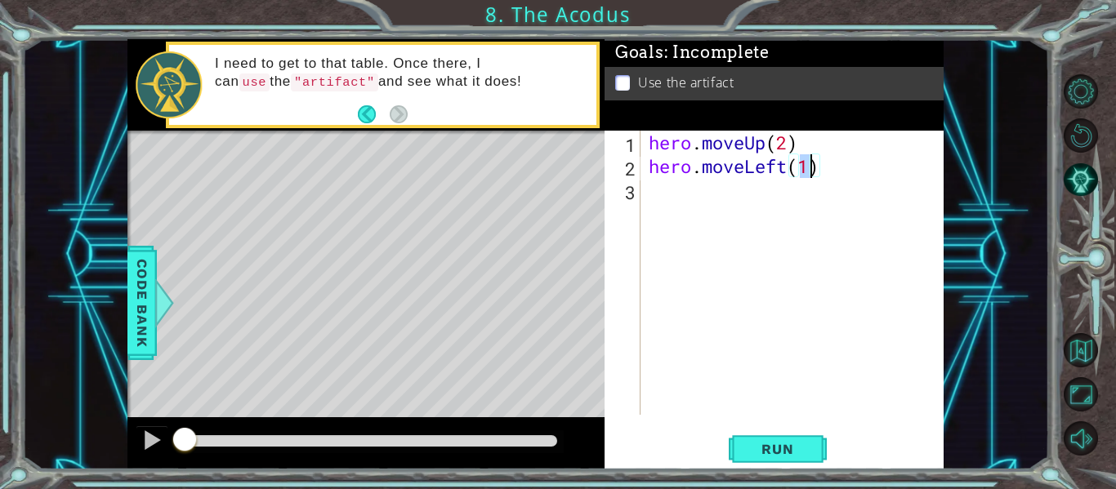
click at [653, 193] on div "hero . moveUp ( 2 ) hero . moveLeft ( 1 )" at bounding box center [796, 297] width 303 height 332
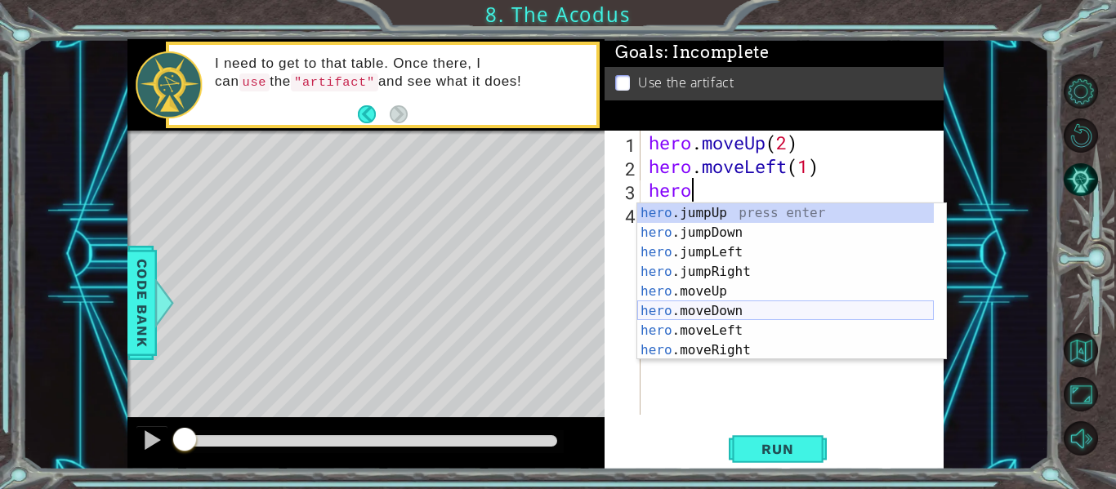
click at [706, 307] on div "hero .jumpUp press enter hero .jumpDown press enter hero .jumpLeft press enter …" at bounding box center [785, 301] width 297 height 196
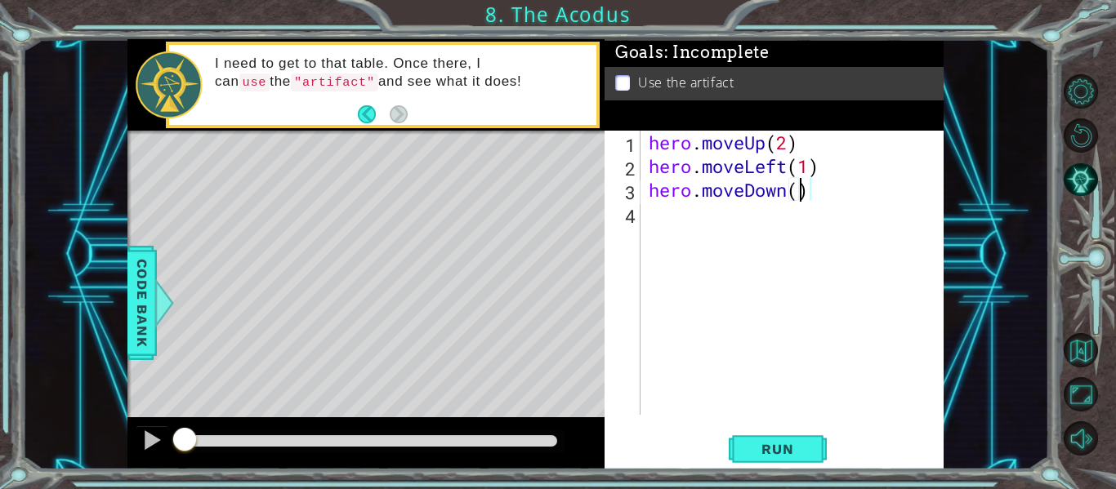
type textarea "hero.moveDown(2)"
click at [664, 209] on div "hero . moveUp ( 2 ) hero . moveLeft ( 1 ) hero . moveDown ( 2 )" at bounding box center [796, 297] width 303 height 332
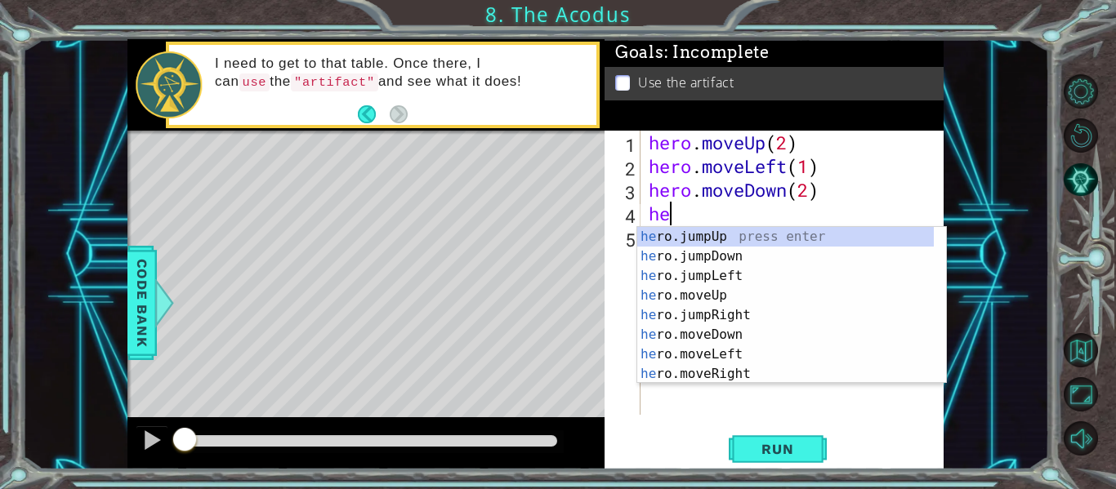
scroll to position [0, 1]
type textarea "hero"
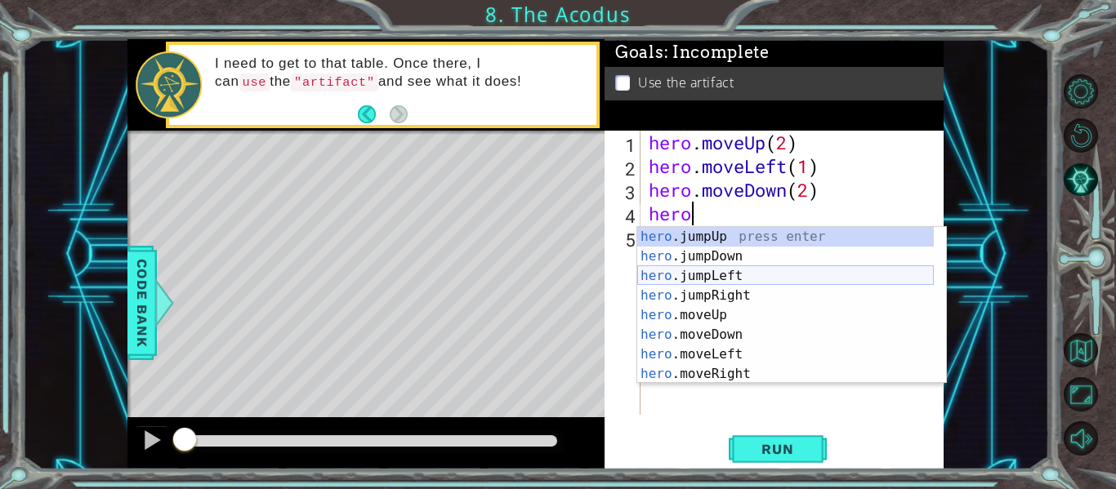
click at [787, 279] on div "hero .jumpUp press enter hero .jumpDown press enter hero .jumpLeft press enter …" at bounding box center [785, 325] width 297 height 196
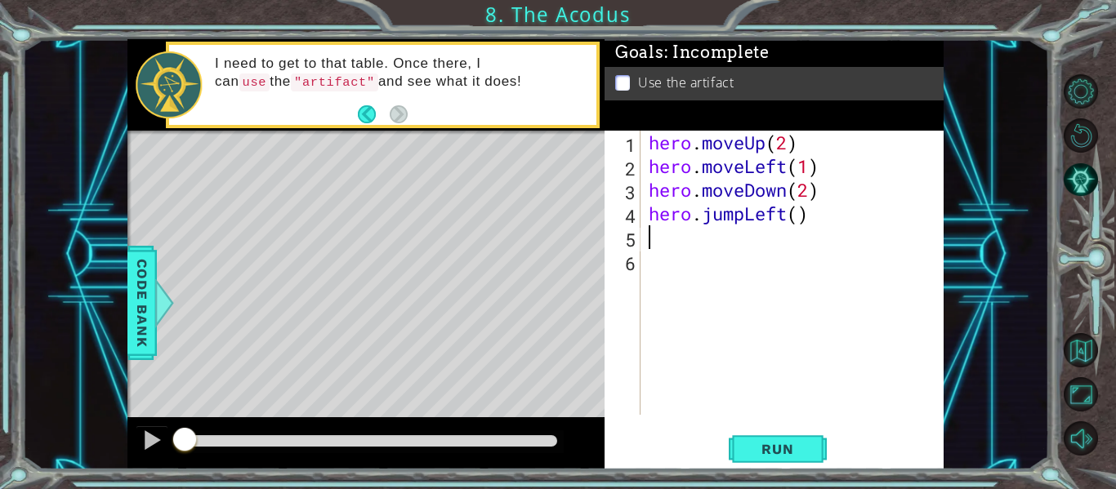
scroll to position [0, 0]
click at [796, 218] on div "hero . moveUp ( 2 ) hero . moveLeft ( 1 ) hero . moveDown ( 2 ) hero . jumpLeft…" at bounding box center [796, 297] width 303 height 332
type textarea "hero.jumpLeft(1)"
click at [646, 239] on div "hero . moveUp ( 2 ) hero . moveLeft ( 1 ) hero . moveDown ( 2 ) hero . jumpLeft…" at bounding box center [796, 297] width 303 height 332
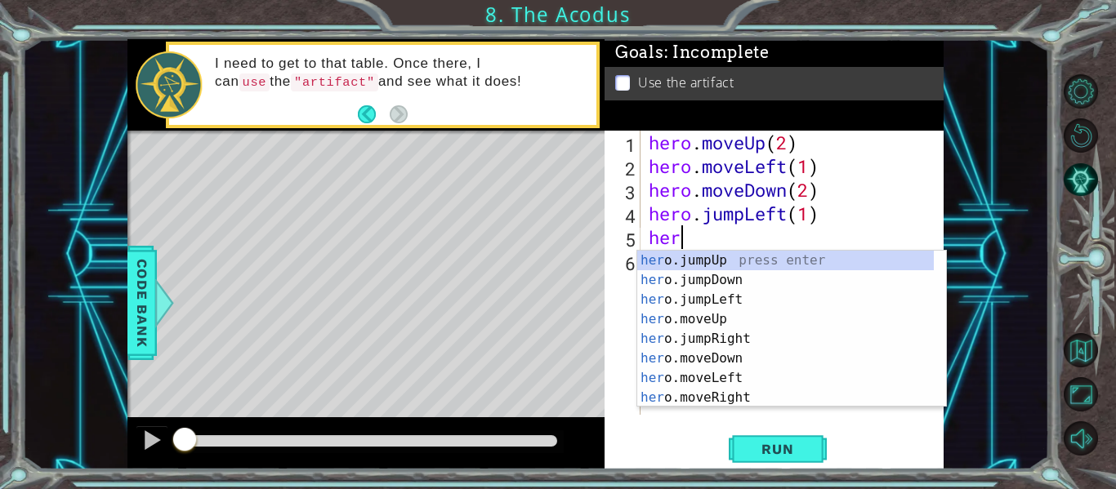
scroll to position [0, 1]
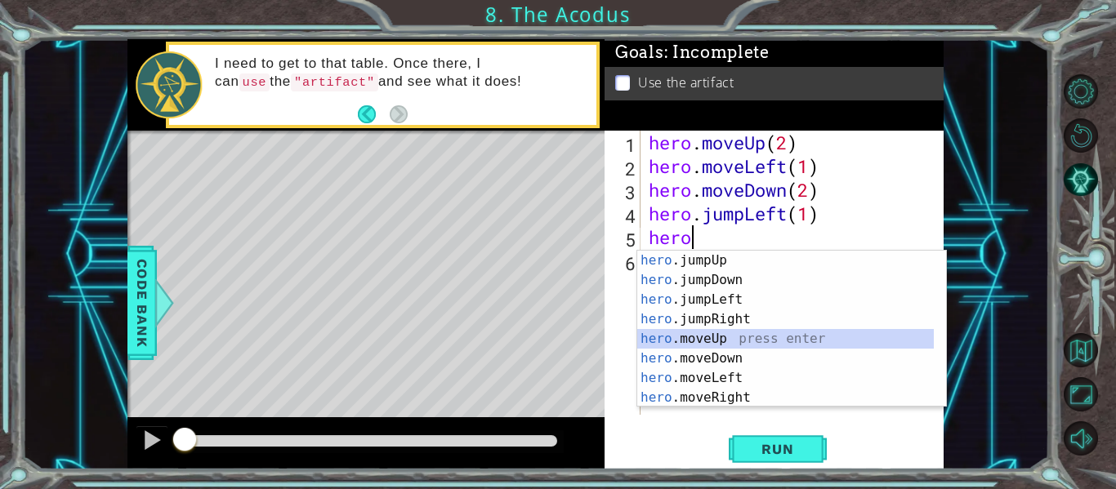
click at [730, 337] on div "hero .jumpUp press enter hero .jumpDown press enter hero .jumpLeft press enter …" at bounding box center [785, 349] width 297 height 196
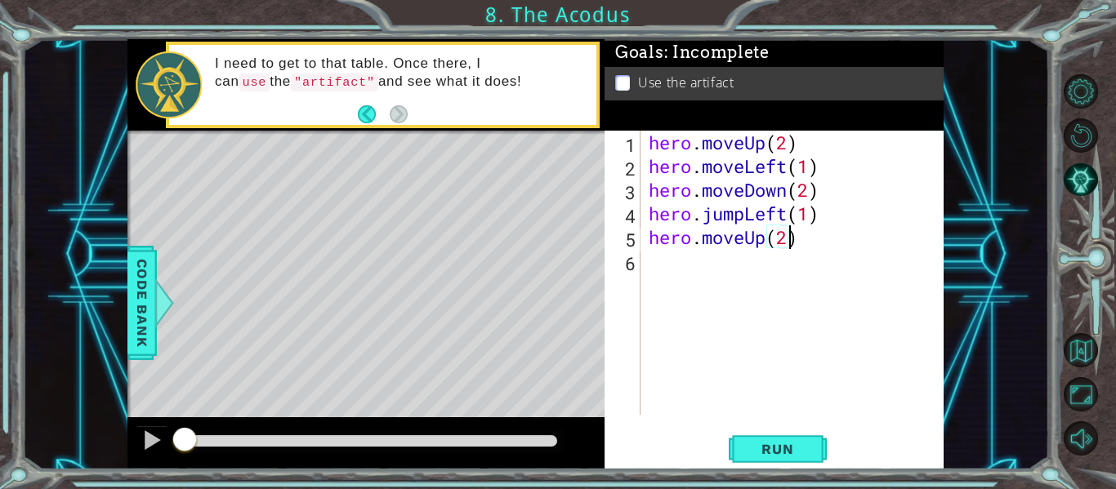
scroll to position [0, 6]
type textarea "hero.moveUp(2)"
click at [643, 271] on div "hero.moveUp(2) 1 2 3 4 5 6 hero . moveUp ( 2 ) hero . moveLeft ( 1 ) hero . mov…" at bounding box center [772, 273] width 336 height 284
click at [648, 256] on div "hero . moveUp ( 2 ) hero . moveLeft ( 1 ) hero . moveDown ( 2 ) hero . jumpLeft…" at bounding box center [796, 297] width 303 height 332
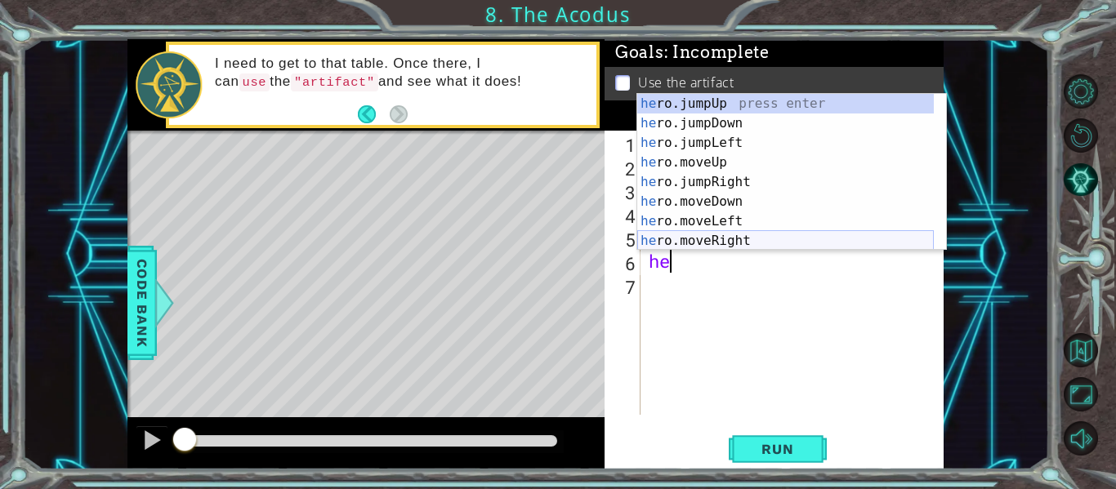
click at [726, 235] on div "he ro.jumpUp press enter he ro.jumpDown press enter he ro.jumpLeft press enter …" at bounding box center [785, 192] width 297 height 196
type textarea "hero.moveRight(1)"
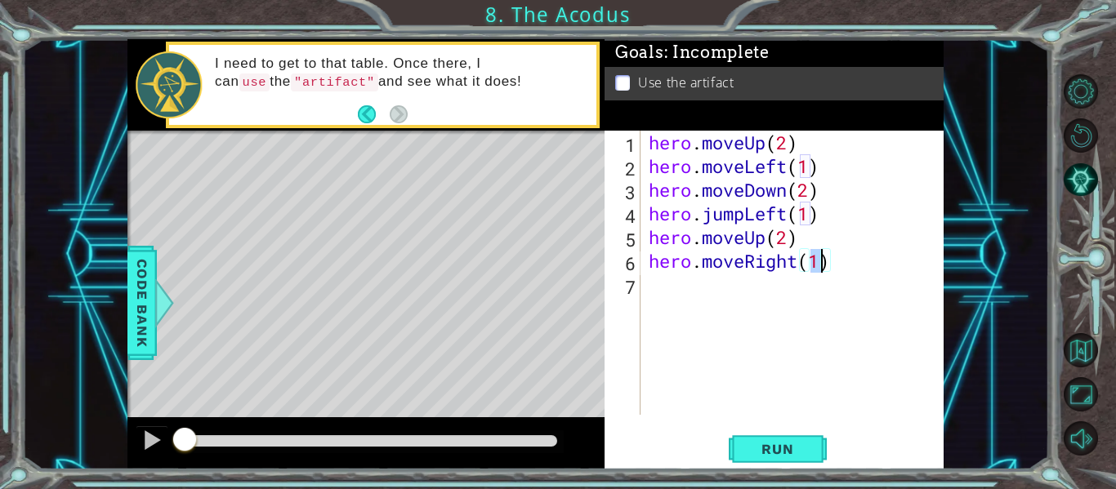
click at [647, 288] on div "hero . moveUp ( 2 ) hero . moveLeft ( 1 ) hero . moveDown ( 2 ) hero . jumpLeft…" at bounding box center [796, 297] width 303 height 332
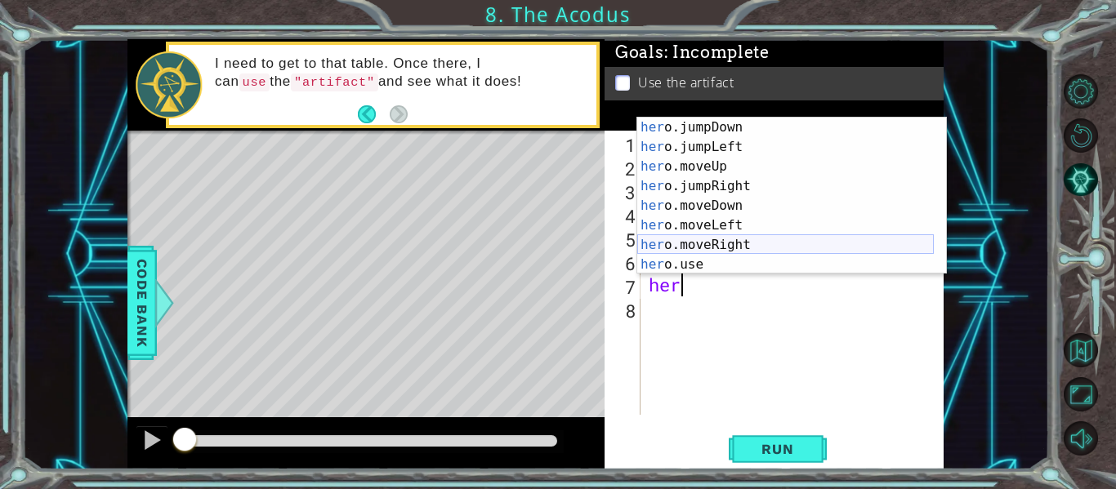
scroll to position [20, 0]
click at [709, 259] on div "her o.jumpDown press enter her o.jumpLeft press enter her o.moveUp press enter …" at bounding box center [785, 216] width 297 height 196
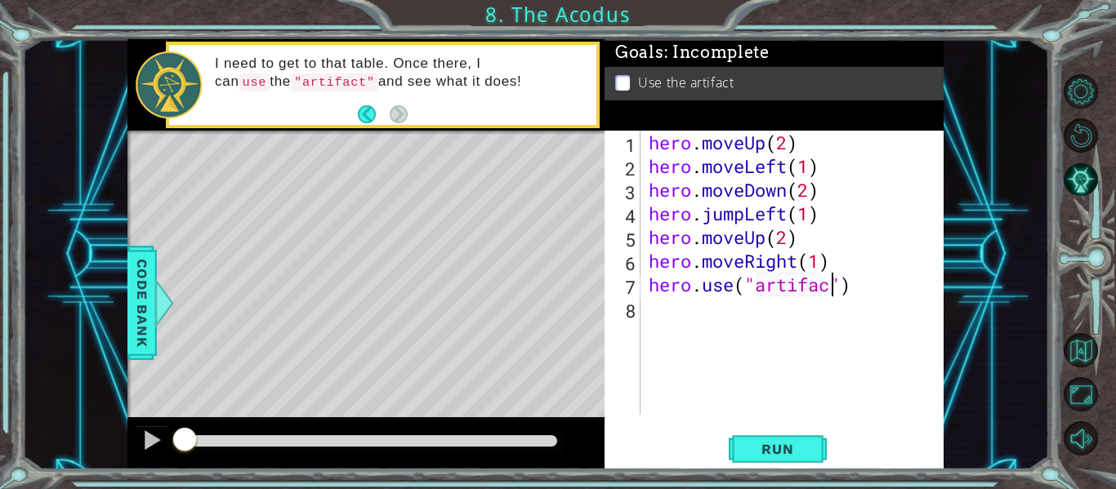
scroll to position [0, 9]
type textarea "hero.use("artifact")"
click at [787, 448] on span "Run" at bounding box center [777, 449] width 65 height 16
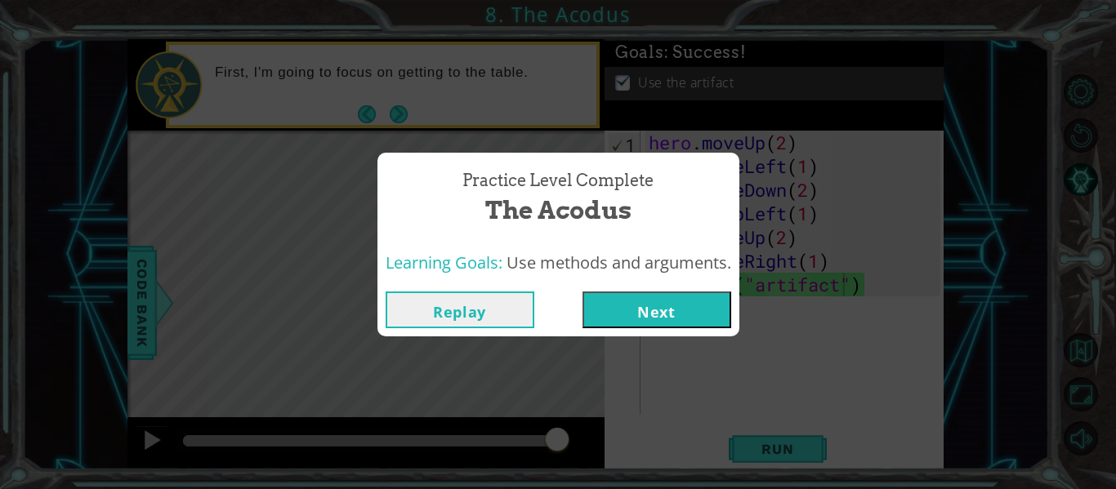
click at [637, 297] on button "Next" at bounding box center [656, 310] width 149 height 37
